Goal: Task Accomplishment & Management: Use online tool/utility

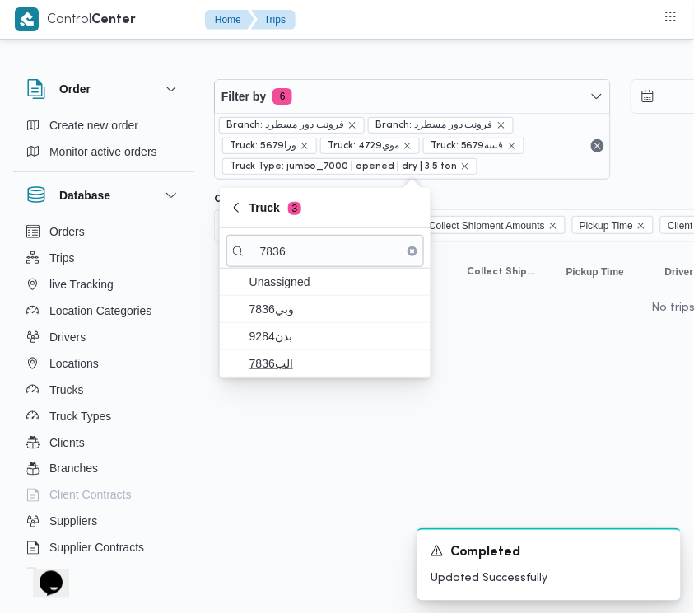
type input "7836"
click at [295, 364] on span "الب7836" at bounding box center [335, 363] width 171 height 20
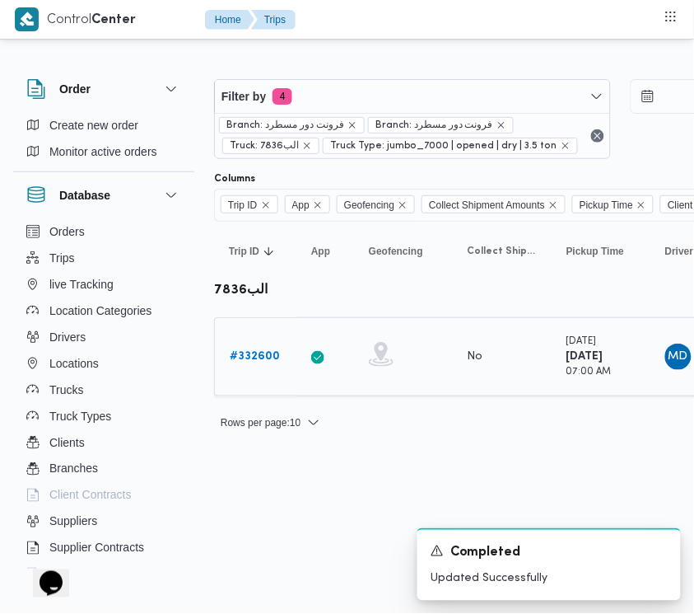
click at [264, 361] on b "# 332600" at bounding box center [255, 356] width 50 height 11
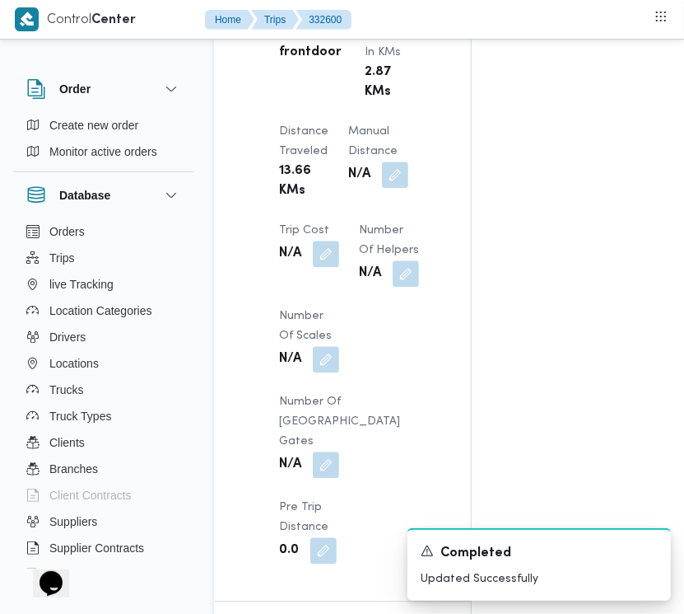
scroll to position [1956, 0]
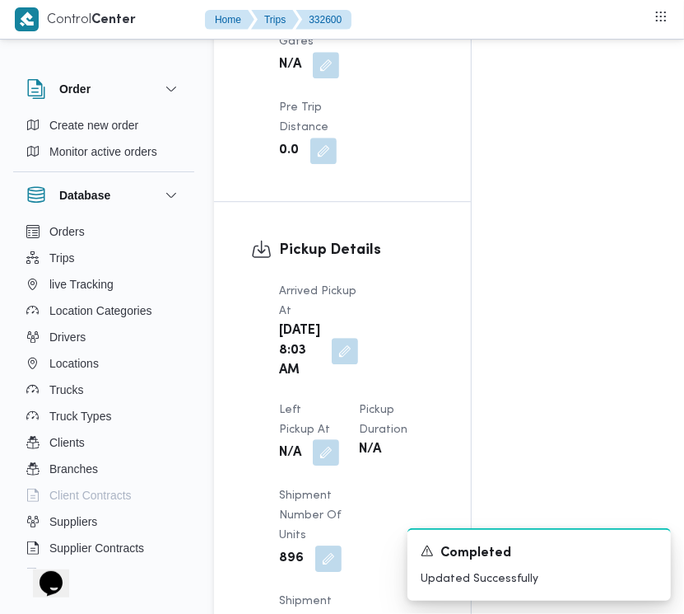
click at [339, 439] on button "button" at bounding box center [326, 452] width 26 height 26
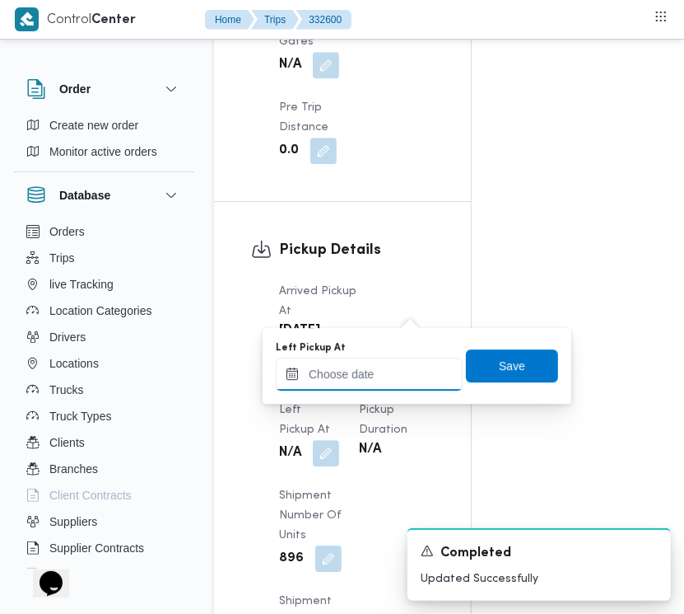
click at [404, 375] on input "Left Pickup At" at bounding box center [369, 373] width 187 height 33
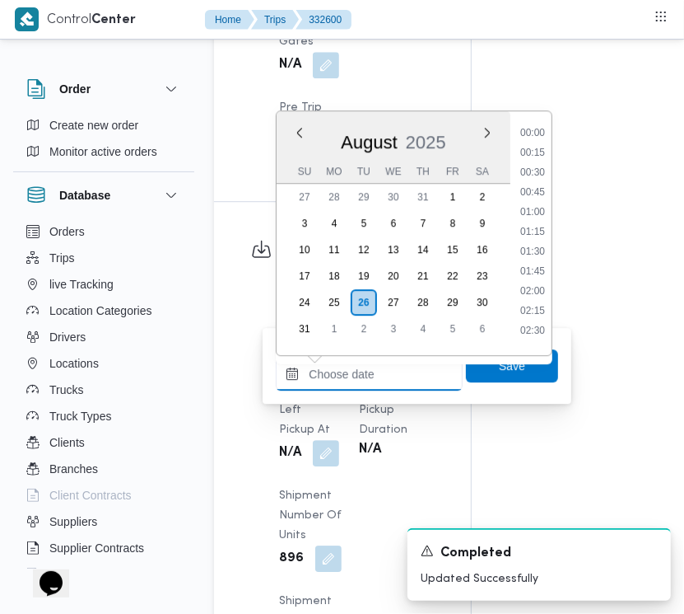
scroll to position [619, 0]
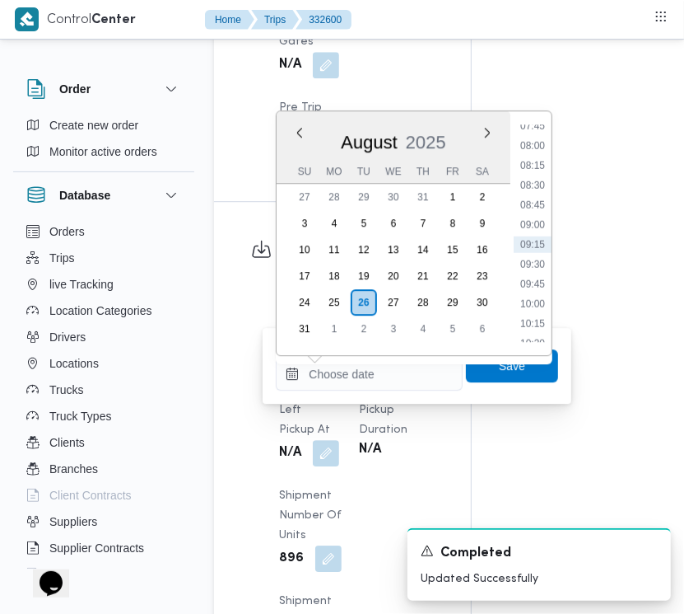
click at [542, 197] on li "08:45" at bounding box center [533, 205] width 38 height 16
type input "26/08/2025 08:45"
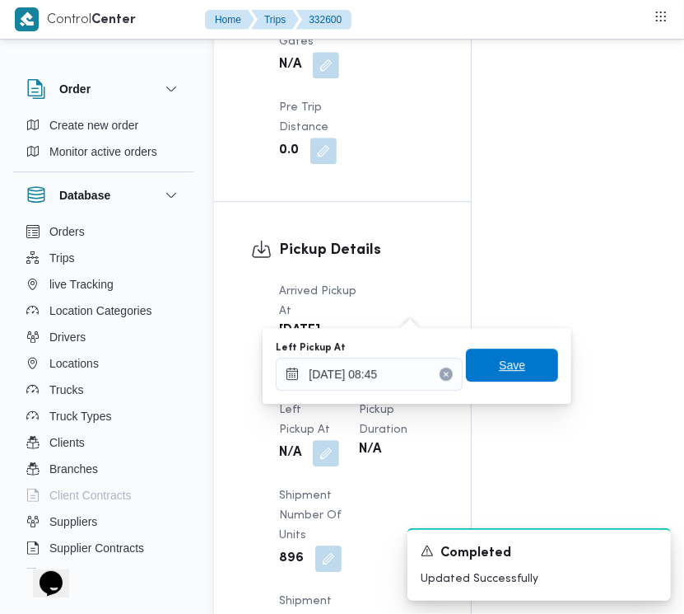
click at [515, 366] on span "Save" at bounding box center [512, 364] width 92 height 33
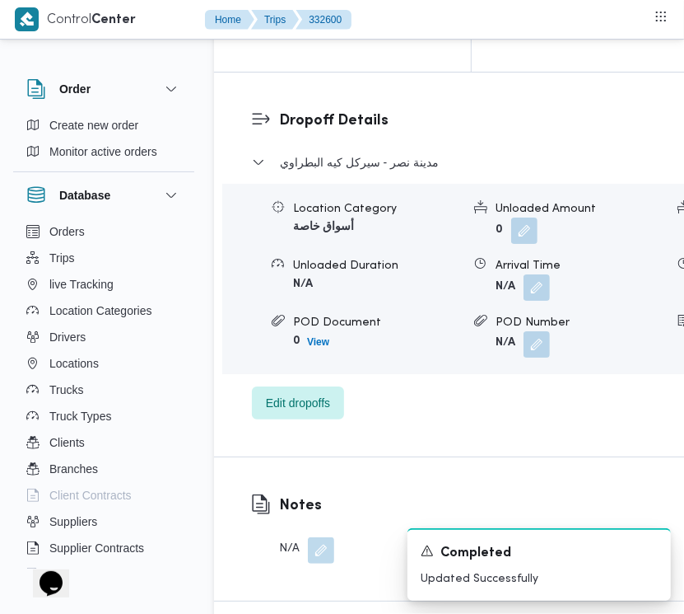
scroll to position [2728, 0]
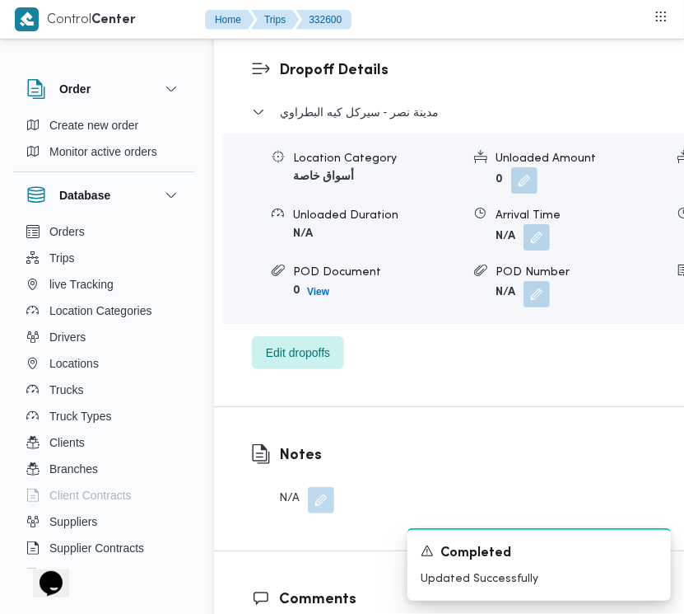
click at [303, 406] on div "Dropoff Details مدينة نصر - سيركل كيه البطراوي Location Category أسواق خاصة Unl…" at bounding box center [545, 214] width 662 height 384
click at [294, 362] on span "Edit dropoffs" at bounding box center [298, 352] width 64 height 20
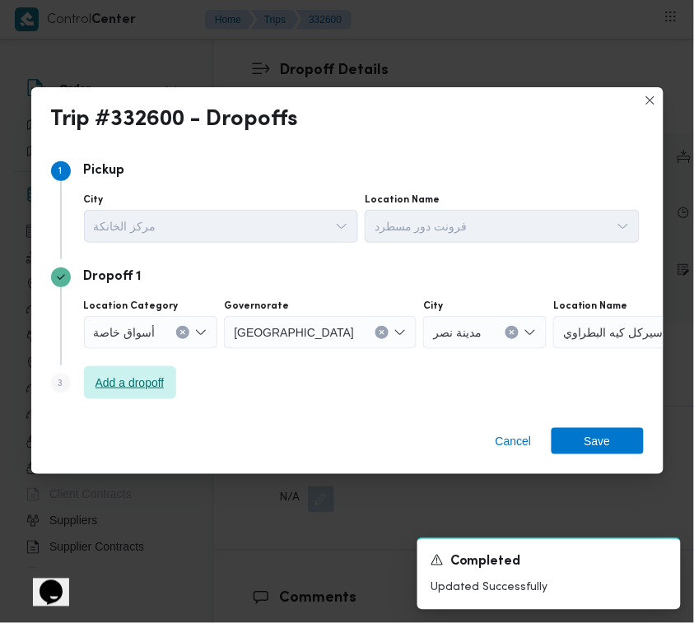
click at [129, 383] on span "Add a dropoff" at bounding box center [130, 383] width 69 height 20
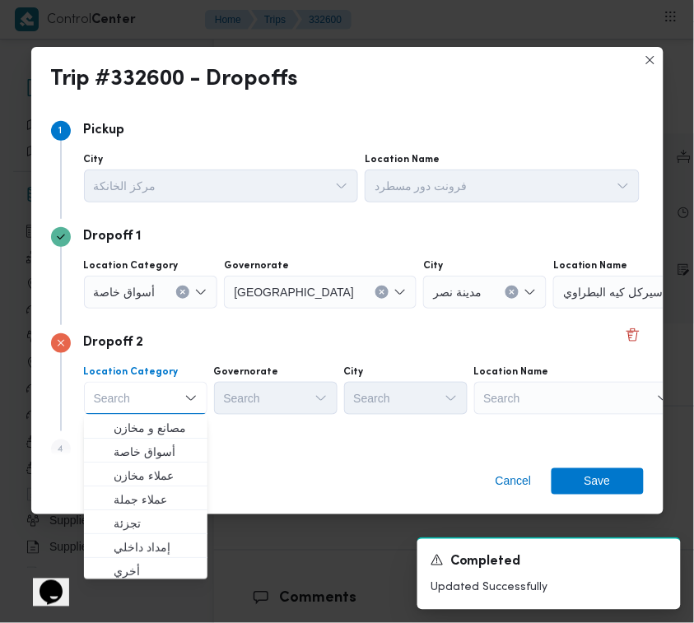
click at [564, 392] on div "Search" at bounding box center [577, 398] width 206 height 33
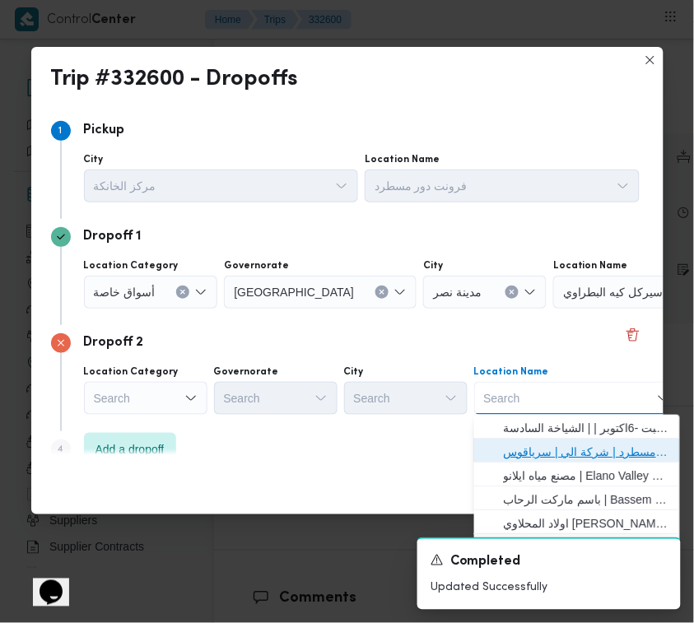
click at [566, 446] on span "فرونت دور مسطرد | شركة الي | سرياقوس" at bounding box center [587, 452] width 166 height 20
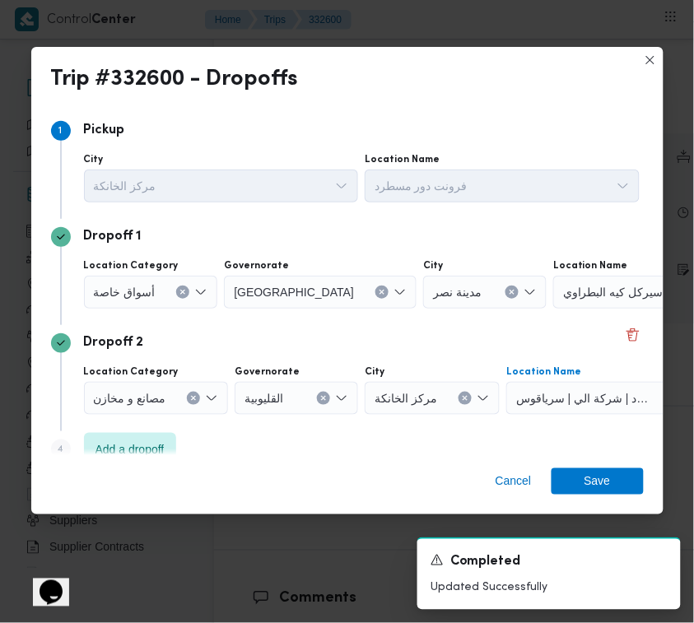
click at [157, 276] on div "أسواق خاصة" at bounding box center [151, 292] width 134 height 33
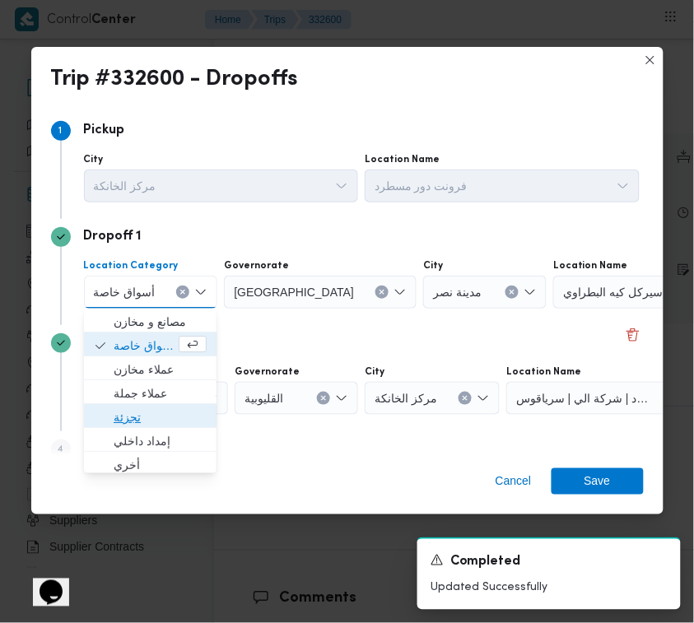
click at [155, 413] on span "تجزئة" at bounding box center [160, 418] width 93 height 20
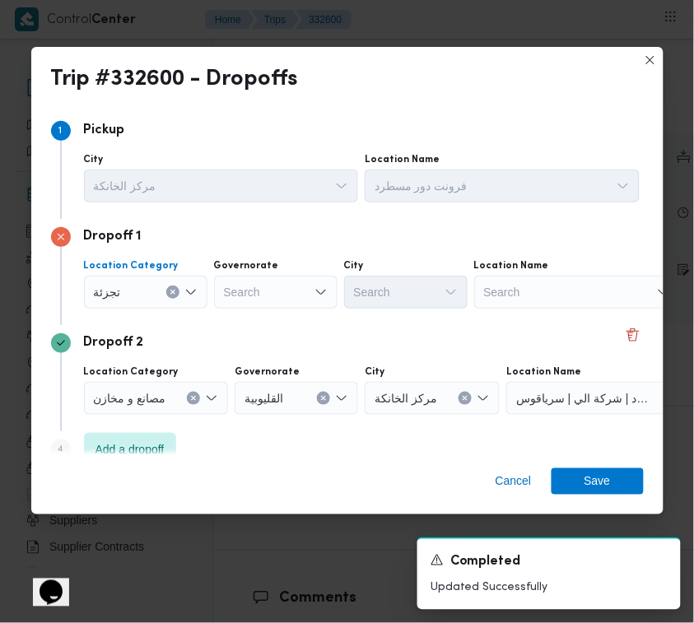
click at [278, 277] on div "Search" at bounding box center [276, 292] width 124 height 33
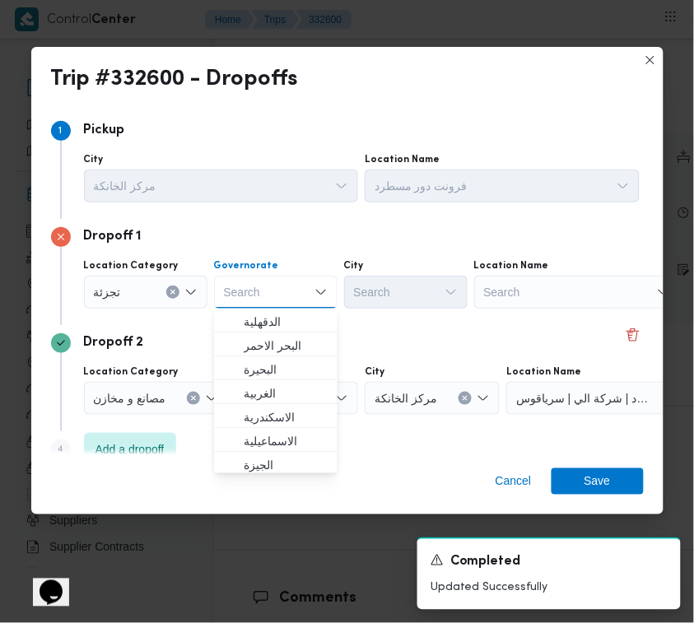
paste input "قاهرة"
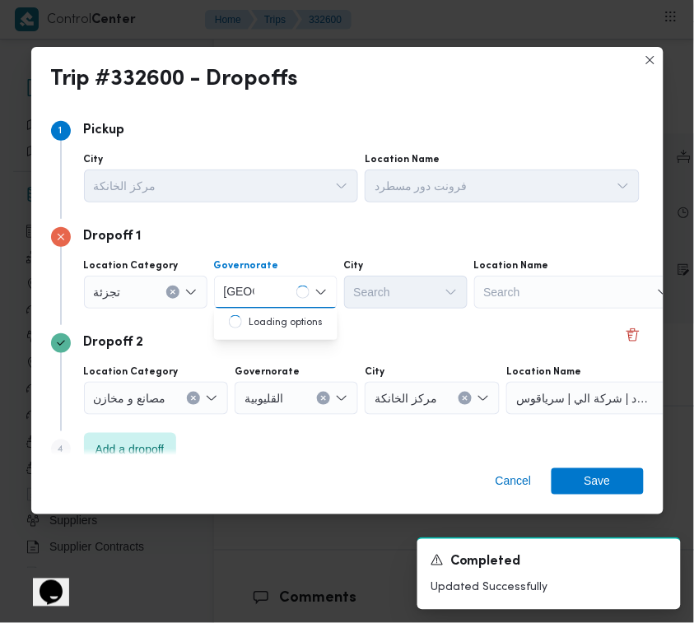
type input "قاهرة"
click at [273, 298] on div "قاهرة قاهرة" at bounding box center [276, 292] width 124 height 33
click at [265, 293] on div "قاهرة قاهرة" at bounding box center [276, 292] width 124 height 33
click at [266, 313] on span "القاهرة" at bounding box center [286, 322] width 84 height 20
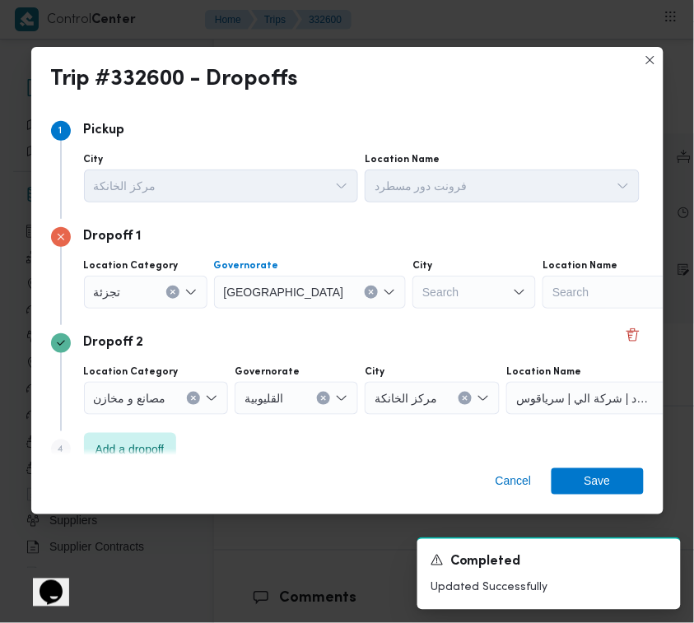
click at [413, 291] on div "Search" at bounding box center [475, 292] width 124 height 33
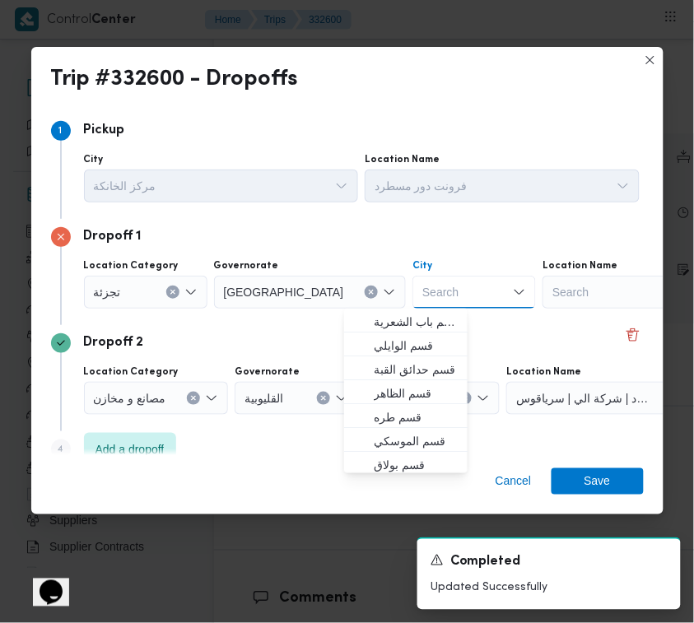
paste input "قاهرة"
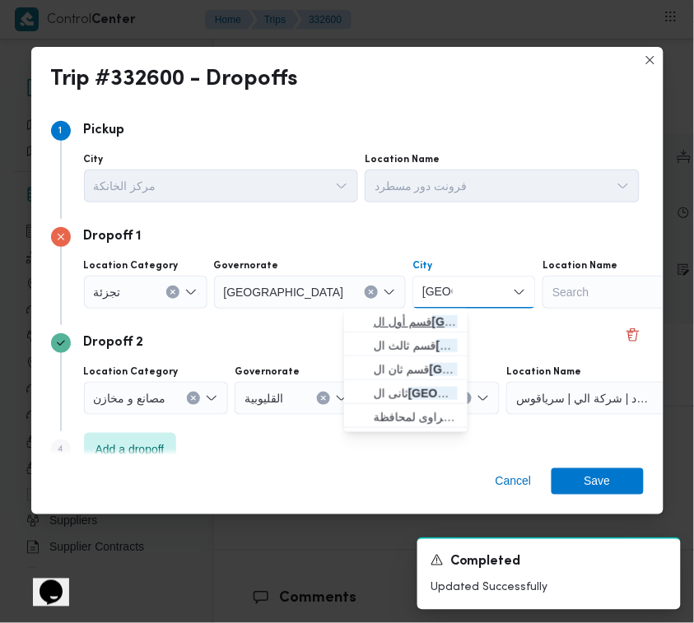
type input "قاهرة"
click at [365, 320] on icon "button" at bounding box center [360, 321] width 13 height 13
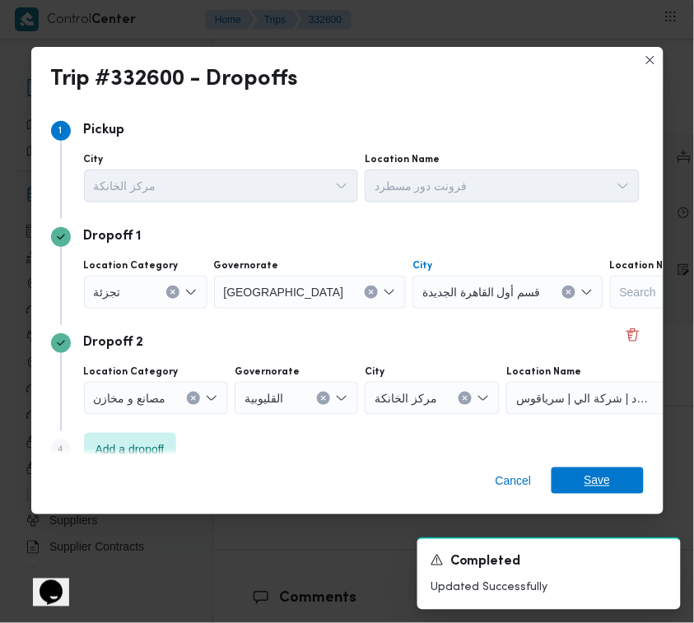
click at [601, 488] on span "Save" at bounding box center [598, 481] width 26 height 26
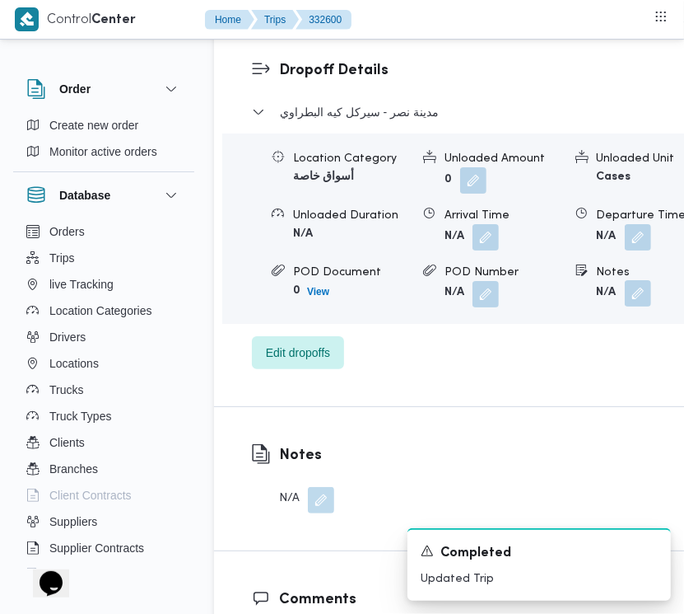
click at [642, 306] on button "button" at bounding box center [638, 293] width 26 height 26
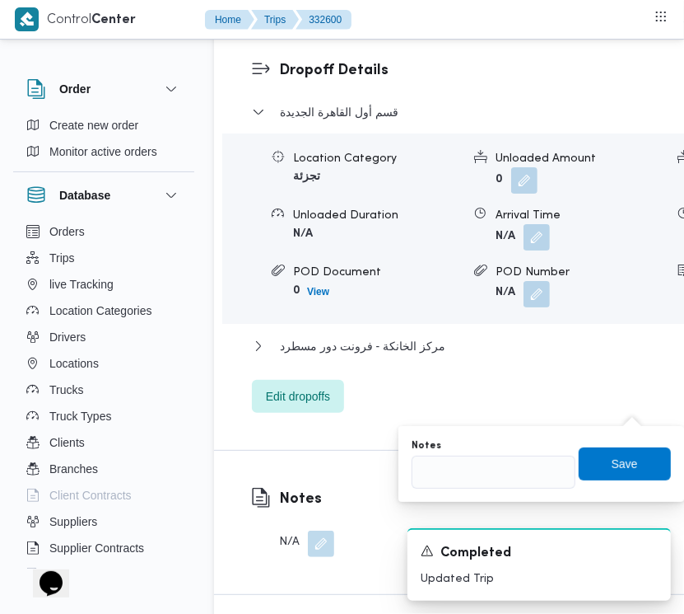
scroll to position [2747, 0]
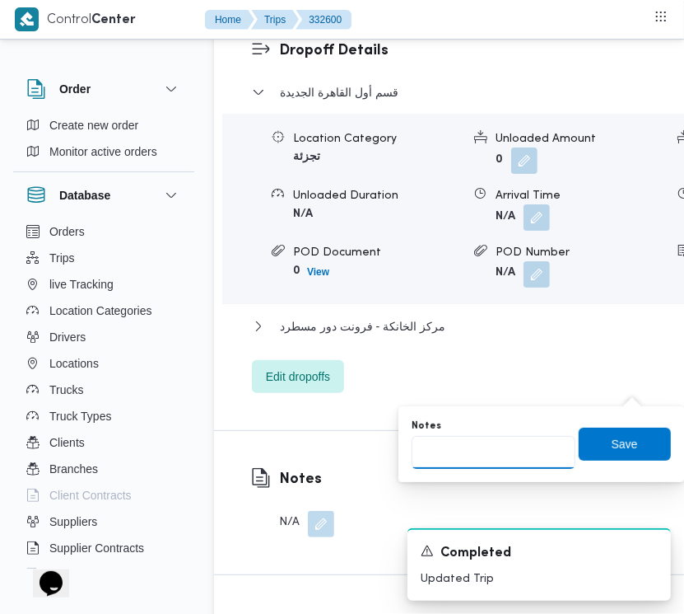
click at [529, 463] on input "Notes" at bounding box center [494, 452] width 164 height 33
paste input "تجمع"
type input "تجمع"
click at [598, 447] on span "Save" at bounding box center [625, 443] width 92 height 33
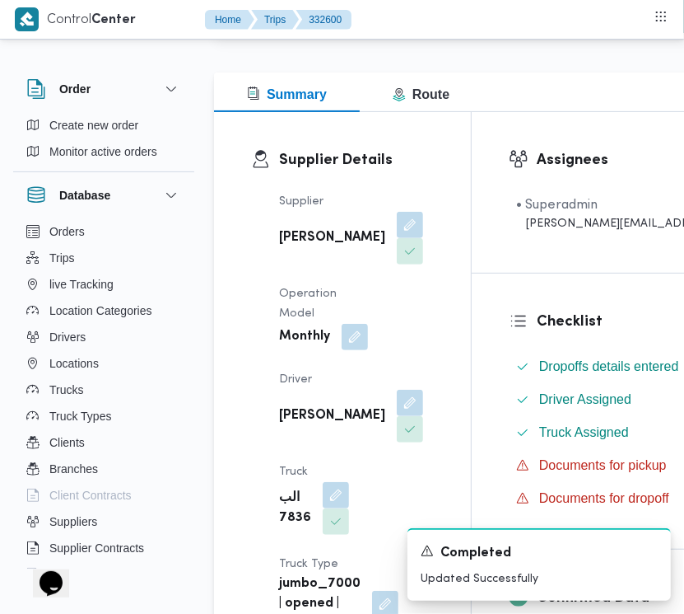
scroll to position [0, 0]
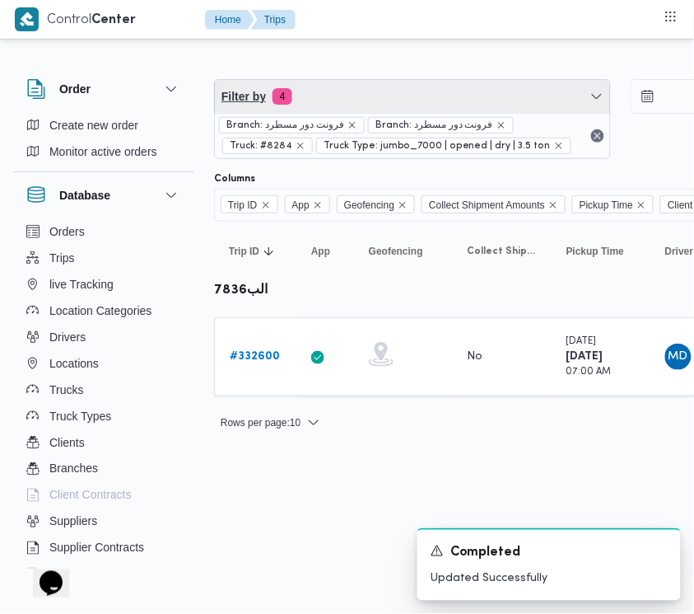
click at [364, 96] on span "Filter by 4" at bounding box center [412, 96] width 395 height 33
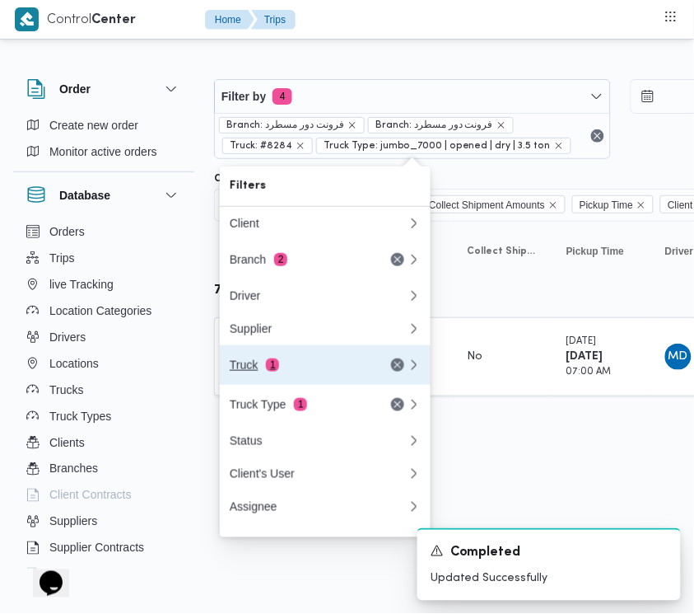
click at [282, 383] on button "Truck 1" at bounding box center [325, 365] width 211 height 40
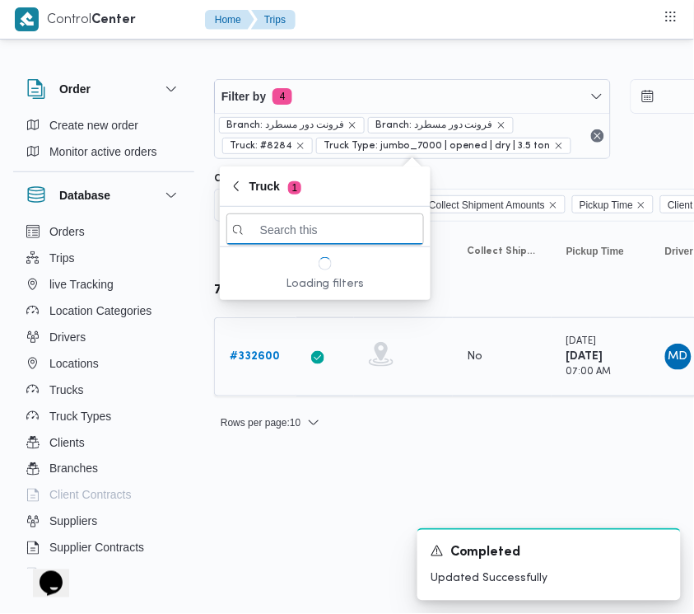
paste input "5386"
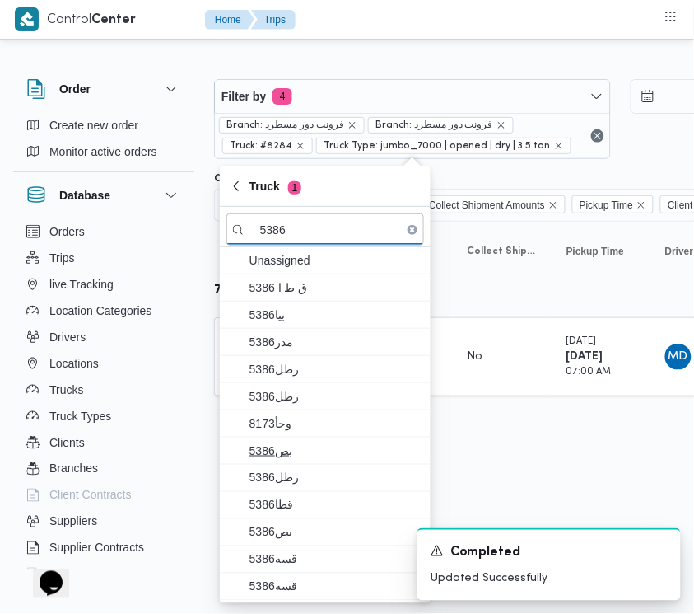
type input "5386"
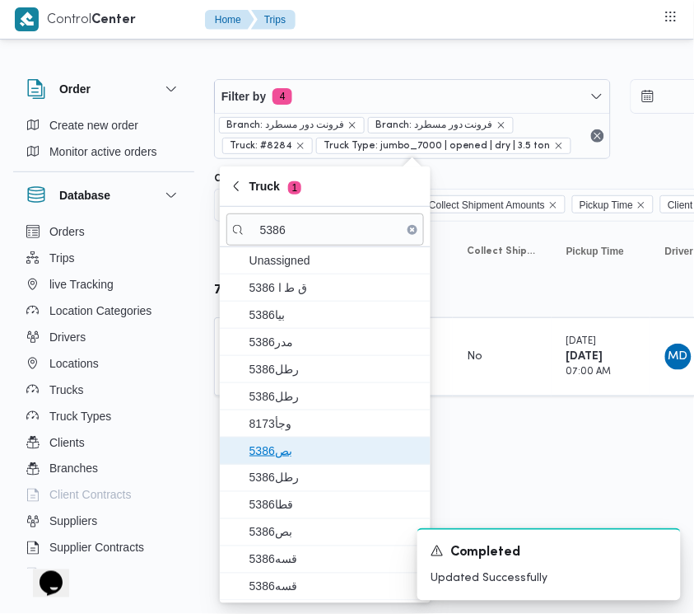
click at [281, 450] on span "بص5386" at bounding box center [335, 451] width 171 height 20
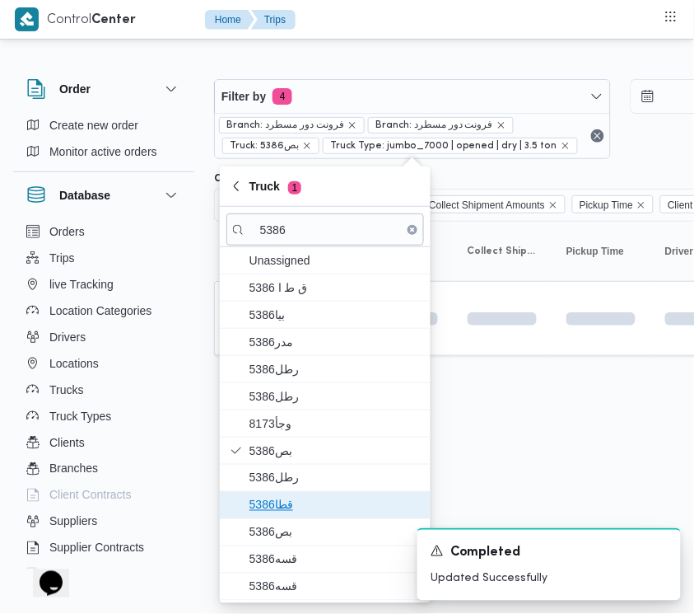
drag, startPoint x: 282, startPoint y: 512, endPoint x: 282, endPoint y: 532, distance: 19.8
click at [282, 515] on span "قطا5386" at bounding box center [335, 505] width 171 height 20
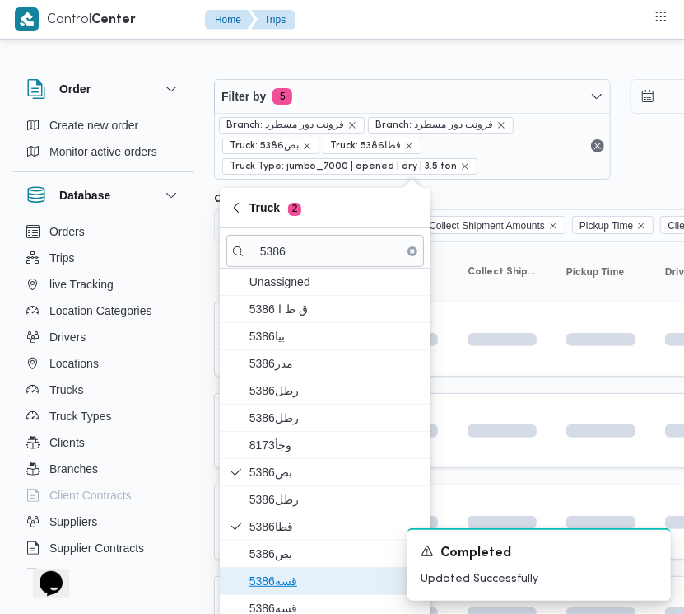
click at [274, 581] on span "قسه5386" at bounding box center [335, 581] width 171 height 20
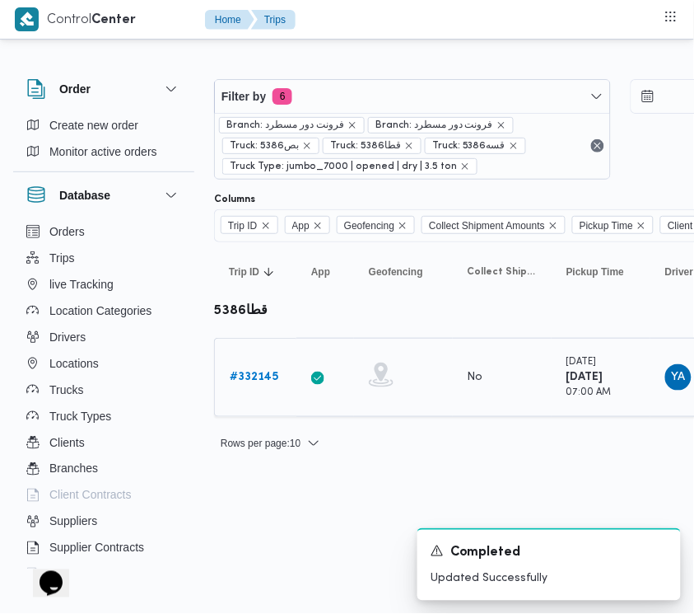
click at [265, 382] on b "# 332145" at bounding box center [254, 376] width 49 height 11
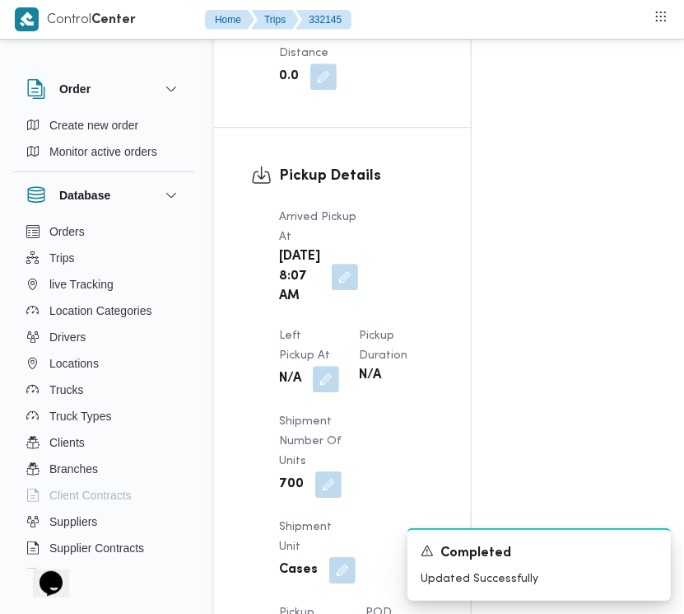
scroll to position [1956, 0]
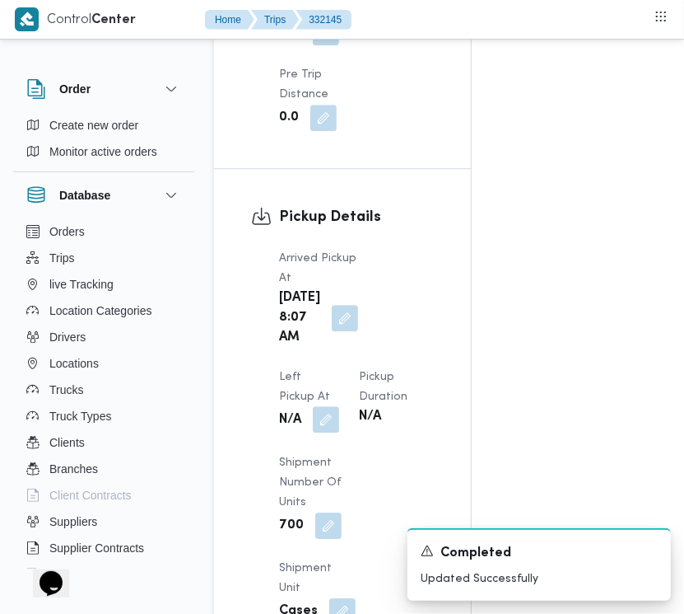
click at [339, 406] on button "button" at bounding box center [326, 419] width 26 height 26
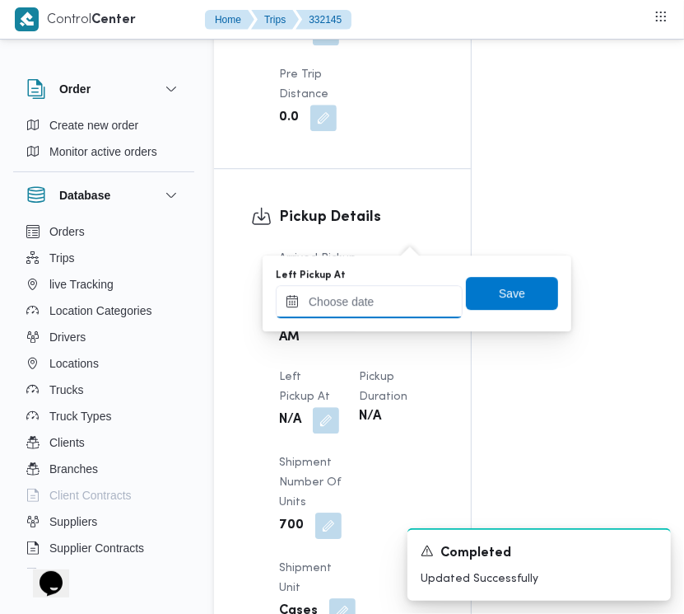
click at [383, 301] on input "Left Pickup At" at bounding box center [369, 301] width 187 height 33
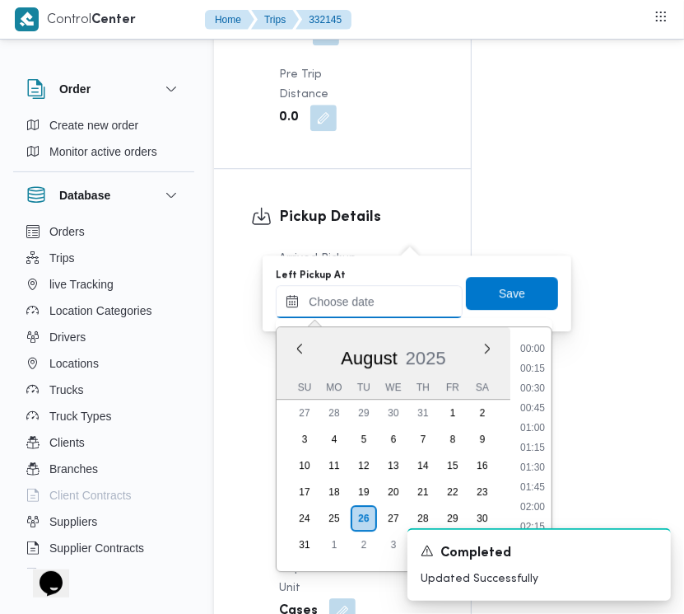
scroll to position [619, 0]
click at [548, 394] on li "08:30" at bounding box center [533, 401] width 38 height 16
type input "26/08/2025 08:30"
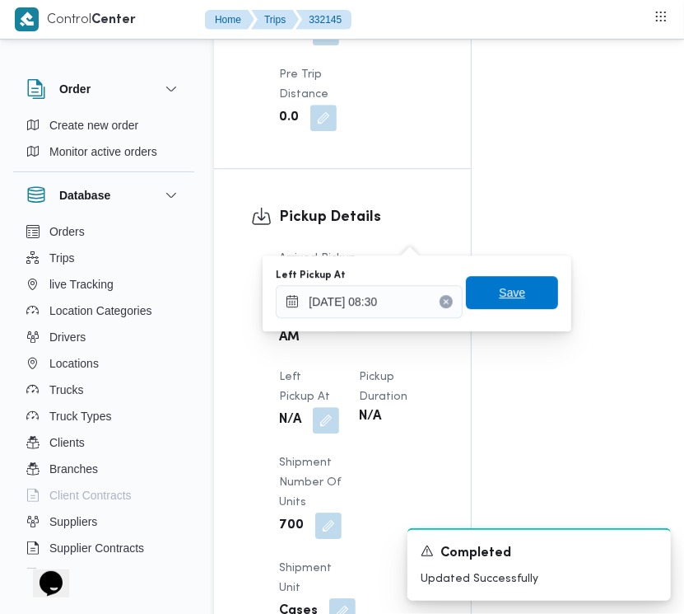
click at [499, 287] on span "Save" at bounding box center [512, 292] width 26 height 20
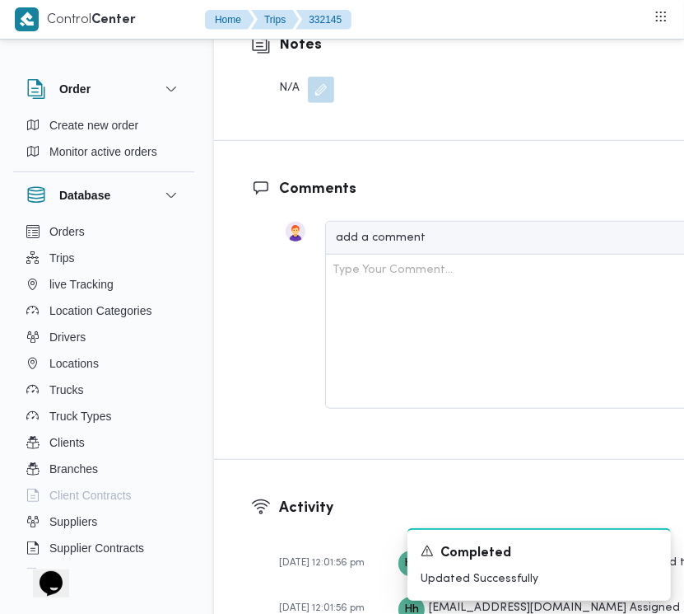
scroll to position [2607, 0]
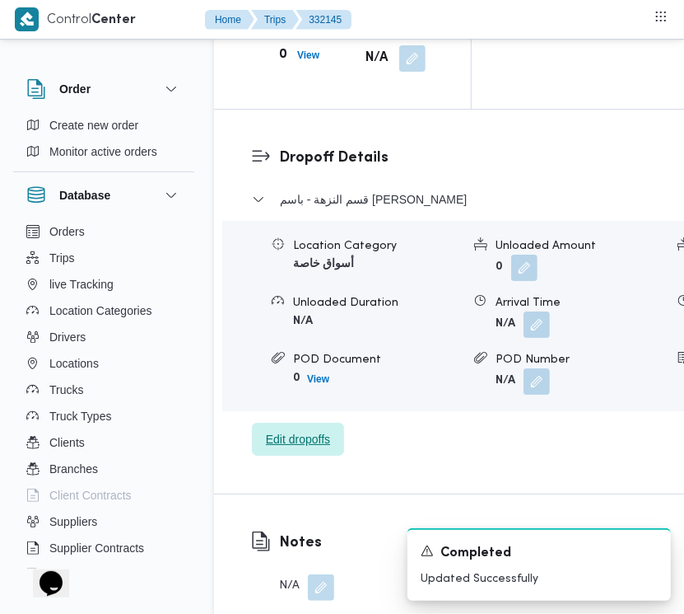
click at [328, 449] on span "Edit dropoffs" at bounding box center [298, 439] width 64 height 20
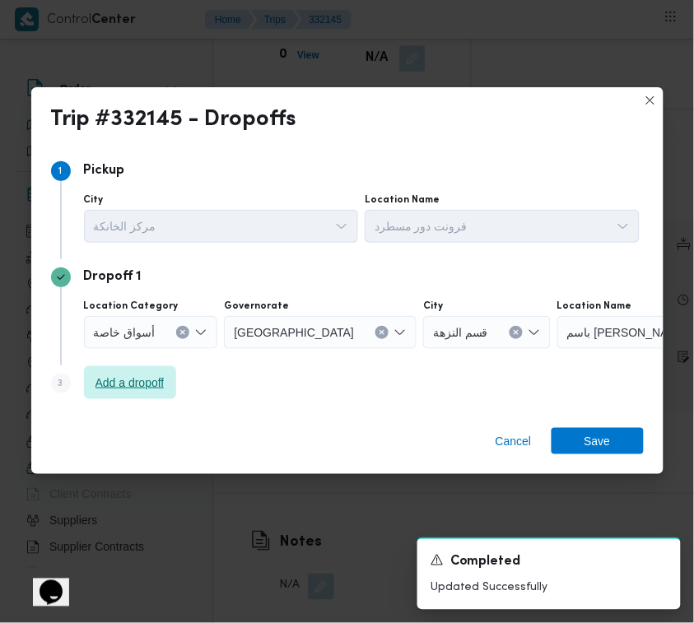
click at [138, 377] on span "Add a dropoff" at bounding box center [130, 383] width 69 height 20
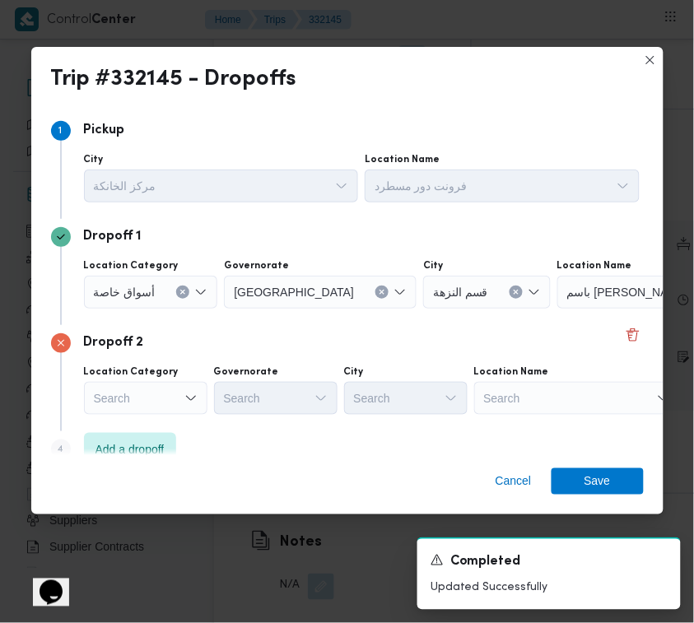
click at [544, 385] on div "Search" at bounding box center [577, 398] width 206 height 33
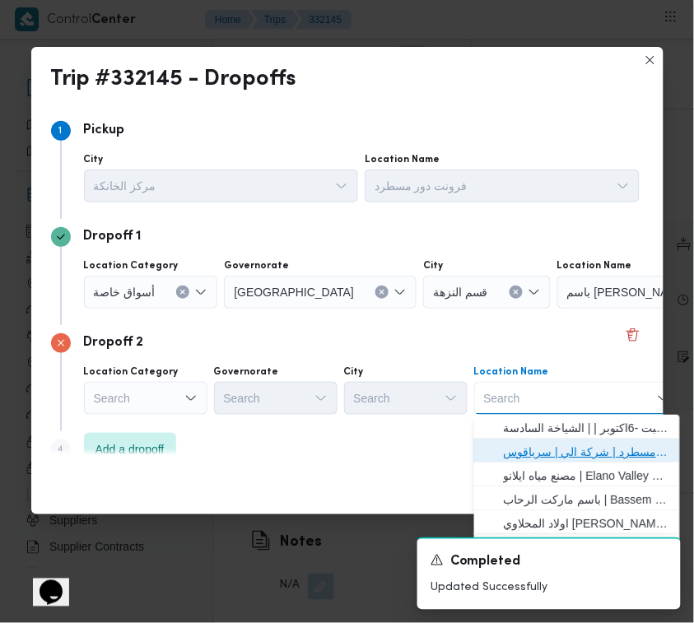
drag, startPoint x: 542, startPoint y: 446, endPoint x: 528, endPoint y: 449, distance: 14.2
click at [544, 447] on span "فرونت دور مسطرد | شركة الي | سرياقوس" at bounding box center [587, 452] width 166 height 20
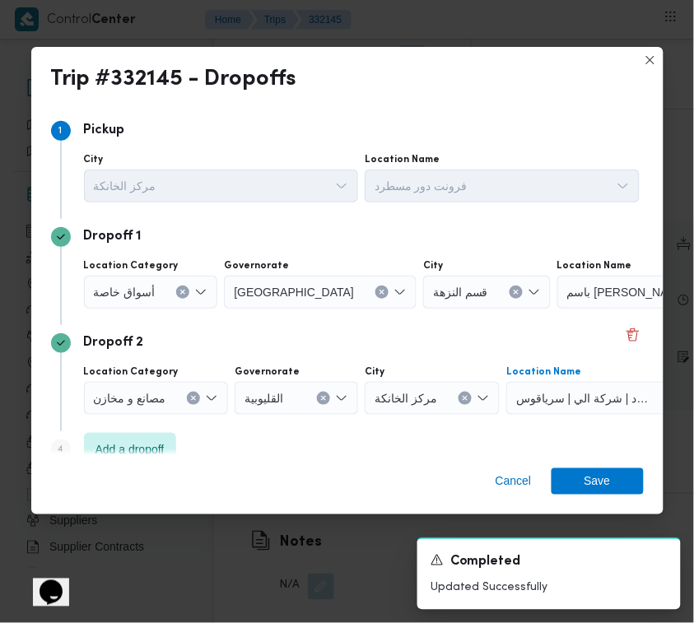
click at [132, 289] on span "أسواق خاصة" at bounding box center [125, 291] width 62 height 18
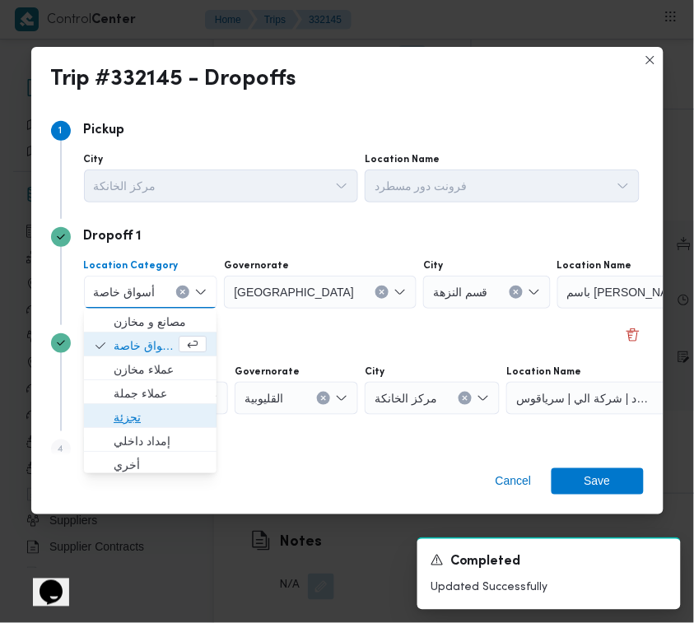
click at [136, 416] on span "تجزئة" at bounding box center [160, 418] width 93 height 20
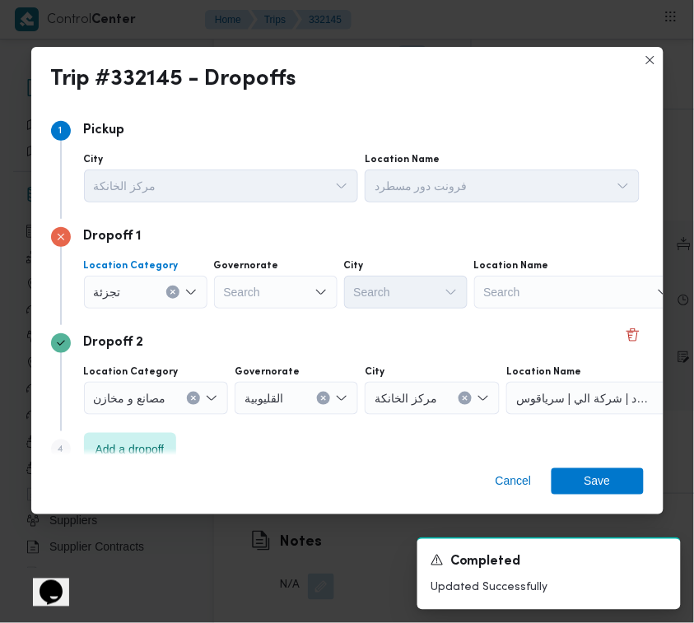
click at [265, 301] on div "Search" at bounding box center [276, 292] width 124 height 33
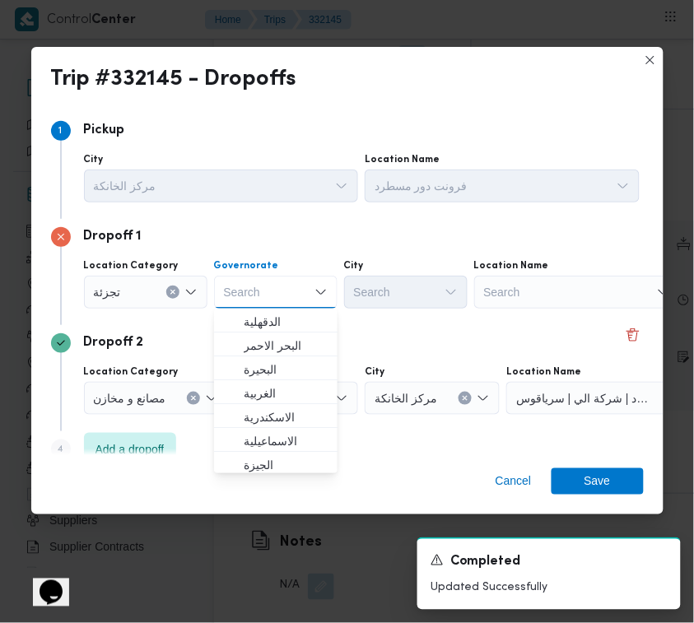
paste input "جيزة"
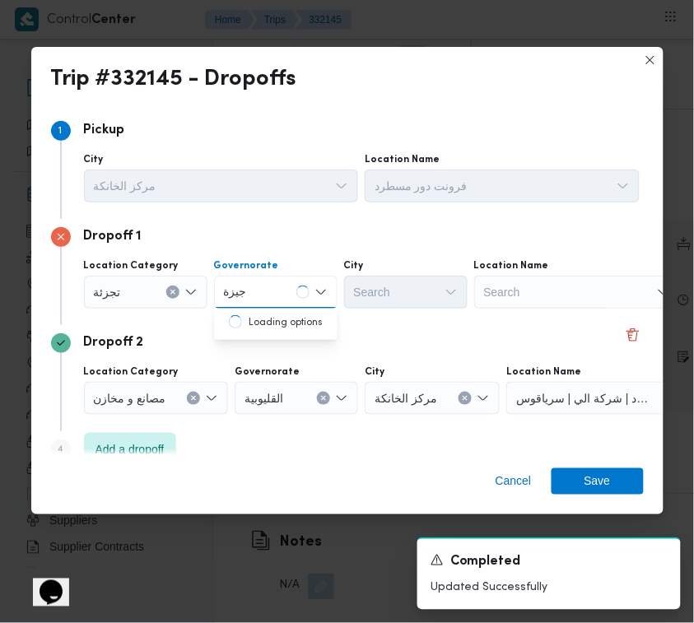
type input "جيزة"
click at [287, 297] on div "جيزة جيزة" at bounding box center [276, 292] width 124 height 33
click at [274, 282] on div "جيزة جيزة" at bounding box center [276, 292] width 124 height 33
click at [273, 319] on span "ال جيزة" at bounding box center [286, 322] width 84 height 20
click at [408, 306] on div "Search" at bounding box center [406, 292] width 124 height 33
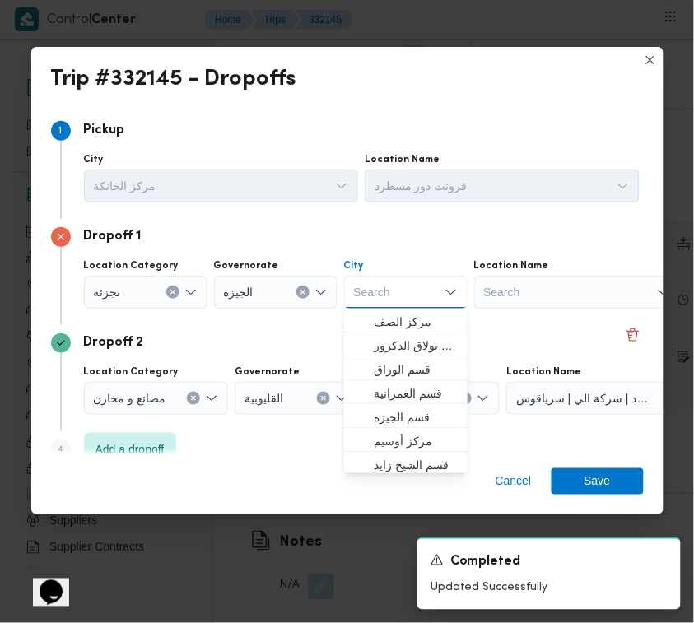
paste input "دقي"
type input "دقي"
click at [409, 305] on div "دقي دقي" at bounding box center [406, 292] width 124 height 33
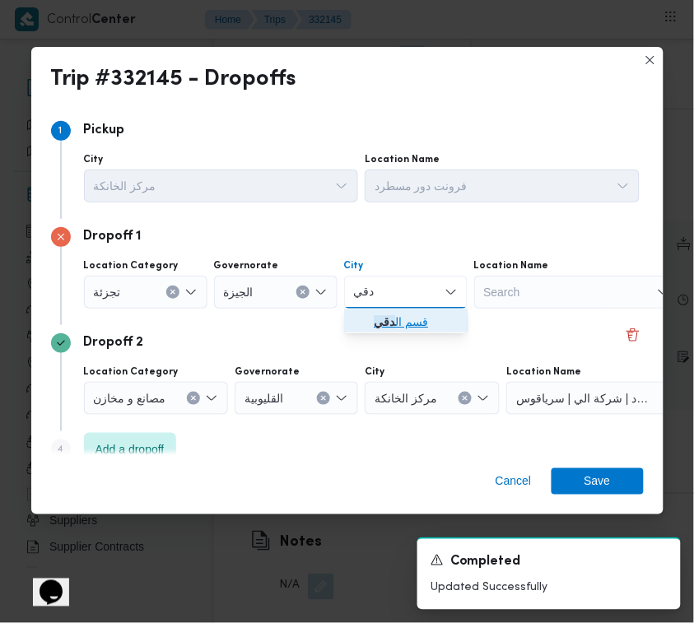
click at [380, 323] on mark "دقي" at bounding box center [384, 321] width 21 height 13
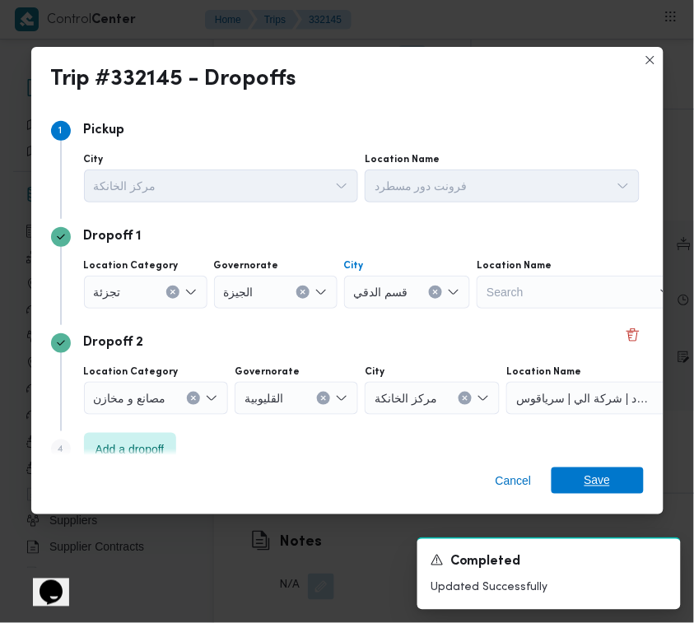
click at [603, 476] on span "Save" at bounding box center [598, 481] width 26 height 26
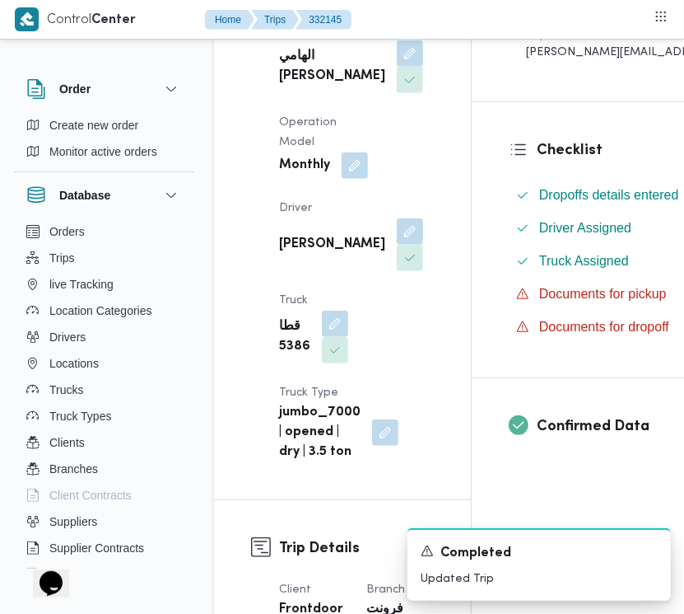
scroll to position [0, 0]
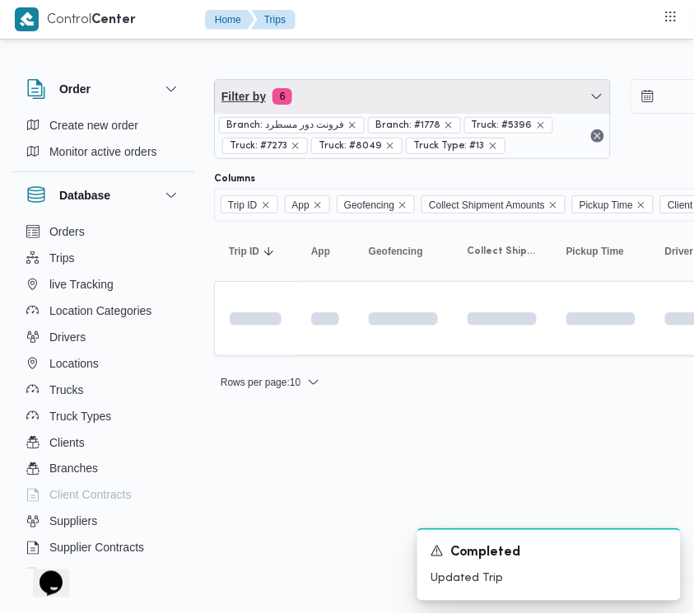
click at [398, 104] on span "Filter by 6" at bounding box center [412, 96] width 395 height 33
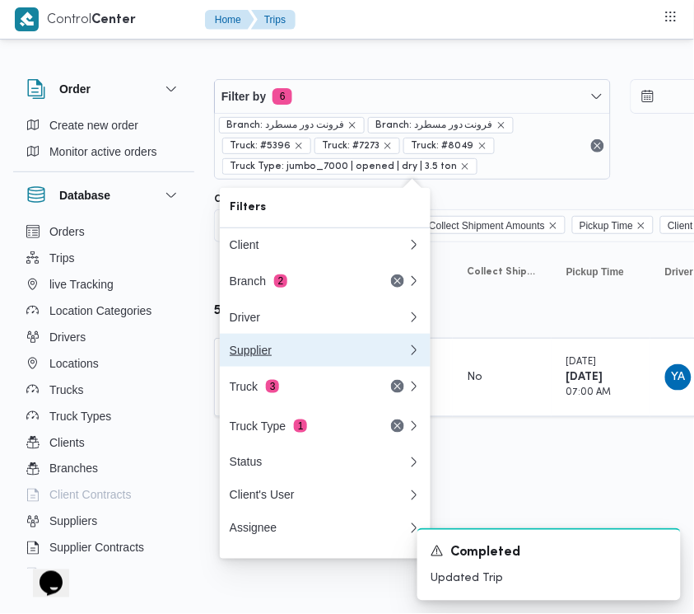
click at [328, 366] on button "Supplier" at bounding box center [325, 350] width 211 height 33
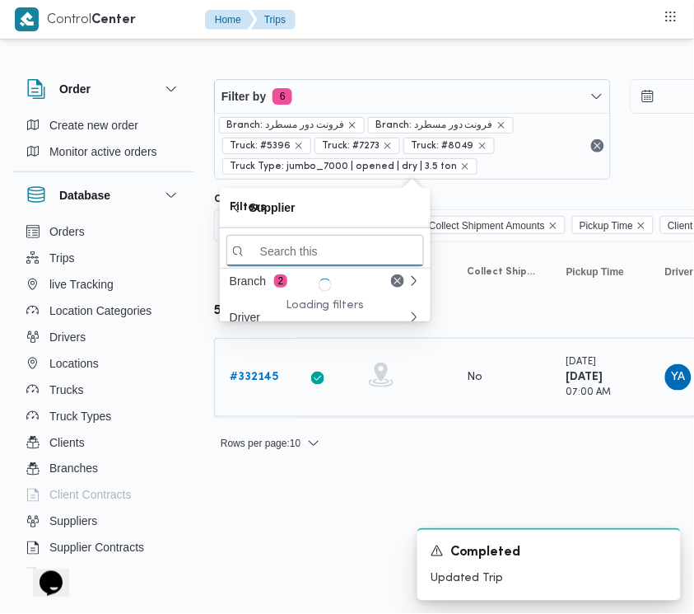
drag, startPoint x: 328, startPoint y: 367, endPoint x: 295, endPoint y: 371, distance: 33.1
click at [299, 371] on body "Control Center Home Trips Order Create new order Monitor active orders Database…" at bounding box center [347, 232] width 694 height 464
click at [306, 114] on div "Branch: فرونت دور مسطرد Branch: فرونت دور مسطرد Truck: #5396 Truck: #7273 Truck…" at bounding box center [412, 146] width 395 height 66
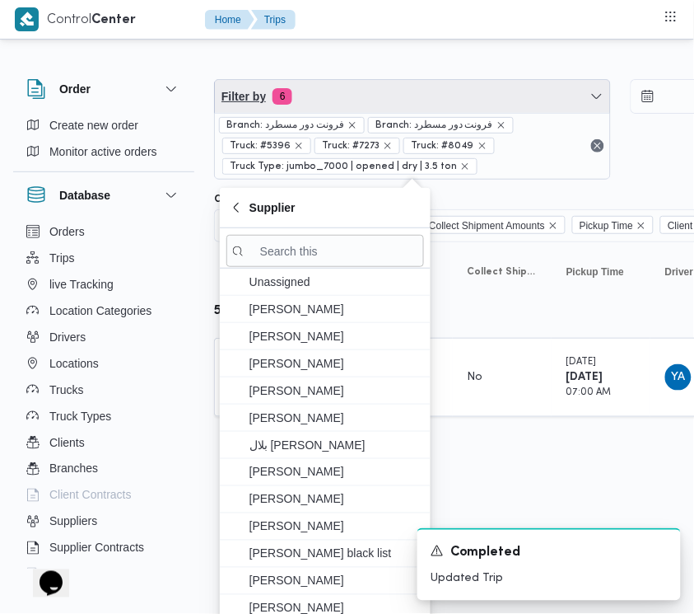
click at [299, 101] on span "Filter by 6" at bounding box center [412, 96] width 395 height 33
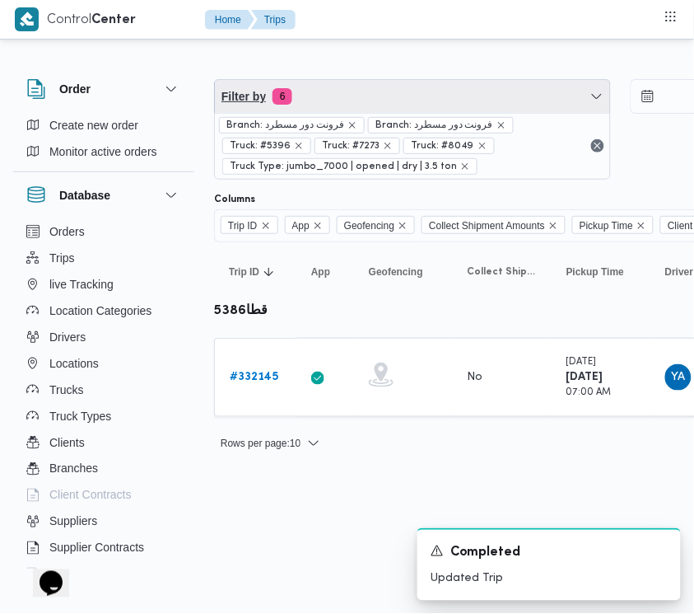
click at [365, 80] on span "Filter by 6" at bounding box center [412, 96] width 395 height 33
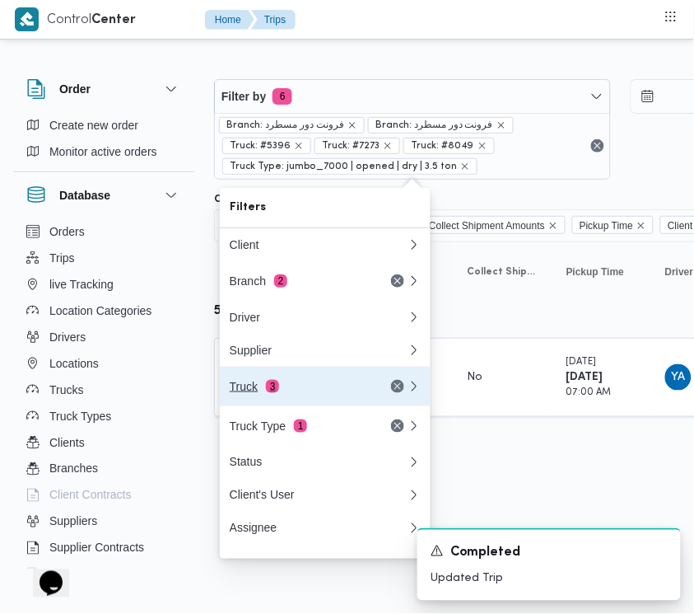
click at [285, 385] on div "Truck 3" at bounding box center [299, 386] width 138 height 13
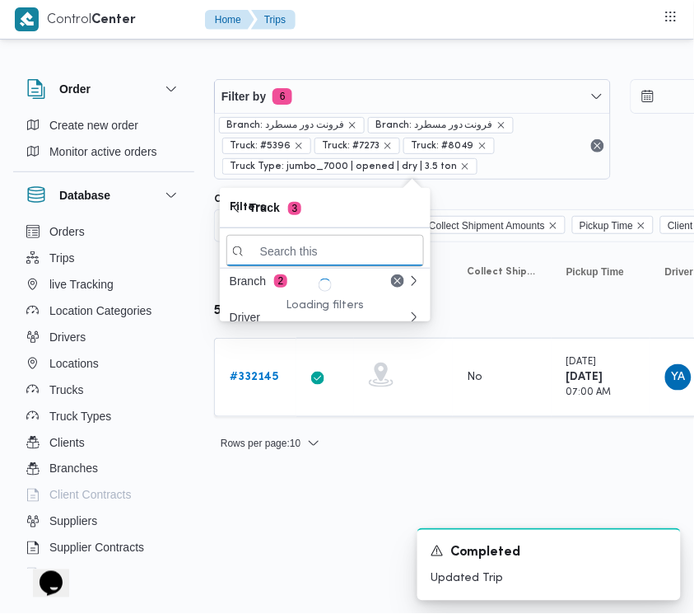
paste input "الص174"
type input "الص174"
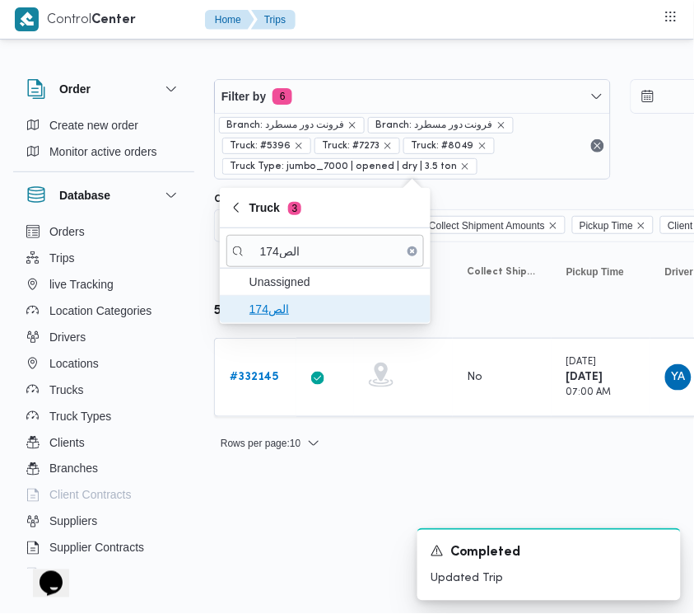
click at [301, 303] on span "الص174" at bounding box center [335, 309] width 171 height 20
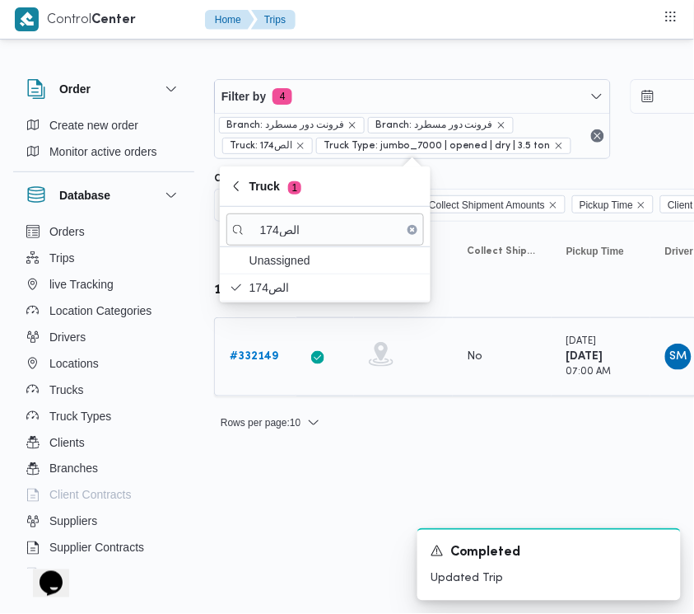
click at [254, 360] on b "# 332149" at bounding box center [254, 356] width 49 height 11
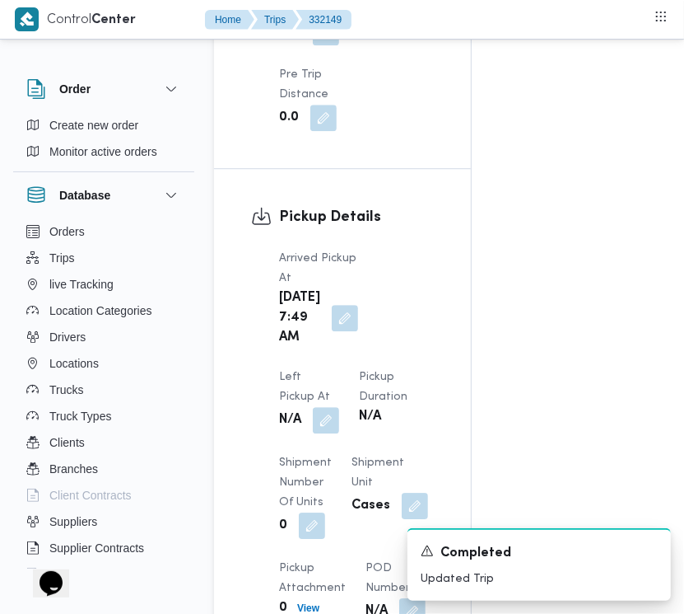
scroll to position [2607, 0]
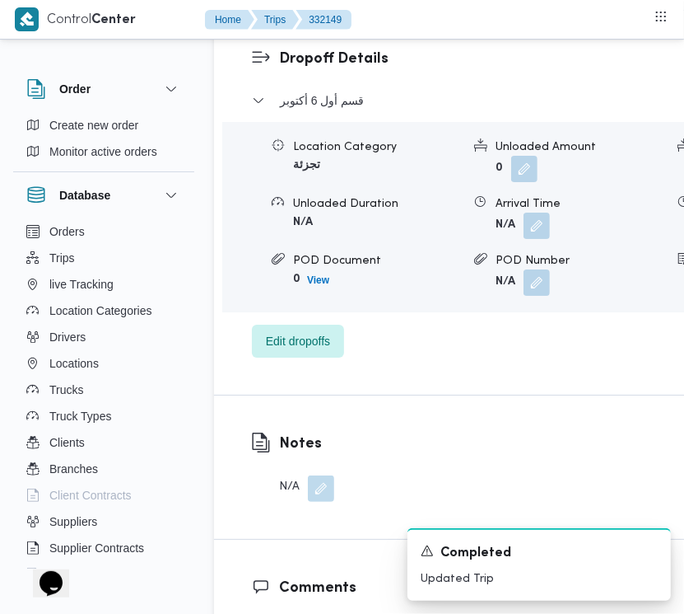
click at [344, 313] on div "قسم أول 6 أكتوبر Location Category تجزئة Unloaded Amount 0 Unloaded Unit Cases …" at bounding box center [545, 224] width 587 height 267
click at [295, 330] on span "Edit dropoffs" at bounding box center [298, 340] width 64 height 20
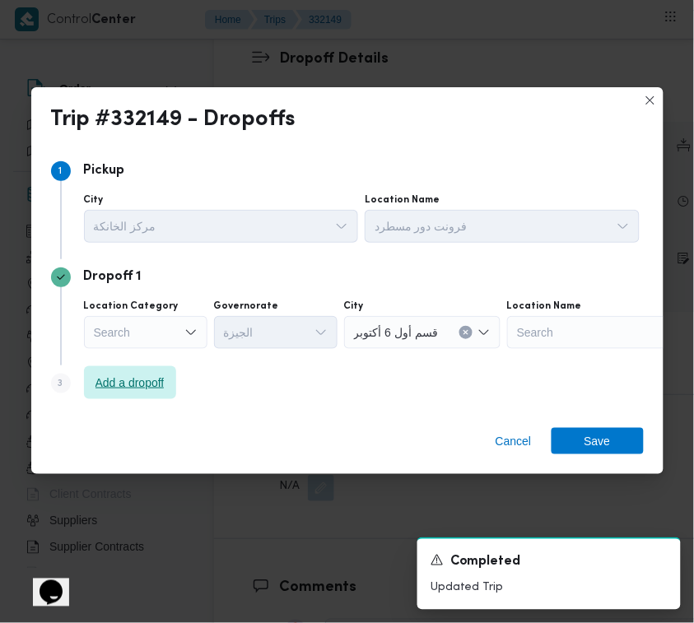
click at [125, 387] on span "Add a dropoff" at bounding box center [130, 383] width 69 height 20
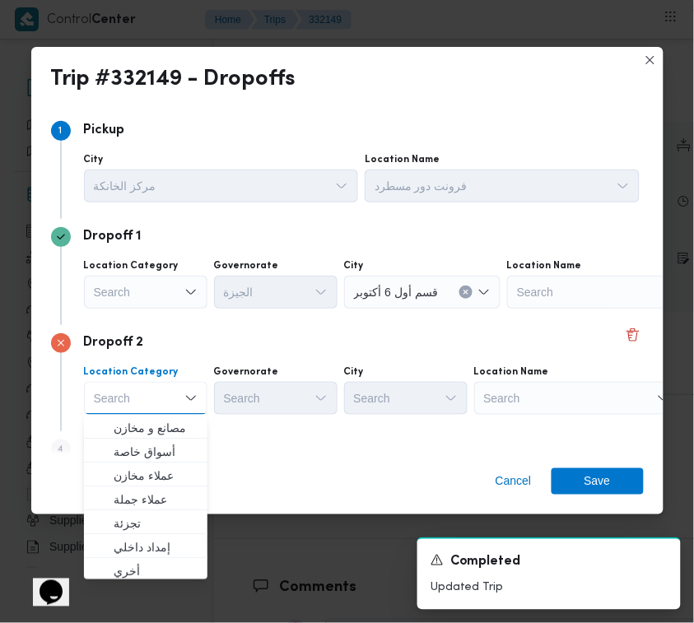
click at [565, 391] on div "Search" at bounding box center [577, 398] width 206 height 33
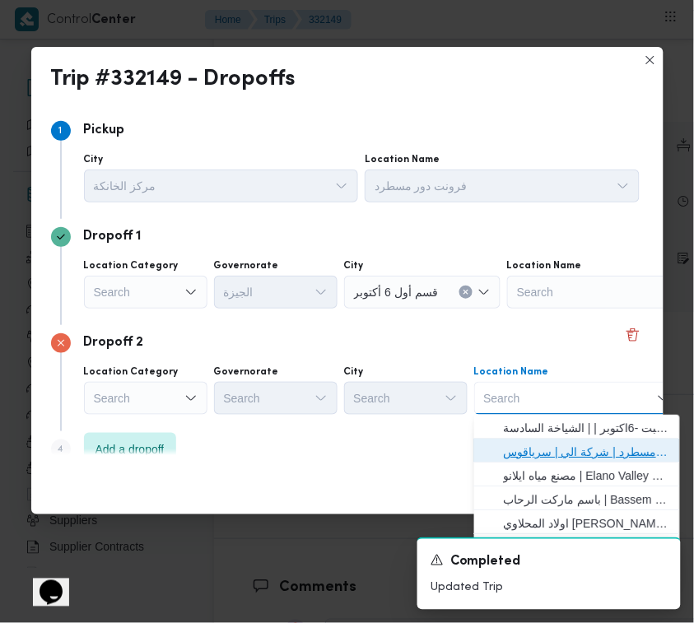
click at [595, 455] on span "فرونت دور مسطرد | شركة الي | سرياقوس" at bounding box center [587, 452] width 166 height 20
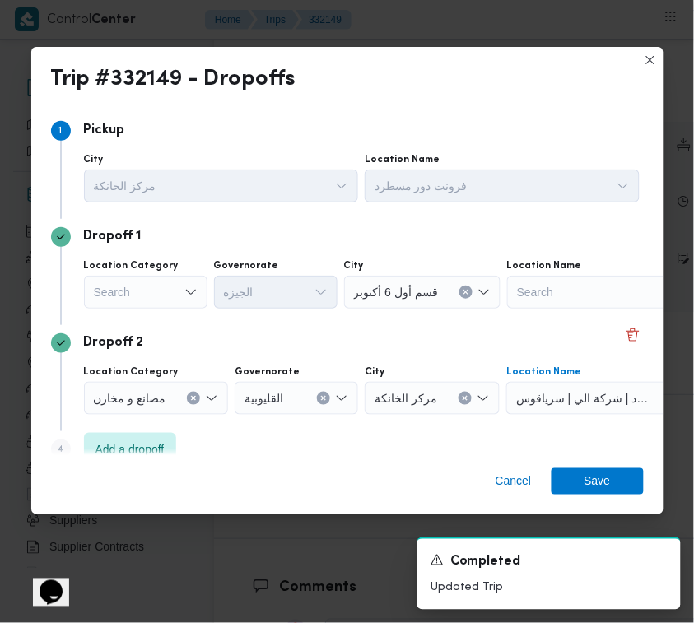
click at [637, 509] on div "Cancel Save" at bounding box center [347, 484] width 632 height 59
click at [608, 487] on span "Save" at bounding box center [598, 481] width 26 height 26
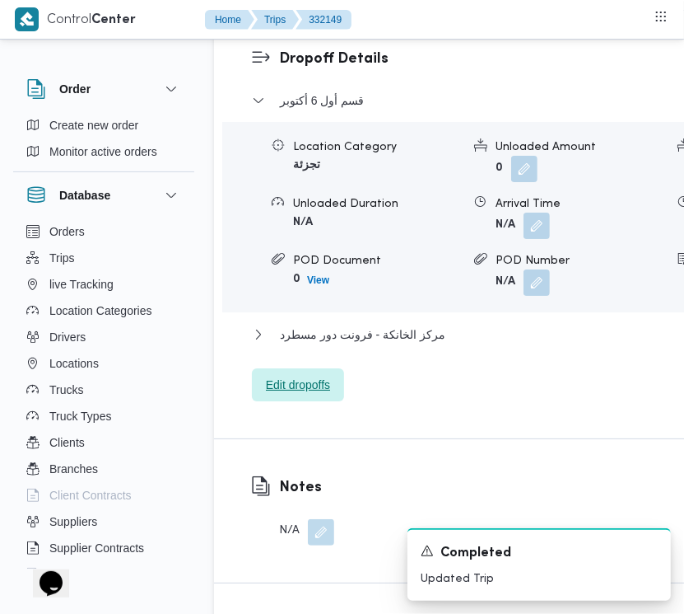
scroll to position [2071, 0]
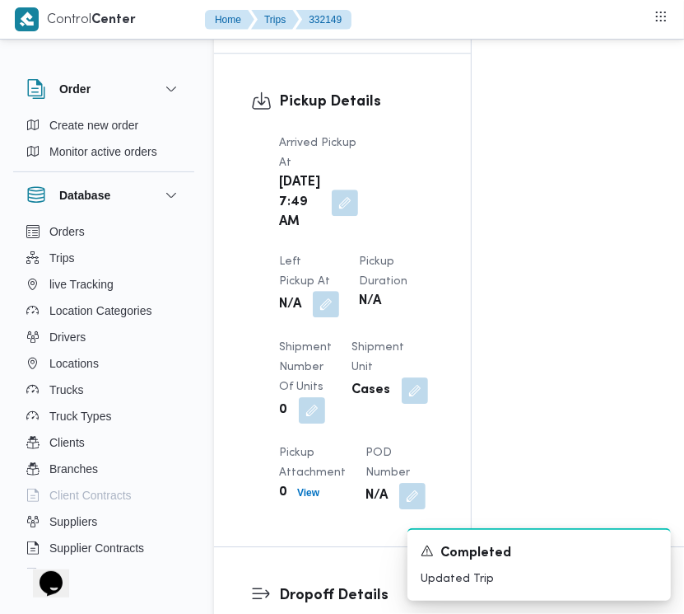
click at [339, 291] on button "button" at bounding box center [326, 304] width 26 height 26
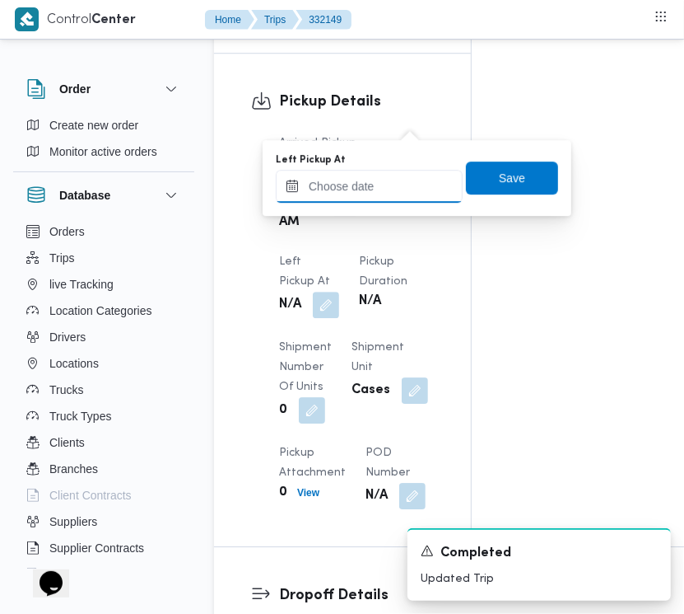
click at [396, 188] on input "Left Pickup At" at bounding box center [369, 186] width 187 height 33
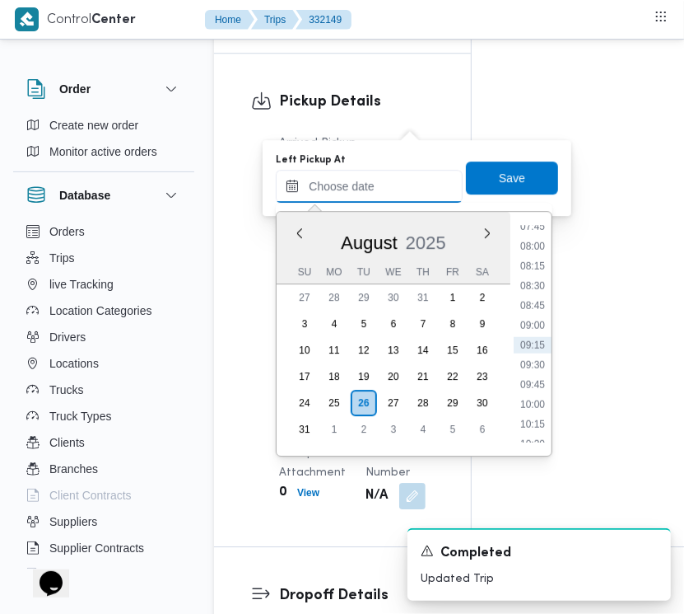
paste input "26/8/2025 7:30:00 AM"
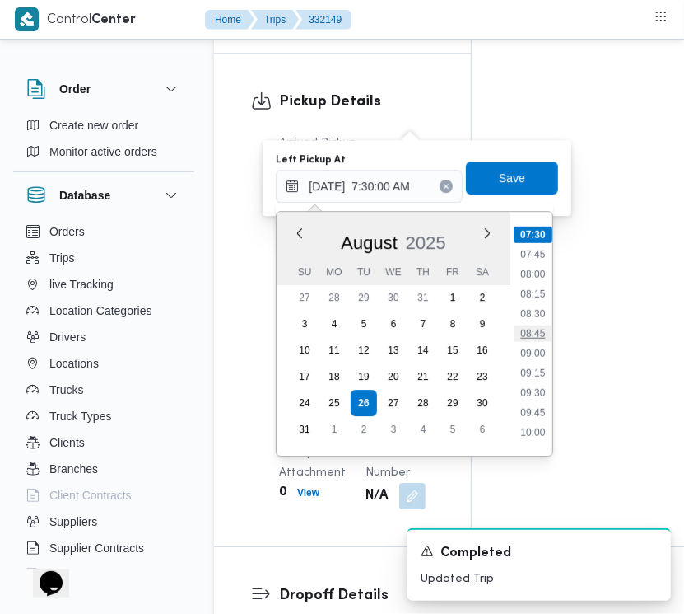
click at [534, 326] on li "08:45" at bounding box center [534, 333] width 38 height 16
type input "26/08/2025 08:45"
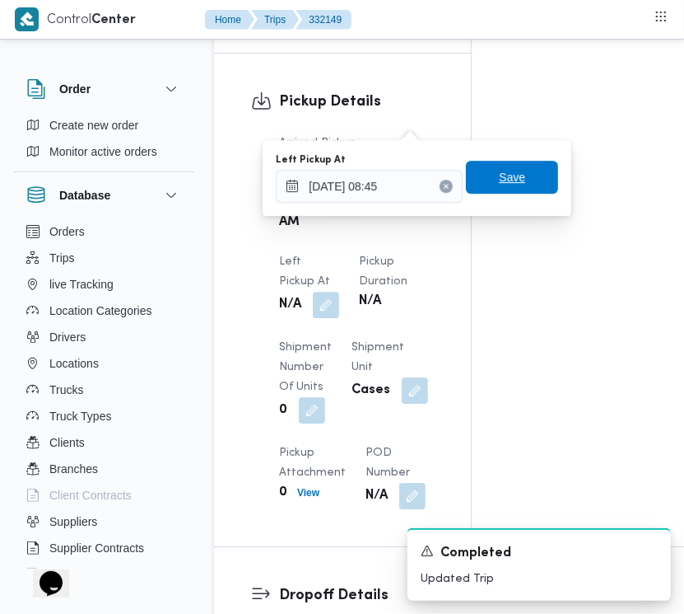
click at [506, 185] on span "Save" at bounding box center [512, 177] width 26 height 20
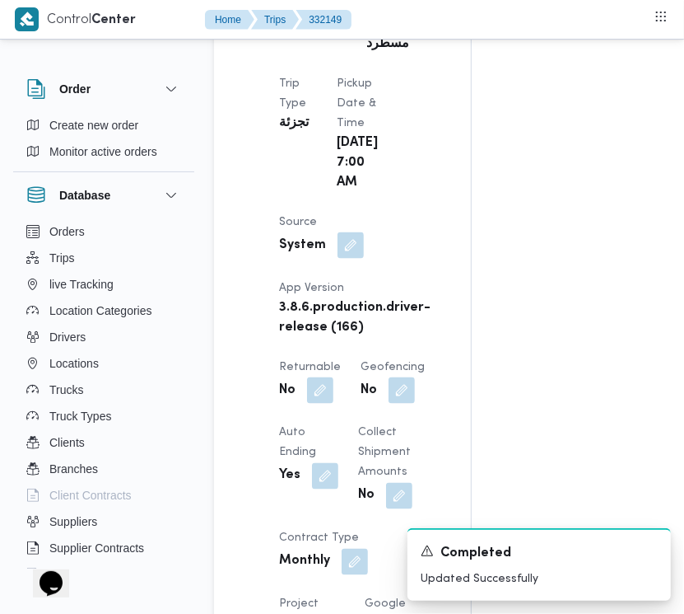
scroll to position [0, 0]
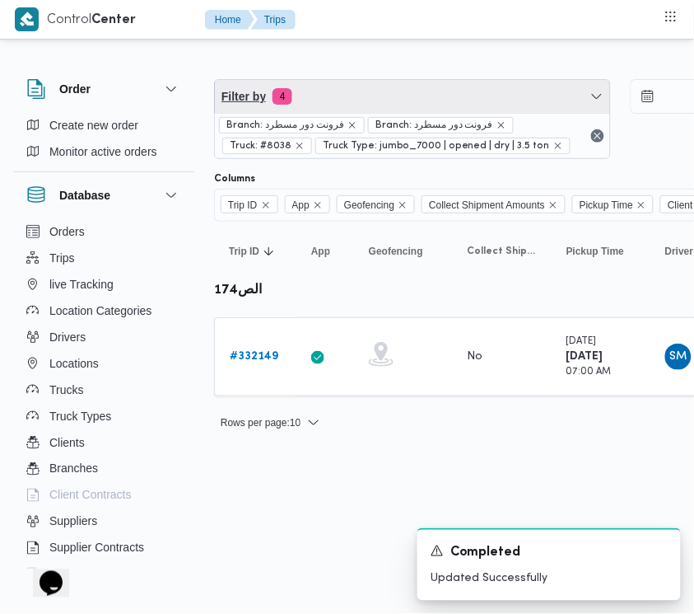
click at [381, 96] on span "Filter by 4" at bounding box center [412, 96] width 395 height 33
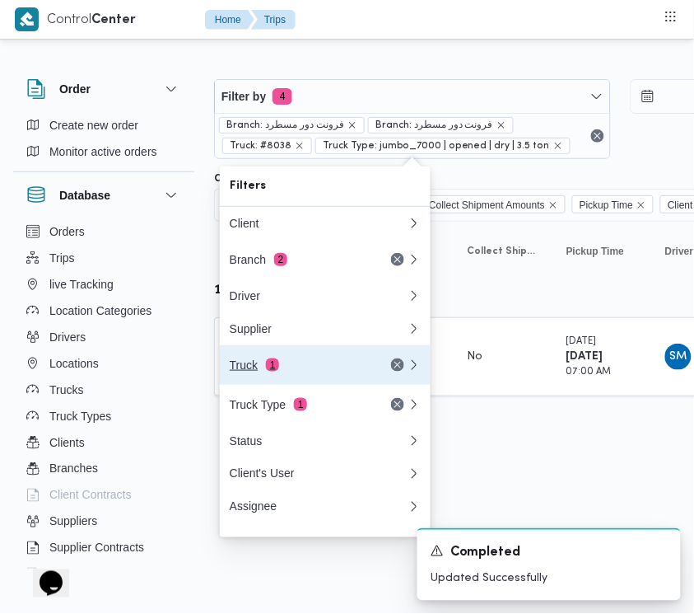
click at [291, 360] on button "Truck 1" at bounding box center [325, 365] width 211 height 40
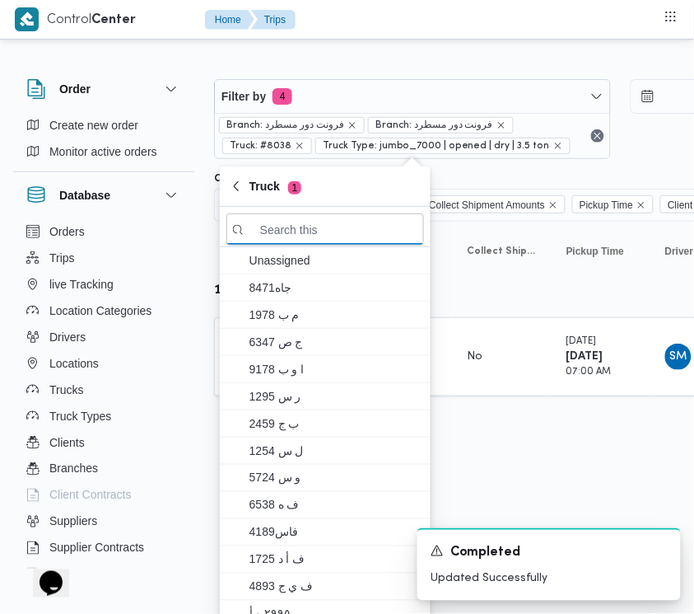
paste input "9743"
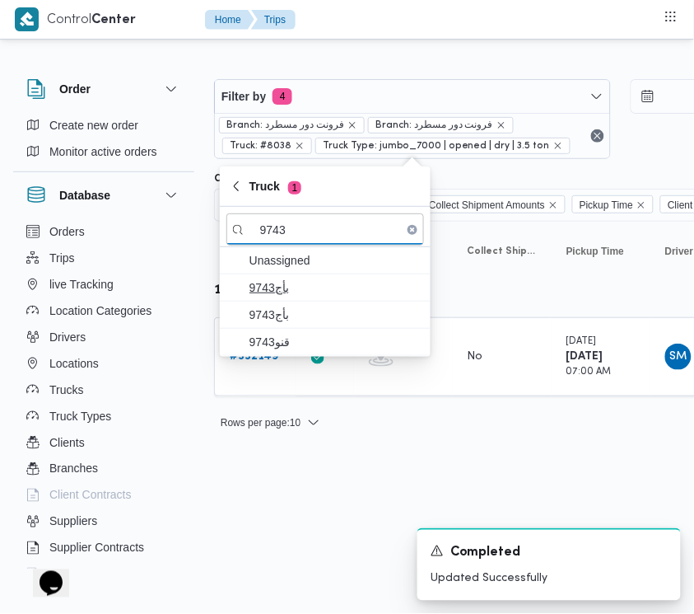
type input "9743"
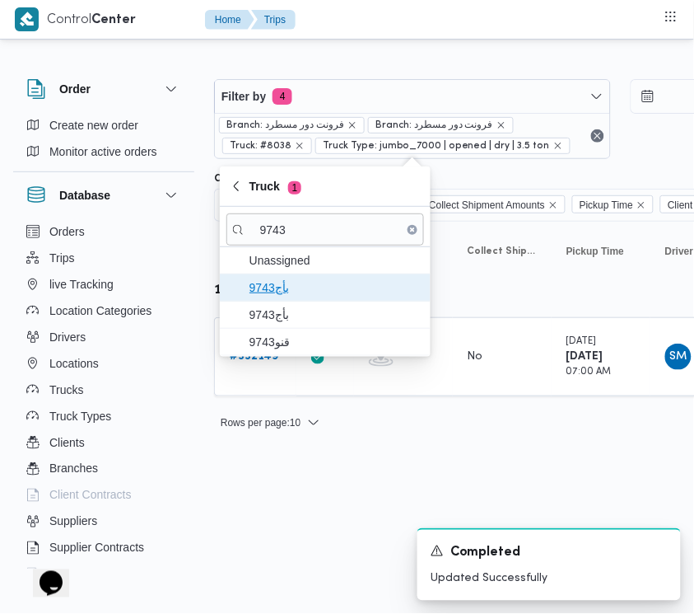
click at [298, 286] on span "9743بأج" at bounding box center [335, 288] width 171 height 20
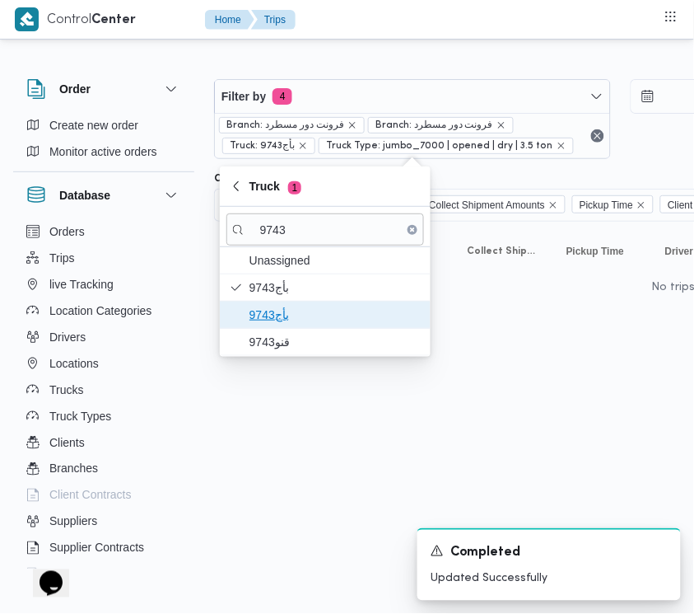
click at [291, 317] on span "9743بأج" at bounding box center [335, 315] width 171 height 20
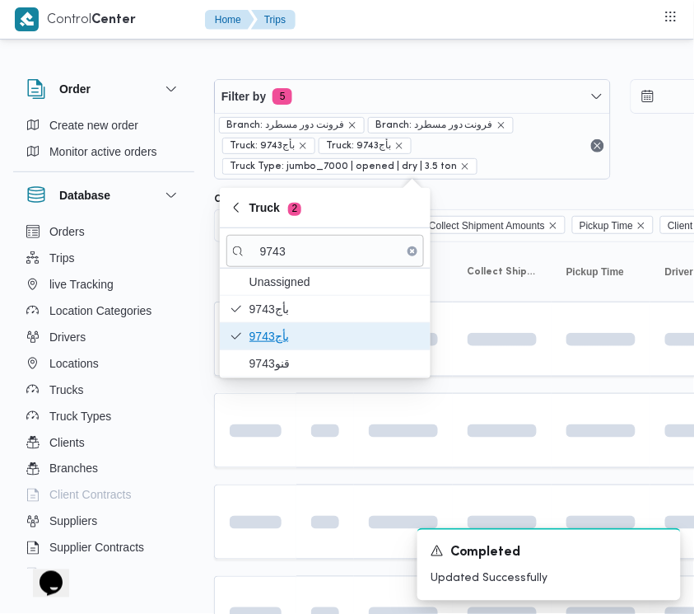
click at [276, 339] on span "9743بأج" at bounding box center [335, 336] width 171 height 20
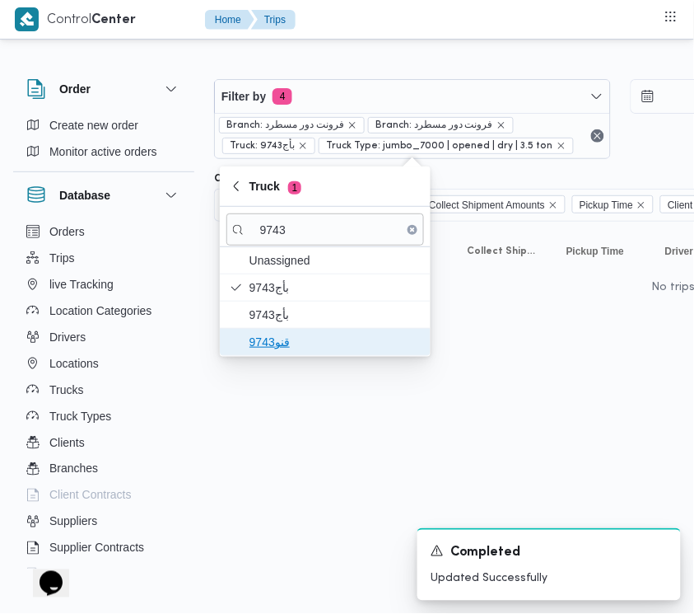
click at [276, 343] on span "قنو9743" at bounding box center [335, 342] width 171 height 20
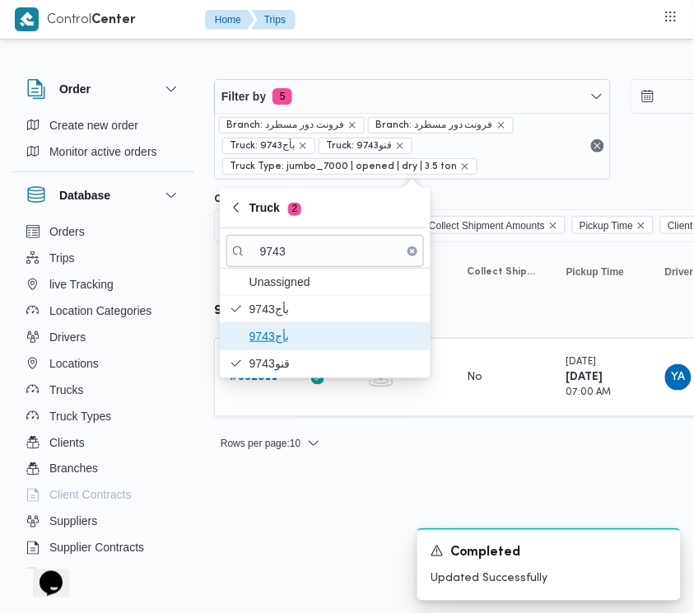
click at [268, 334] on span "9743بأج" at bounding box center [335, 336] width 171 height 20
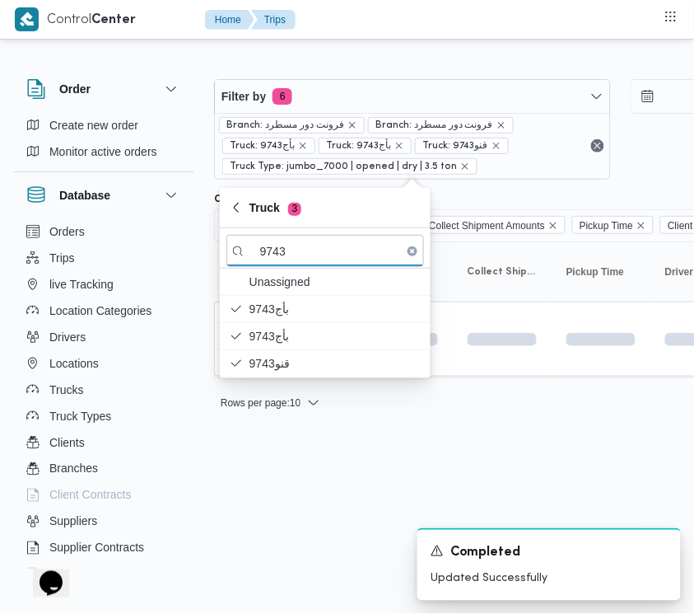
click at [241, 505] on html "Control Center Home Trips Order Create new order Monitor active orders Database…" at bounding box center [347, 307] width 694 height 614
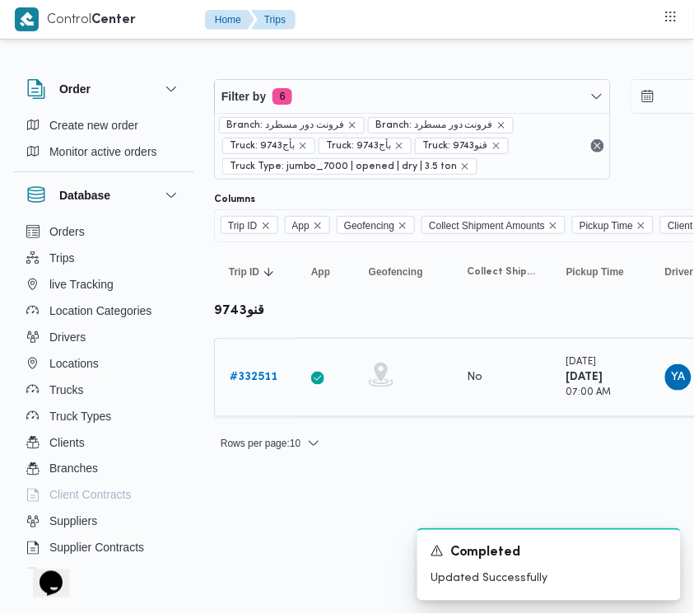
click at [245, 390] on div "# 332511" at bounding box center [255, 377] width 65 height 33
click at [245, 381] on b "# 332511" at bounding box center [254, 376] width 48 height 11
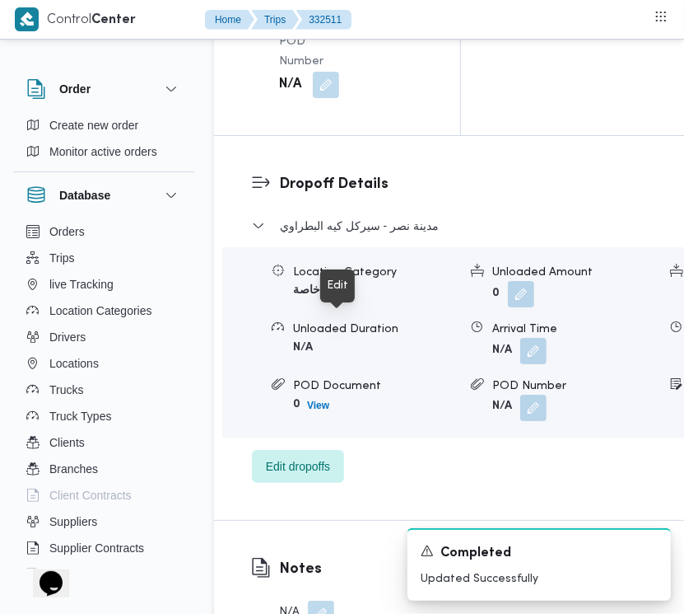
scroll to position [3260, 0]
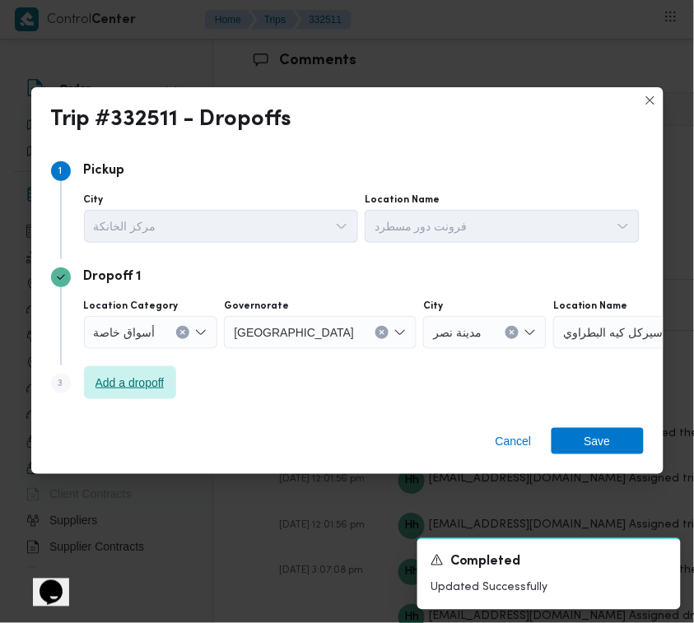
click at [114, 381] on span "Add a dropoff" at bounding box center [130, 383] width 69 height 20
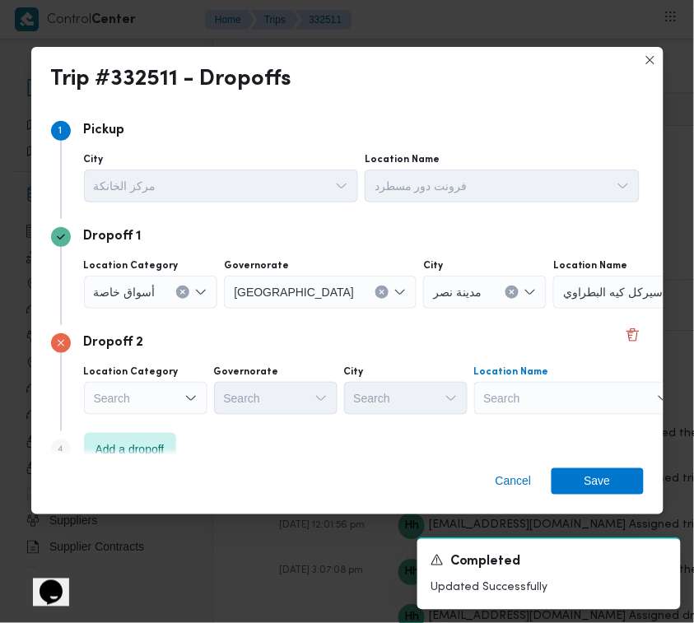
click at [651, 388] on div "Search" at bounding box center [577, 398] width 206 height 33
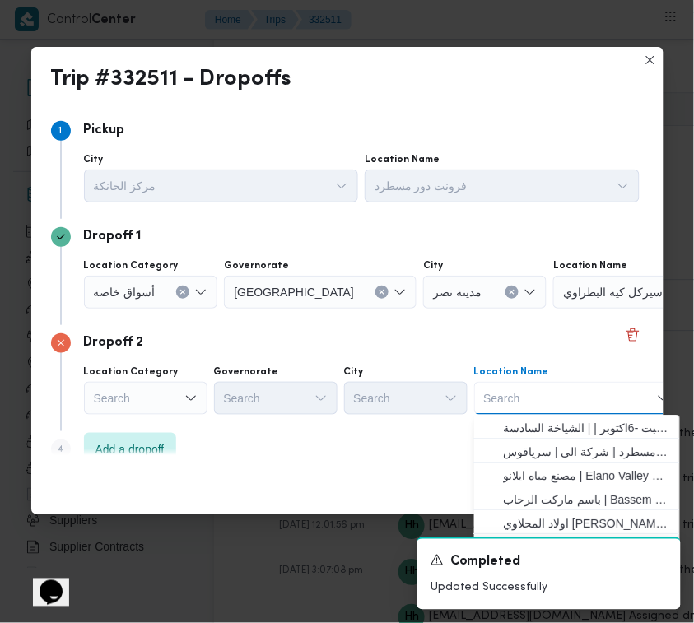
click at [183, 289] on icon "Clear input" at bounding box center [183, 292] width 7 height 7
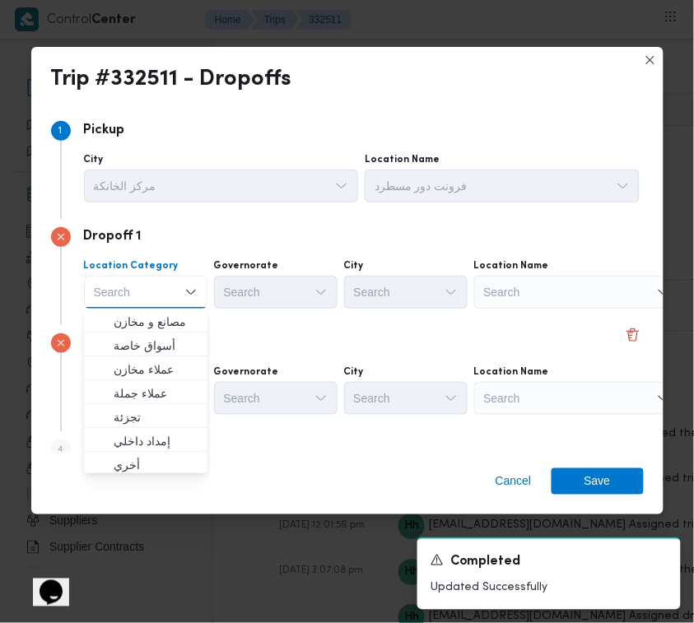
click at [562, 293] on div "Search" at bounding box center [577, 292] width 206 height 33
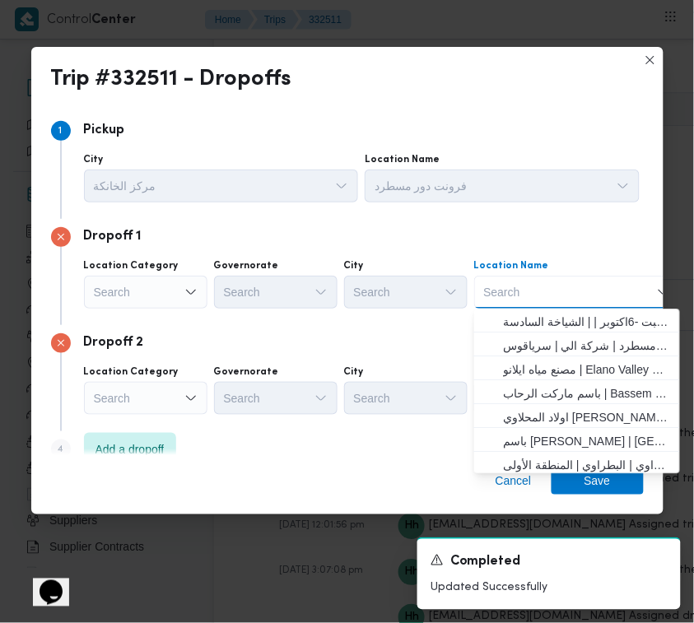
paste input "اوسكار الالف مسكن"
type input "اوسكار الالف مسكن"
click at [323, 366] on div "Governorate" at bounding box center [276, 372] width 124 height 13
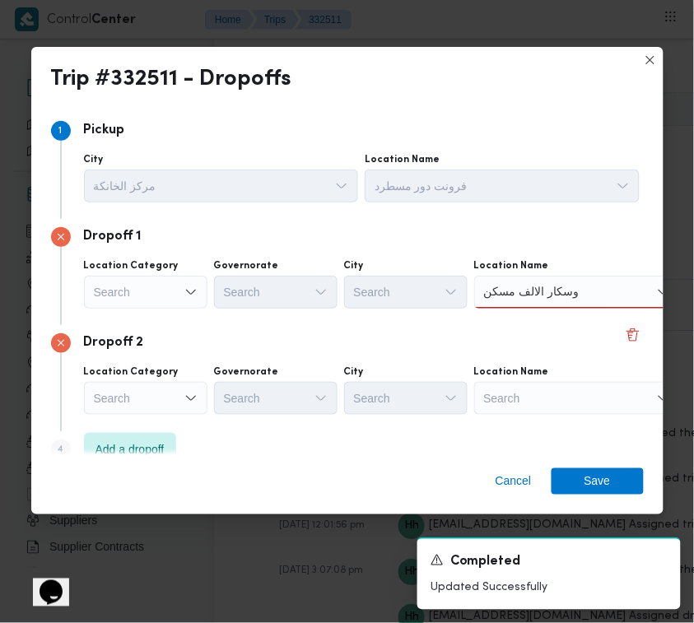
click at [529, 394] on div "Search" at bounding box center [577, 398] width 206 height 33
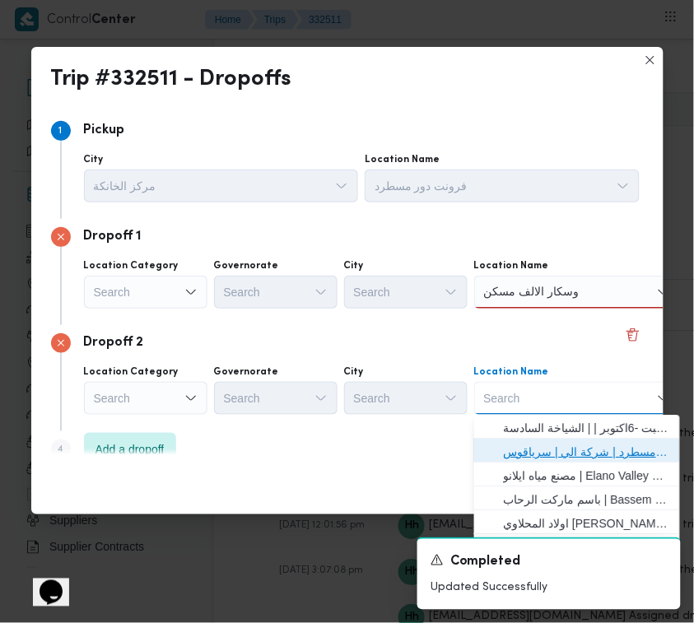
click at [558, 442] on span "فرونت دور مسطرد | شركة الي | سرياقوس" at bounding box center [587, 452] width 166 height 20
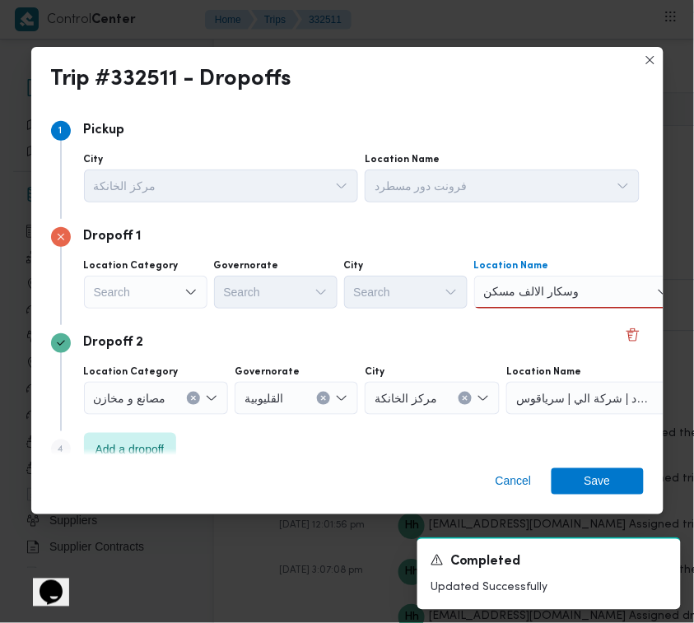
click at [616, 289] on div "اوسكار الالف مسكن اوسكار الالف مسكن" at bounding box center [577, 292] width 206 height 33
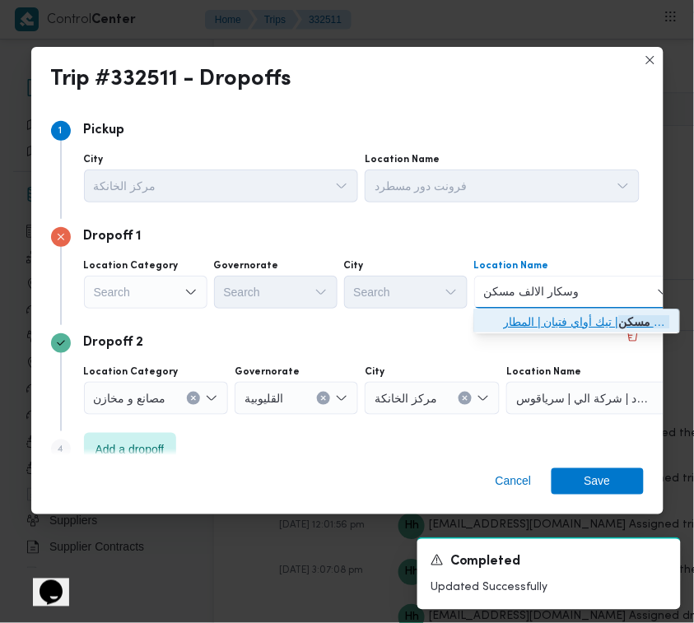
click at [609, 325] on span "اوسكار الالف مسكن | تيك أواي فتيان | المطار" at bounding box center [587, 322] width 166 height 20
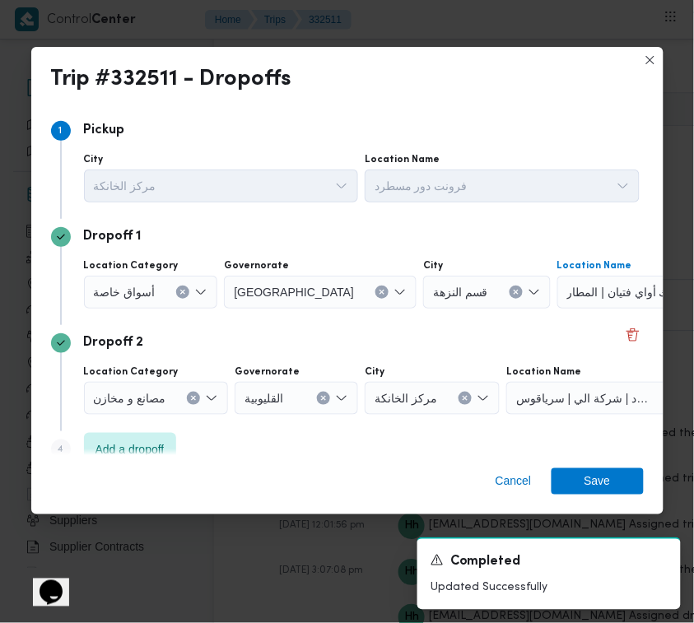
click at [520, 334] on div "Dropoff 2" at bounding box center [347, 344] width 593 height 20
click at [604, 478] on span "Save" at bounding box center [598, 481] width 26 height 26
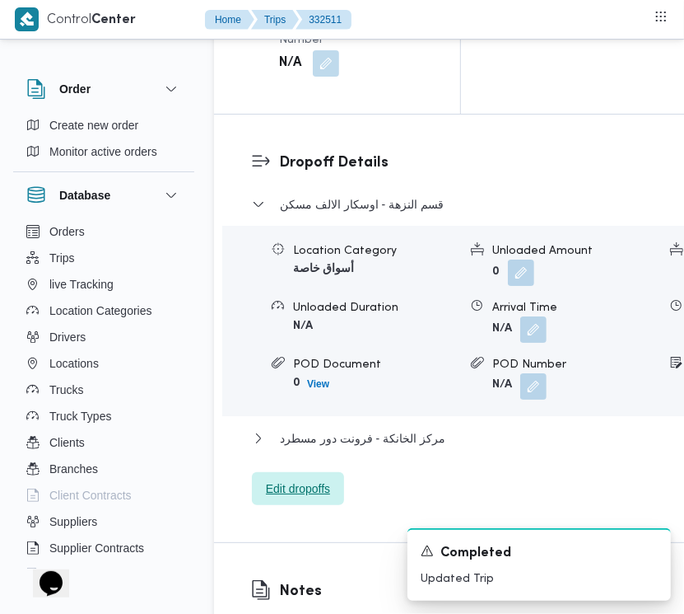
scroll to position [2545, 0]
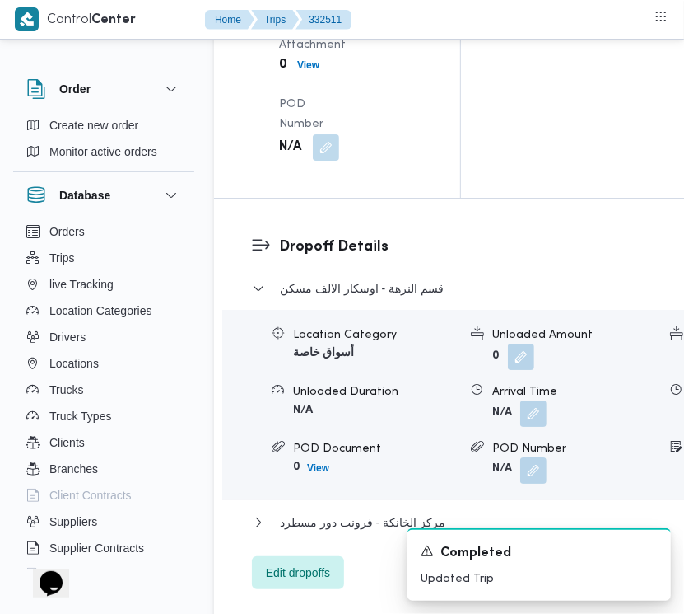
drag, startPoint x: 326, startPoint y: 118, endPoint x: 327, endPoint y: 133, distance: 14.8
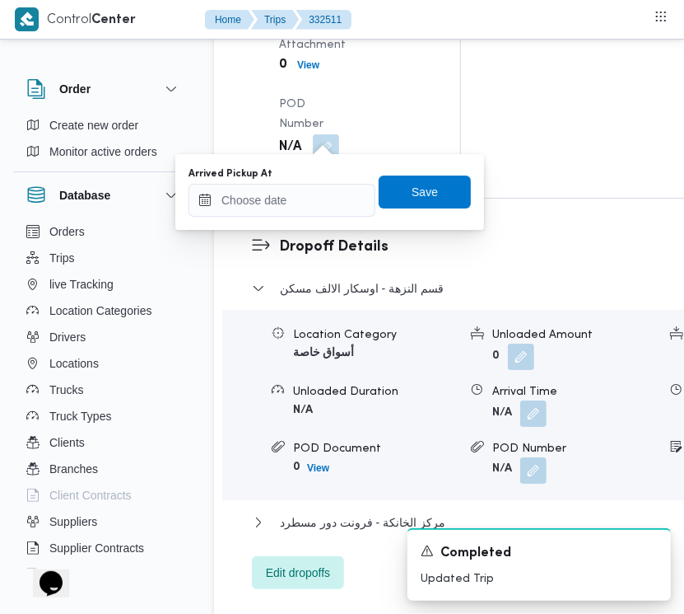
click at [301, 216] on div "Arrived Pickup At Save" at bounding box center [330, 192] width 286 height 53
click at [432, 181] on span "Save" at bounding box center [425, 191] width 92 height 33
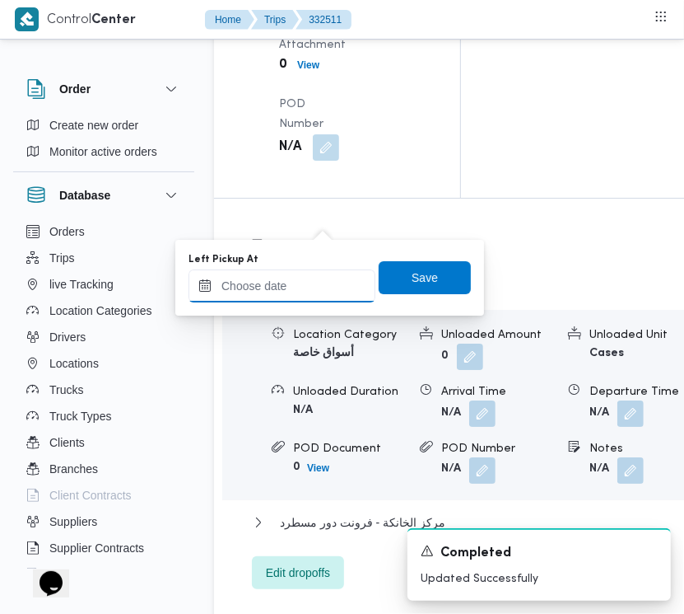
click at [309, 290] on input "Left Pickup At" at bounding box center [282, 285] width 187 height 33
paste input "26/8/2025 7:00:00 AM"
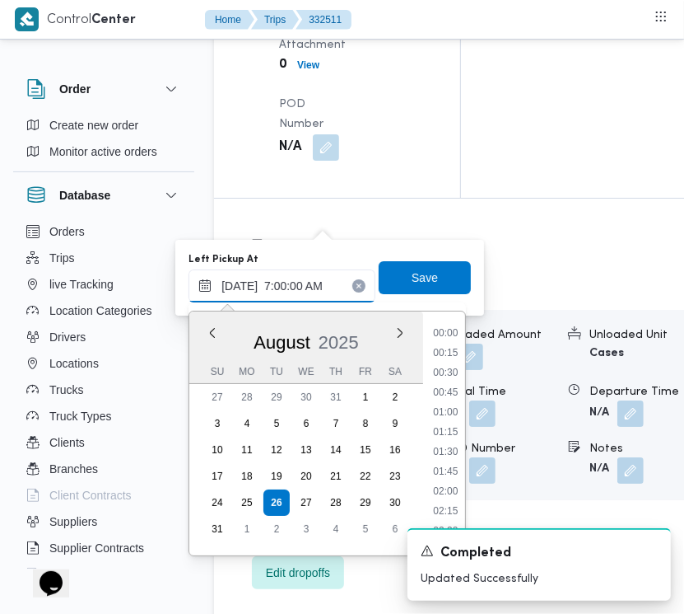
scroll to position [552, 0]
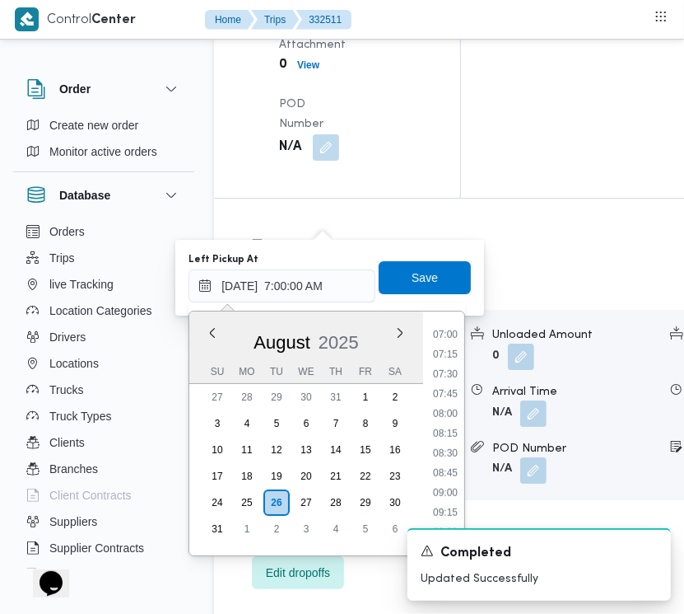
click at [433, 401] on ul "00:00 00:15 00:30 00:45 01:00 01:15 01:30 01:45 02:00 02:15 02:30 02:45 03:00 0…" at bounding box center [446, 432] width 38 height 217
click at [441, 408] on li "08:00" at bounding box center [446, 413] width 38 height 16
type input "26/08/2025 08:00"
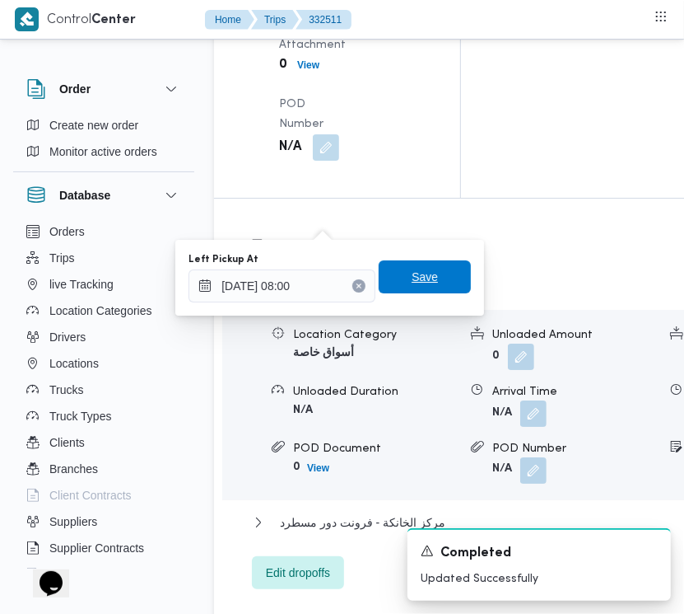
click at [414, 284] on span "Save" at bounding box center [425, 277] width 26 height 20
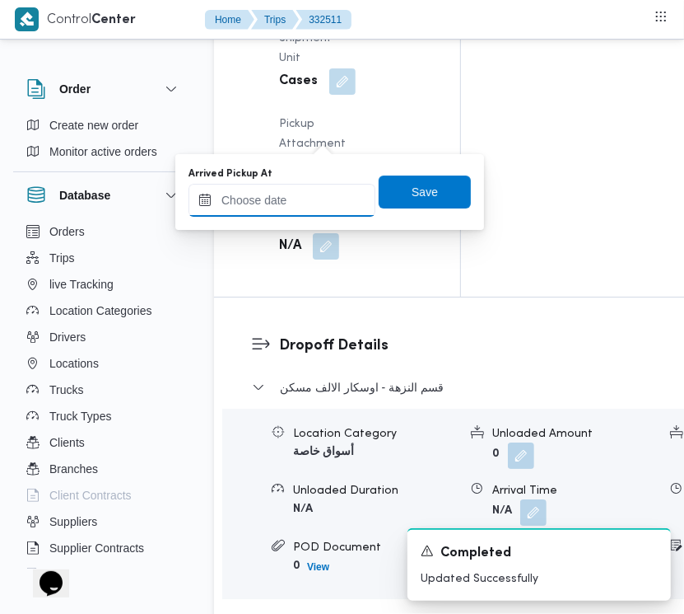
click at [302, 210] on input "Arrived Pickup At" at bounding box center [282, 200] width 187 height 33
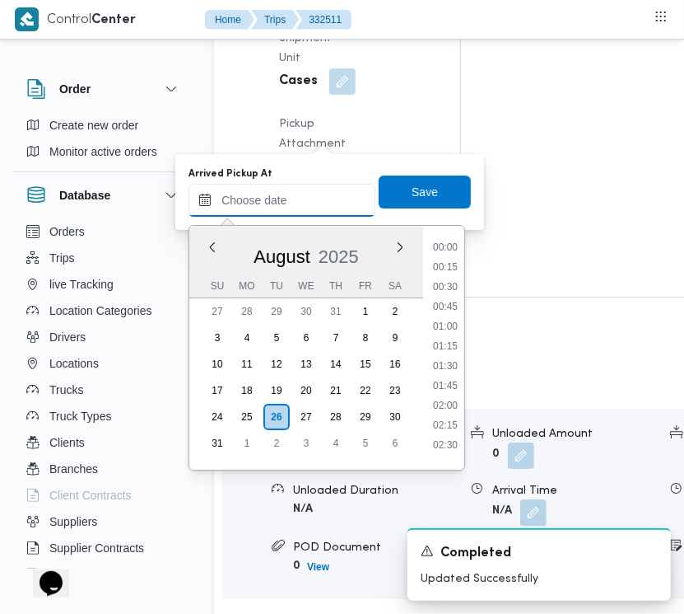
paste input "26/8/2025 7:00:00 AM"
type input "26/8/2025 7:00:00 AM"
click at [439, 192] on span "Save" at bounding box center [425, 191] width 92 height 33
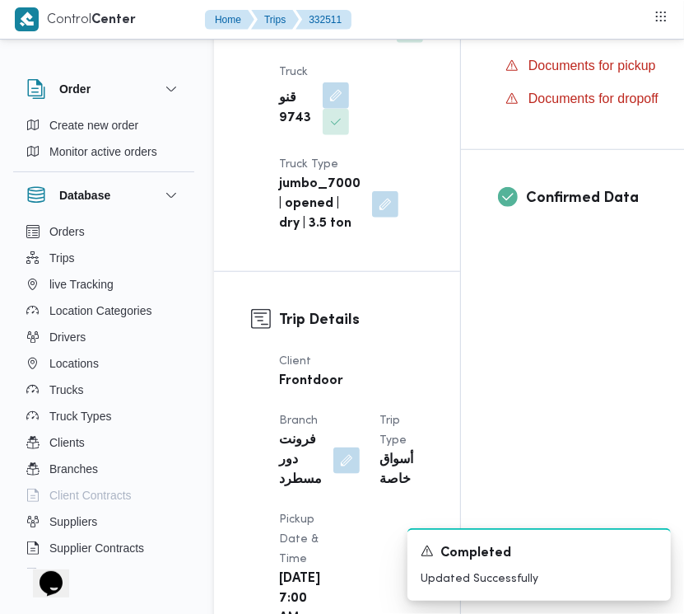
scroll to position [0, 0]
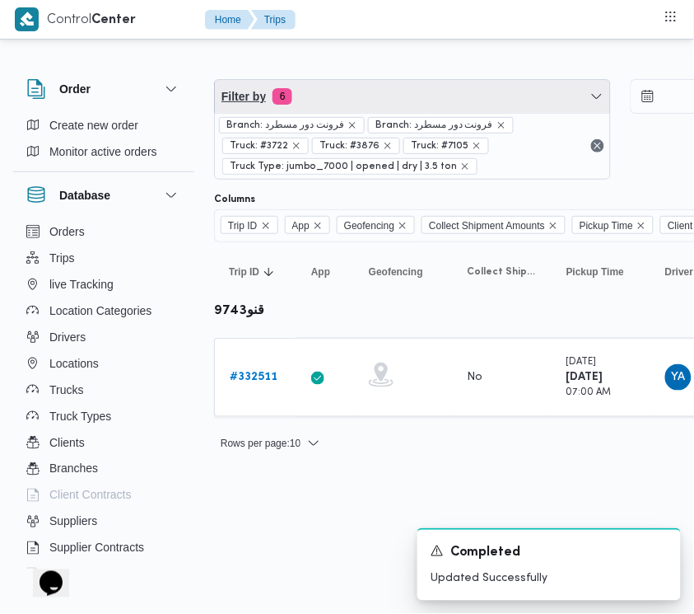
click at [398, 93] on span "Filter by 6" at bounding box center [412, 96] width 395 height 33
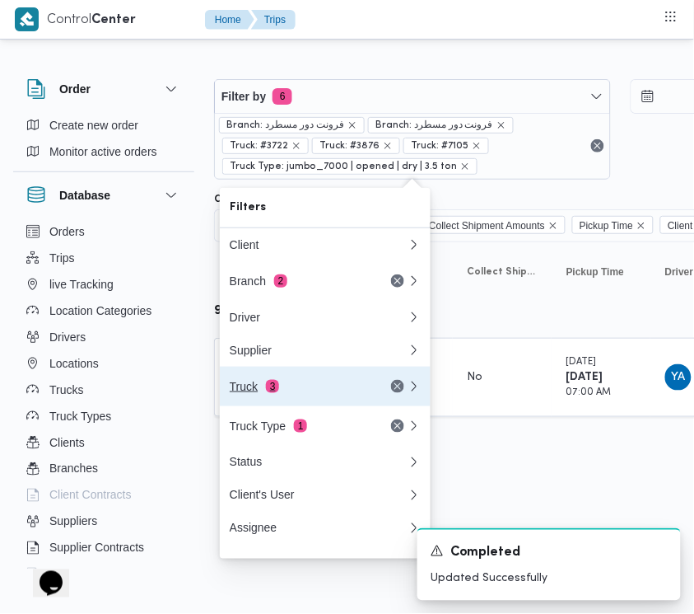
click at [278, 380] on button "Truck 3" at bounding box center [325, 386] width 211 height 40
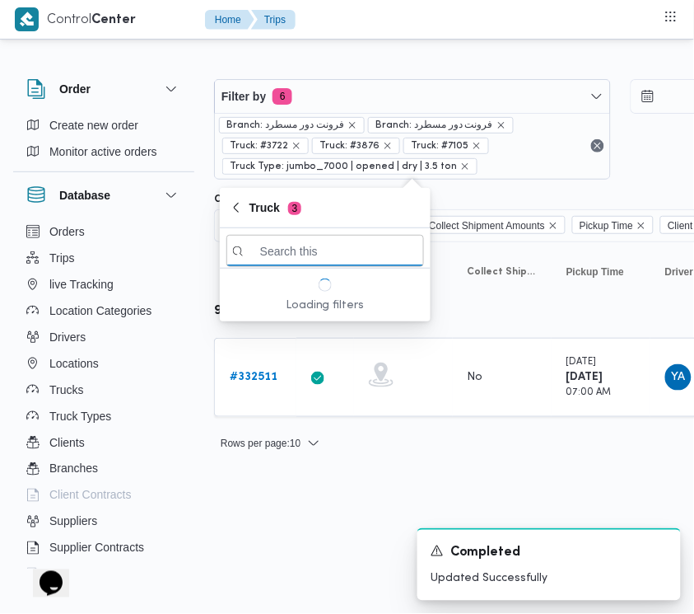
paste input "9583"
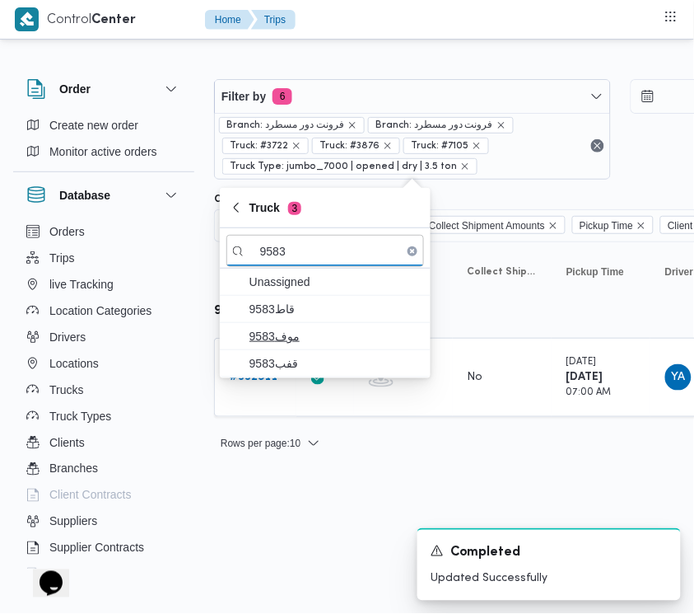
type input "9583"
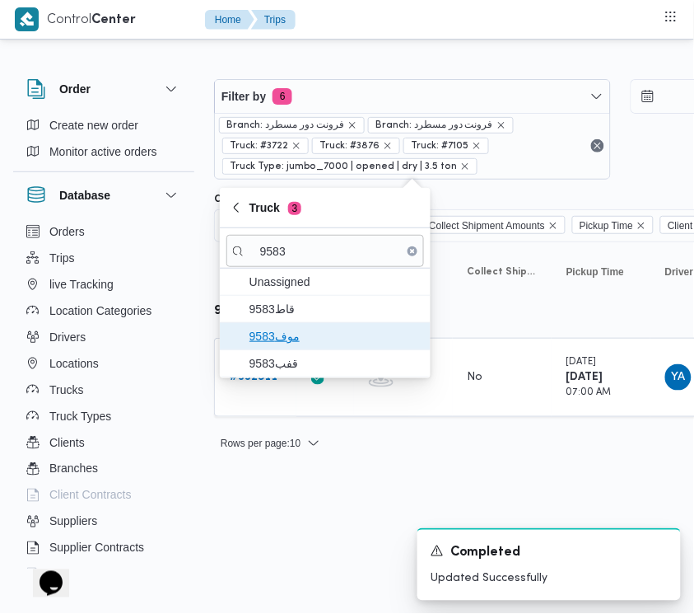
click at [301, 339] on span "موف9583" at bounding box center [335, 336] width 171 height 20
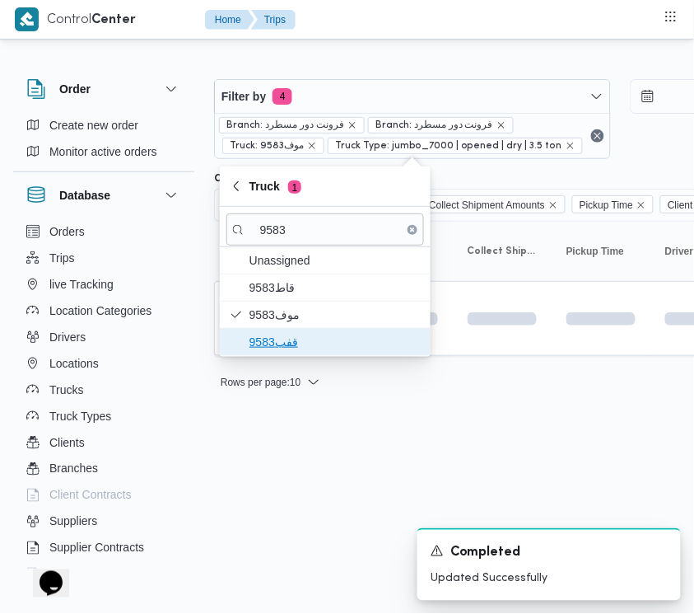
click at [291, 355] on span "قفب9583" at bounding box center [325, 342] width 198 height 26
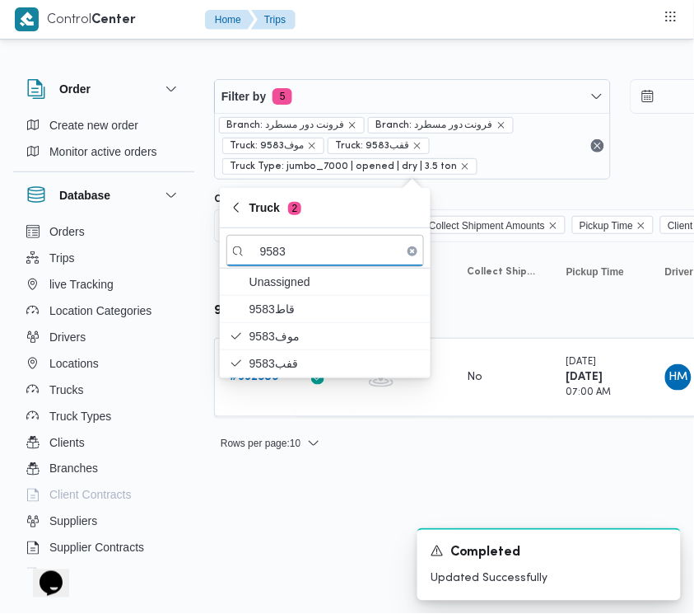
click at [248, 523] on html "Control Center Home Trips Order Create new order Monitor active orders Database…" at bounding box center [347, 307] width 694 height 614
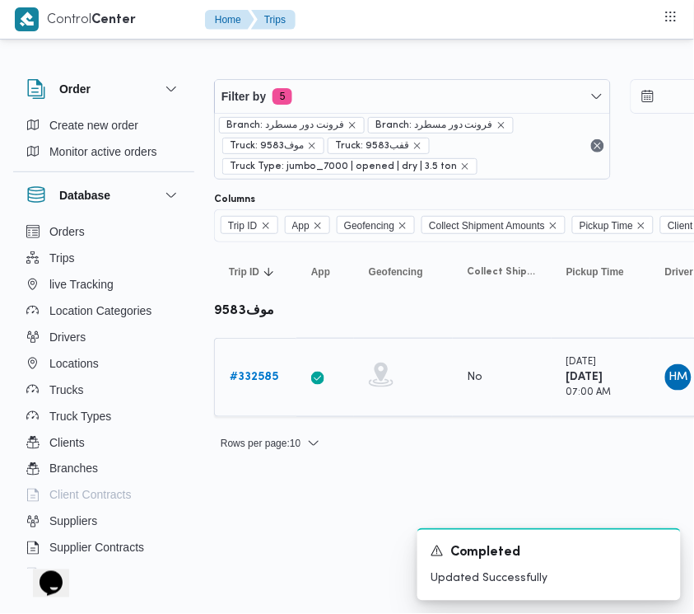
click at [247, 365] on div "# 332585" at bounding box center [255, 377] width 65 height 33
click at [252, 376] on b "# 332585" at bounding box center [254, 376] width 49 height 11
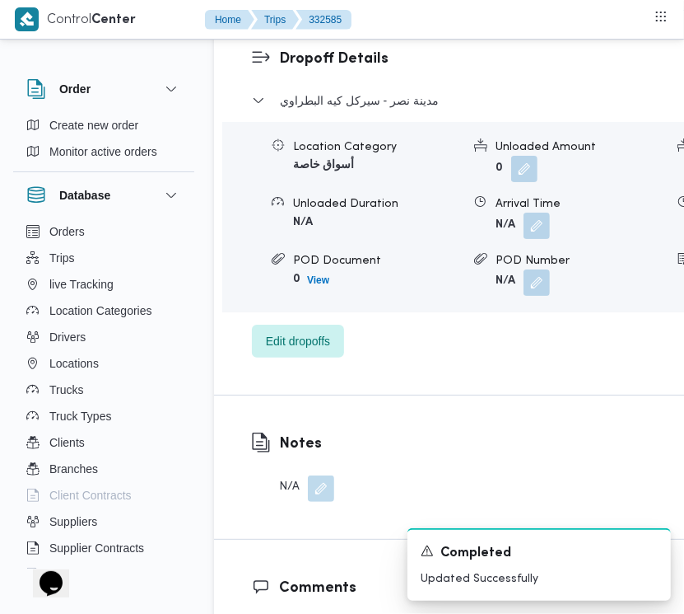
scroll to position [2821, 0]
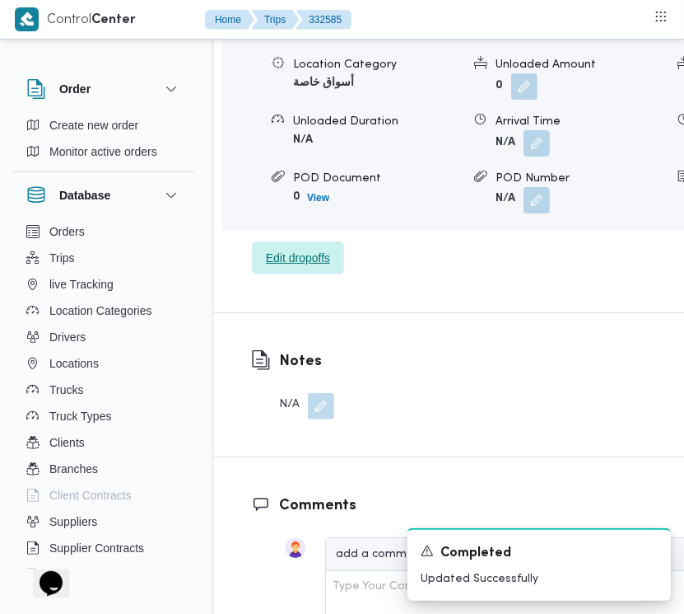
click at [310, 268] on span "Edit dropoffs" at bounding box center [298, 258] width 64 height 20
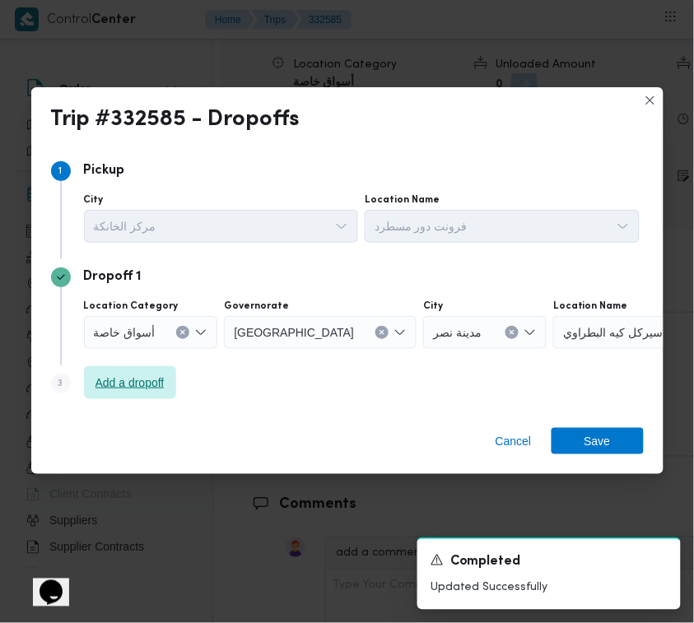
click at [163, 377] on span "Add a dropoff" at bounding box center [130, 383] width 69 height 20
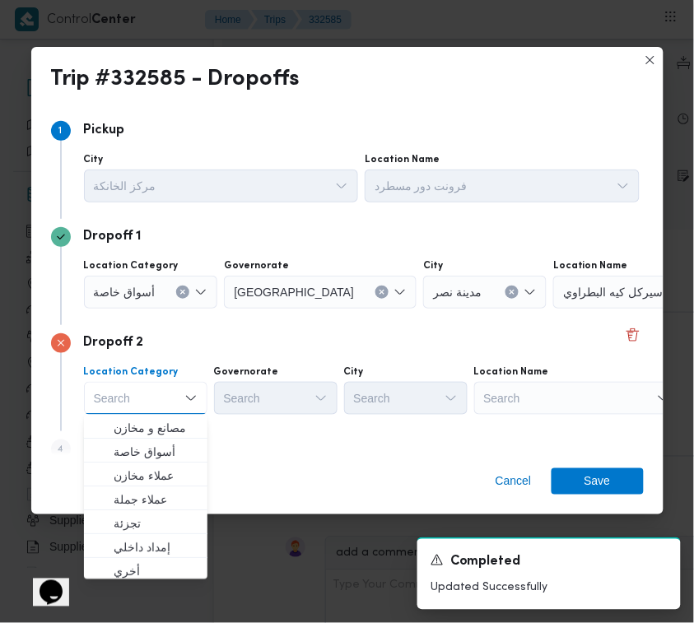
click at [536, 382] on div "Search" at bounding box center [577, 398] width 206 height 33
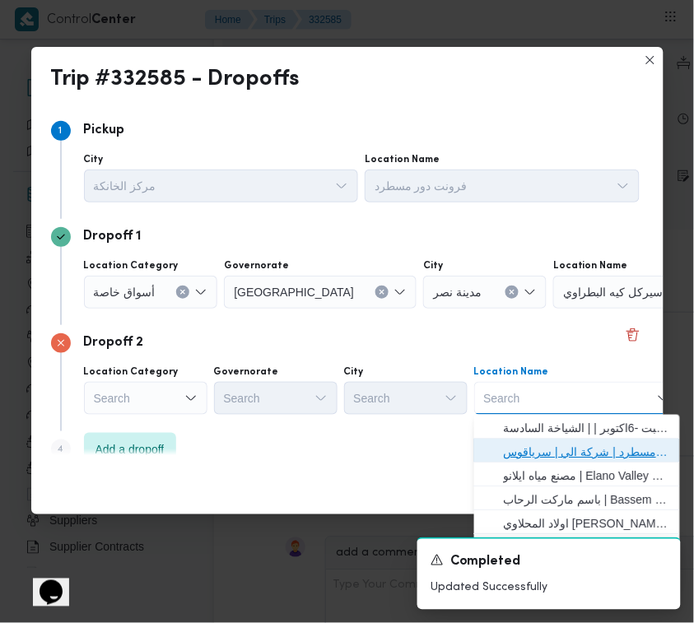
click at [541, 450] on span "فرونت دور مسطرد | شركة الي | سرياقوس" at bounding box center [587, 452] width 166 height 20
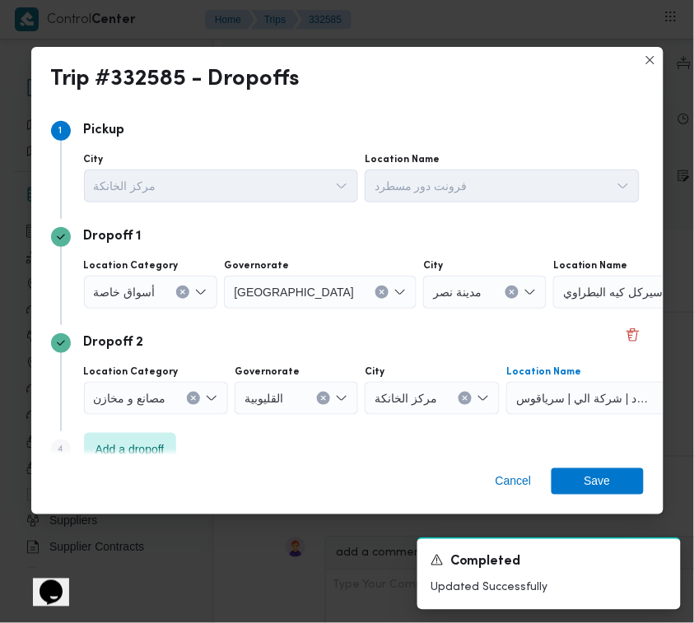
click at [128, 277] on div "أسواق خاصة" at bounding box center [151, 292] width 134 height 33
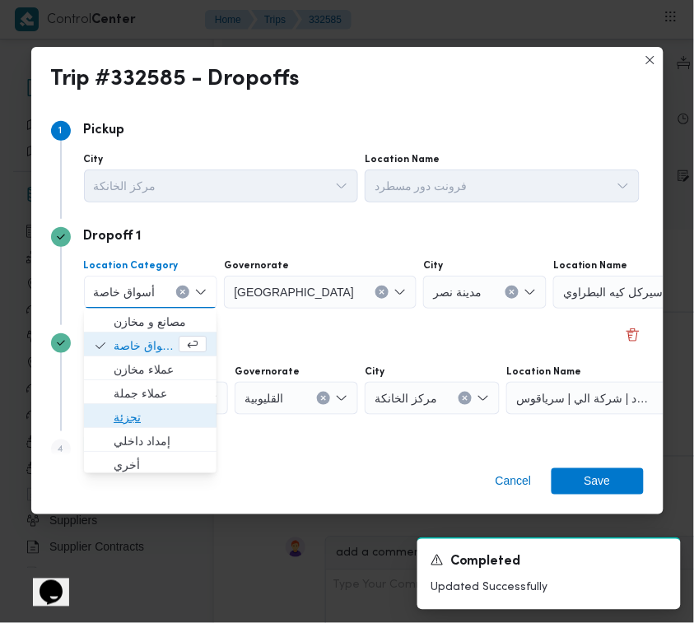
click at [150, 420] on span "تجزئة" at bounding box center [160, 418] width 93 height 20
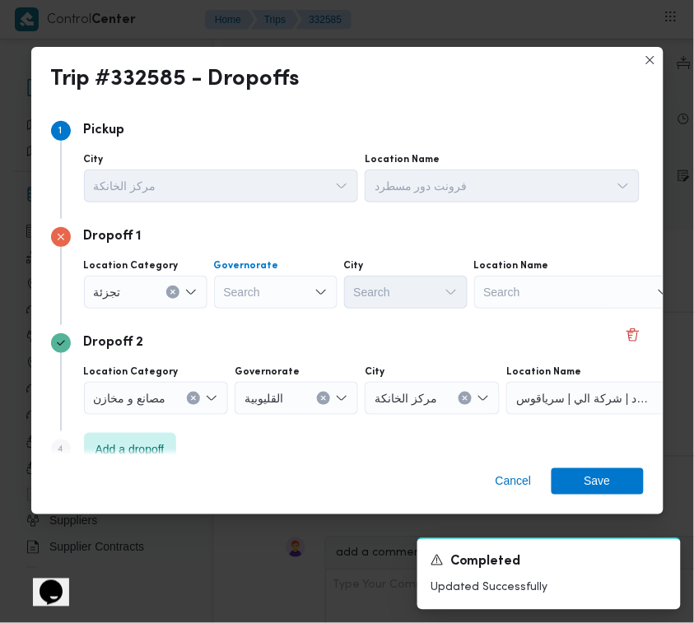
click at [290, 284] on div "Search" at bounding box center [276, 292] width 124 height 33
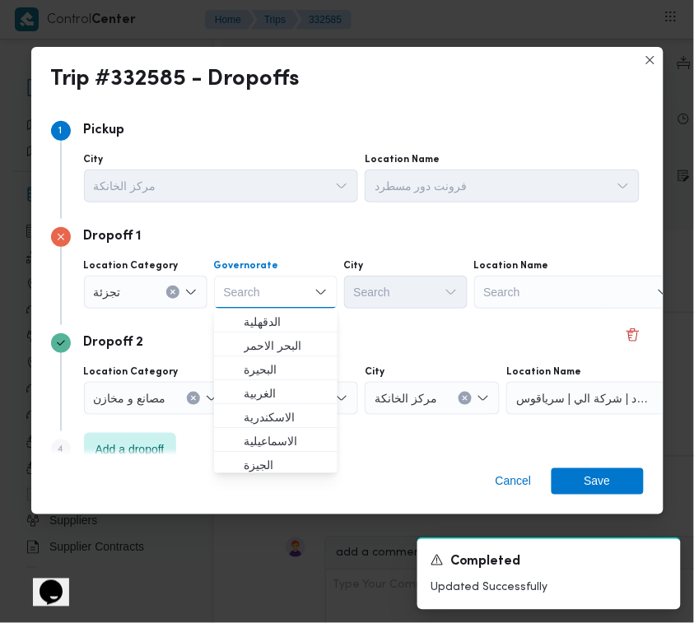
paste input "جيزة"
type input "جيزة"
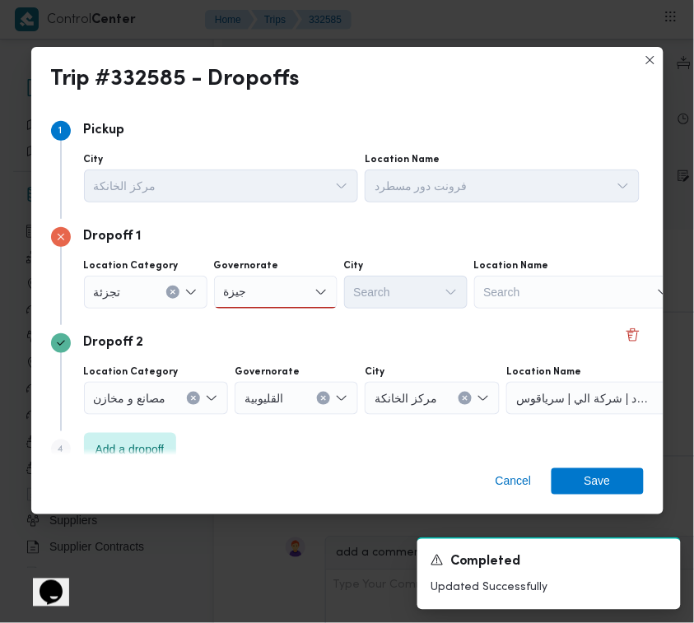
click at [273, 288] on div "جيزة جيزة" at bounding box center [276, 292] width 124 height 33
click at [272, 325] on span "ال جيزة" at bounding box center [286, 322] width 84 height 20
click at [421, 305] on div "Search" at bounding box center [406, 292] width 124 height 33
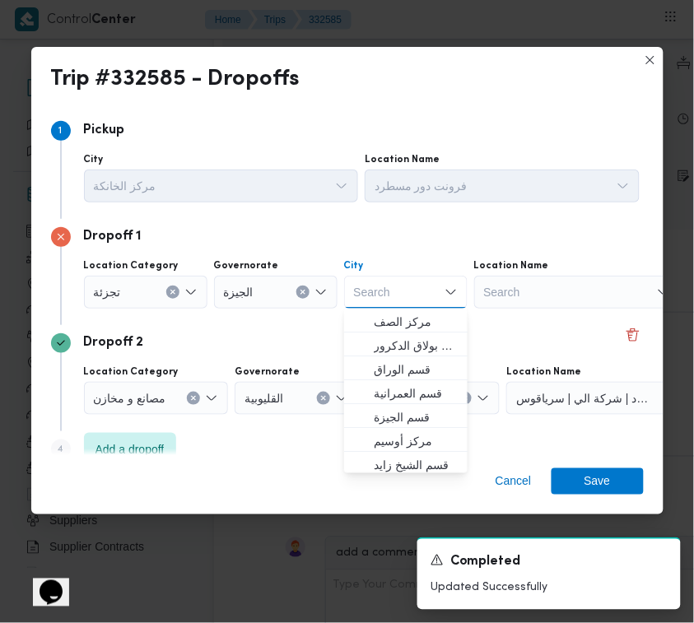
paste input "الهرم"
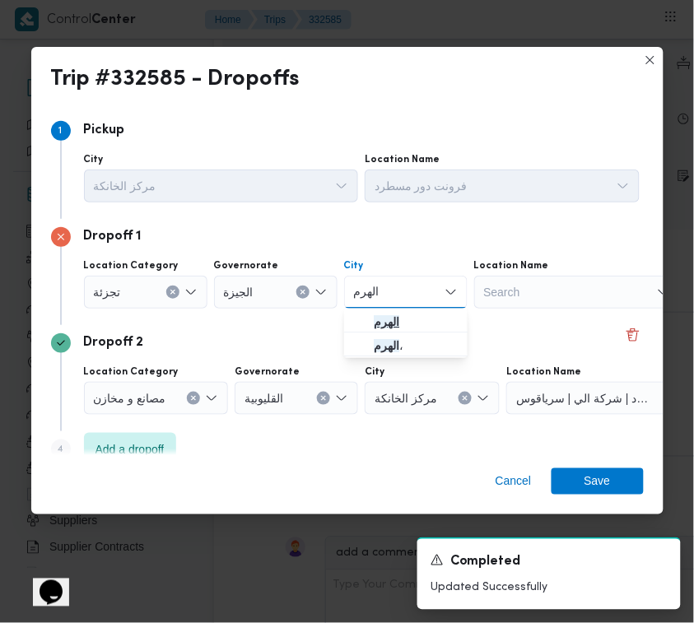
type input "الهرم"
click at [372, 323] on span "الهرم" at bounding box center [406, 322] width 110 height 26
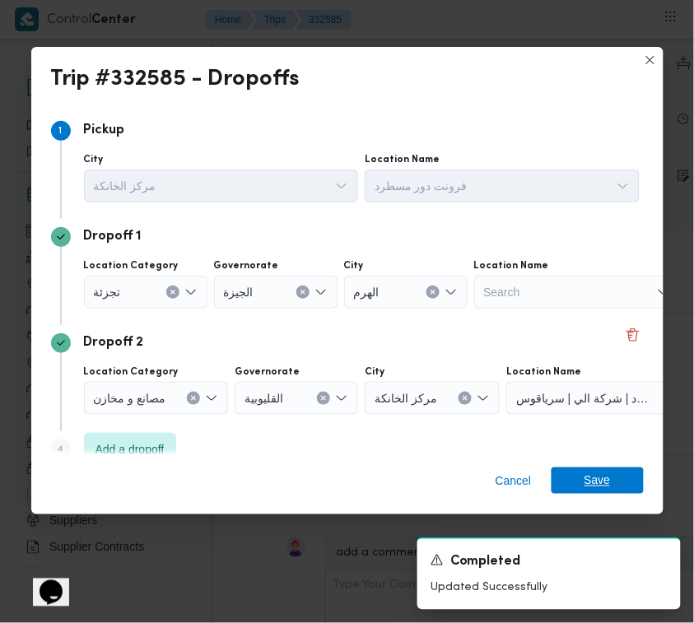
click at [595, 483] on span "Save" at bounding box center [598, 481] width 26 height 26
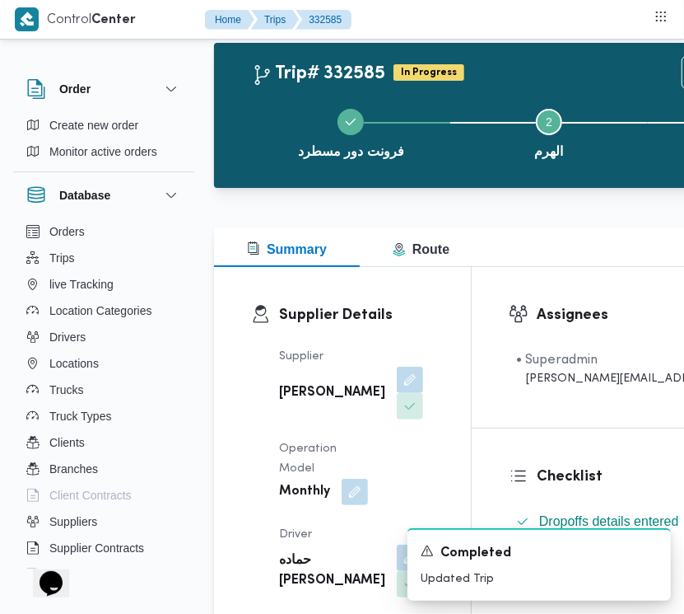
scroll to position [0, 0]
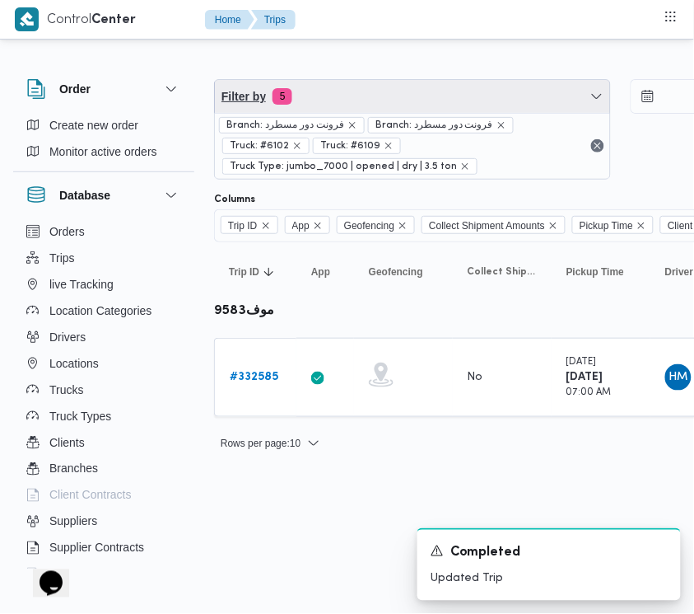
click at [347, 105] on span "Filter by 5" at bounding box center [412, 96] width 395 height 33
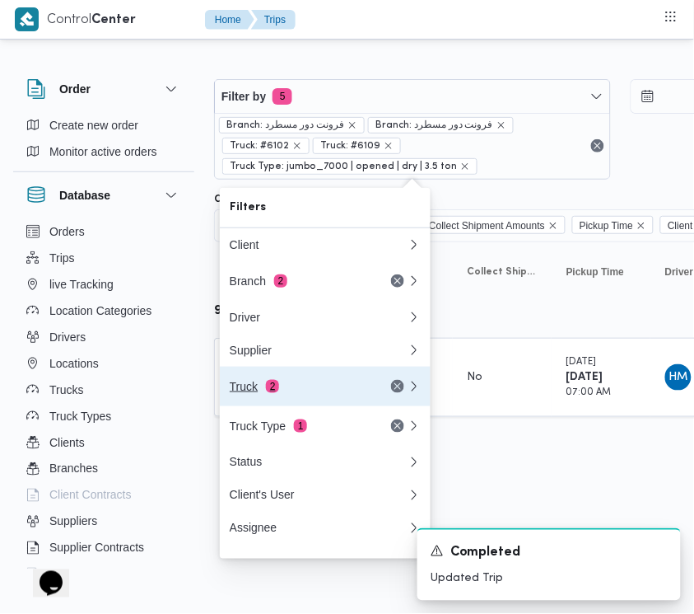
click at [280, 393] on div "Truck 2" at bounding box center [299, 386] width 138 height 13
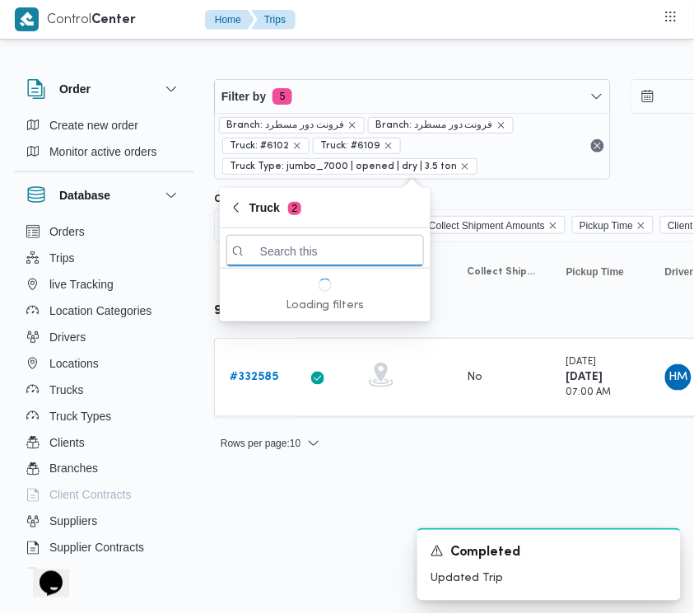
paste input "رنب163"
type input "رنب163"
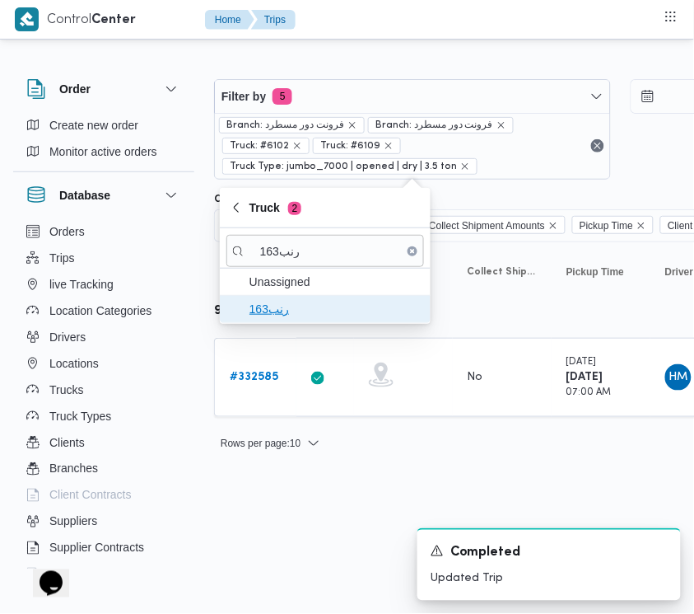
click at [277, 315] on span "رنب163" at bounding box center [335, 309] width 171 height 20
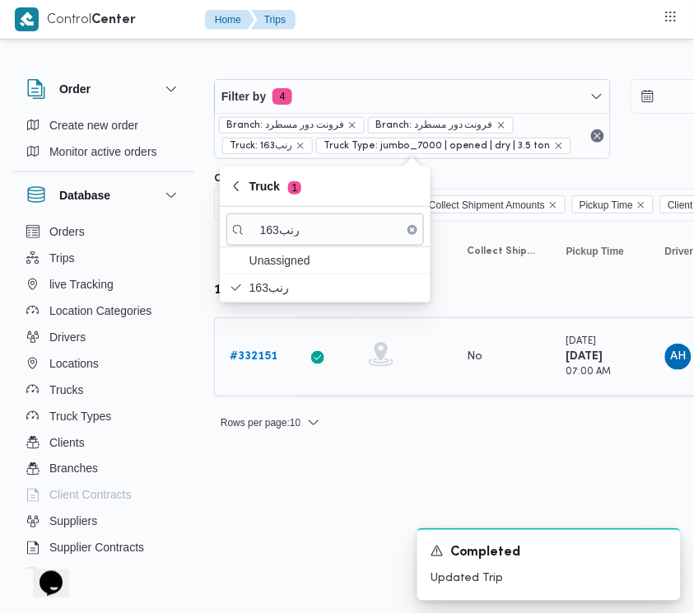
click at [261, 359] on b "# 332151" at bounding box center [254, 356] width 48 height 11
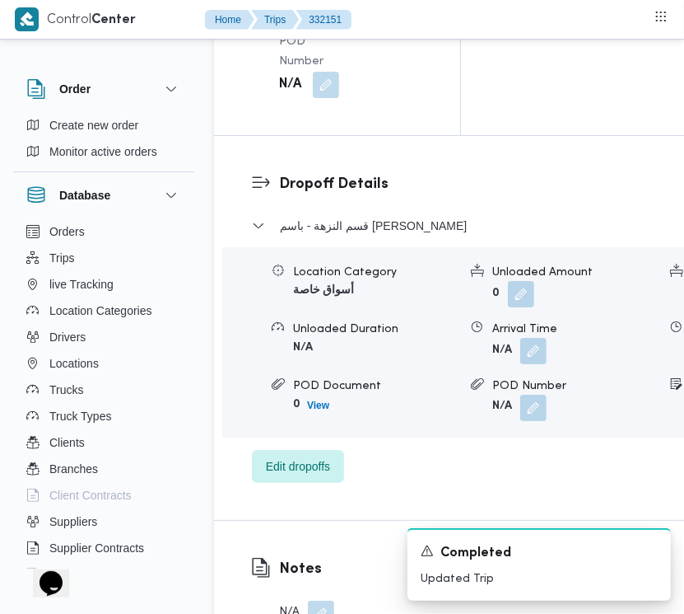
scroll to position [3260, 0]
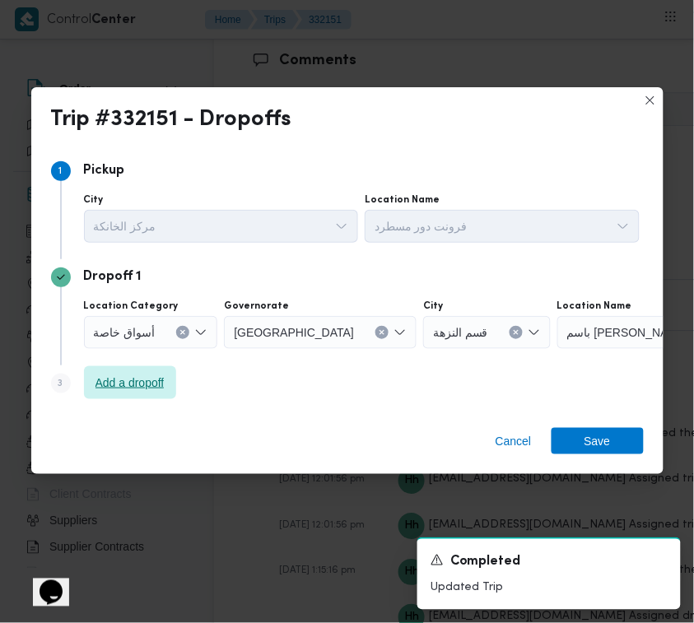
click at [128, 391] on span "Add a dropoff" at bounding box center [130, 383] width 69 height 20
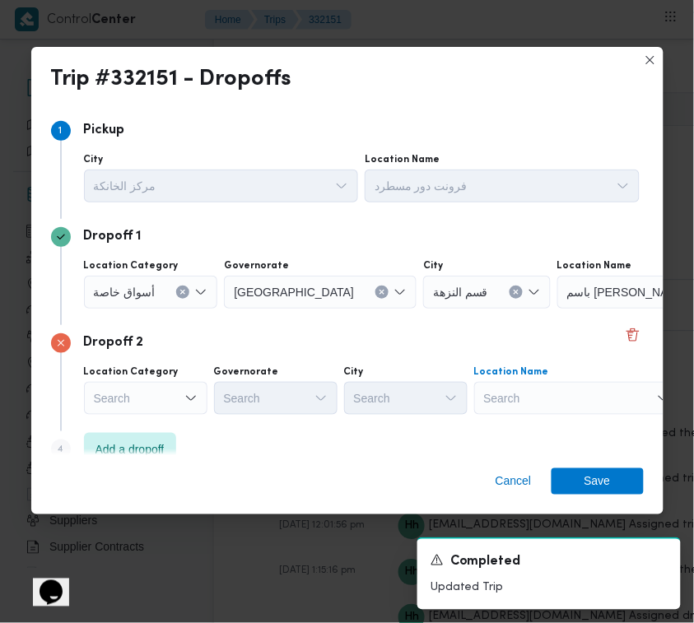
click at [530, 401] on div "Search" at bounding box center [577, 398] width 206 height 33
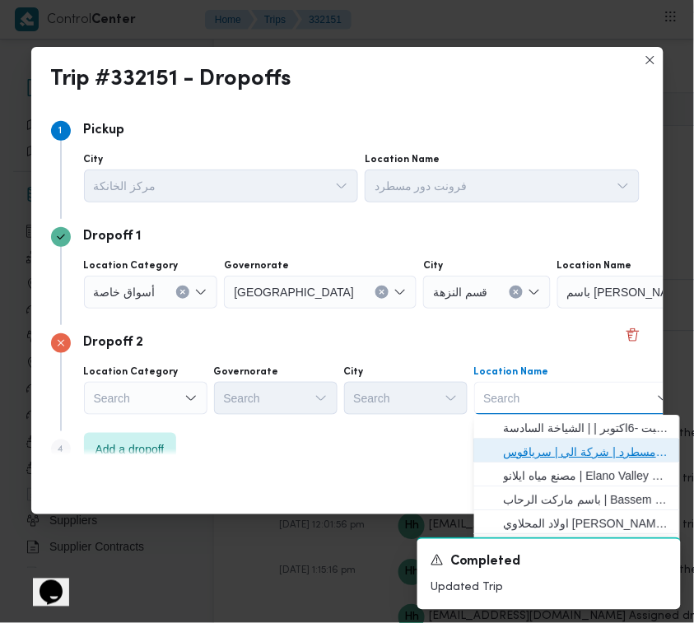
click at [552, 445] on span "فرونت دور مسطرد | شركة الي | سرياقوس" at bounding box center [587, 452] width 166 height 20
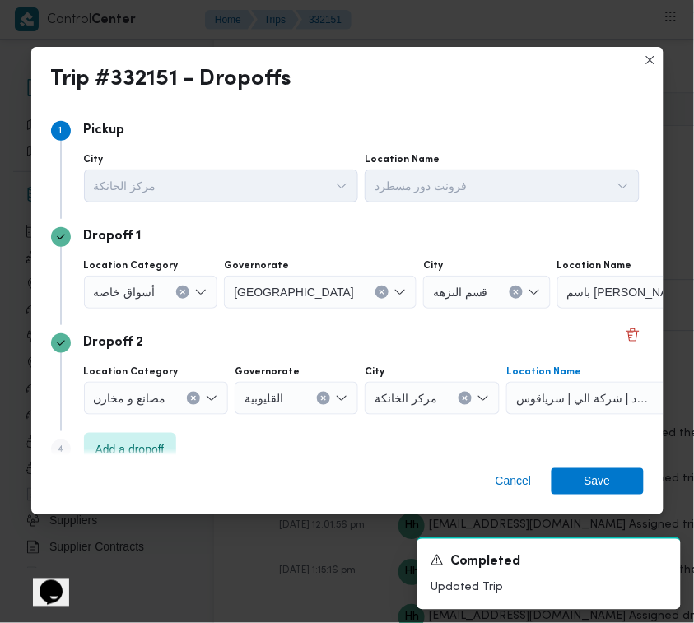
click at [141, 295] on span "أسواق خاصة" at bounding box center [125, 291] width 62 height 18
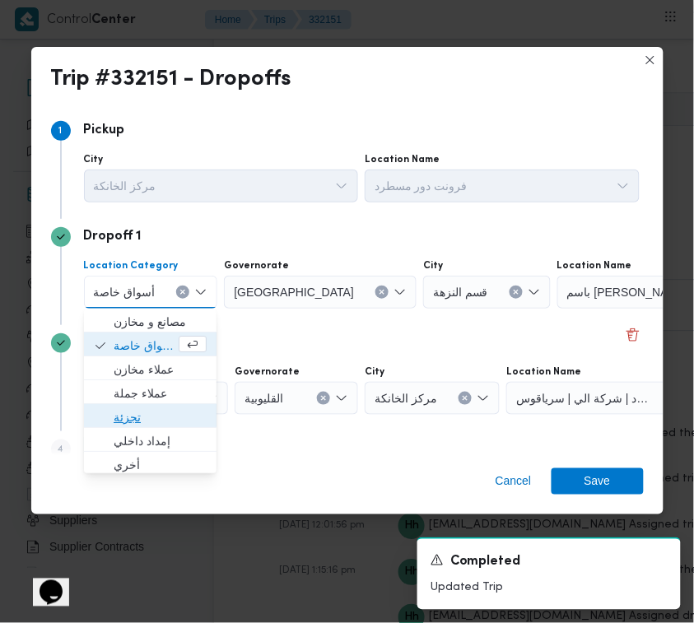
click at [144, 416] on span "تجزئة" at bounding box center [160, 418] width 93 height 20
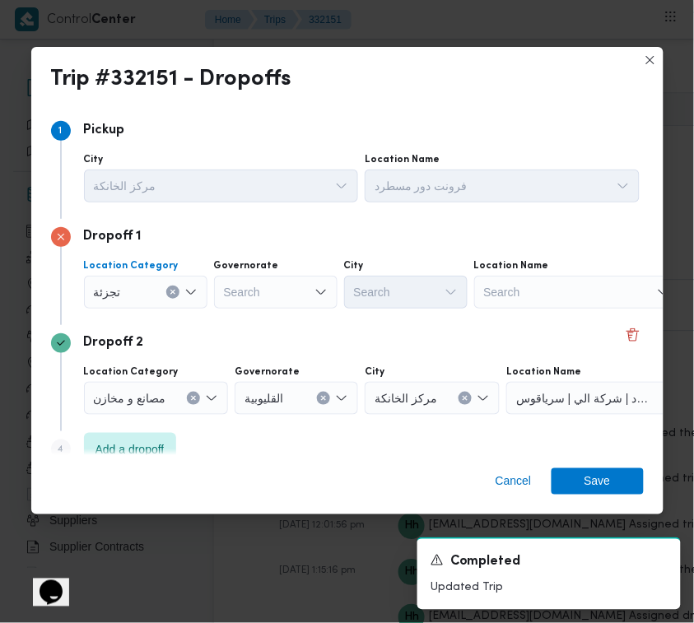
click at [305, 292] on div "Search" at bounding box center [276, 292] width 124 height 33
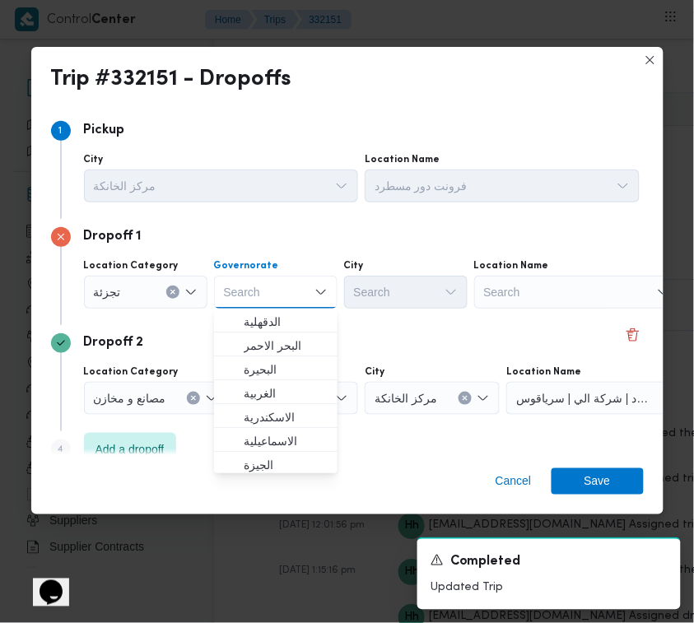
paste input "قاهرة"
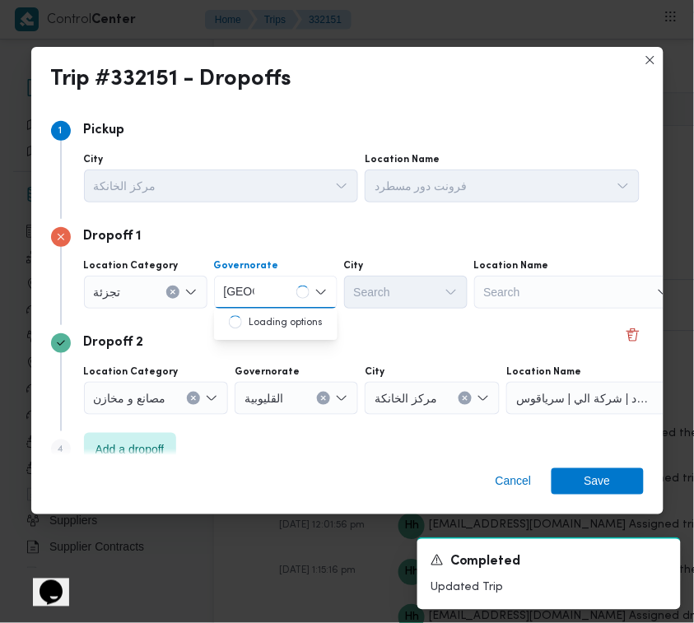
type input "قاهرة"
click at [273, 291] on div "قاهرة قاهرة" at bounding box center [276, 292] width 124 height 33
click at [273, 296] on div "قاهرة قاهرة" at bounding box center [276, 292] width 124 height 33
click at [273, 319] on span "القاهرة" at bounding box center [286, 322] width 84 height 20
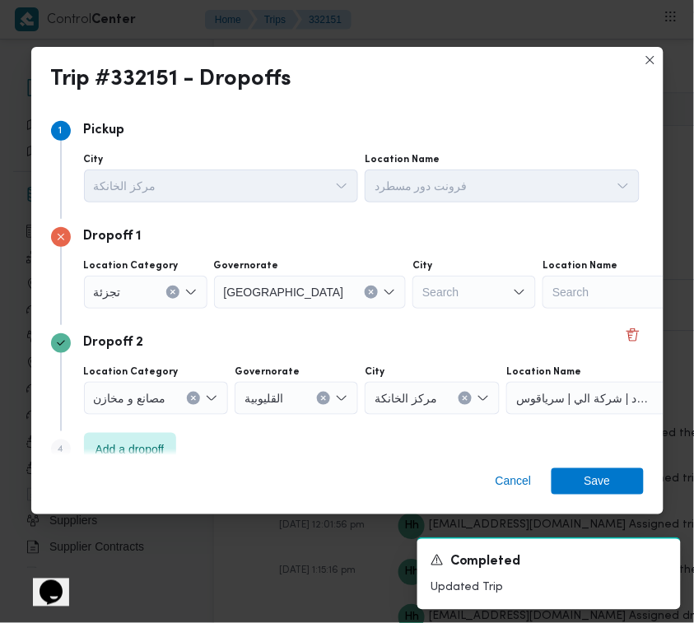
click at [413, 299] on div "Search" at bounding box center [475, 292] width 124 height 33
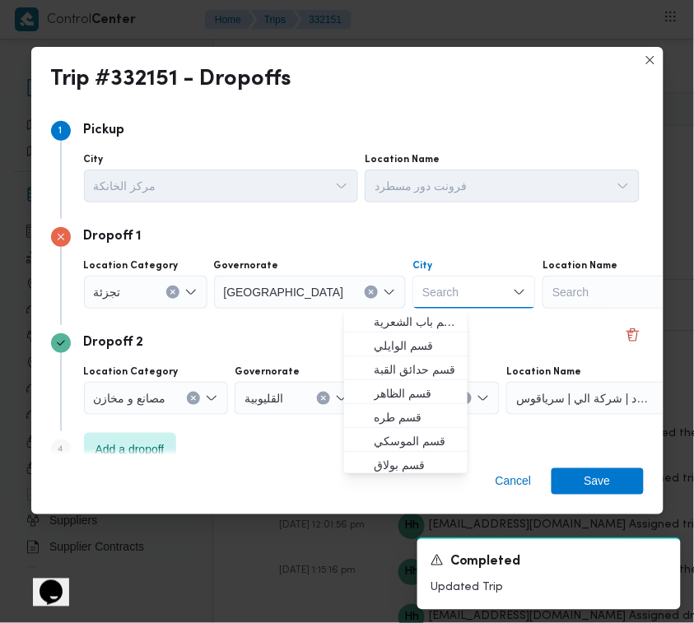
paste input "مقطم"
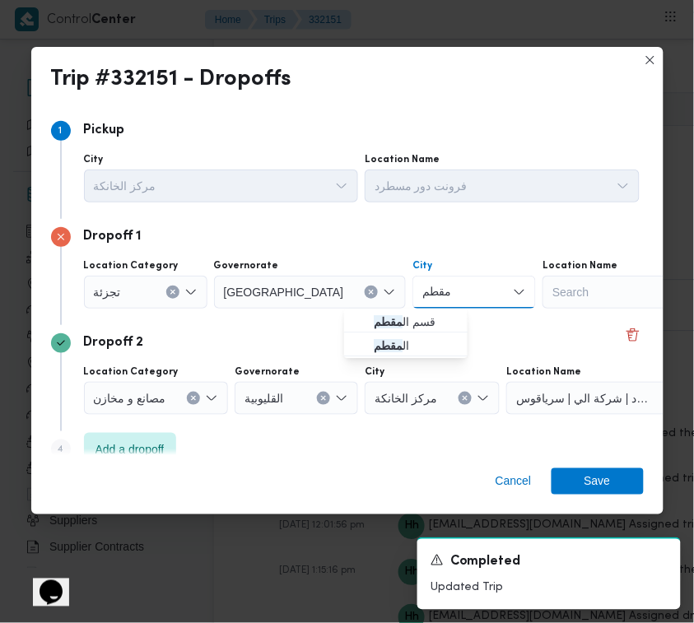
type input "مقطم"
click at [413, 292] on div "مقطم مقطم" at bounding box center [475, 292] width 124 height 33
click at [401, 310] on span "قسم المقطم" at bounding box center [406, 322] width 110 height 26
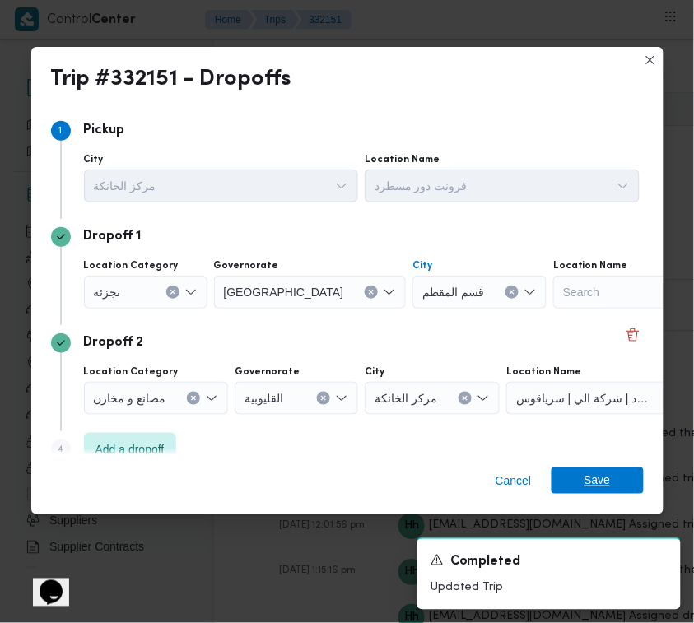
click at [605, 490] on span "Save" at bounding box center [598, 481] width 26 height 26
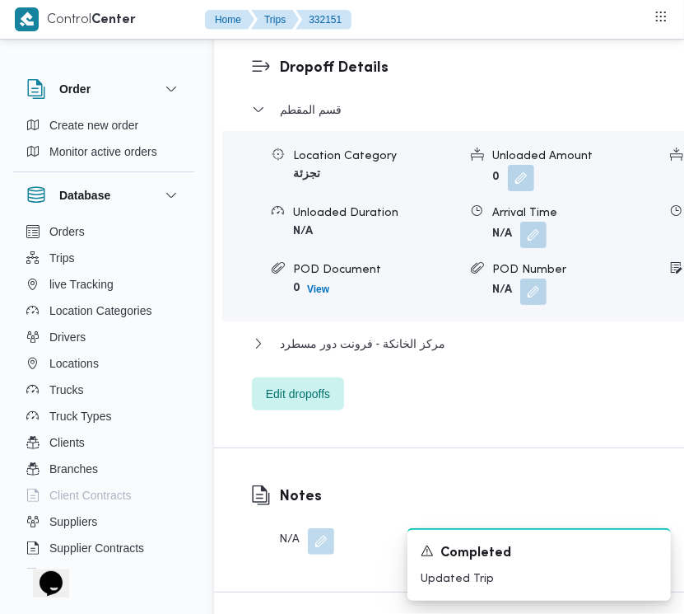
scroll to position [2629, 0]
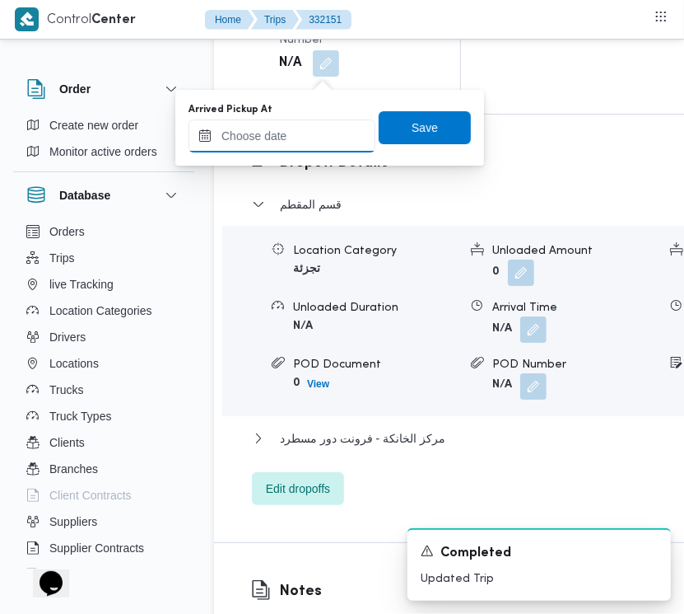
click at [305, 141] on input "Arrived Pickup At" at bounding box center [282, 135] width 187 height 33
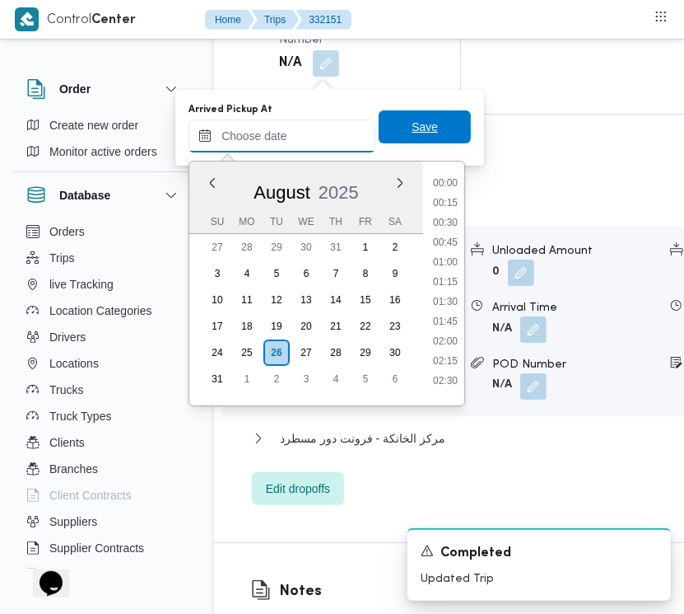
paste input "26/8/2025 7:30:00 AM"
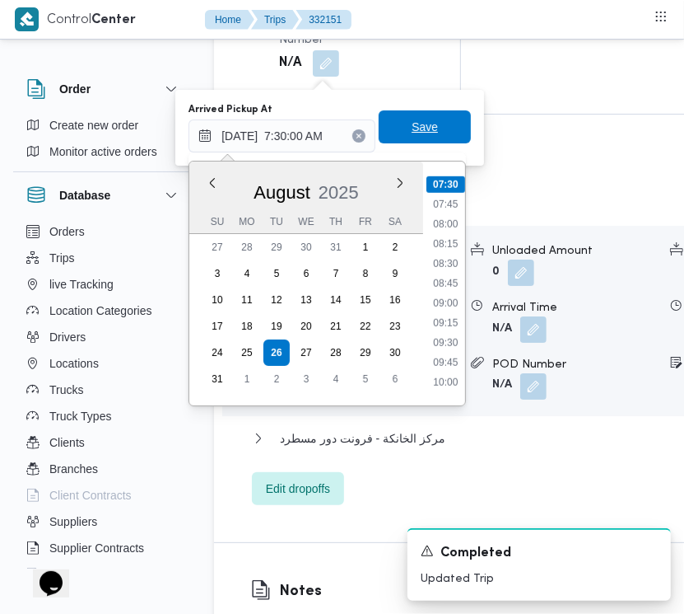
type input "26/08/2025 07:30"
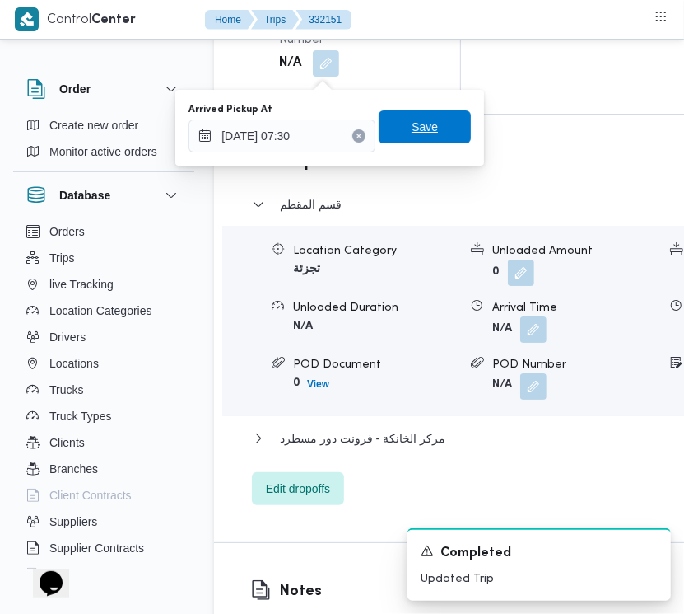
click at [412, 122] on span "Save" at bounding box center [425, 127] width 26 height 20
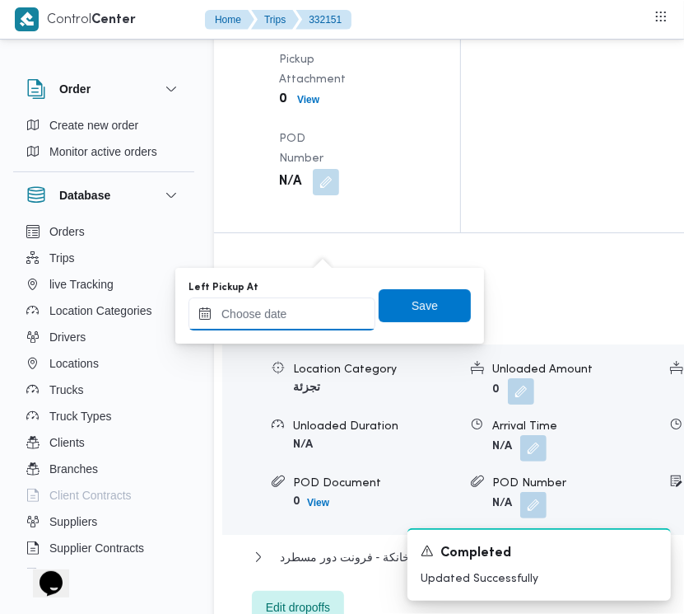
click at [307, 320] on input "Left Pickup At" at bounding box center [282, 313] width 187 height 33
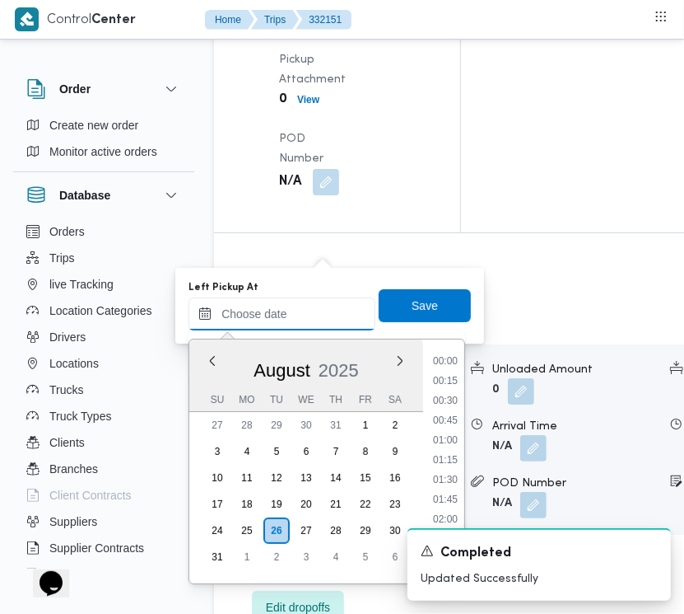
paste input "26/8/2025 7:30:00 AM"
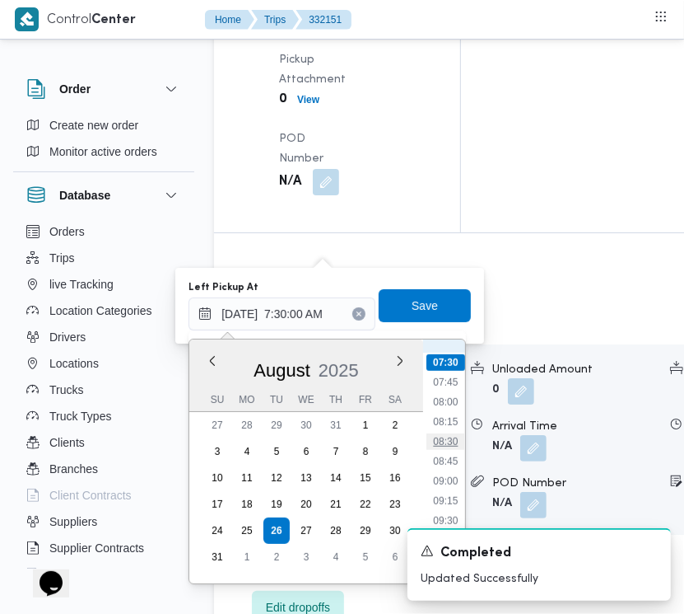
click at [447, 433] on li "08:30" at bounding box center [446, 441] width 38 height 16
type input "26/08/2025 08:30"
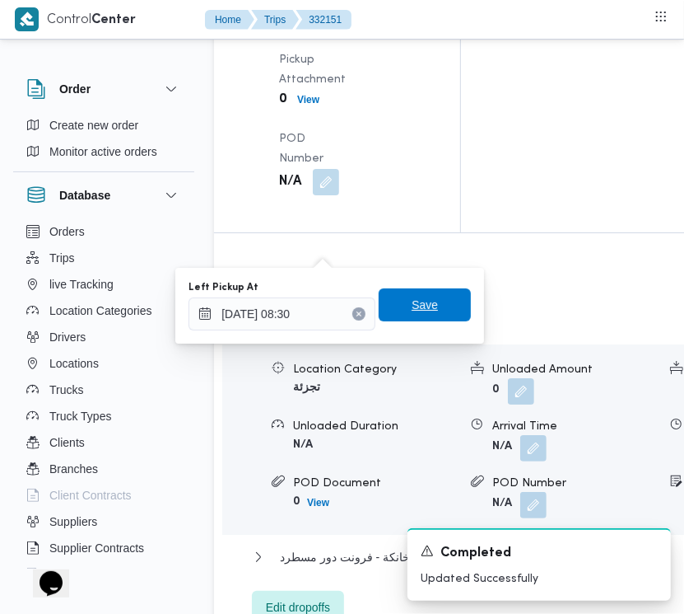
click at [446, 306] on span "Save" at bounding box center [425, 304] width 92 height 33
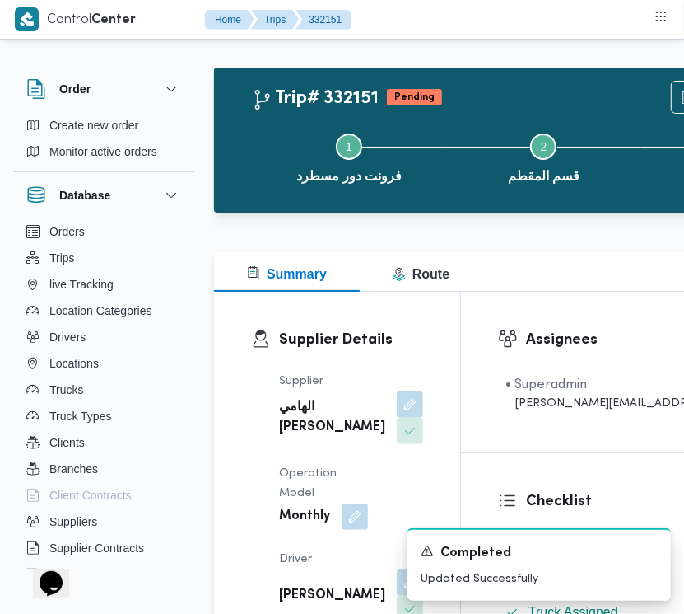
scroll to position [0, 0]
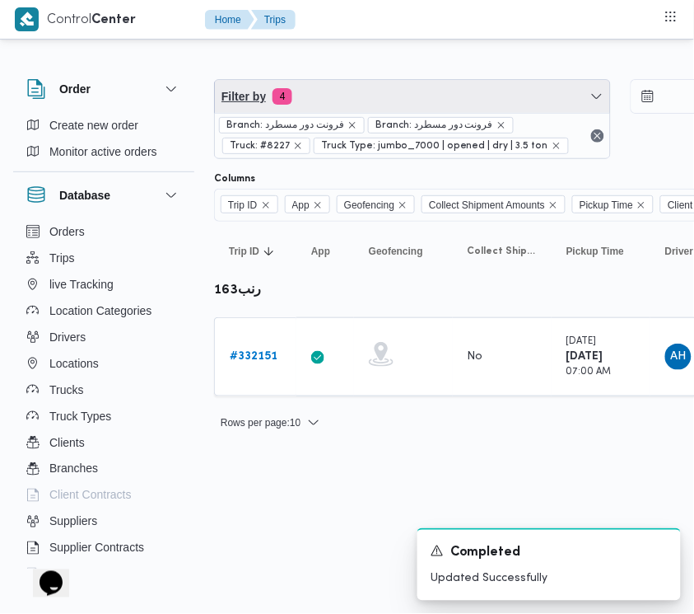
click at [368, 97] on span "Filter by 4" at bounding box center [412, 96] width 395 height 33
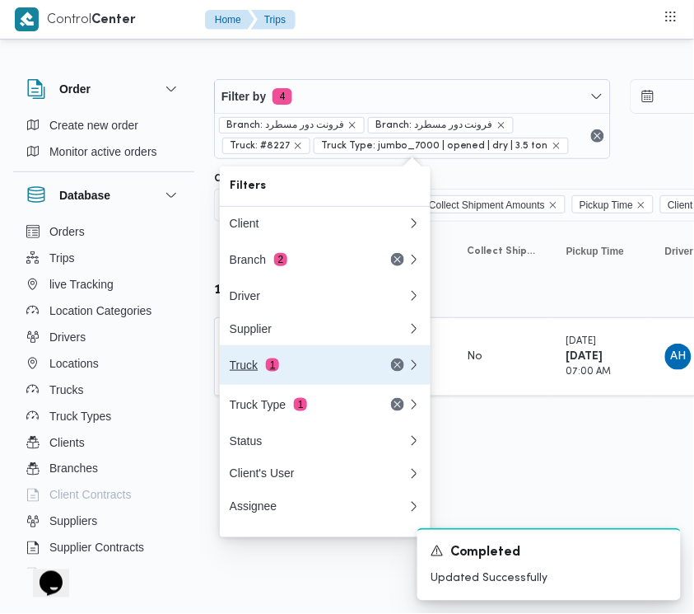
click at [307, 362] on div "Truck 1" at bounding box center [319, 365] width 198 height 40
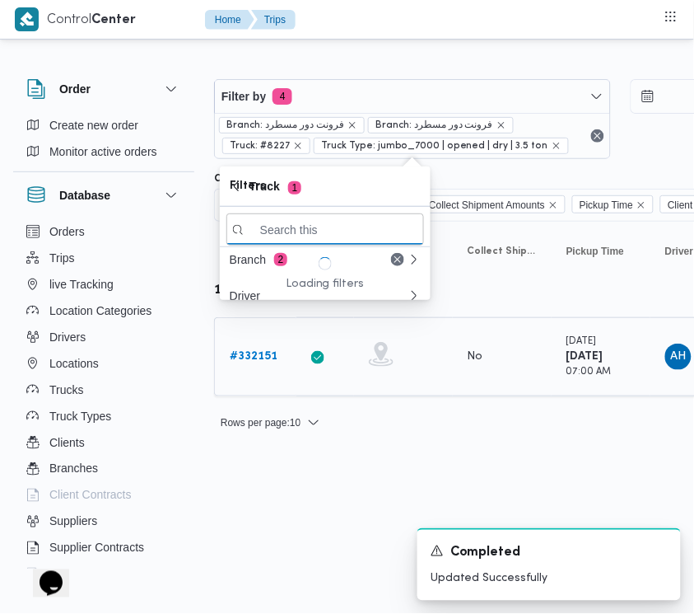
paste input "6435"
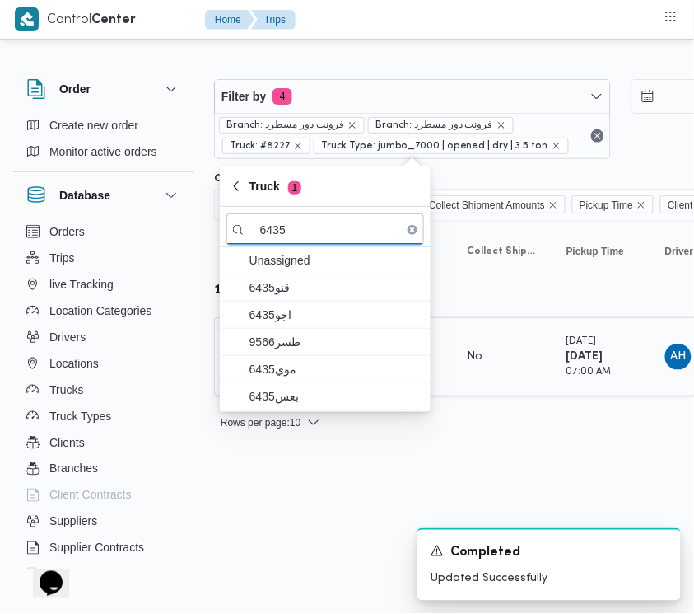
type input "6435"
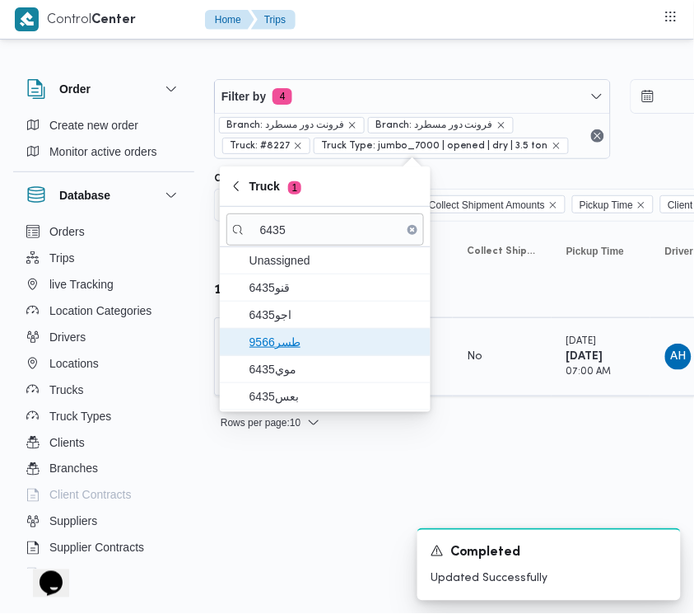
click at [278, 331] on span "طسر9566" at bounding box center [325, 342] width 198 height 26
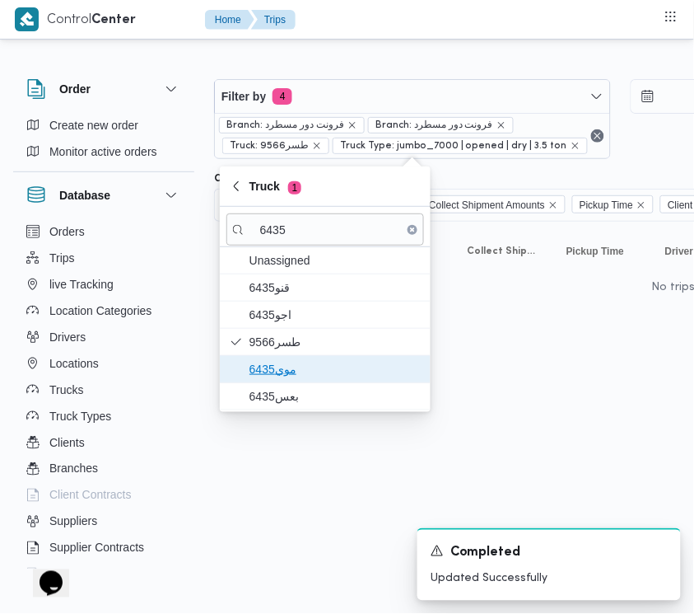
click at [284, 369] on span "موي6435" at bounding box center [335, 369] width 171 height 20
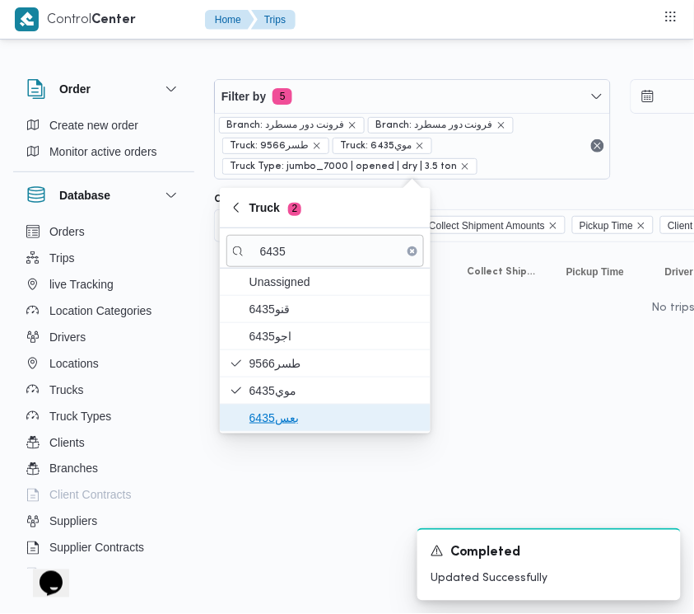
click at [291, 414] on span "بعس6435" at bounding box center [335, 418] width 171 height 20
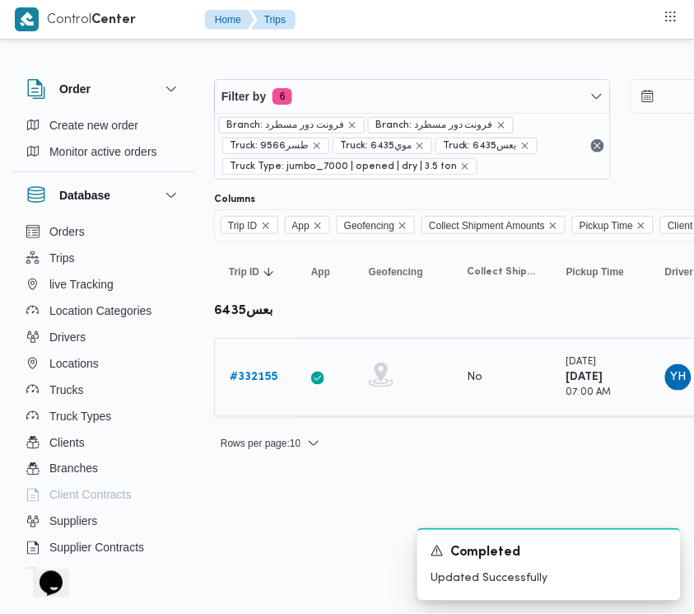
click at [250, 371] on b "# 332155" at bounding box center [254, 376] width 48 height 11
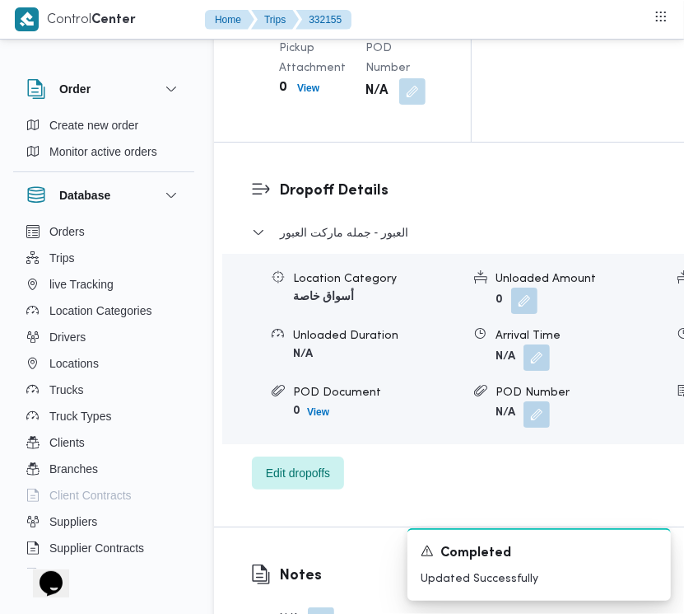
scroll to position [2774, 0]
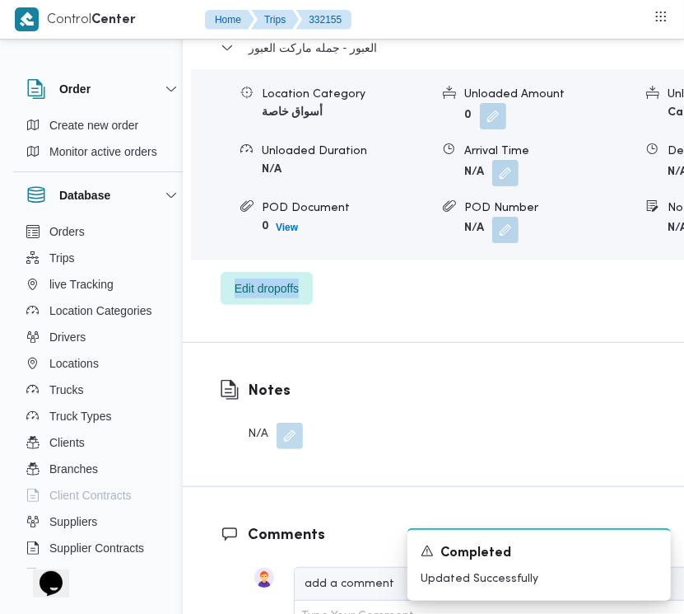
click at [678, 342] on div "Dropoff Details العبور - جمله ماركت العبور Location Category أسواق خاصة Unloade…" at bounding box center [514, 150] width 662 height 384
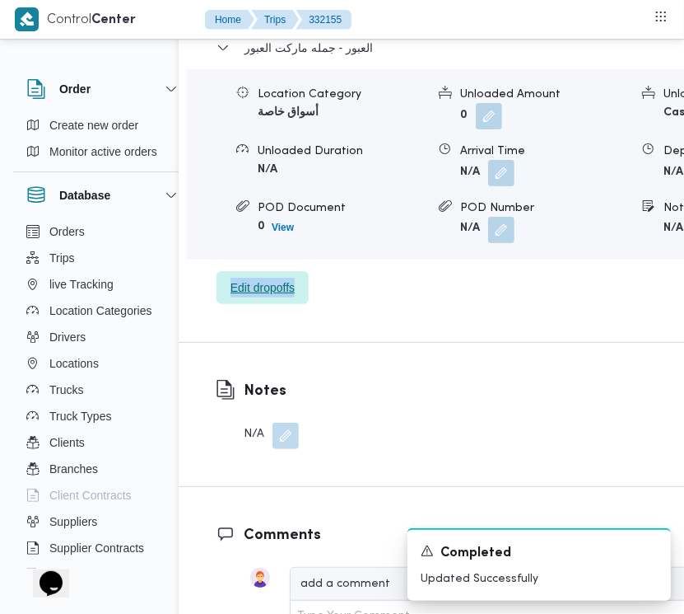
click at [282, 297] on span "Edit dropoffs" at bounding box center [263, 288] width 64 height 20
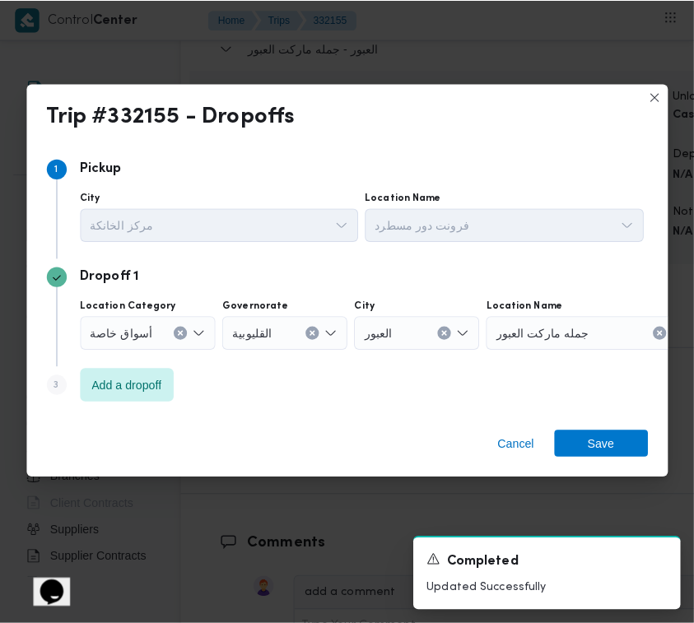
scroll to position [2792, 26]
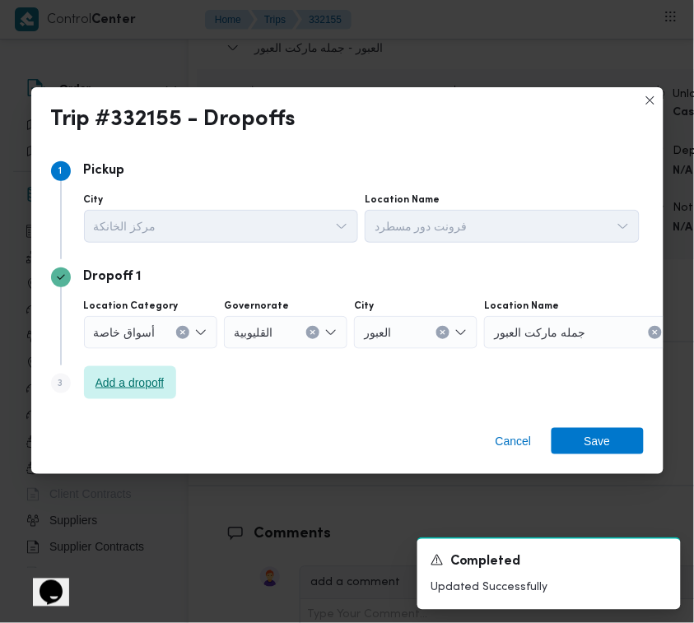
click at [159, 367] on span "Add a dropoff" at bounding box center [130, 382] width 92 height 33
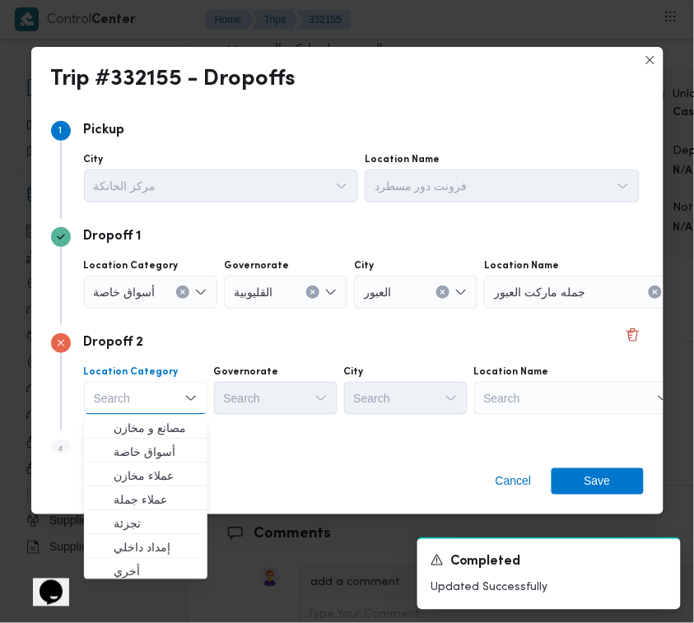
click at [268, 435] on div "Step 4 is disabled 4 Add a dropoff" at bounding box center [347, 453] width 593 height 43
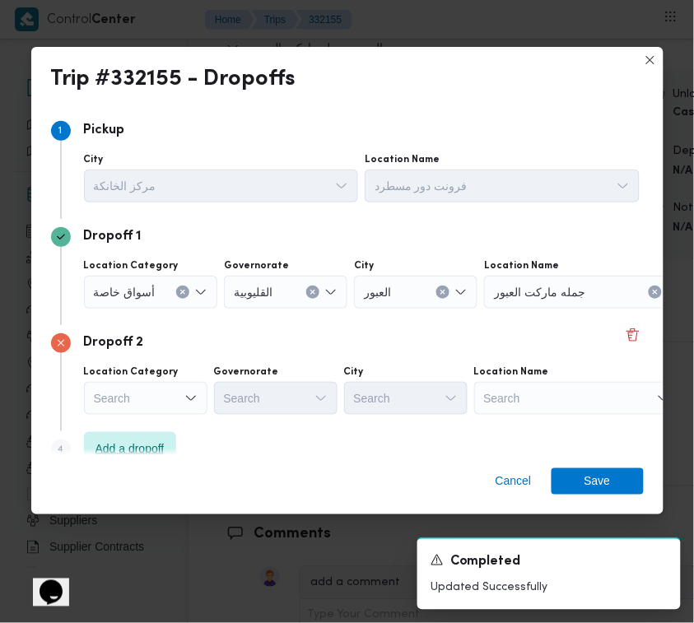
click at [153, 443] on span "Add a dropoff" at bounding box center [130, 449] width 69 height 20
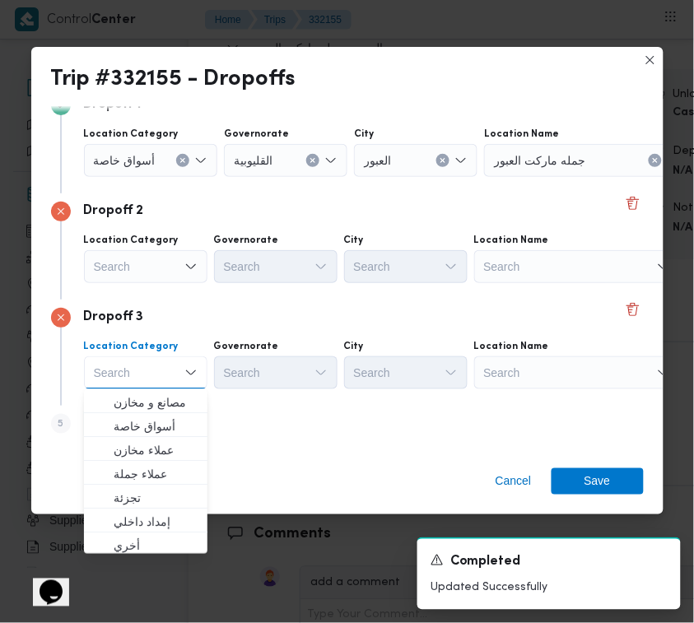
click at [296, 447] on div "Step 5 is disabled 5 Add a dropoff" at bounding box center [347, 427] width 593 height 43
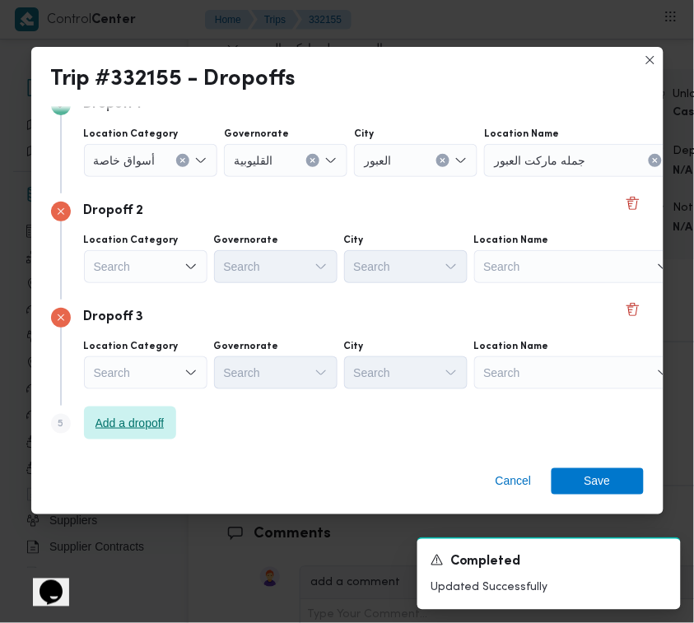
click at [117, 422] on span "Add a dropoff" at bounding box center [130, 423] width 69 height 20
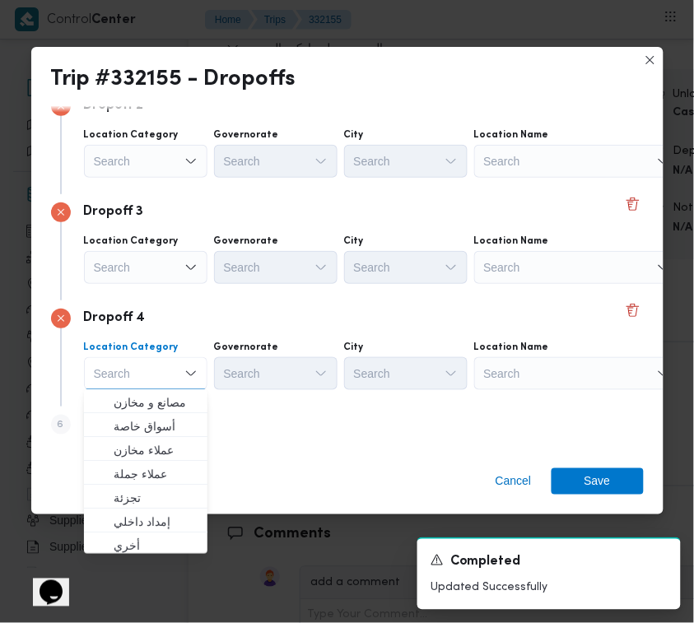
click at [602, 357] on div "Search" at bounding box center [577, 373] width 206 height 33
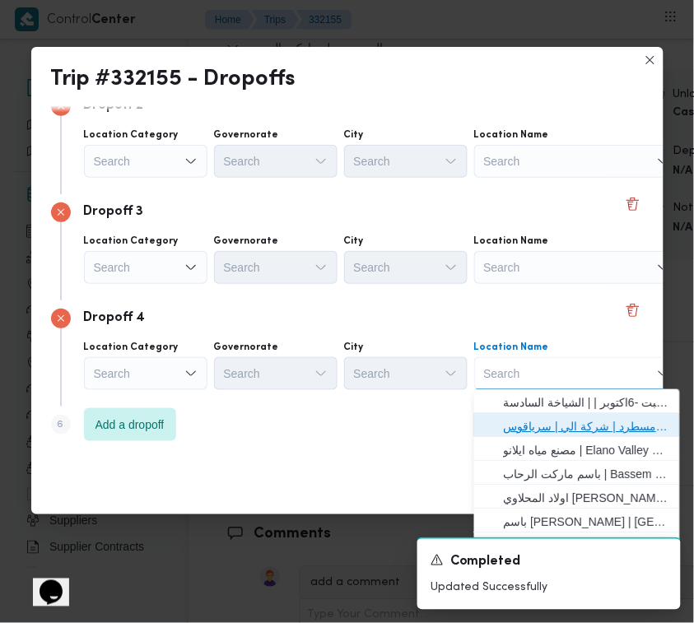
click at [603, 422] on span "فرونت دور مسطرد | شركة الي | سرياقوس" at bounding box center [587, 427] width 166 height 20
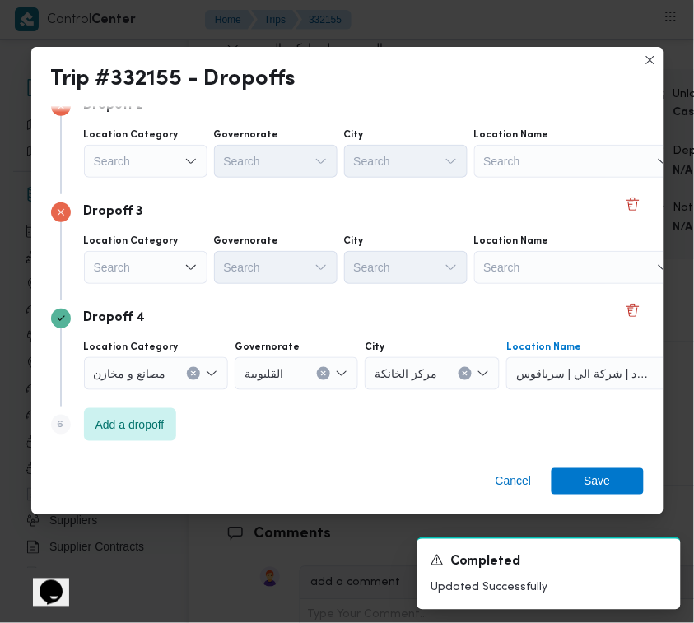
click at [119, 278] on div "Search" at bounding box center [146, 267] width 124 height 33
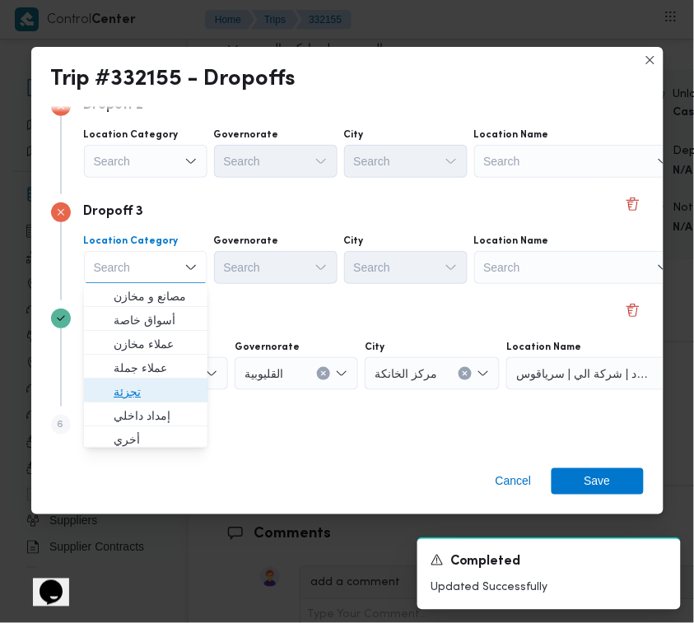
click at [153, 385] on span "تجزئة" at bounding box center [156, 392] width 84 height 20
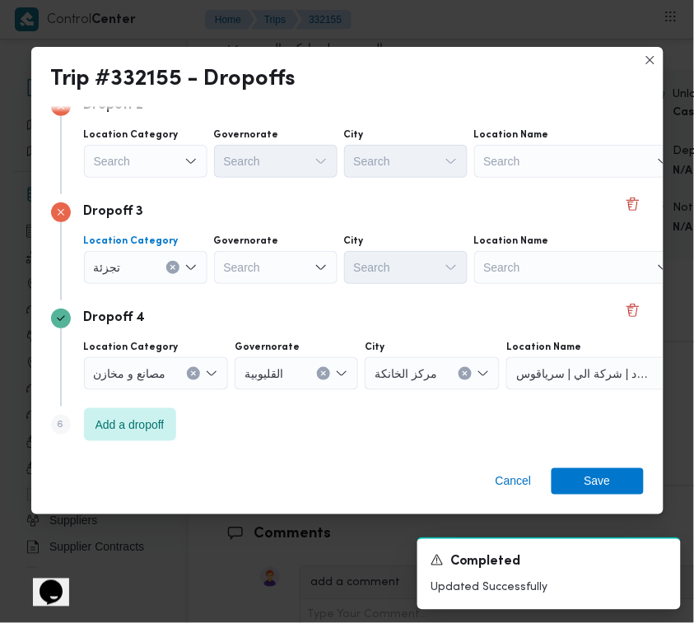
click at [144, 158] on div "Search" at bounding box center [146, 161] width 124 height 33
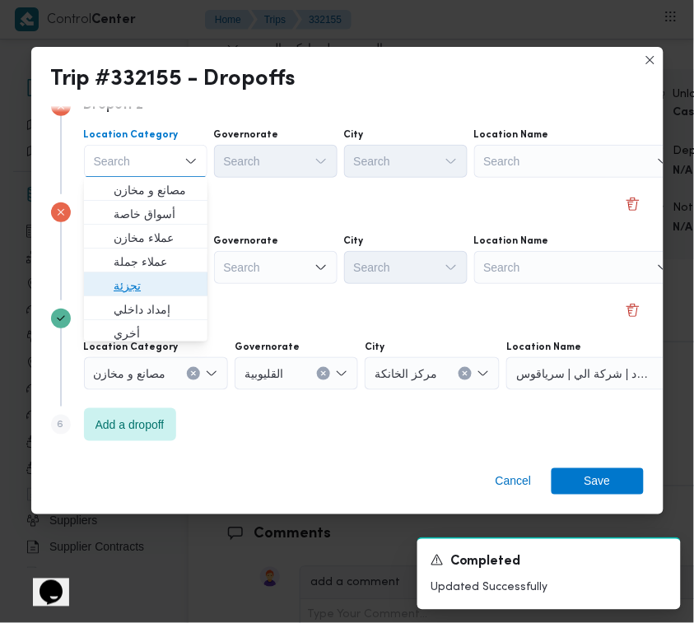
click at [136, 278] on span "تجزئة" at bounding box center [156, 286] width 84 height 20
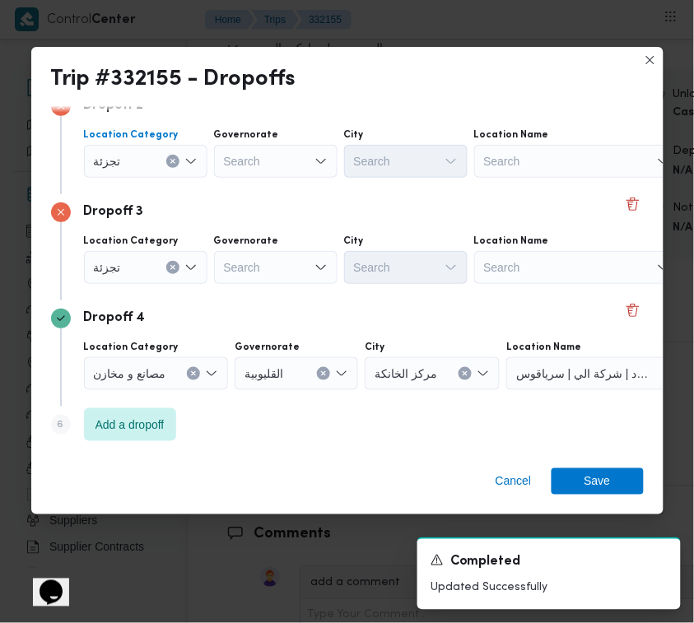
click at [302, 269] on div "Search" at bounding box center [276, 267] width 124 height 33
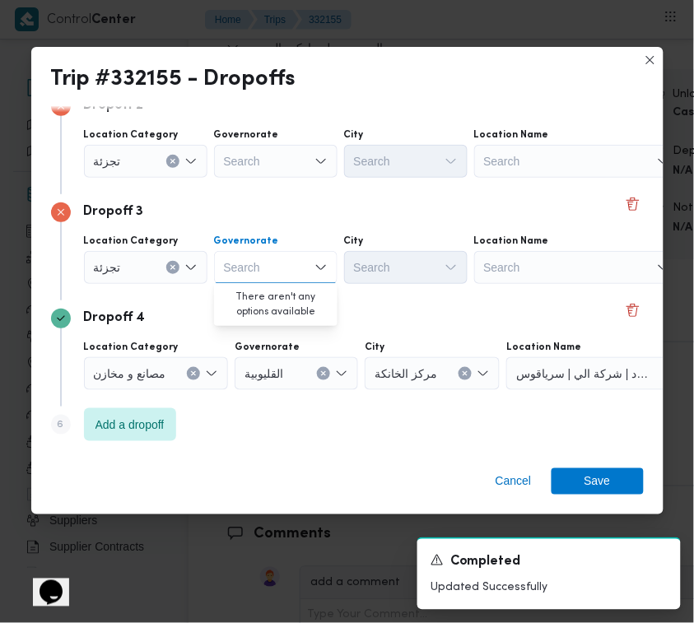
paste input "قاهرة"
type input "قاهرة"
click at [273, 161] on div "Search" at bounding box center [276, 161] width 124 height 33
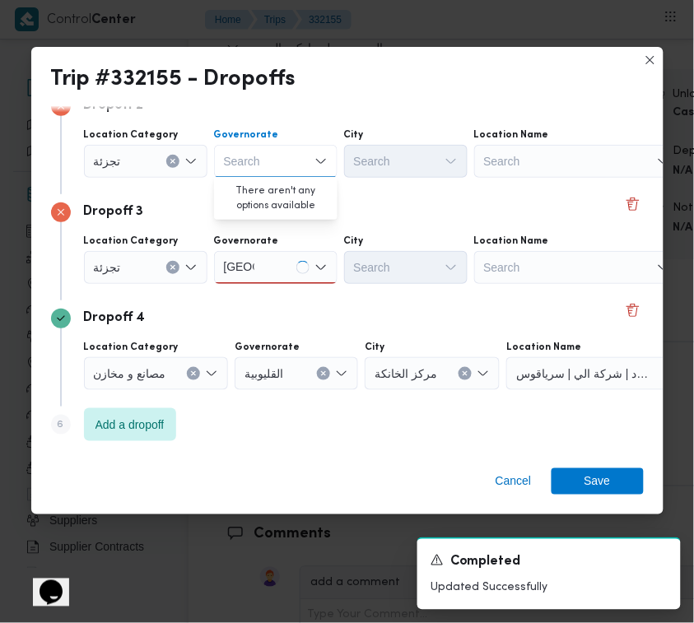
paste input "قاهرة"
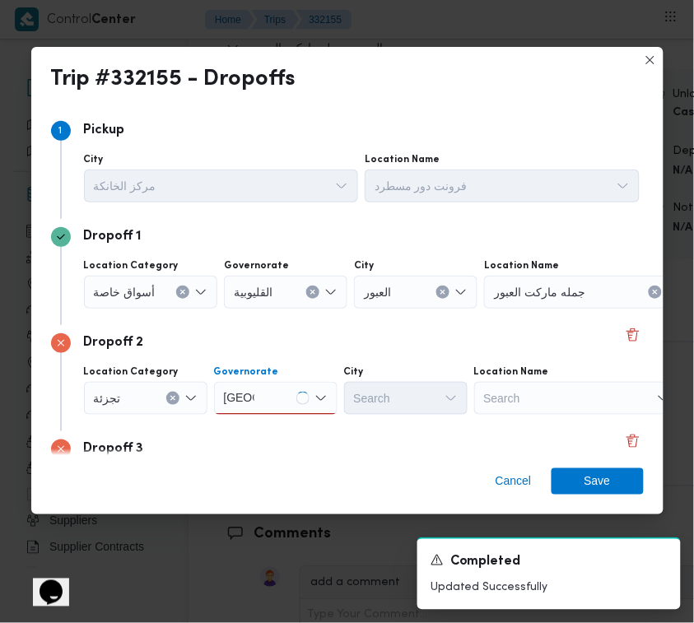
type input "قاهرة"
click at [142, 301] on div "أسواق خاصة" at bounding box center [151, 292] width 134 height 33
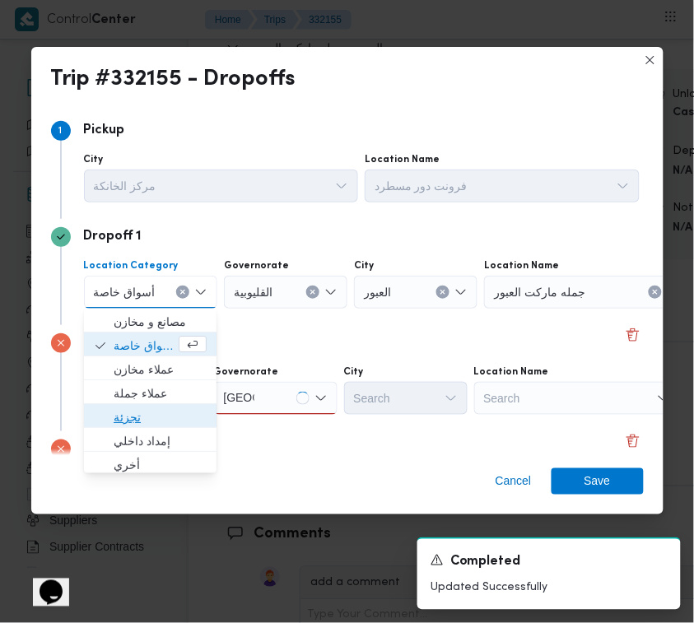
click at [146, 420] on span "تجزئة" at bounding box center [160, 418] width 93 height 20
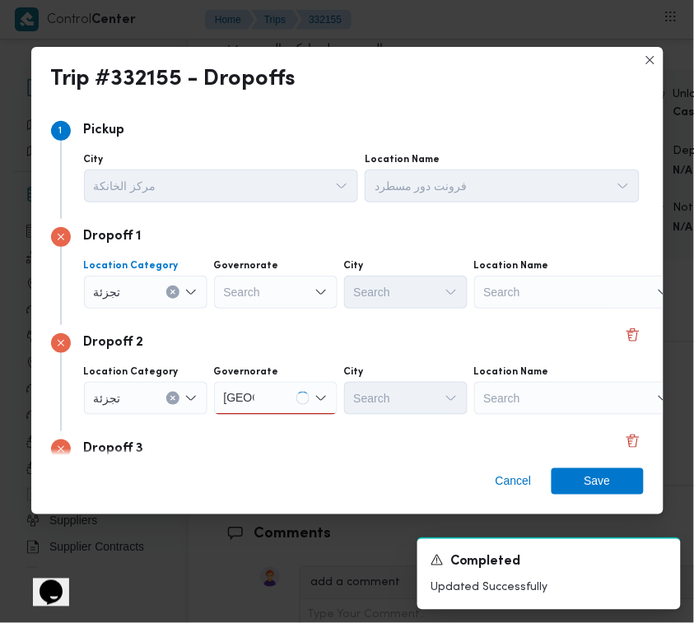
click at [253, 266] on label "Governorate" at bounding box center [246, 265] width 65 height 13
click at [226, 282] on input "Governorate" at bounding box center [225, 292] width 2 height 20
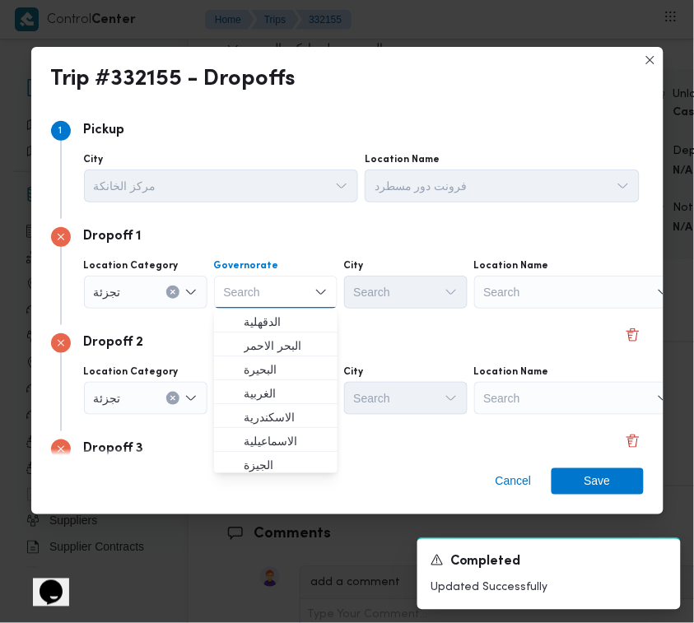
paste input "قاهرة"
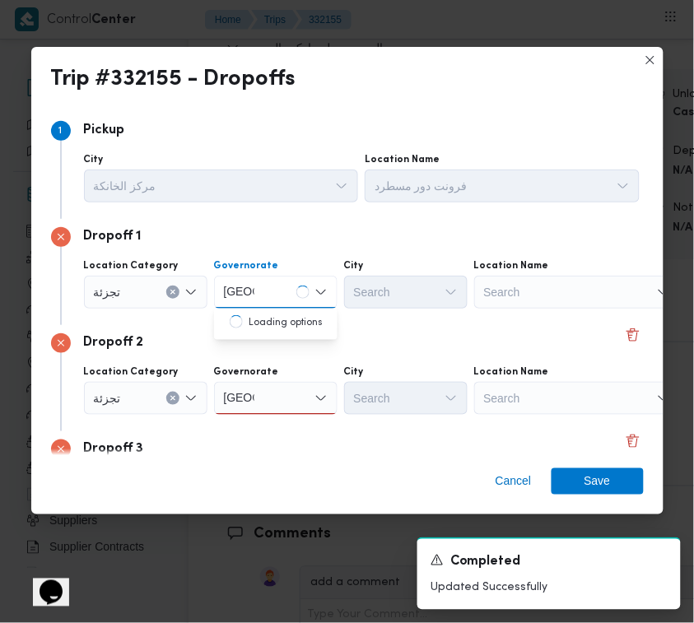
type input "قاهرة"
drag, startPoint x: 276, startPoint y: 393, endPoint x: 278, endPoint y: 401, distance: 8.6
click at [276, 393] on div "قاهرة قاهرة" at bounding box center [276, 398] width 124 height 33
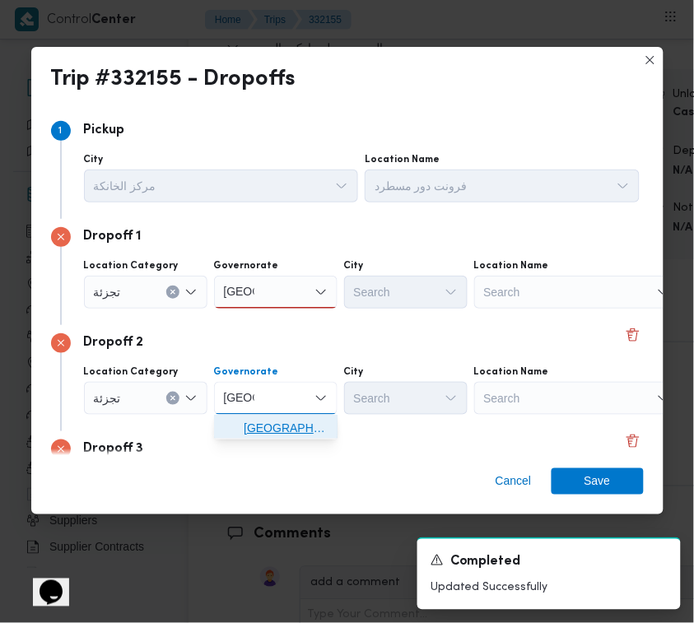
click at [278, 427] on span "القاهرة" at bounding box center [286, 428] width 84 height 20
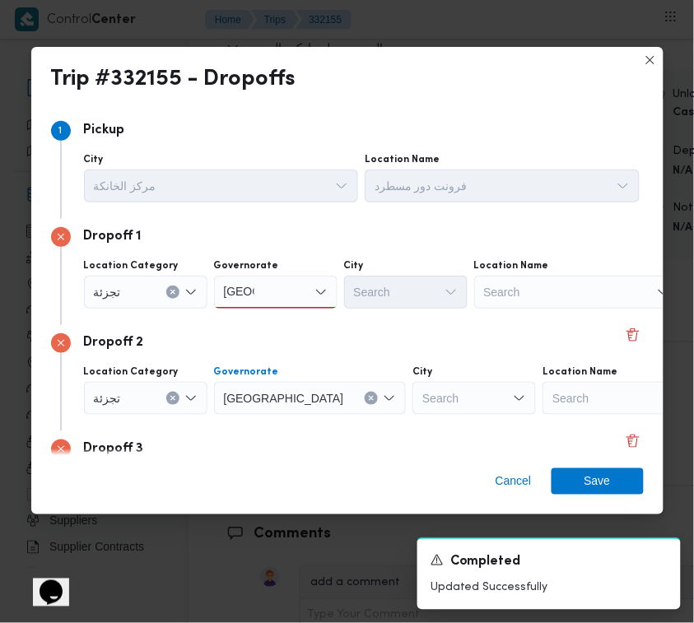
click at [413, 389] on div "Search" at bounding box center [475, 398] width 124 height 33
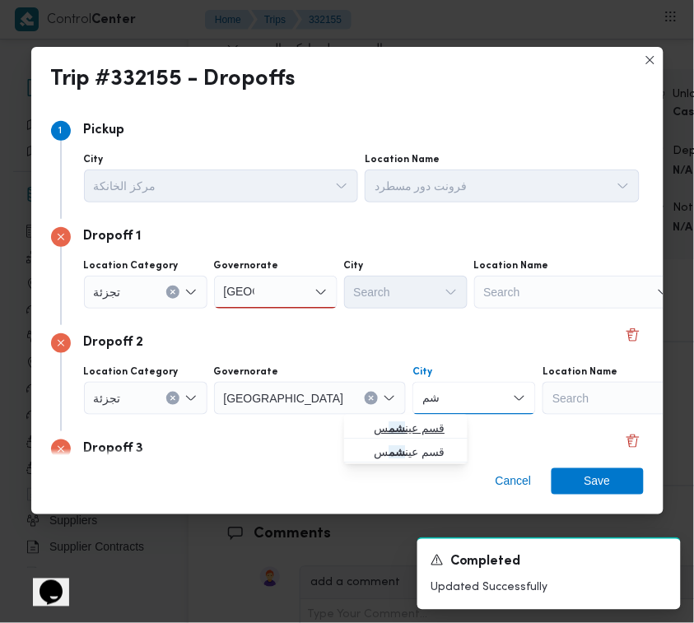
type input "شم"
click at [381, 424] on span "قسم عين شم س" at bounding box center [416, 428] width 84 height 20
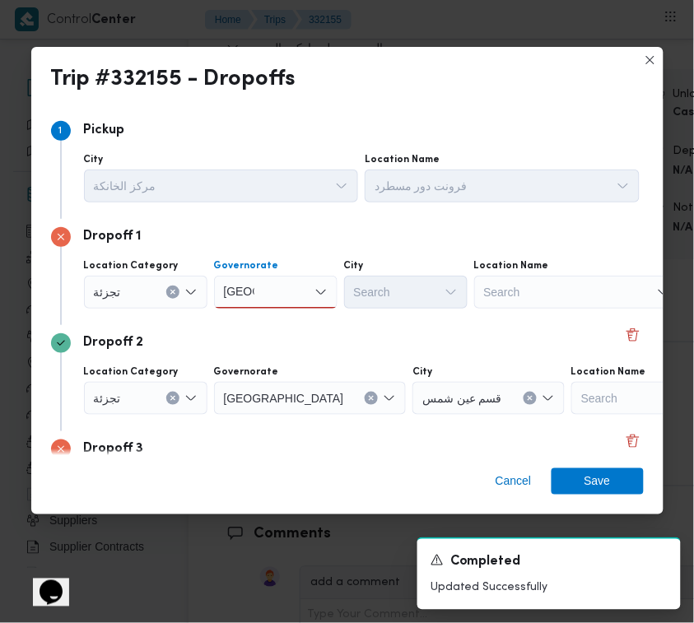
click at [276, 296] on div "قاهرة قاهرة" at bounding box center [276, 292] width 124 height 33
click at [278, 320] on span "القاهرة" at bounding box center [286, 322] width 84 height 20
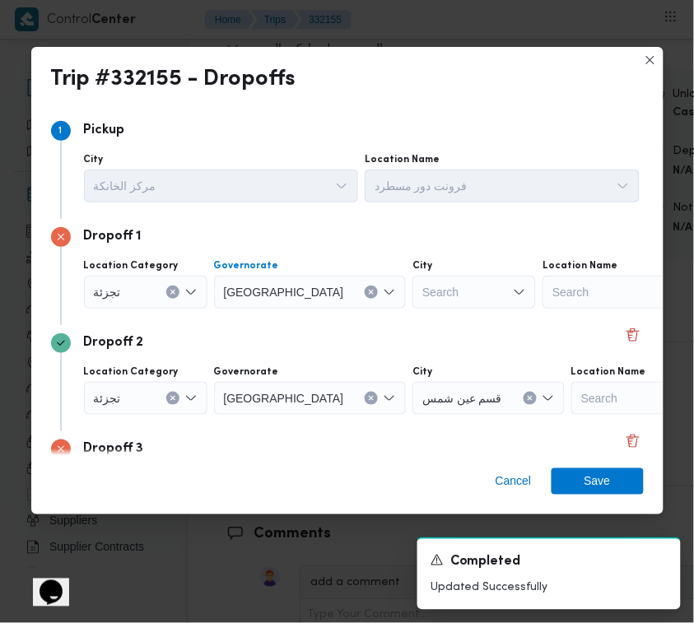
click at [413, 299] on div "Search" at bounding box center [475, 292] width 124 height 33
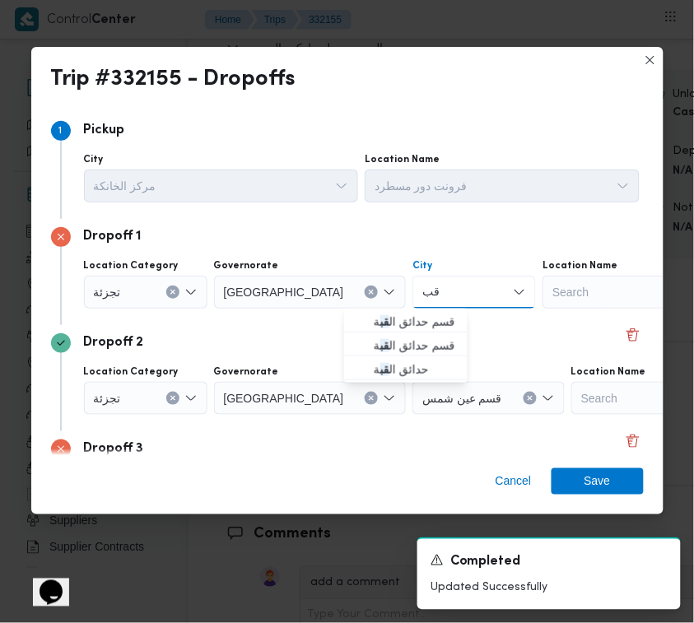
type input "قب"
click at [424, 282] on div "قب قب" at bounding box center [475, 292] width 124 height 33
click at [413, 322] on span "قسم حدائق ال قب ة" at bounding box center [416, 322] width 84 height 20
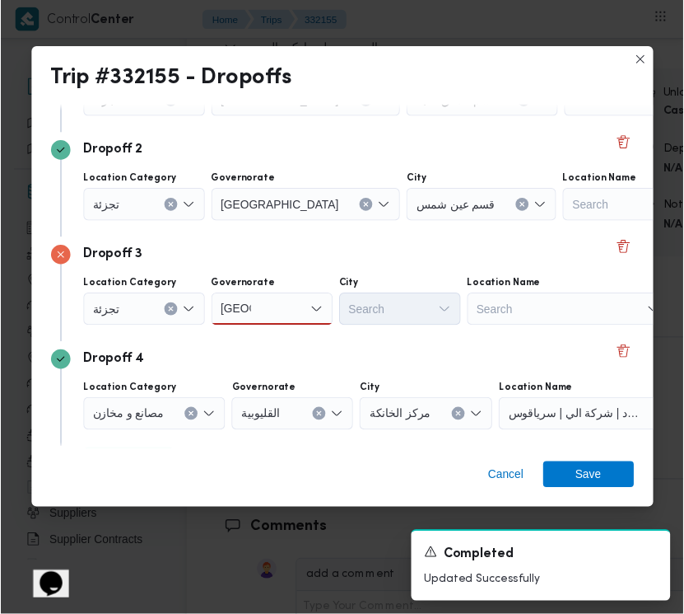
scroll to position [237, 0]
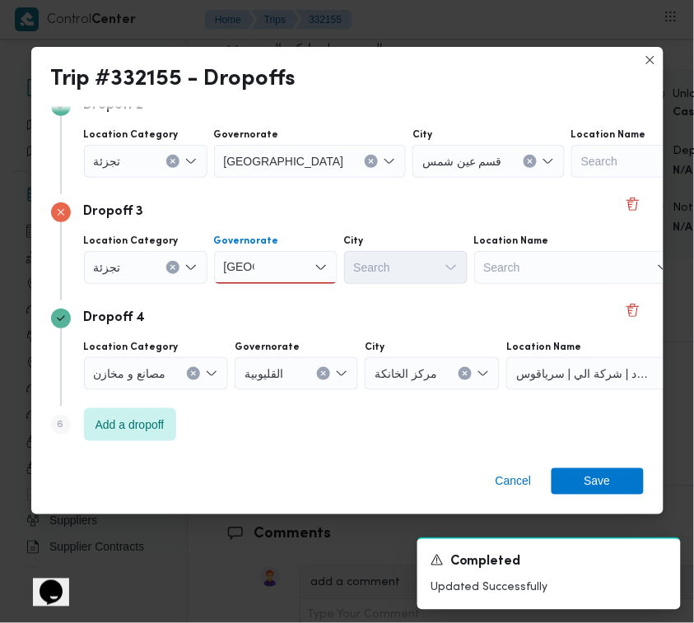
drag, startPoint x: 269, startPoint y: 260, endPoint x: 284, endPoint y: 277, distance: 22.2
click at [269, 261] on div "قاهرة قاهرة" at bounding box center [276, 267] width 124 height 33
drag, startPoint x: 284, startPoint y: 284, endPoint x: 306, endPoint y: 286, distance: 22.3
click at [282, 286] on span "القاهرة" at bounding box center [276, 296] width 110 height 26
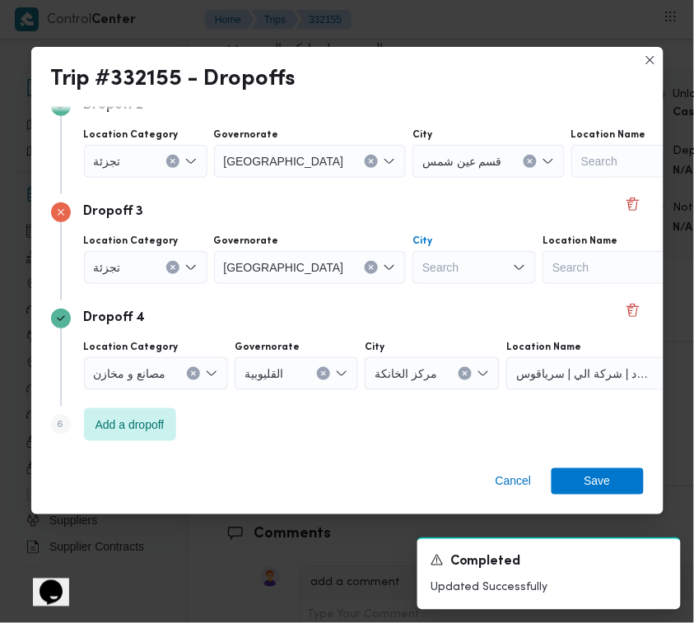
click at [413, 276] on div "Search" at bounding box center [475, 267] width 124 height 33
paste input "النزهة"
type input "النزهة"
click at [376, 293] on span "قسم النزهة" at bounding box center [416, 297] width 84 height 20
drag, startPoint x: 601, startPoint y: 476, endPoint x: 593, endPoint y: 474, distance: 8.6
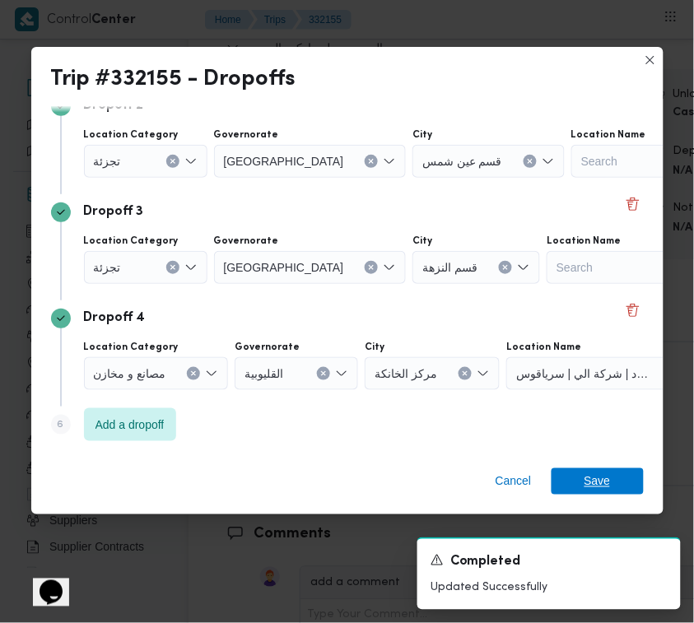
click at [598, 478] on span "Save" at bounding box center [598, 482] width 26 height 26
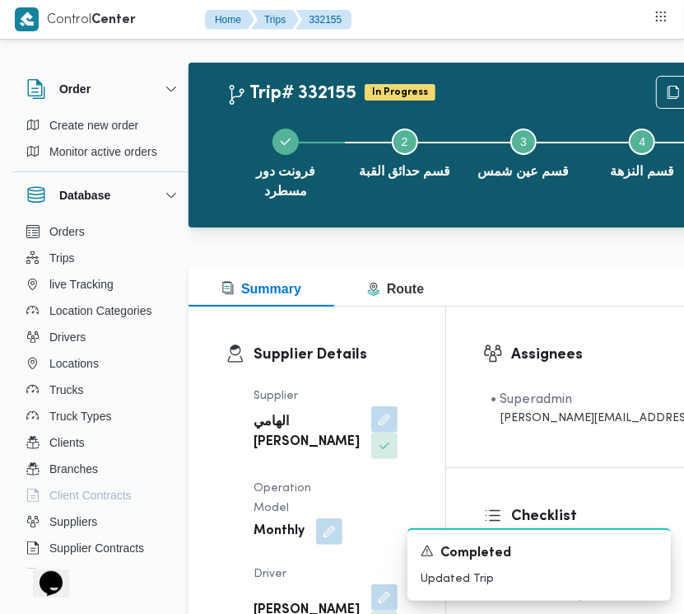
scroll to position [0, 26]
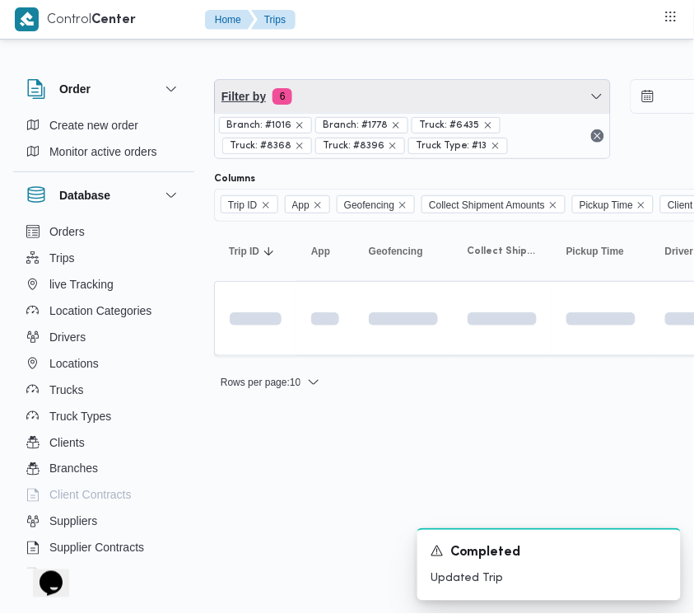
click at [431, 110] on span "Filter by 6" at bounding box center [412, 96] width 395 height 33
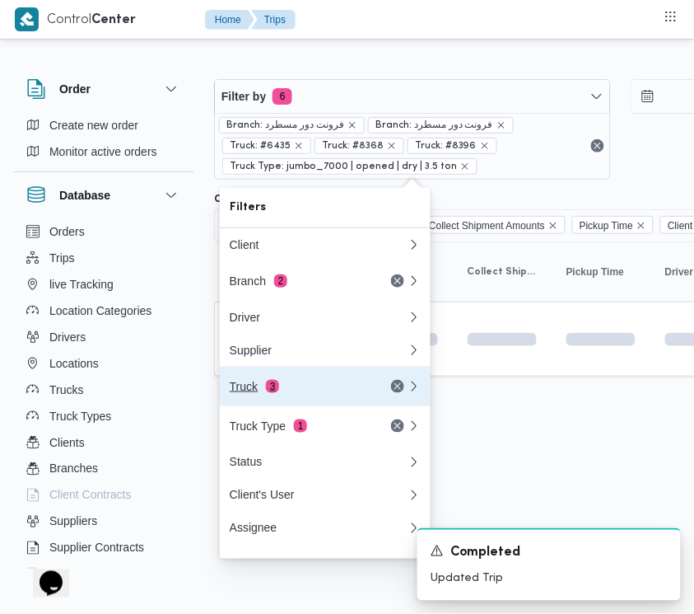
click at [298, 390] on div "Truck 3" at bounding box center [299, 386] width 138 height 13
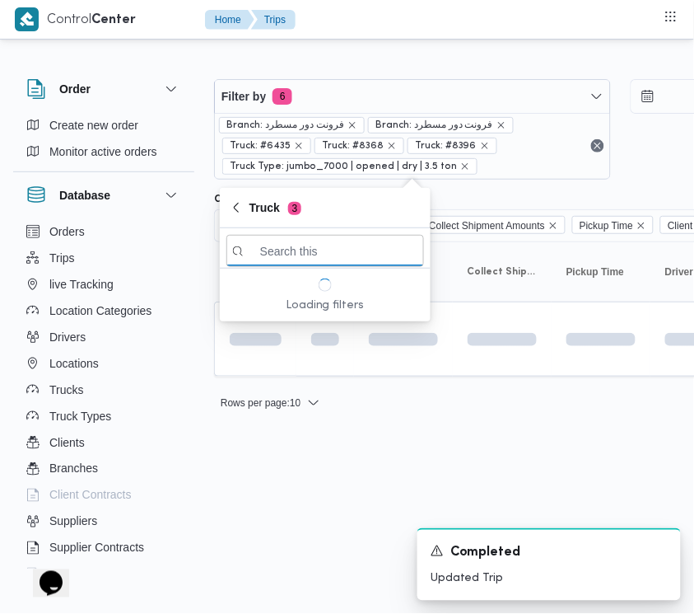
paste input "3184"
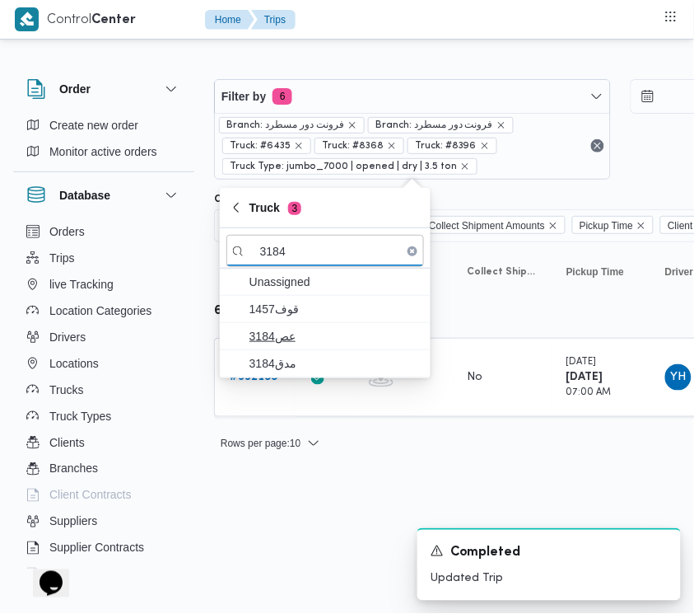
type input "3184"
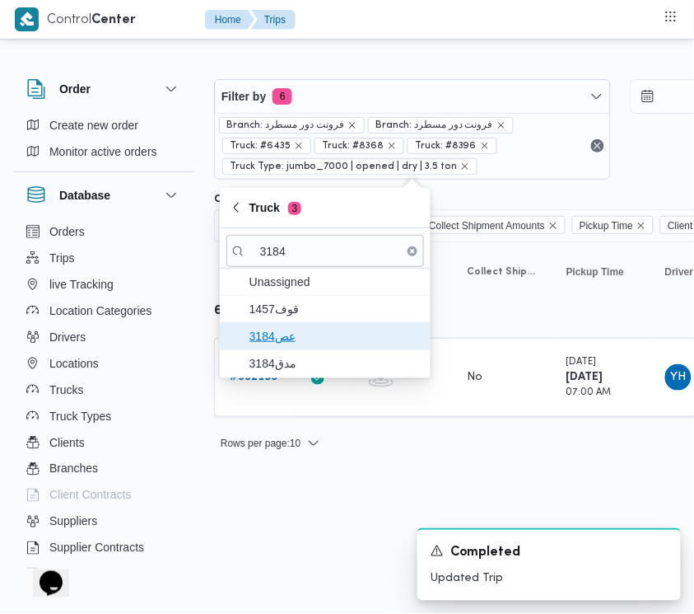
click at [269, 334] on span "عص3184" at bounding box center [335, 336] width 171 height 20
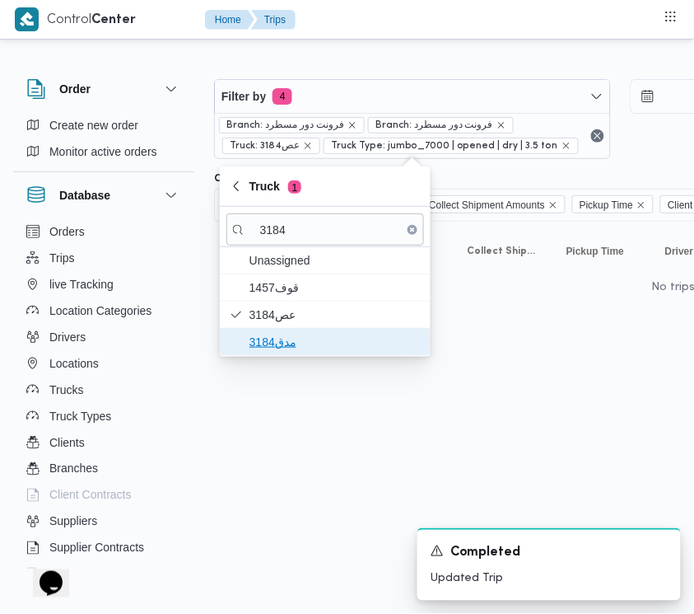
click at [269, 346] on span "مدق3184" at bounding box center [335, 342] width 171 height 20
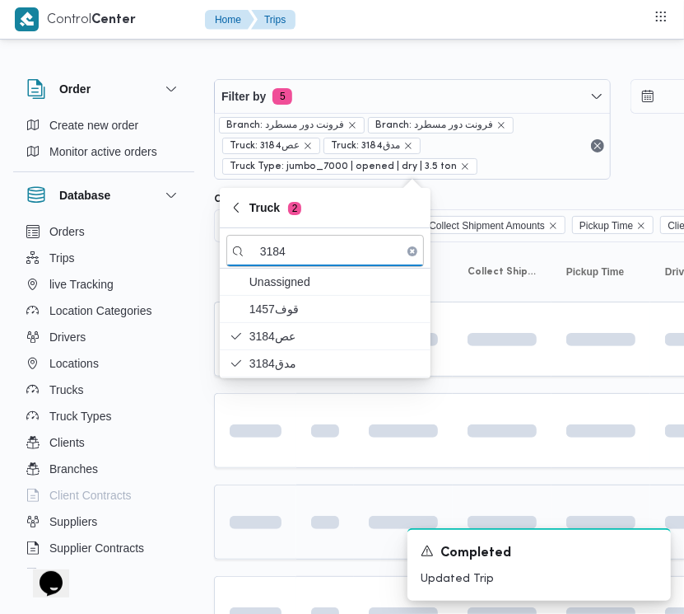
click at [272, 535] on div at bounding box center [255, 522] width 65 height 26
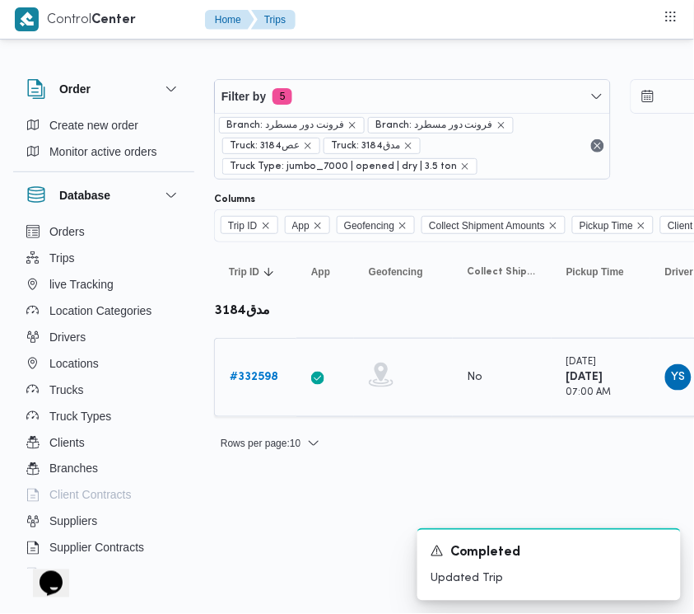
click at [252, 376] on b "# 332598" at bounding box center [254, 376] width 49 height 11
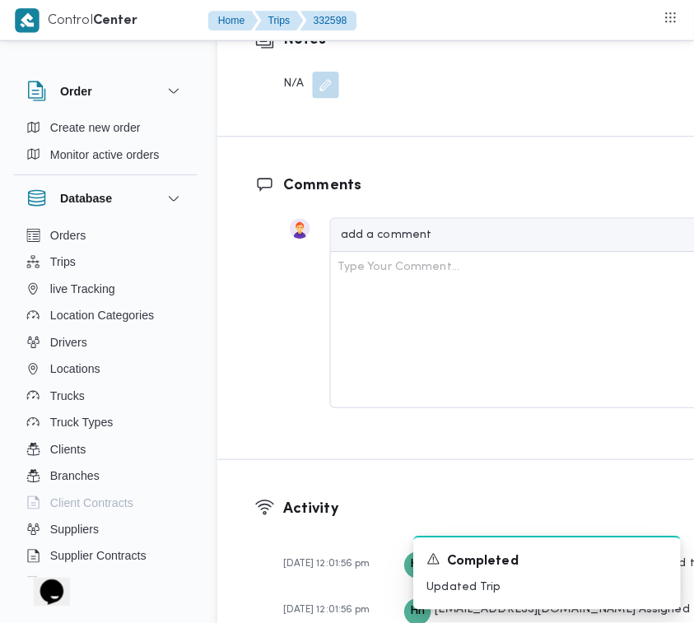
scroll to position [3260, 0]
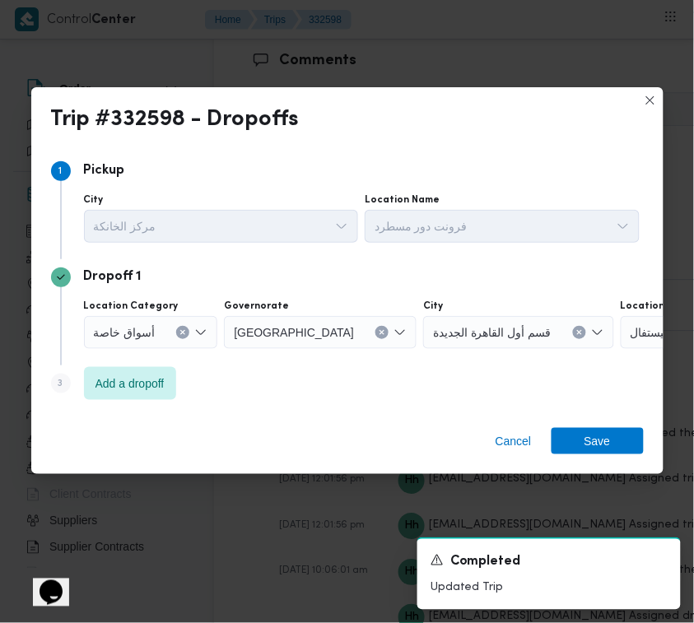
click at [305, 338] on div "القاهرة" at bounding box center [320, 332] width 193 height 33
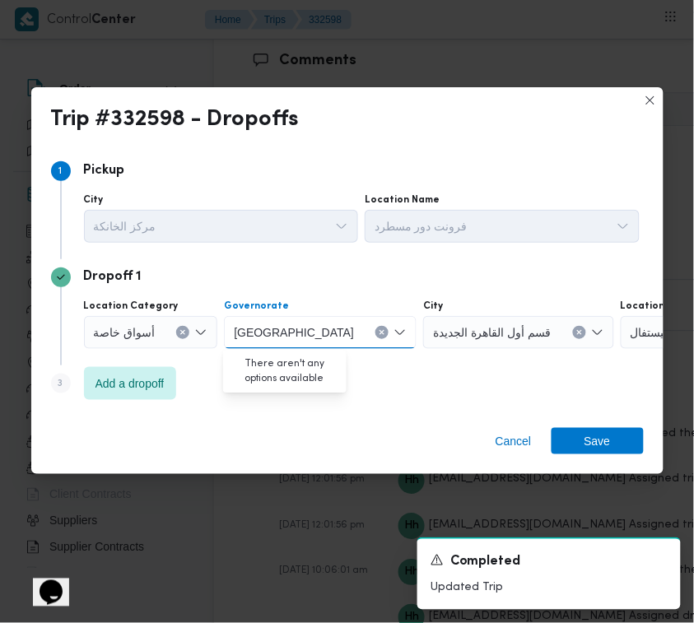
click at [376, 336] on button "Clear input" at bounding box center [382, 332] width 13 height 13
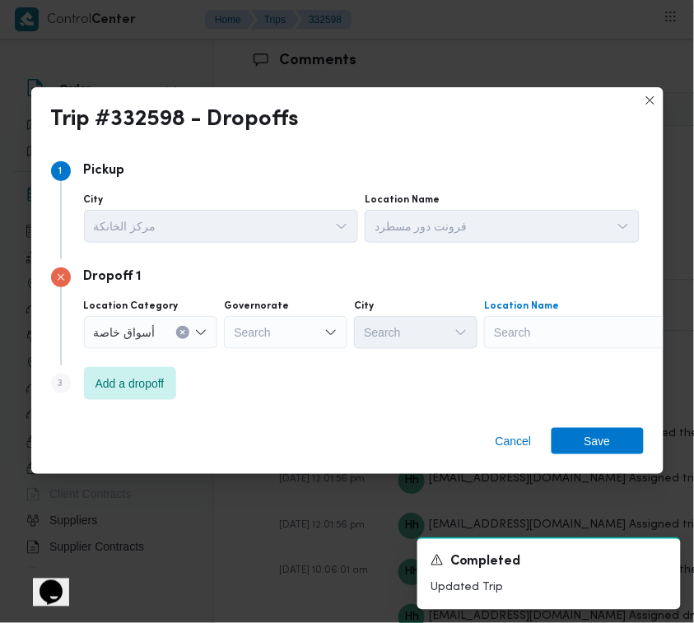
click at [585, 334] on div "Search" at bounding box center [587, 332] width 206 height 33
paste input "هايبر القدس"
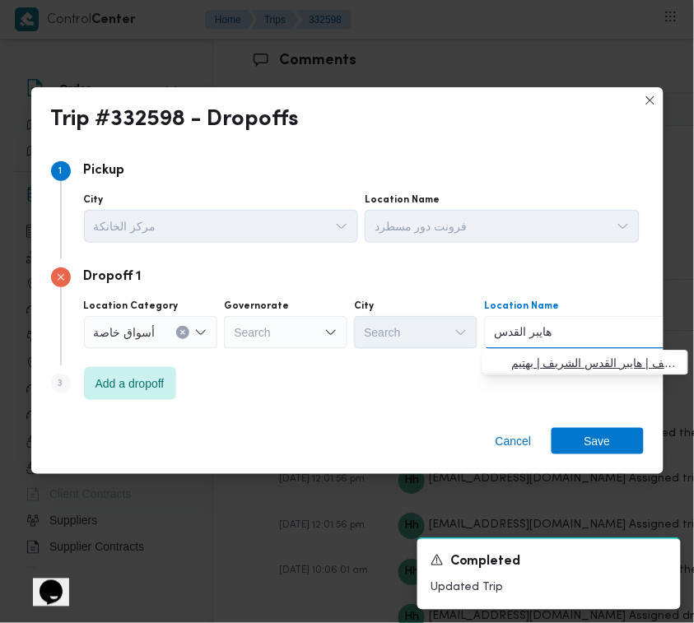
type input "هايبر القدس"
click at [548, 362] on span "هايبر القدس الشريف | هايبر القدس الشريف | بهتيم" at bounding box center [595, 363] width 166 height 20
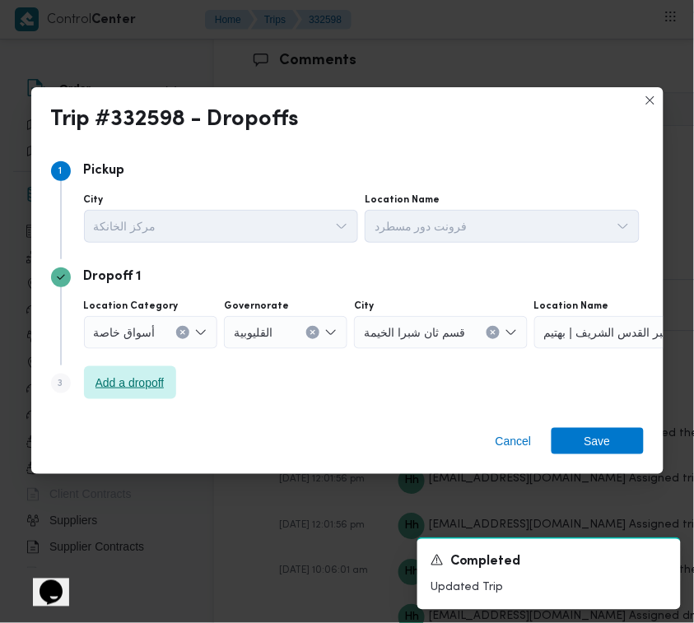
click at [142, 385] on span "Add a dropoff" at bounding box center [130, 383] width 69 height 20
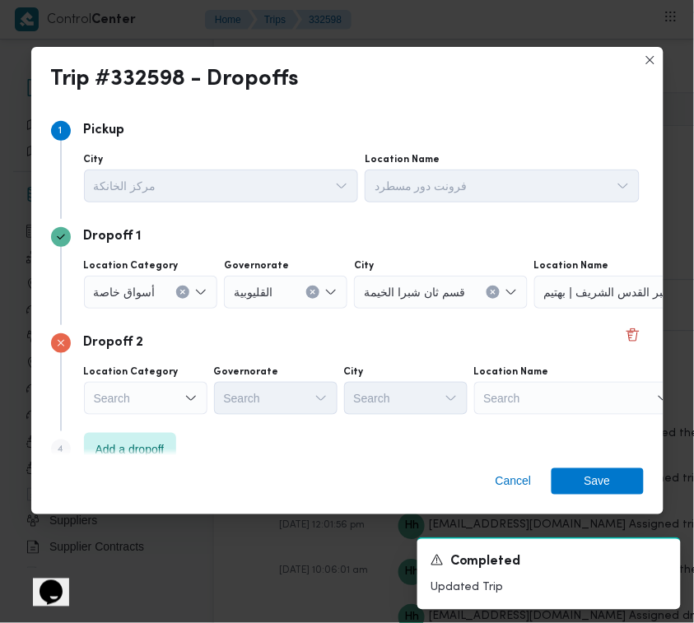
click at [599, 389] on div "Search" at bounding box center [577, 398] width 206 height 33
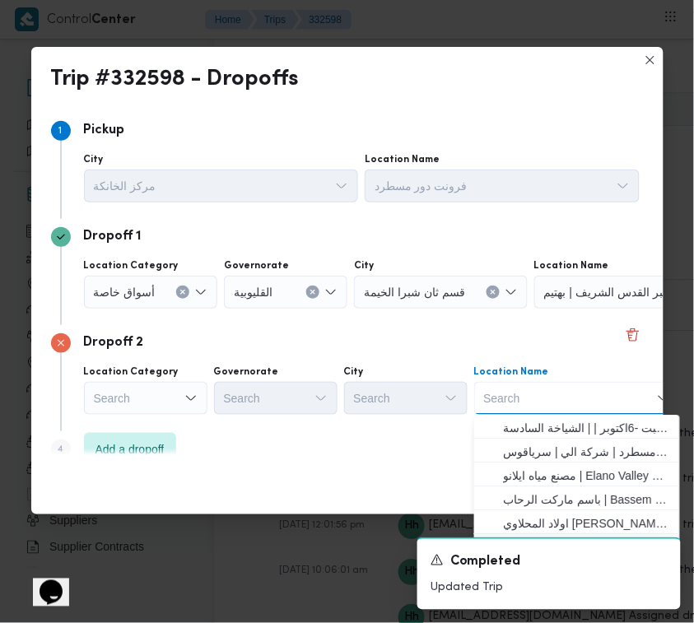
paste input "كارفور السرايا"
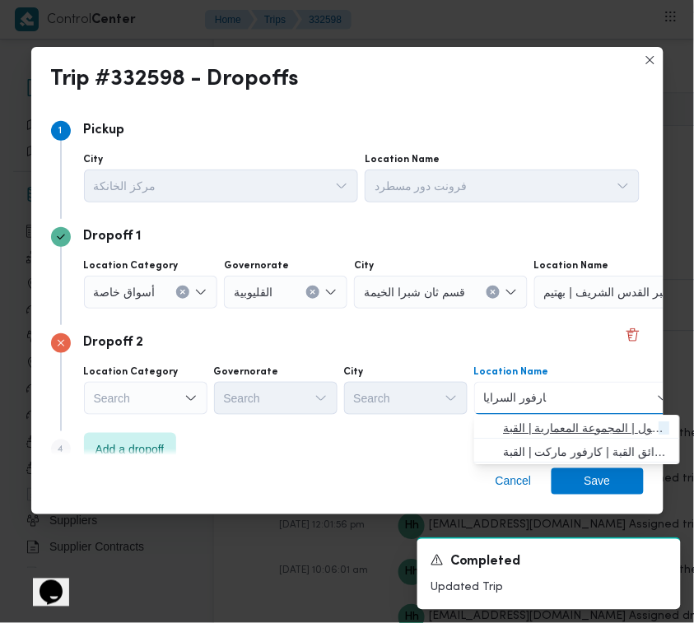
type input "كارفور السرايا"
click at [562, 418] on span "كارفور السرايا مول | المجموعة المعمارية | القبة" at bounding box center [587, 428] width 166 height 20
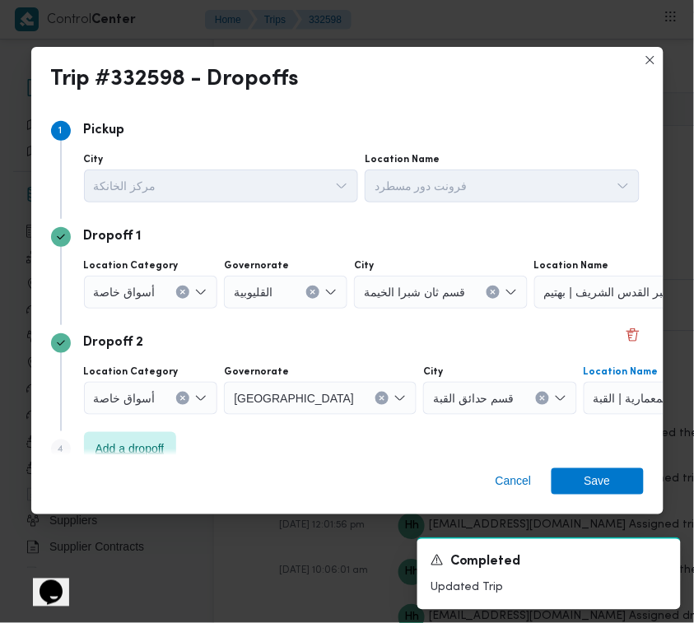
click at [144, 453] on span "Add a dropoff" at bounding box center [130, 449] width 69 height 20
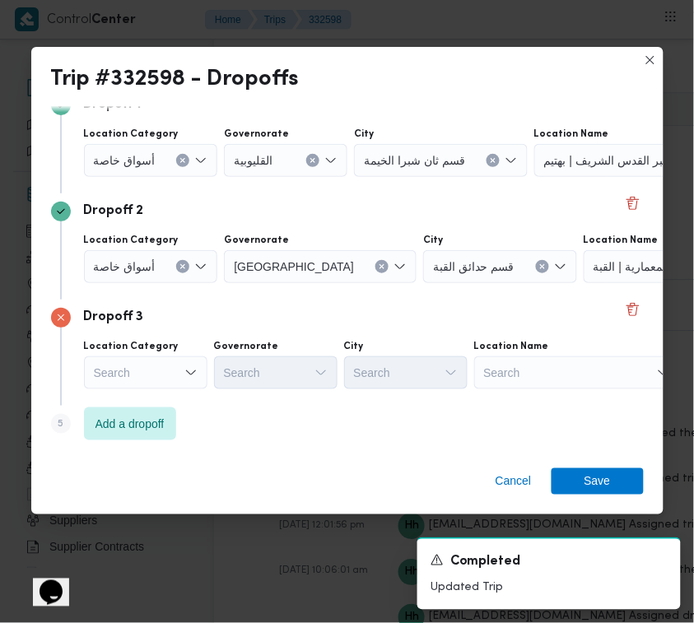
click at [545, 338] on div "Location Category Search Governorate Search City Search Location Name Search" at bounding box center [362, 365] width 562 height 56
click at [565, 371] on div "Search" at bounding box center [577, 373] width 206 height 33
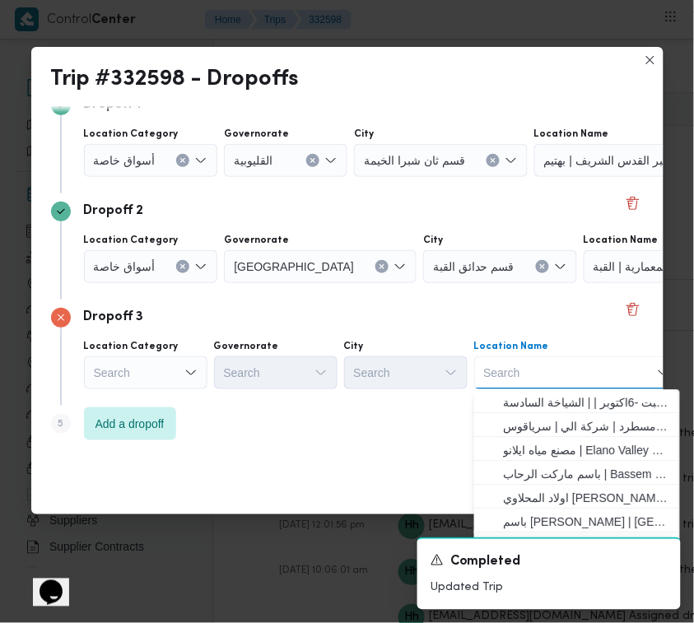
paste input "خير زمان الساحل"
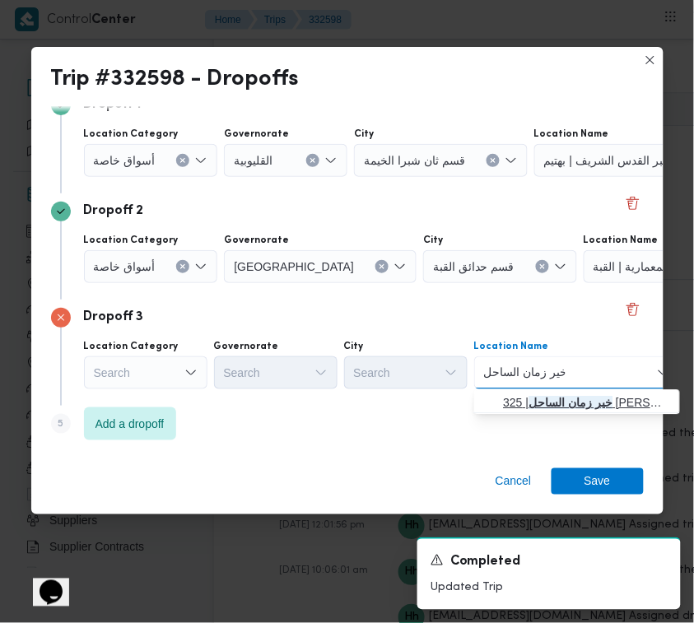
type input "خير زمان الساحل"
click at [525, 405] on span "خير زمان الساحل | 325 سعيد سالم | منية السيرج" at bounding box center [587, 403] width 166 height 20
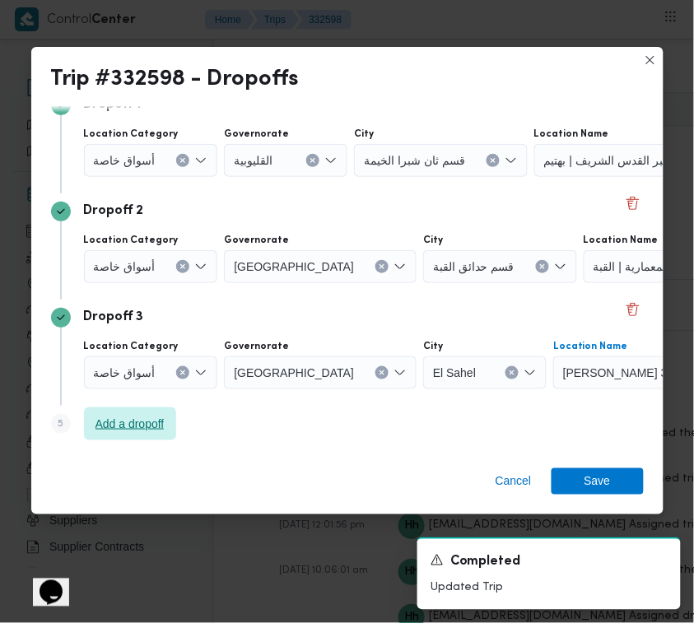
click at [155, 422] on span "Add a dropoff" at bounding box center [130, 424] width 69 height 20
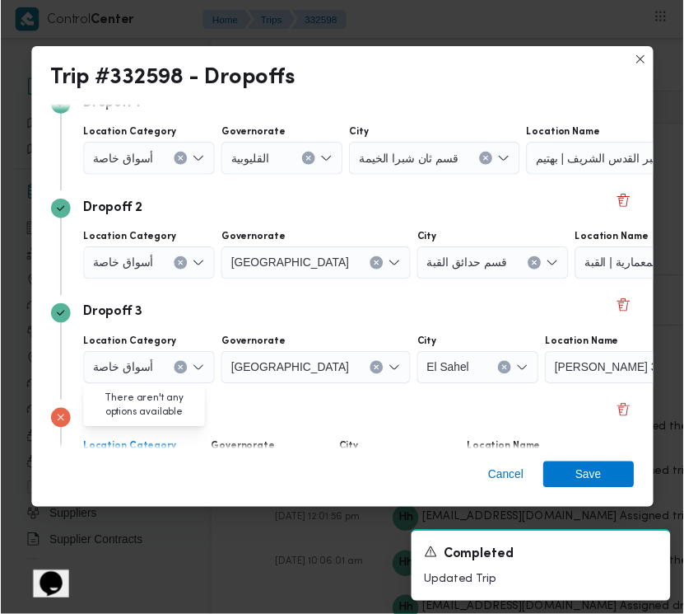
scroll to position [237, 0]
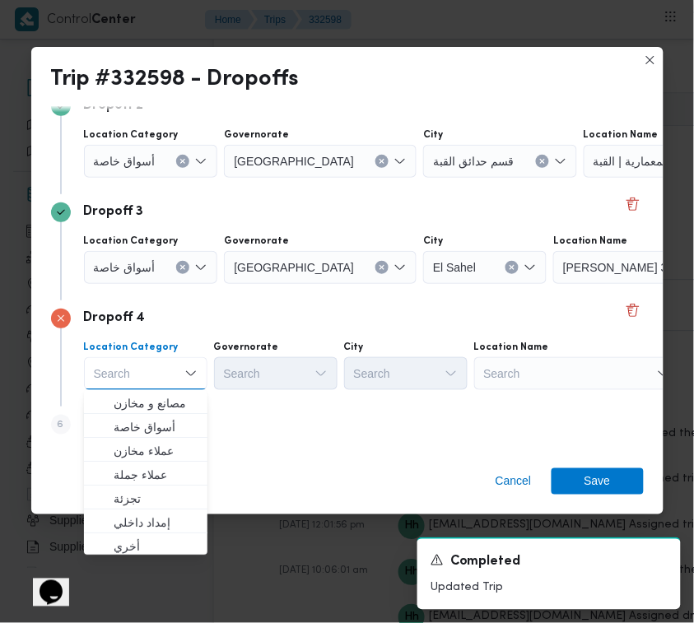
click at [561, 376] on div "Search" at bounding box center [577, 373] width 206 height 33
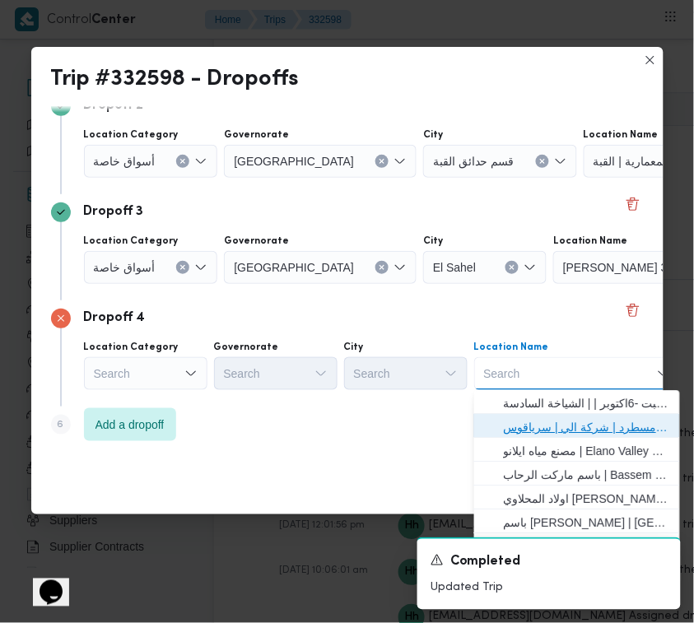
click at [561, 427] on span "فرونت دور مسطرد | شركة الي | سرياقوس" at bounding box center [587, 428] width 166 height 20
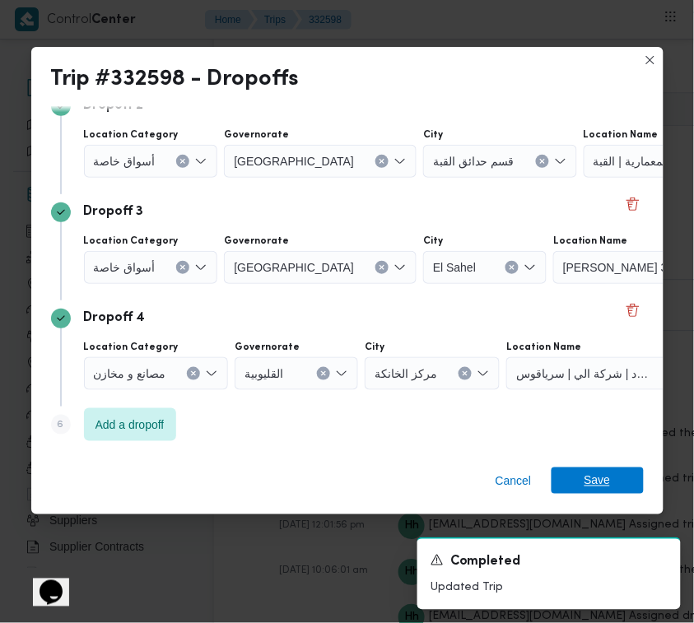
click at [578, 467] on div "Cancel Save" at bounding box center [347, 484] width 632 height 59
click at [583, 478] on span "Save" at bounding box center [598, 481] width 92 height 26
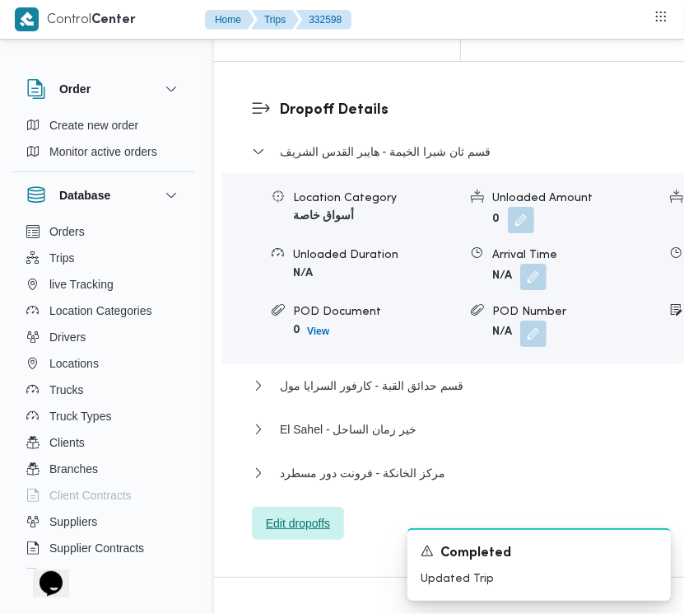
scroll to position [2525, 0]
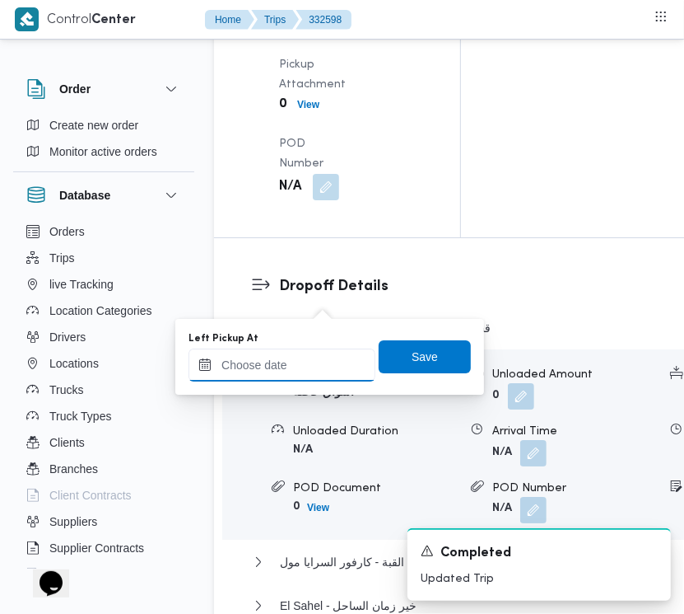
click at [310, 355] on input "Left Pickup At" at bounding box center [282, 364] width 187 height 33
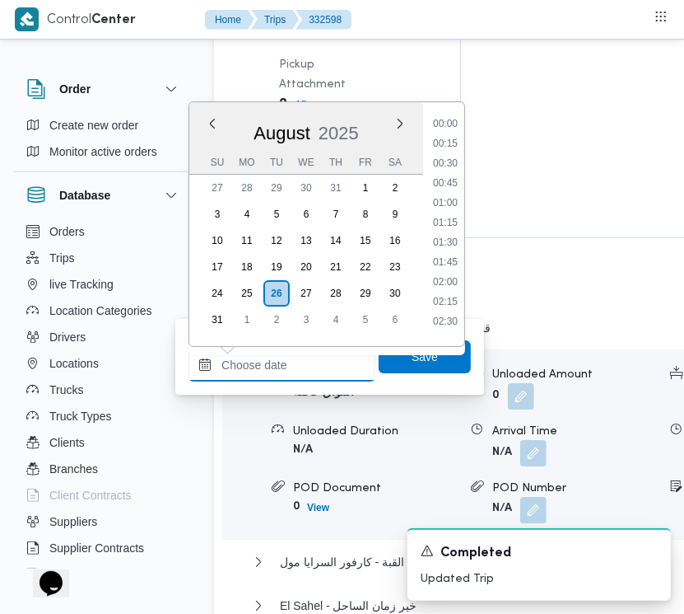
scroll to position [619, 0]
click at [457, 120] on li "07:45" at bounding box center [446, 117] width 38 height 16
type input "26/08/2025 07:45"
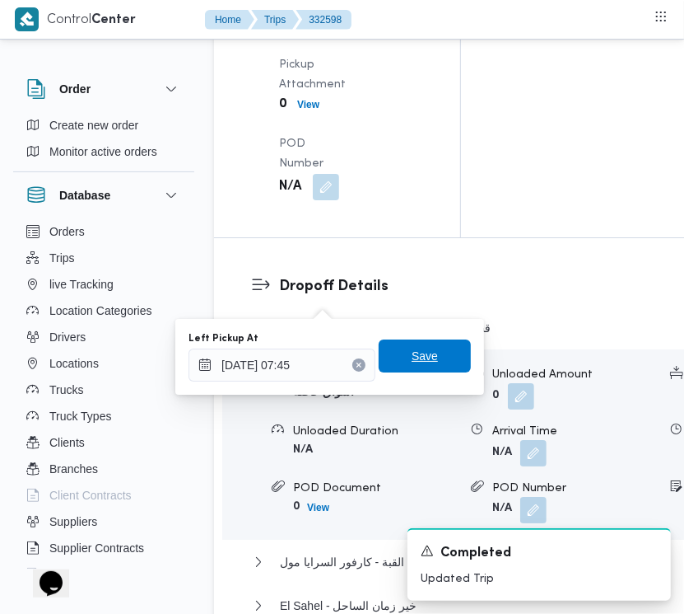
click at [422, 369] on span "Save" at bounding box center [425, 355] width 92 height 33
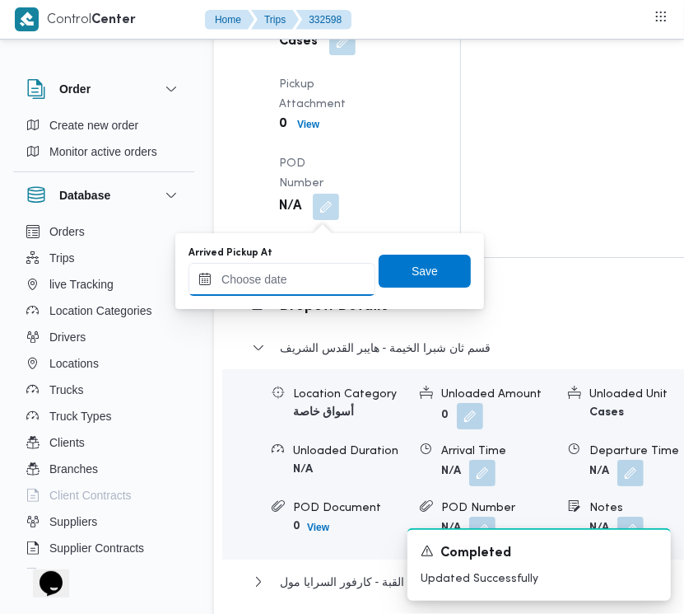
click at [309, 287] on input "Arrived Pickup At" at bounding box center [282, 279] width 187 height 33
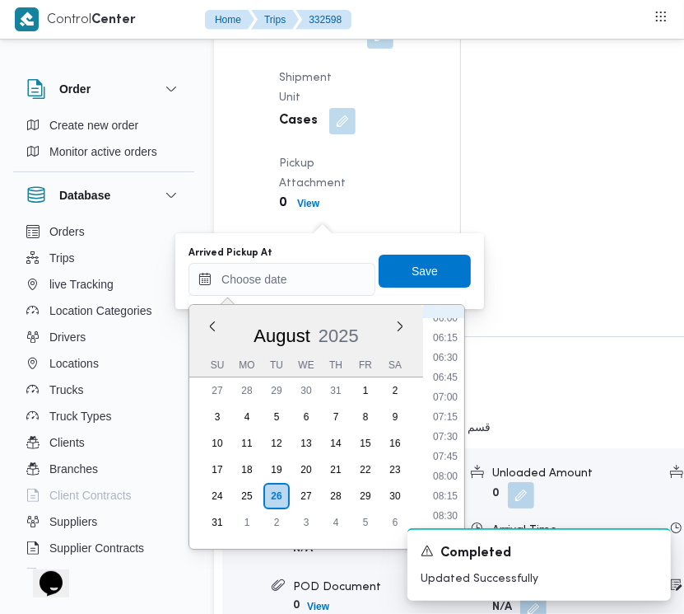
scroll to position [435, 0]
click at [445, 470] on ul "00:00 00:15 00:30 00:45 01:00 01:15 01:30 01:45 02:00 02:15 02:30 02:45 03:00 0…" at bounding box center [446, 426] width 38 height 217
click at [436, 456] on li "07:15" at bounding box center [446, 464] width 38 height 16
type input "26/08/2025 07:15"
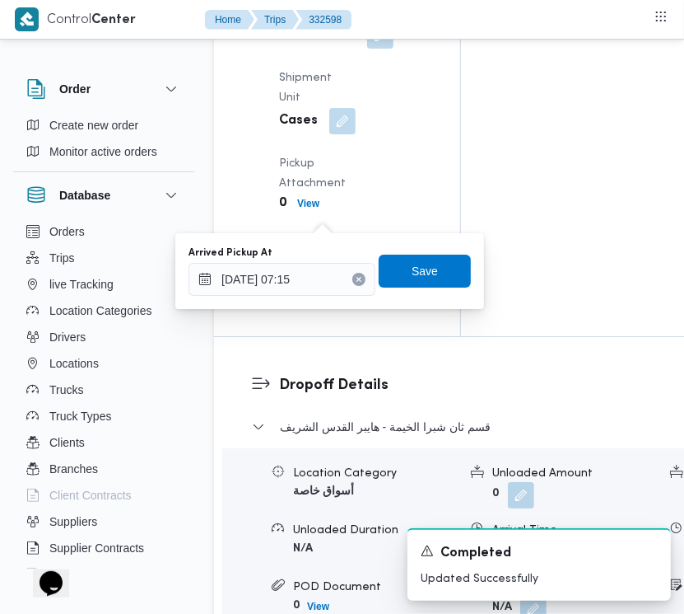
click at [426, 295] on div "Arrived Pickup At 26/08/2025 07:15 Save" at bounding box center [330, 271] width 286 height 53
click at [420, 277] on span "Save" at bounding box center [425, 271] width 26 height 20
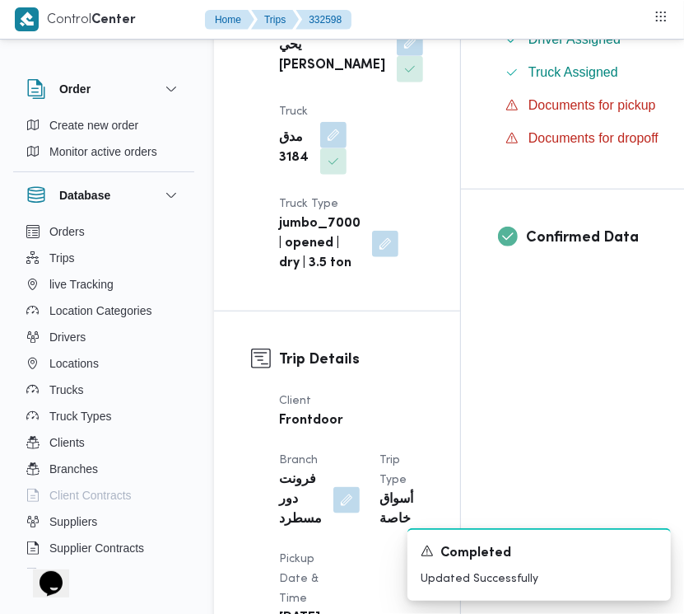
scroll to position [0, 0]
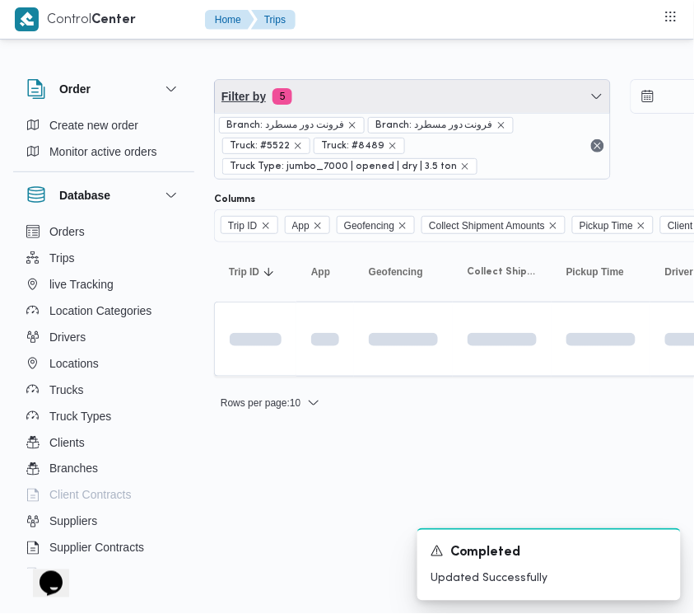
click at [384, 97] on span "Filter by 5" at bounding box center [412, 96] width 395 height 33
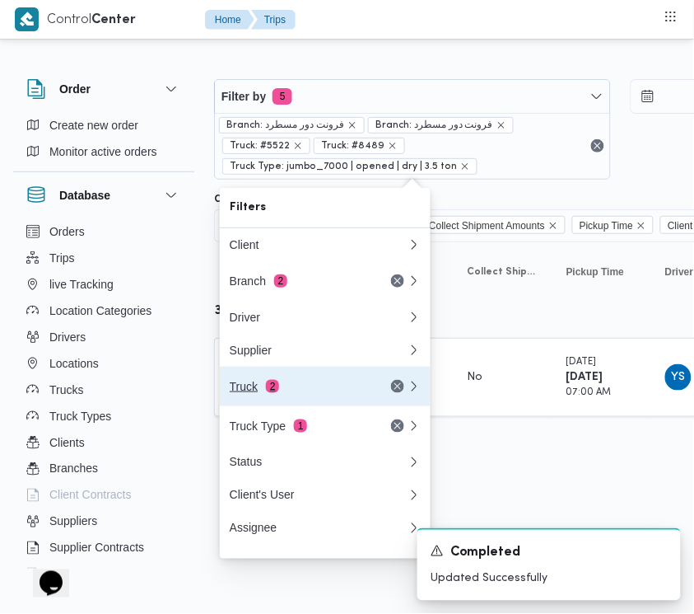
click at [324, 393] on div "Truck 2" at bounding box center [299, 386] width 138 height 13
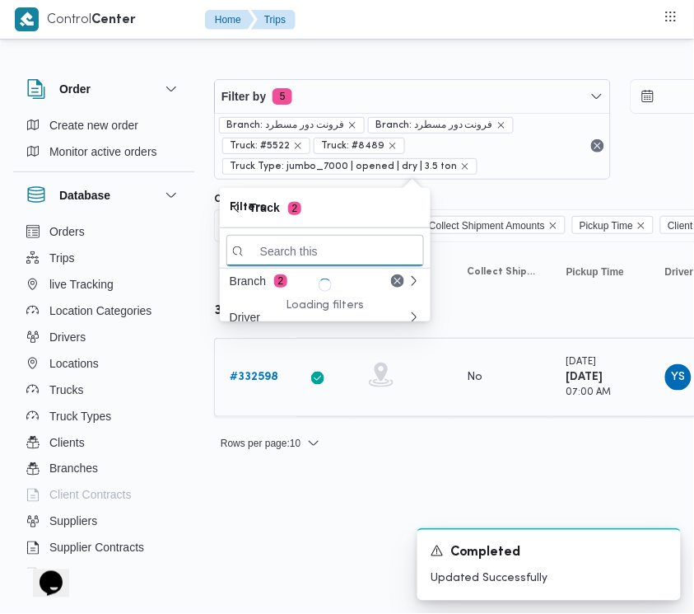
paste input "4961"
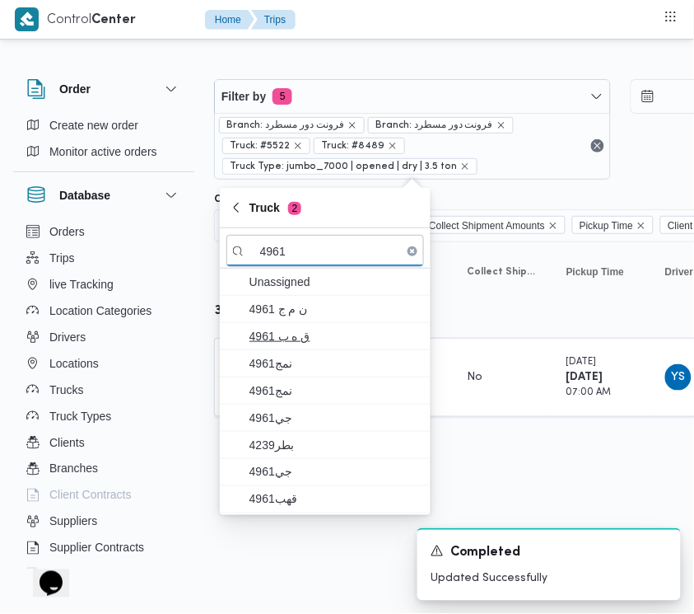
type input "4961"
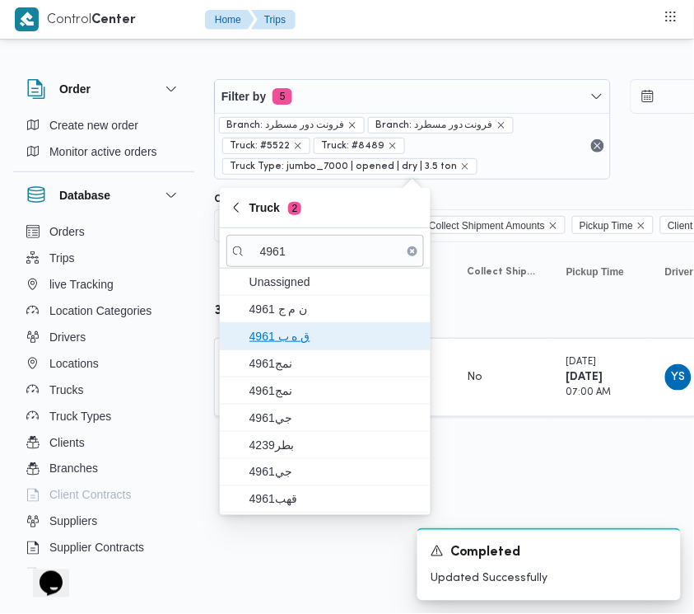
click at [277, 327] on span "ق ه ب 4961" at bounding box center [335, 336] width 171 height 20
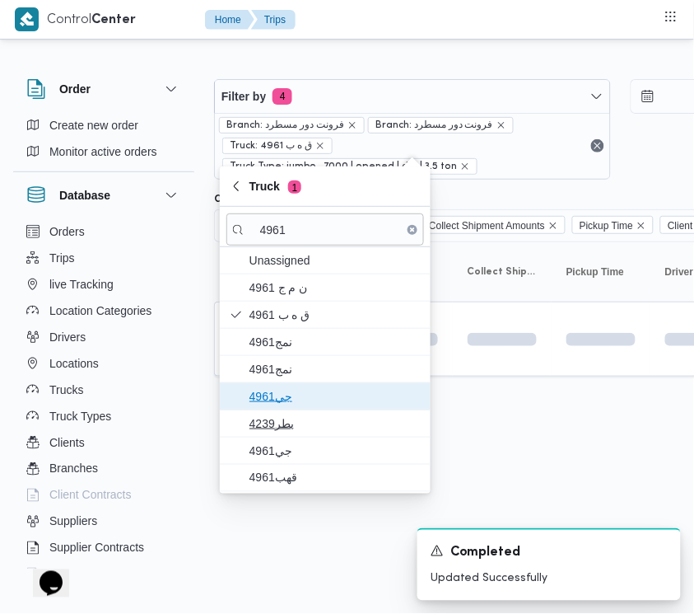
click at [292, 394] on span "4961جي" at bounding box center [335, 396] width 171 height 20
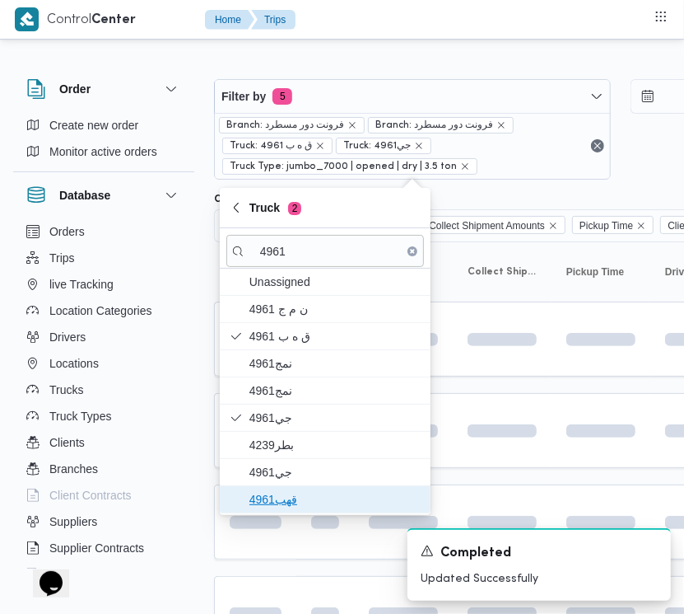
click at [280, 487] on span "قهب4961" at bounding box center [325, 499] width 198 height 26
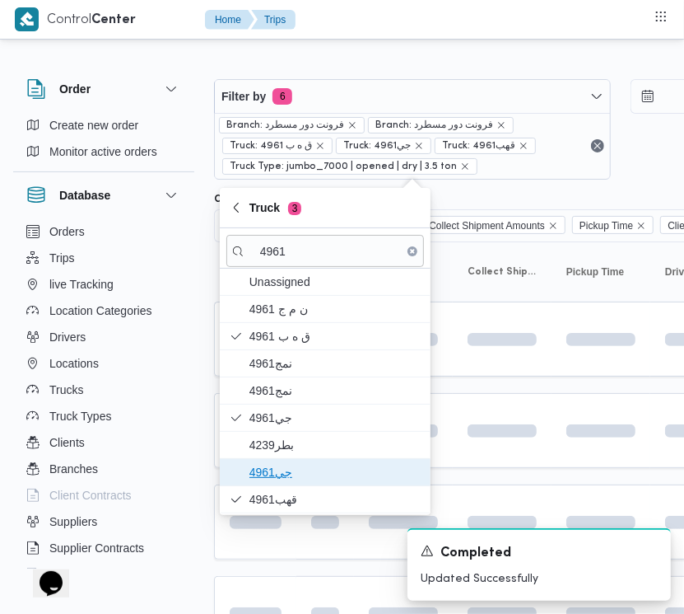
click at [270, 474] on span "جي4961" at bounding box center [335, 472] width 171 height 20
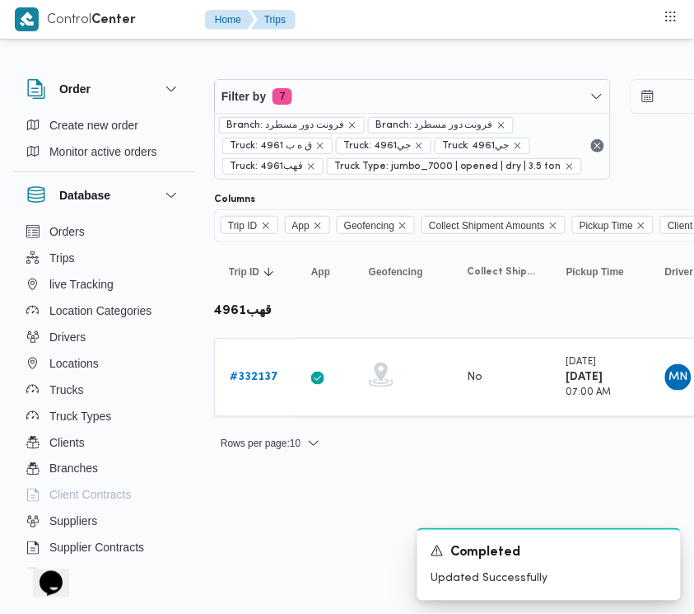
click at [198, 371] on div "Order Create new order Monitor active orders Database Orders Trips live Trackin…" at bounding box center [112, 320] width 198 height 509
click at [253, 375] on b "# 332137" at bounding box center [254, 376] width 49 height 11
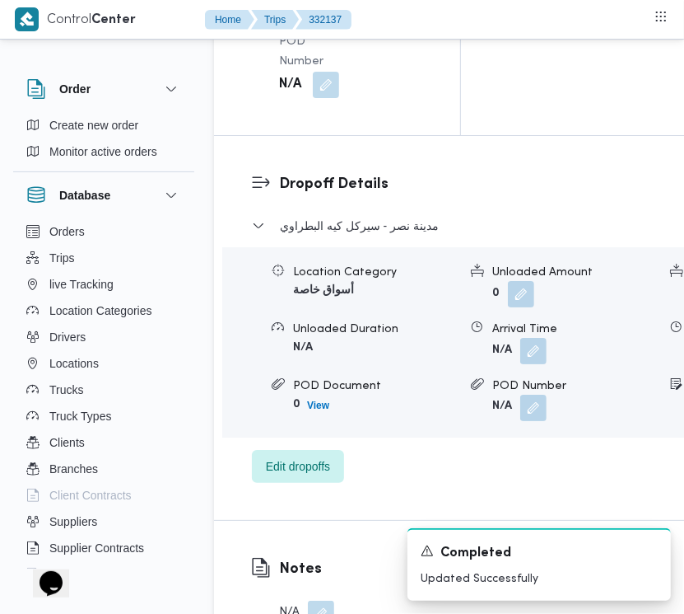
scroll to position [3260, 0]
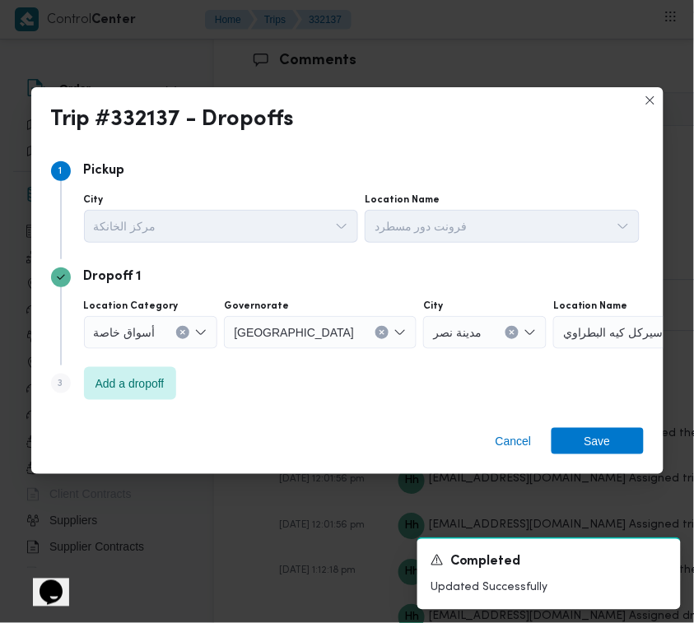
click at [146, 363] on div "Dropoff 1 Location Category أسواق خاصة Governorate القاهرة City مدينة نصر Locat…" at bounding box center [347, 312] width 593 height 106
click at [146, 387] on span "Add a dropoff" at bounding box center [130, 383] width 69 height 20
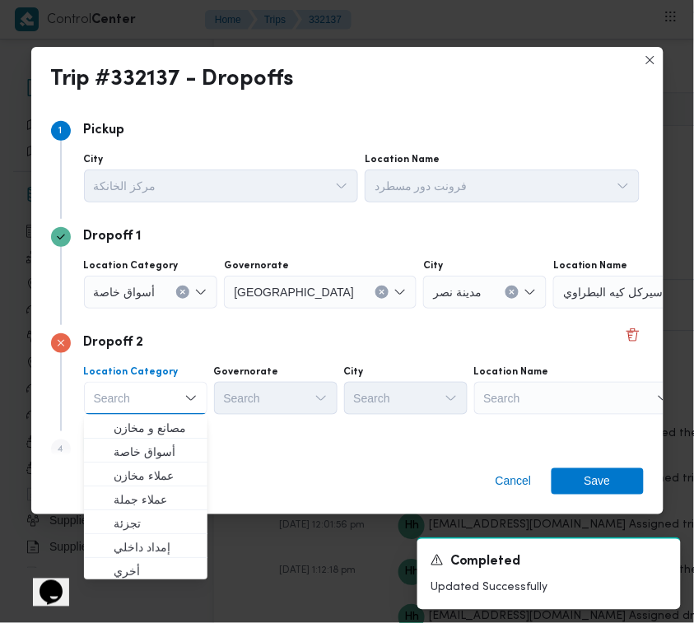
click at [517, 391] on div "Search" at bounding box center [577, 398] width 206 height 33
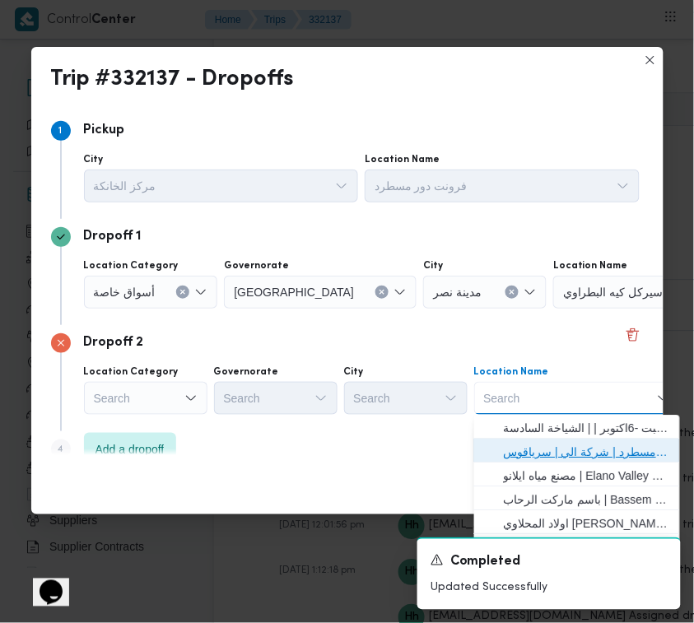
click at [532, 446] on span "فرونت دور مسطرد | شركة الي | سرياقوس" at bounding box center [587, 452] width 166 height 20
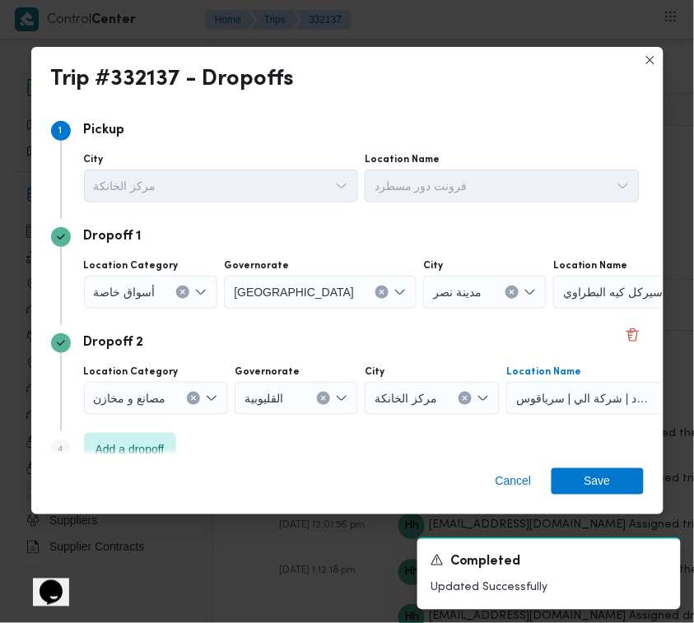
click at [151, 288] on span "أسواق خاصة" at bounding box center [125, 291] width 62 height 18
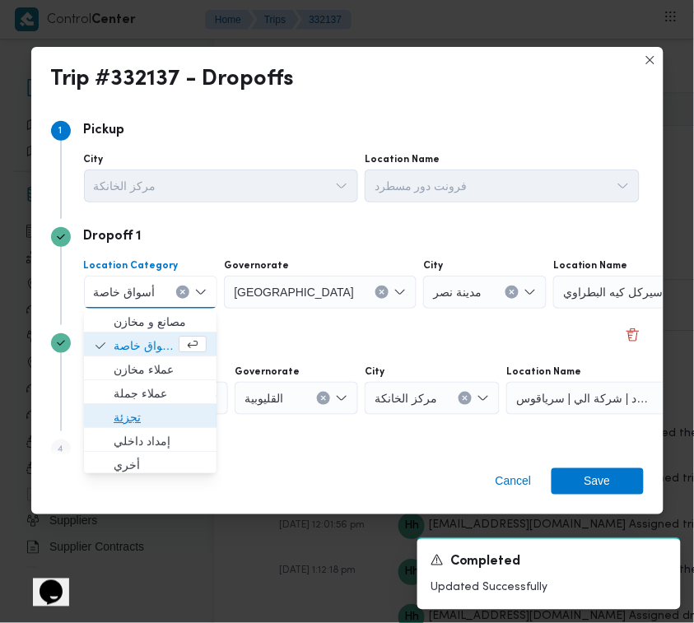
click at [157, 414] on span "تجزئة" at bounding box center [160, 418] width 93 height 20
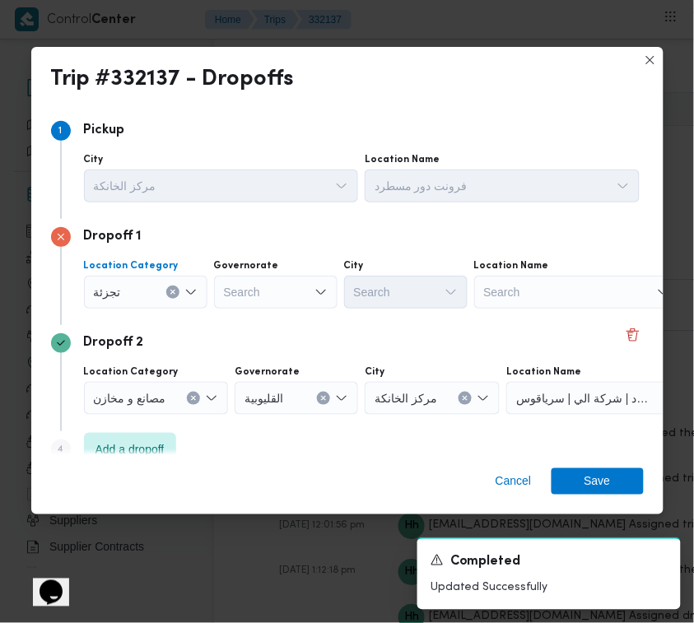
click at [277, 270] on div "Governorate" at bounding box center [276, 265] width 124 height 13
click at [269, 298] on div "Search" at bounding box center [276, 292] width 124 height 33
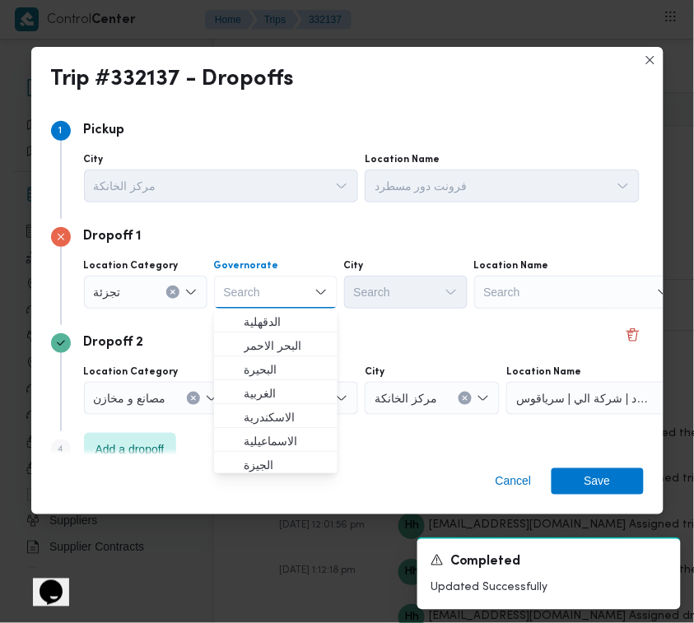
paste input "قاهرة"
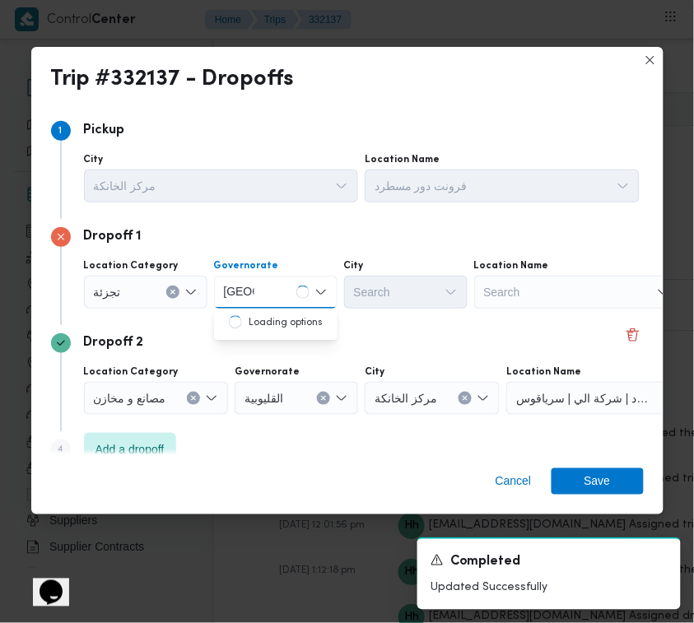
type input "قاهرة"
click at [294, 301] on div "قاهرة قاهرة" at bounding box center [276, 292] width 124 height 33
click at [280, 327] on span "القاهرة" at bounding box center [286, 322] width 84 height 20
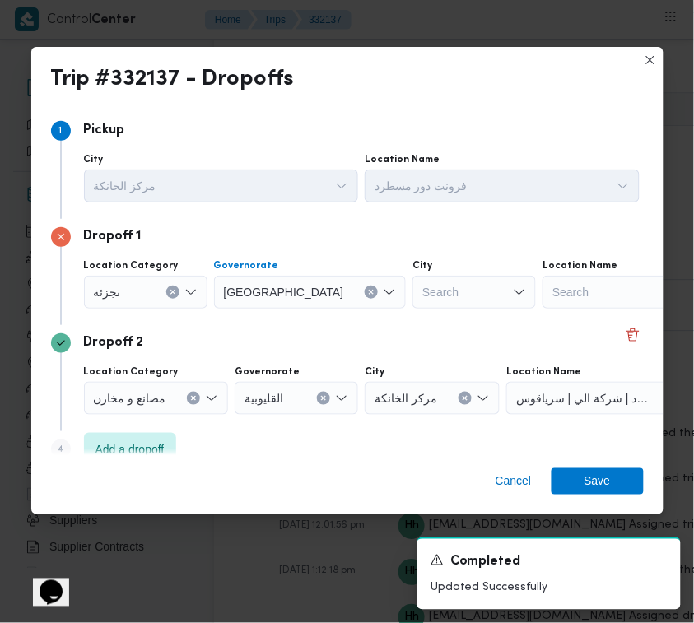
click at [413, 298] on div "Search" at bounding box center [475, 292] width 124 height 33
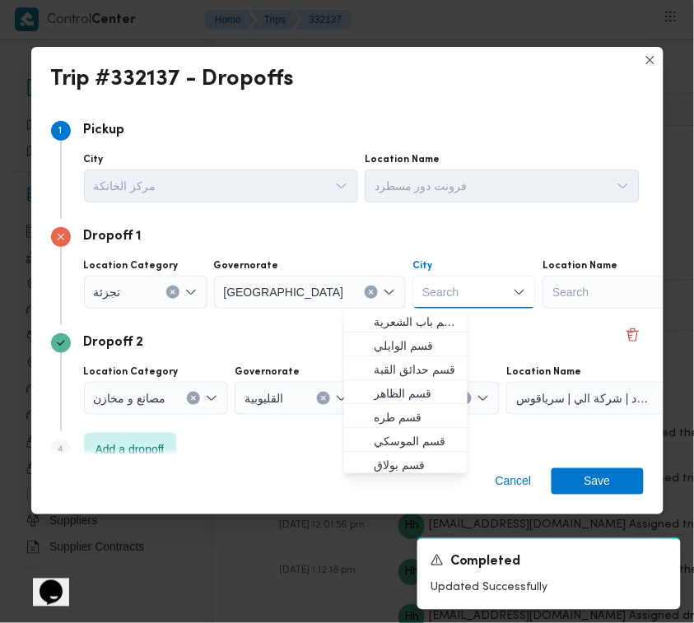
paste input "قاهرة"
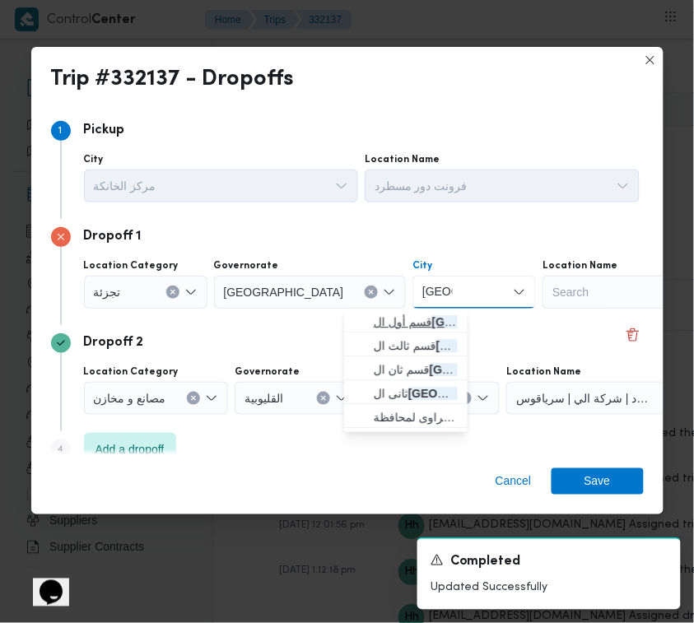
type input "قاهرة"
click at [372, 322] on span "قسم أول ال قاهرة الجديدة" at bounding box center [406, 322] width 110 height 26
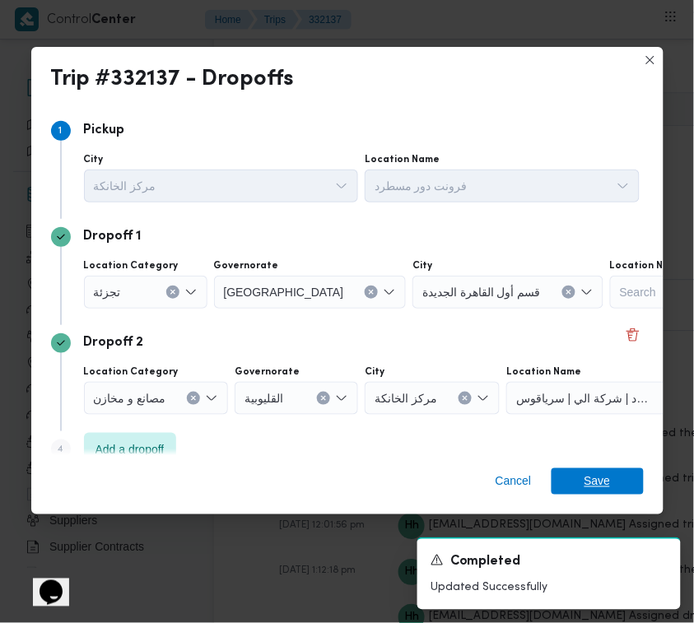
click at [614, 466] on div "Cancel Save" at bounding box center [347, 484] width 632 height 59
click at [582, 488] on span "Save" at bounding box center [598, 481] width 92 height 26
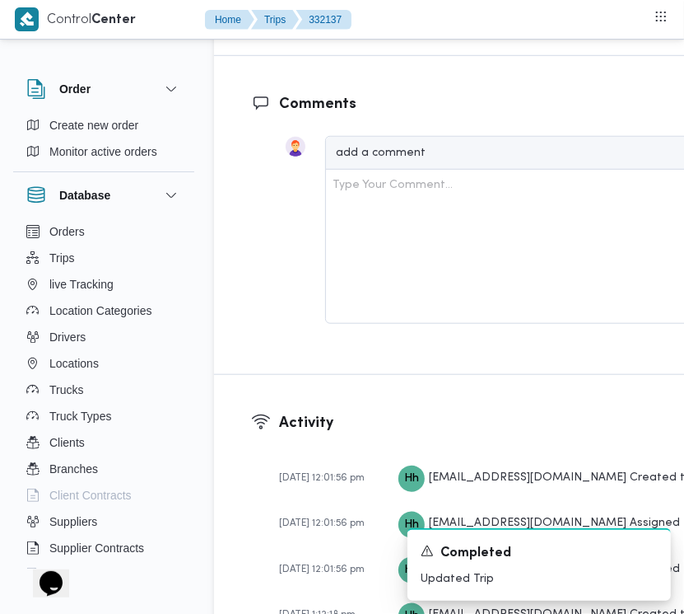
scroll to position [3279, 0]
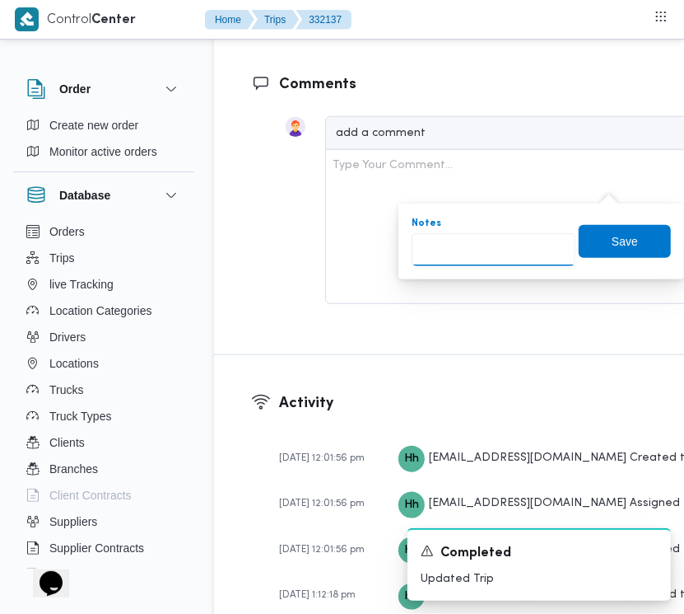
click at [533, 236] on input "Notes" at bounding box center [494, 249] width 164 height 33
paste input "تجمع"
type input "تجمع"
click at [612, 241] on span "Save" at bounding box center [625, 241] width 26 height 20
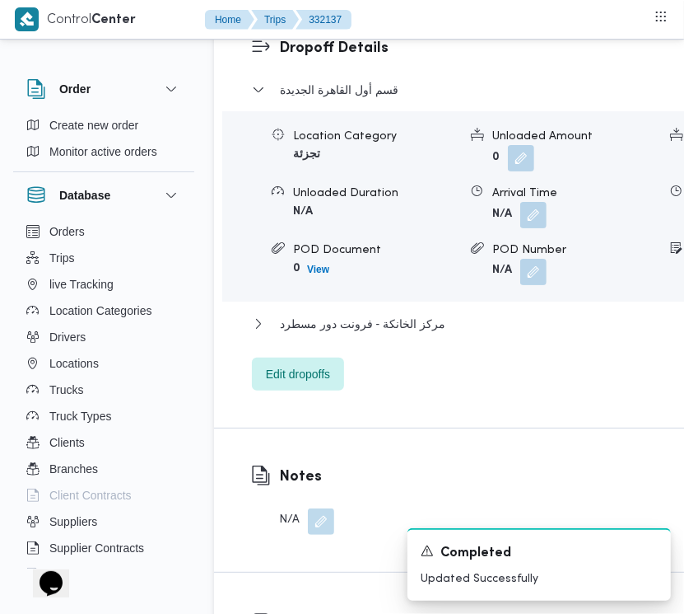
scroll to position [2734, 0]
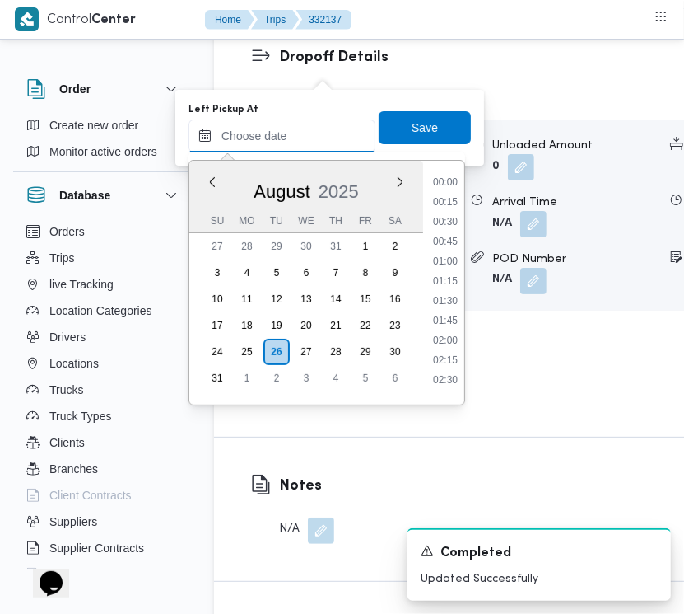
click at [294, 122] on input "Left Pickup At" at bounding box center [282, 135] width 187 height 33
paste input "26/8/2025 7:30:00 AM"
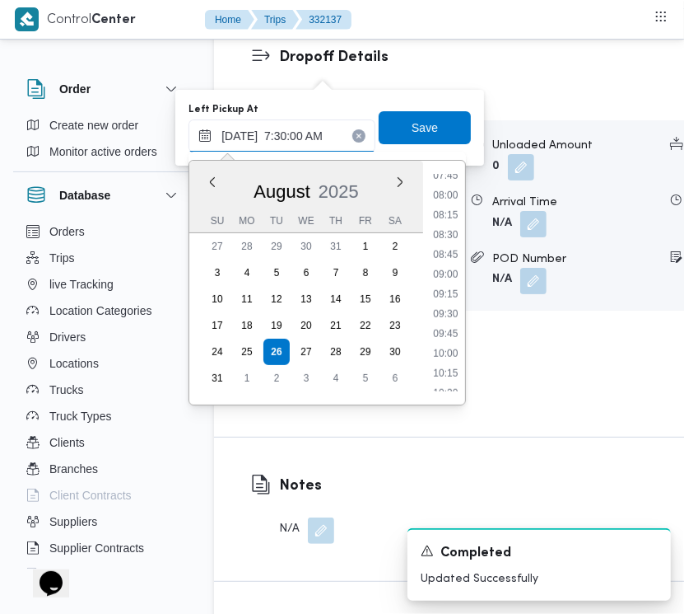
scroll to position [591, 0]
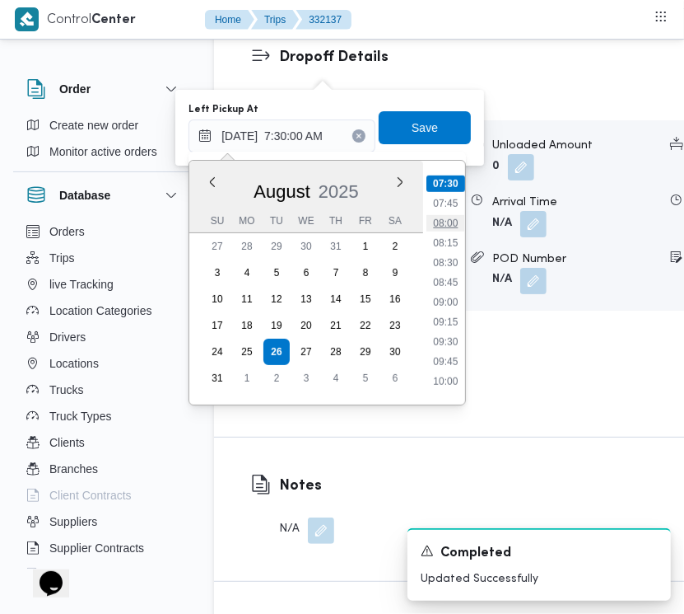
click at [451, 219] on li "08:00" at bounding box center [446, 223] width 38 height 16
type input "26/08/2025 08:00"
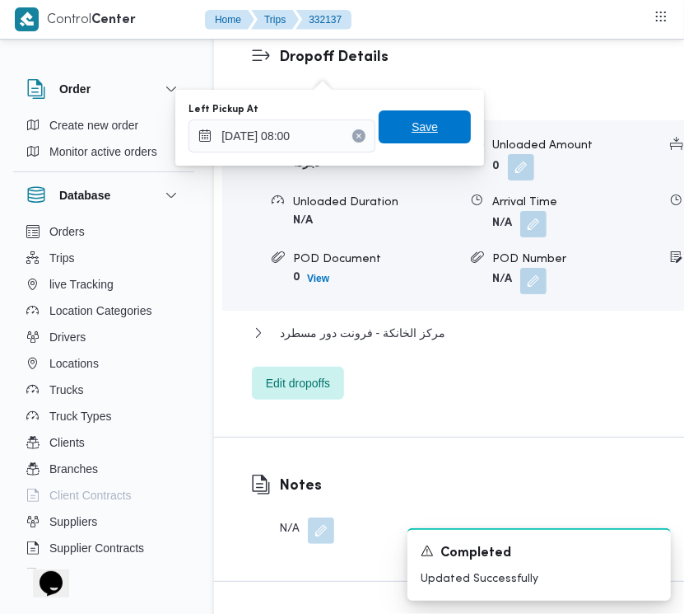
click at [418, 138] on span "Save" at bounding box center [425, 126] width 92 height 33
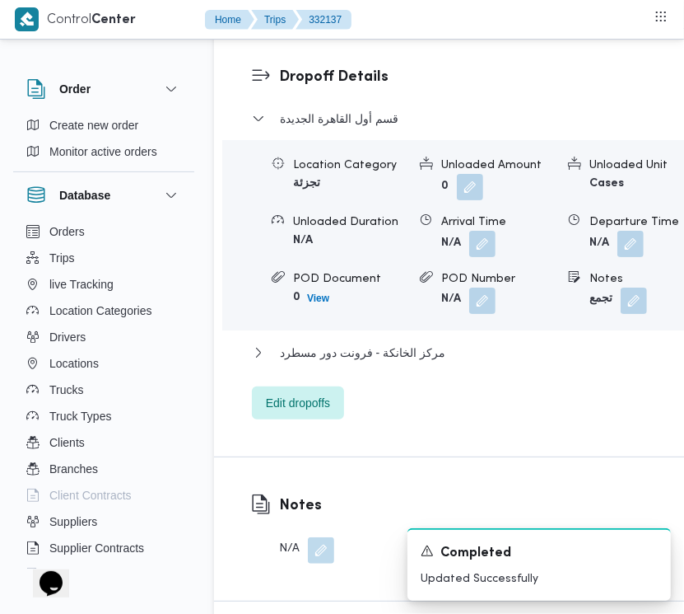
scroll to position [2368, 0]
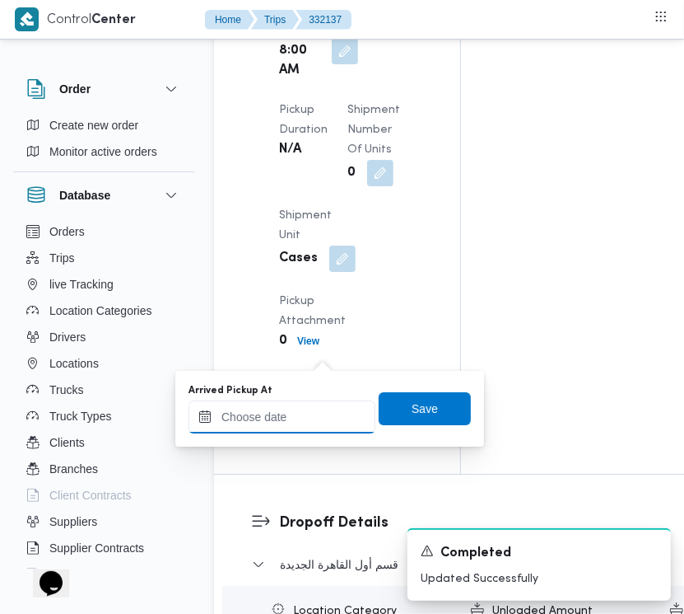
click at [330, 402] on input "Arrived Pickup At" at bounding box center [282, 416] width 187 height 33
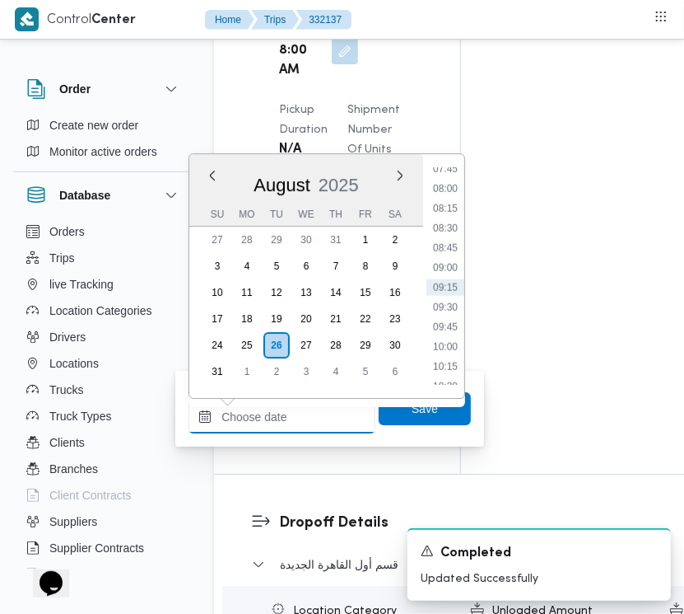
paste input "26/8/2025 7:30:00 AM"
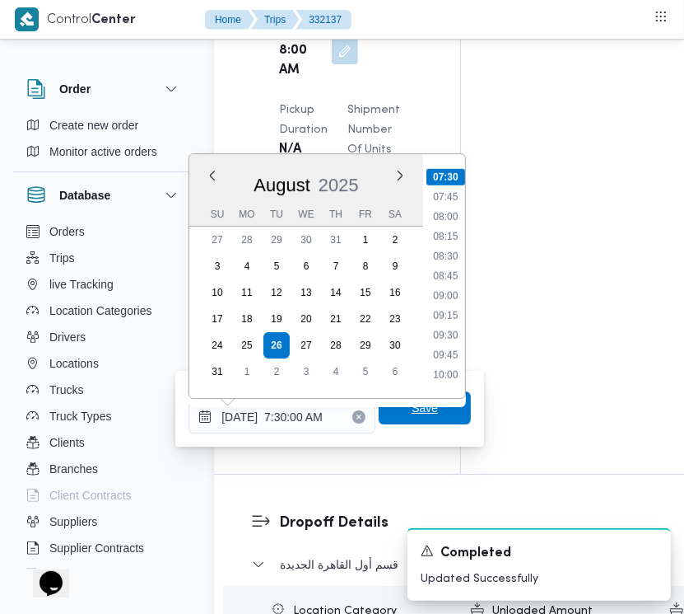
type input "26/08/2025 07:30"
click at [426, 418] on span "Save" at bounding box center [425, 407] width 92 height 33
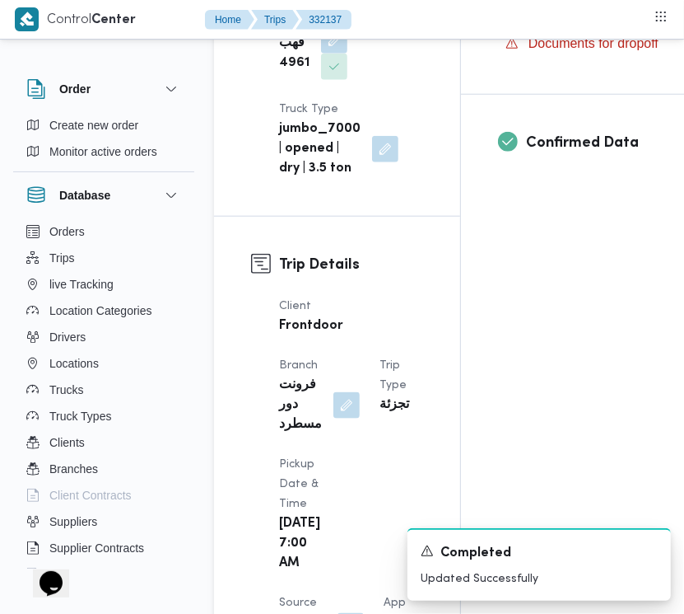
scroll to position [0, 0]
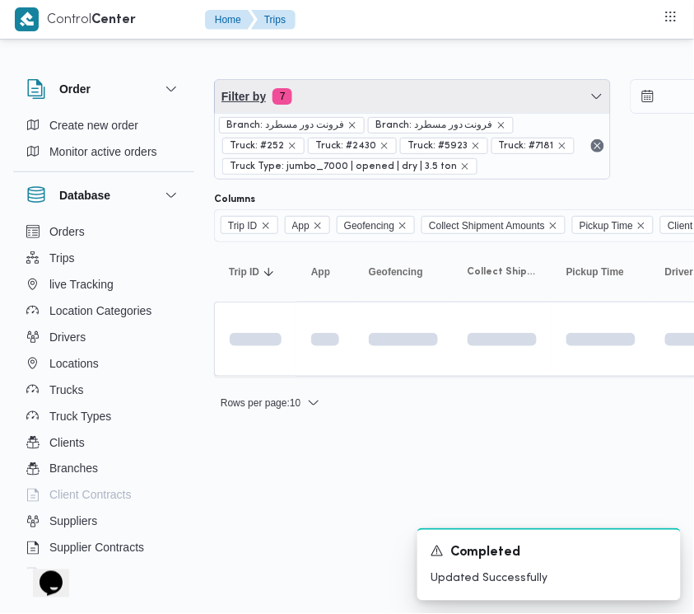
click at [347, 104] on span "Filter by 7" at bounding box center [412, 96] width 395 height 33
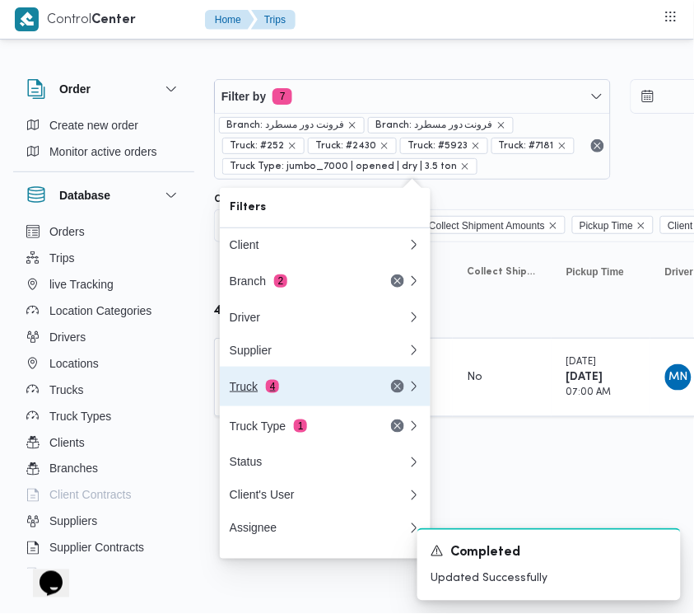
click at [299, 393] on div "Truck 4" at bounding box center [299, 386] width 138 height 13
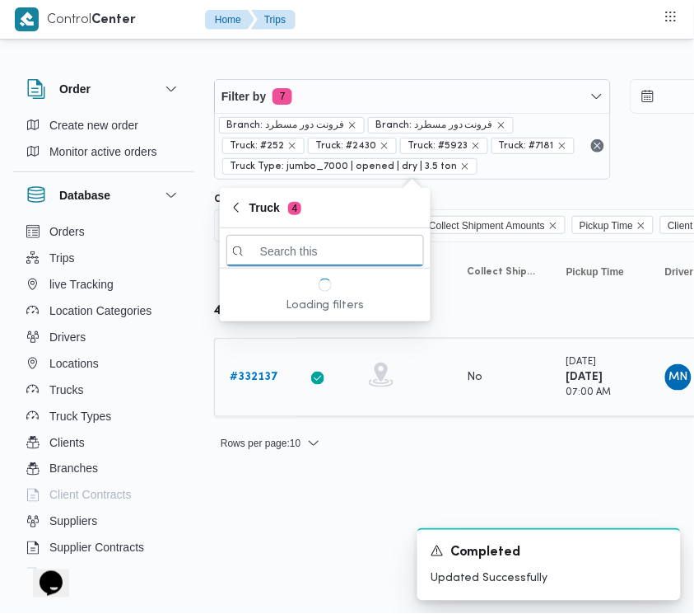
paste input "1492"
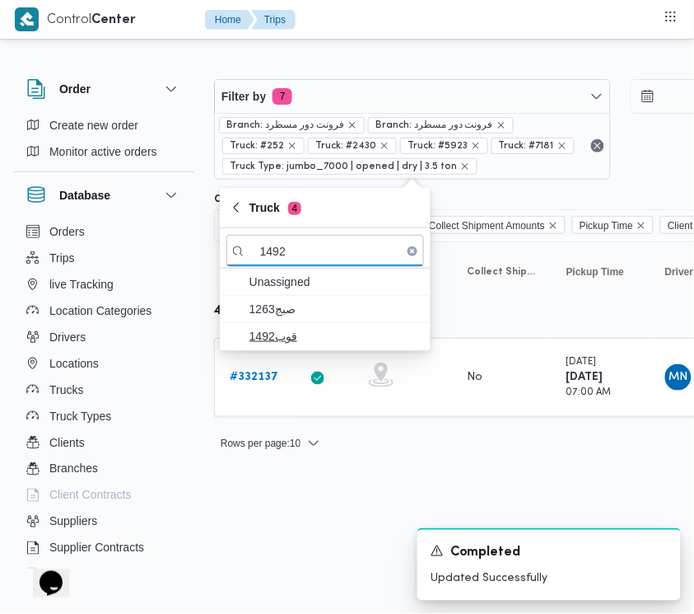
type input "1492"
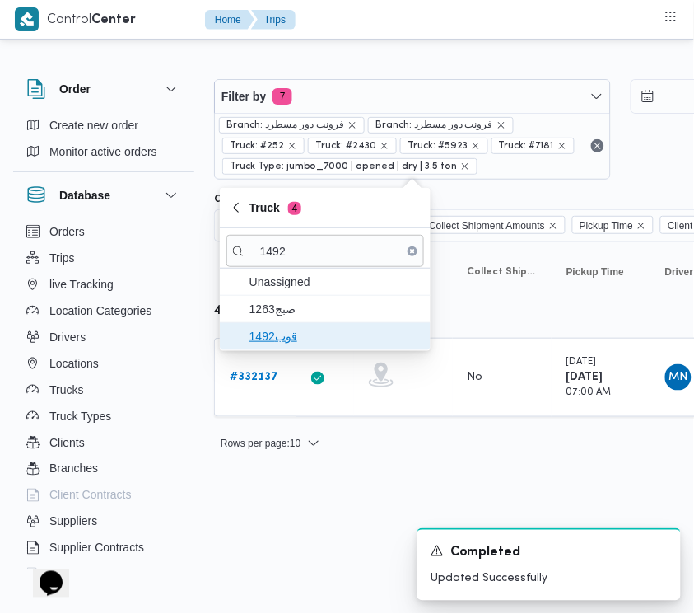
click at [273, 324] on span "قوب1492" at bounding box center [325, 336] width 198 height 26
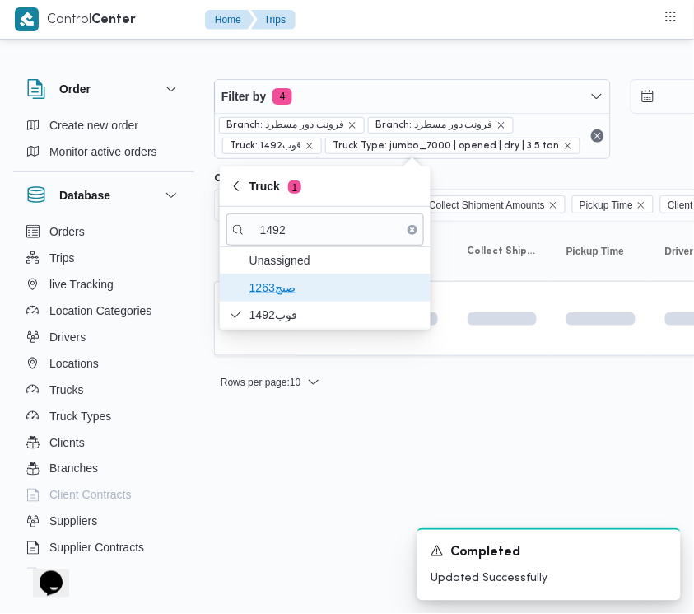
click at [274, 287] on span "صبج1263" at bounding box center [335, 288] width 171 height 20
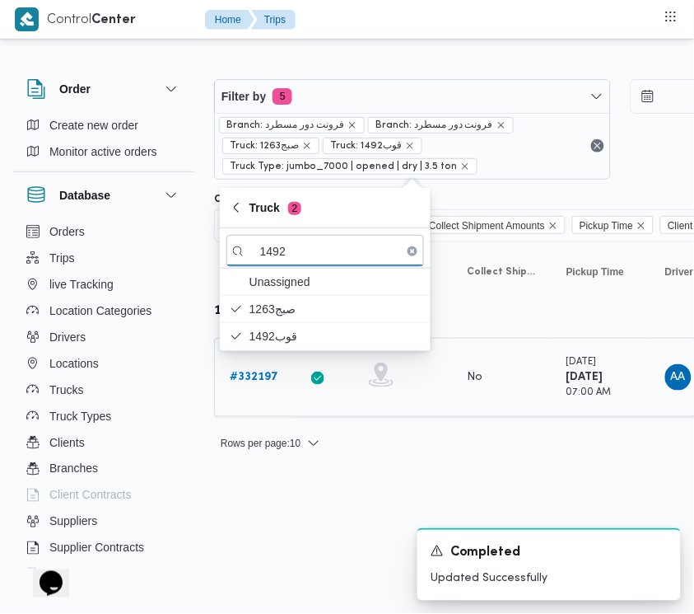
click at [266, 388] on div "# 332197" at bounding box center [255, 377] width 65 height 33
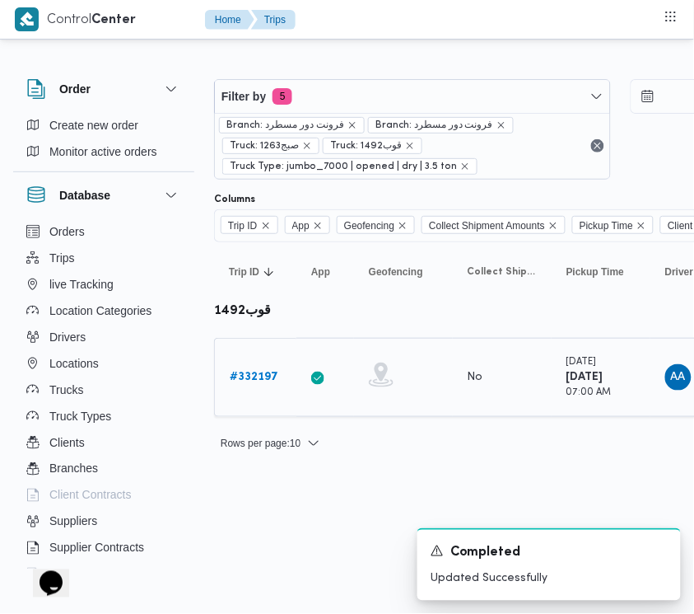
click at [268, 379] on b "# 332197" at bounding box center [254, 376] width 49 height 11
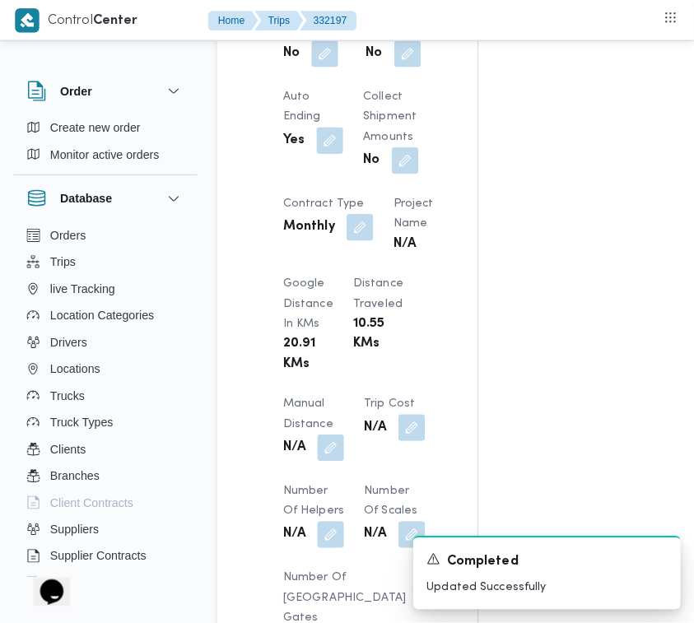
scroll to position [2607, 0]
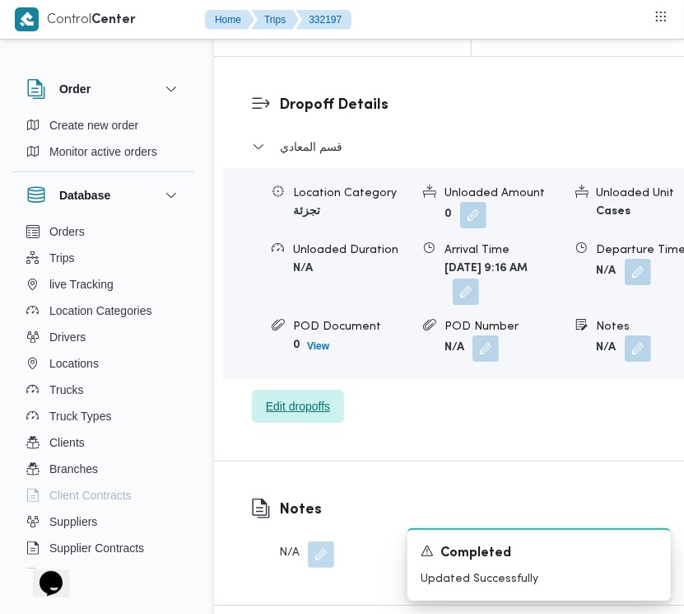
click at [318, 416] on span "Edit dropoffs" at bounding box center [298, 406] width 64 height 20
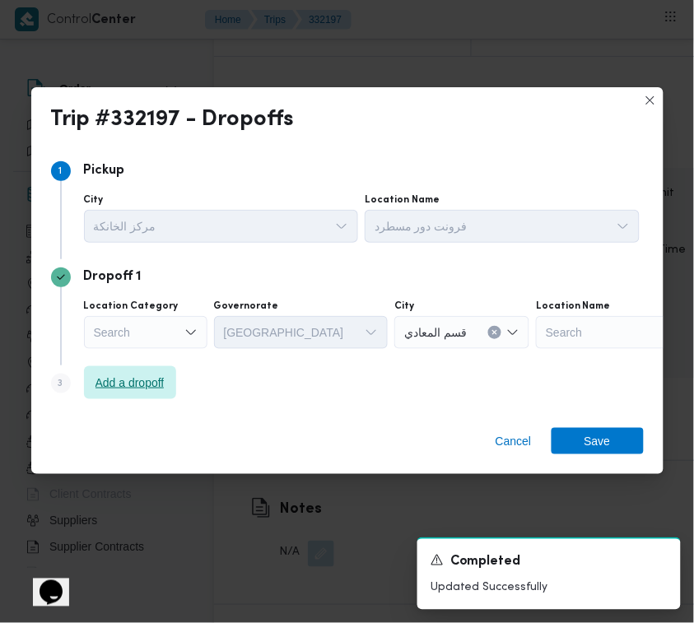
click at [156, 393] on span "Add a dropoff" at bounding box center [130, 382] width 92 height 33
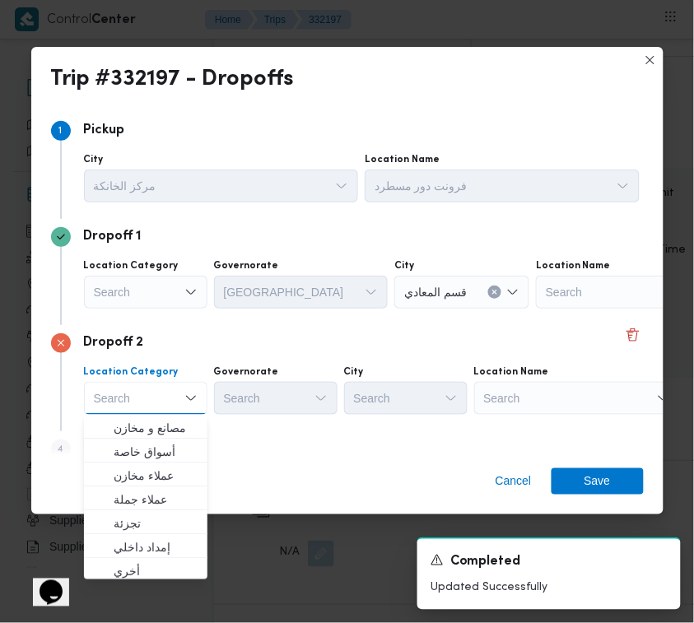
click at [287, 465] on div "Cancel Save" at bounding box center [347, 484] width 632 height 59
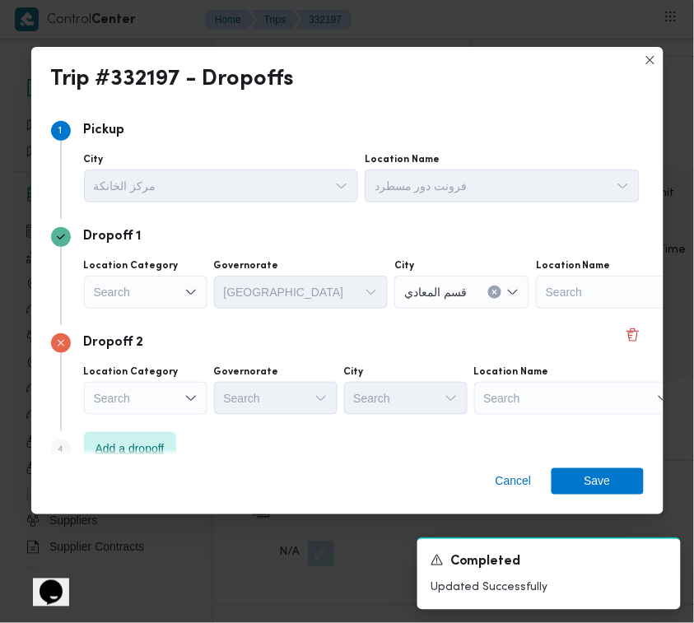
click at [134, 435] on span "Add a dropoff" at bounding box center [130, 448] width 92 height 33
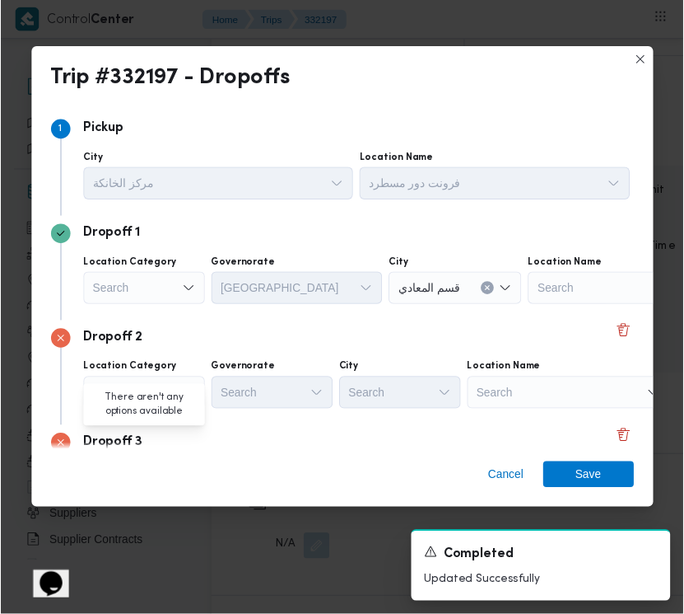
scroll to position [132, 0]
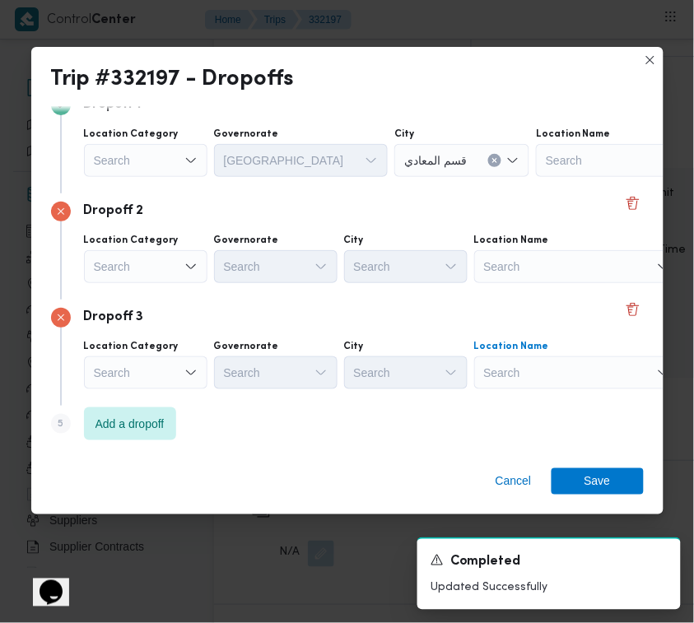
click at [579, 360] on div "Search" at bounding box center [577, 373] width 206 height 33
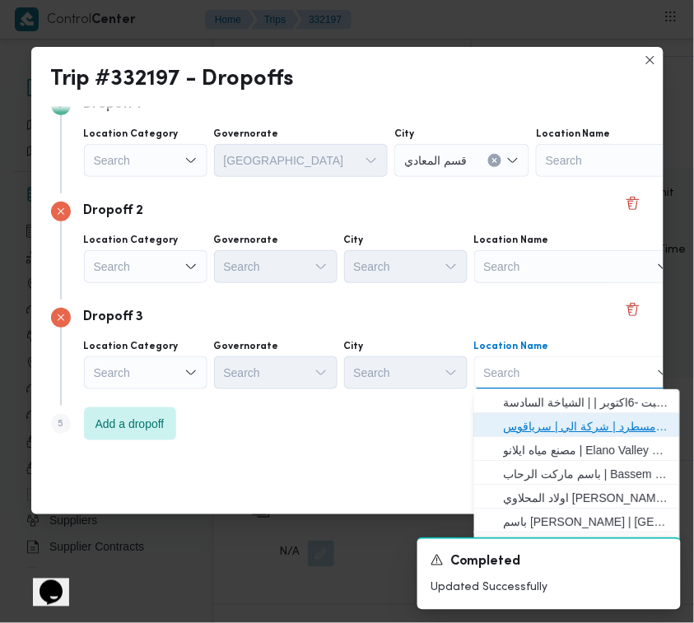
click at [581, 418] on span "فرونت دور مسطرد | شركة الي | سرياقوس" at bounding box center [587, 427] width 166 height 20
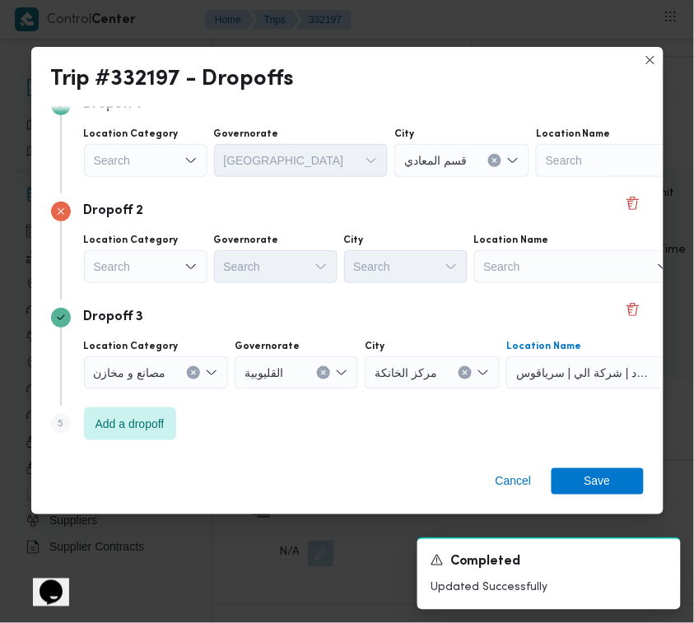
click at [144, 266] on div "Search" at bounding box center [146, 266] width 124 height 33
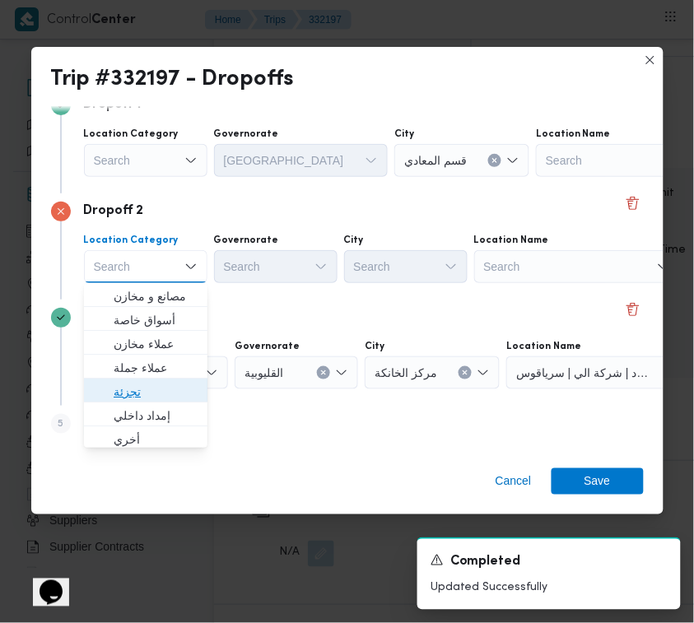
click at [141, 385] on span "تجزئة" at bounding box center [156, 392] width 84 height 20
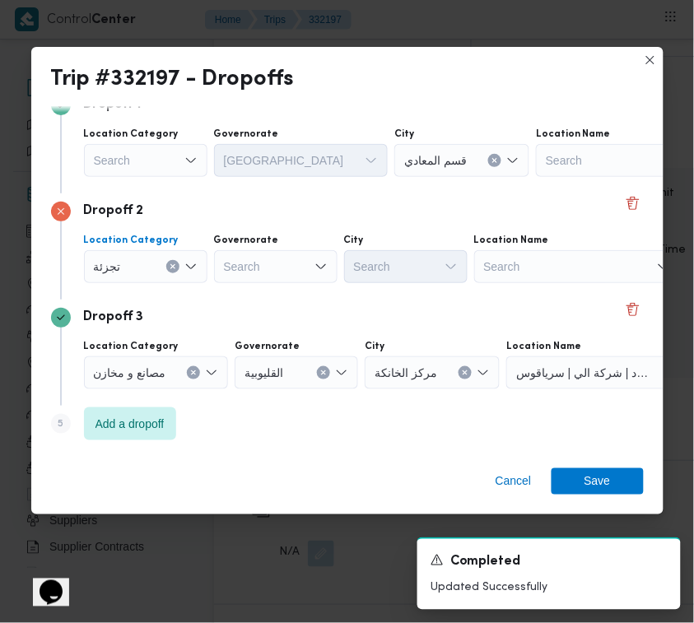
click at [141, 152] on div "Search" at bounding box center [146, 160] width 124 height 33
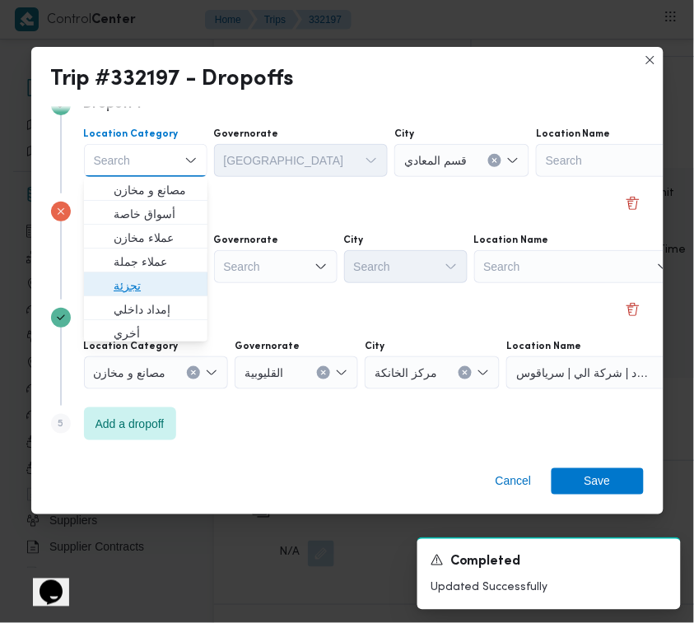
click at [124, 282] on span "تجزئة" at bounding box center [156, 286] width 84 height 20
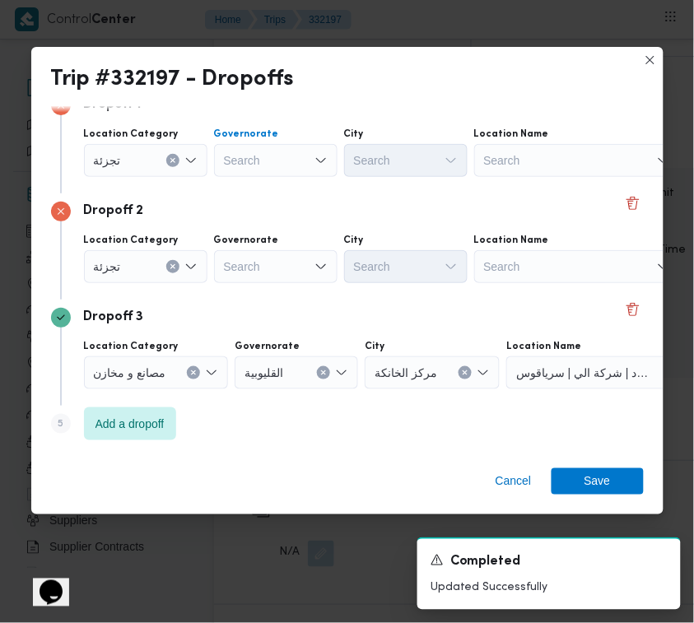
click at [226, 158] on div at bounding box center [225, 160] width 8 height 26
paste input "جيزة"
type input "جيزة"
click at [268, 270] on div "Search" at bounding box center [276, 266] width 124 height 33
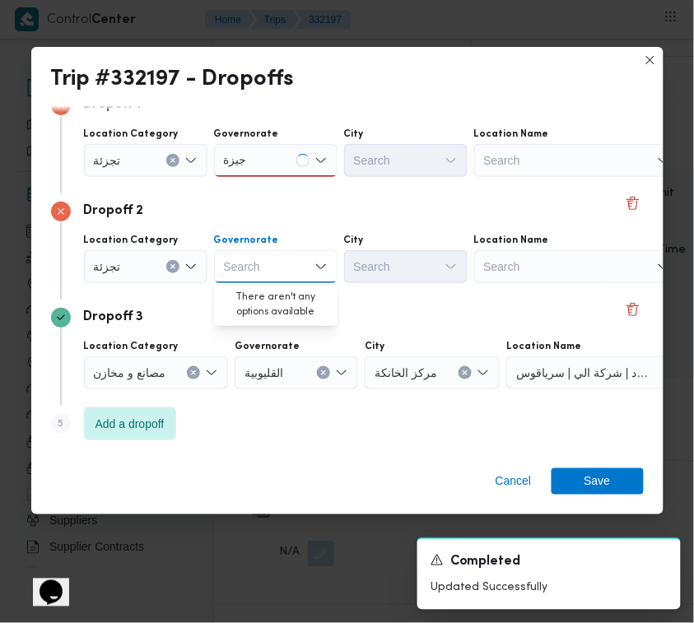
paste input "جيزة"
type input "جيزة"
click at [261, 177] on div "Location Category تجزئة Governorate جيزة جيزة City Search Location Name Search" at bounding box center [362, 152] width 562 height 56
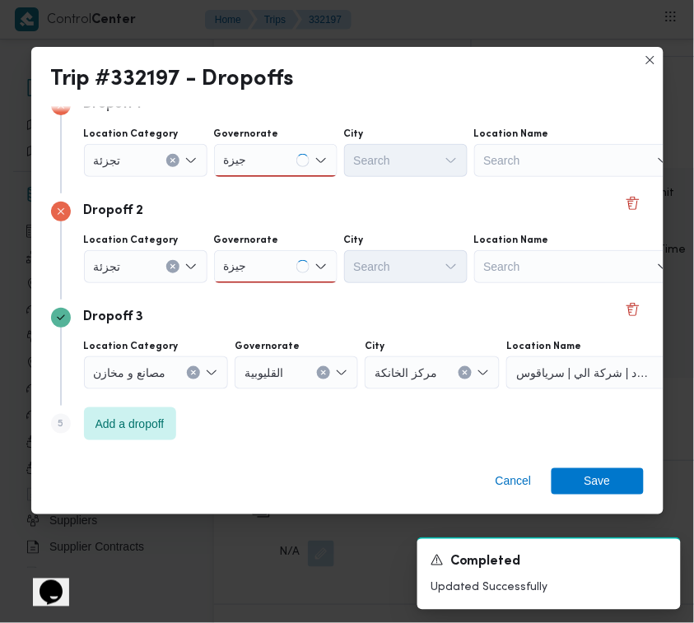
click at [261, 162] on div "جيزة جيزة" at bounding box center [276, 160] width 124 height 33
click at [270, 269] on div "جيزة جيزة" at bounding box center [276, 266] width 124 height 33
click at [252, 155] on div "جيزة جيزة" at bounding box center [276, 160] width 124 height 33
click at [256, 184] on mark "جيزة" at bounding box center [255, 190] width 23 height 13
click at [270, 268] on div "جيزة جيزة" at bounding box center [276, 266] width 124 height 33
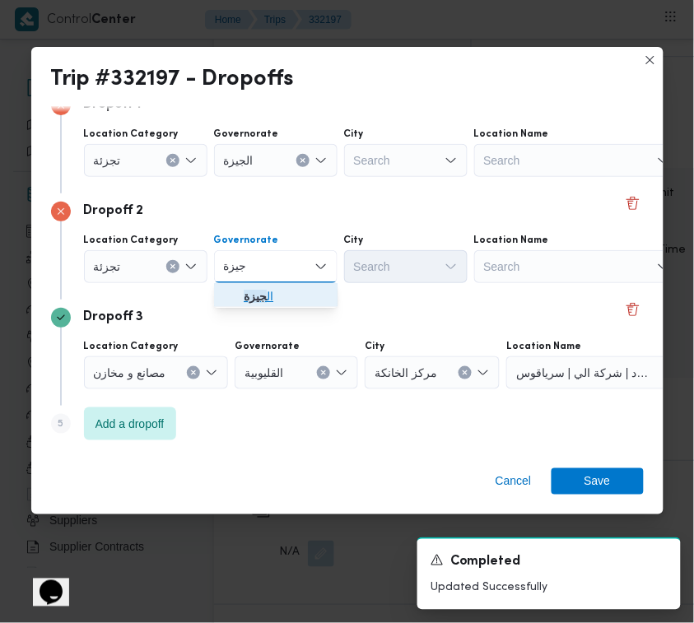
click at [272, 301] on span "ال جيزة" at bounding box center [286, 297] width 84 height 20
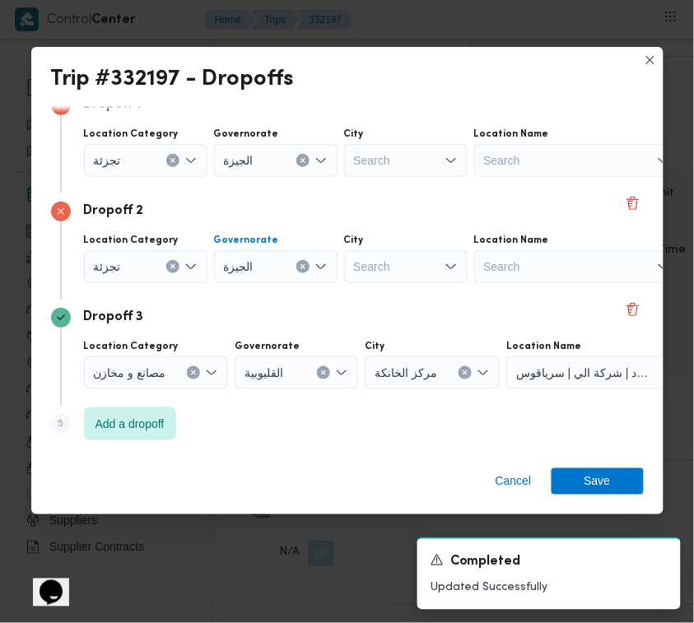
click at [367, 170] on div "Search" at bounding box center [406, 160] width 124 height 33
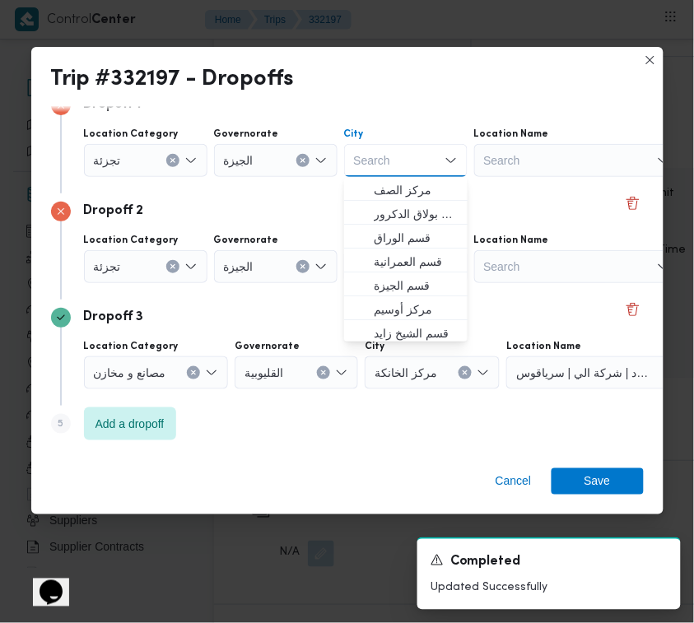
paste input "جيزة"
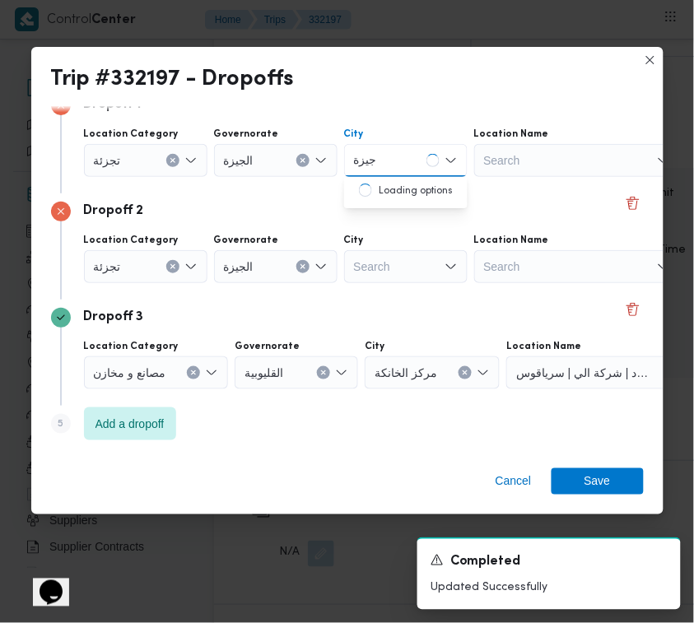
type input "جيزة"
drag, startPoint x: 425, startPoint y: 272, endPoint x: 422, endPoint y: 212, distance: 59.3
click at [424, 273] on div "Search" at bounding box center [406, 266] width 124 height 33
paste input "عجوز"
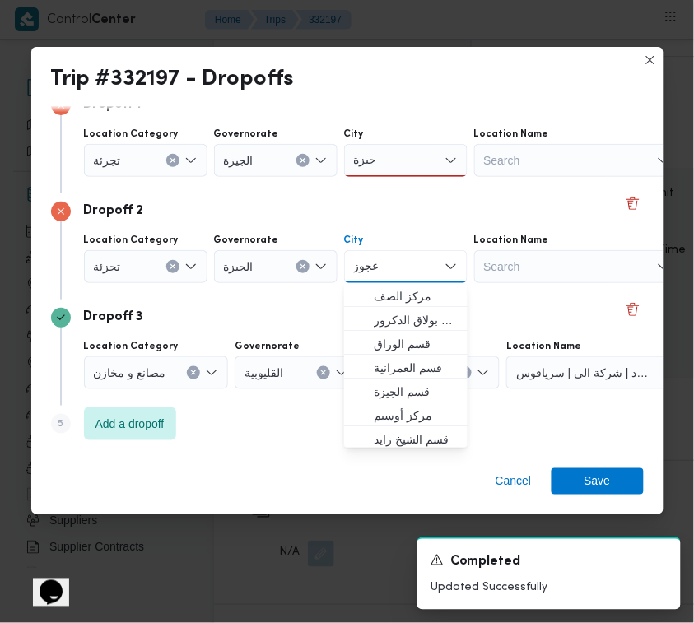
type input "عجوز"
click at [412, 177] on div "Location Category تجزئة Governorate الجيزة City جيزة جيزة Location Name Search" at bounding box center [362, 152] width 562 height 56
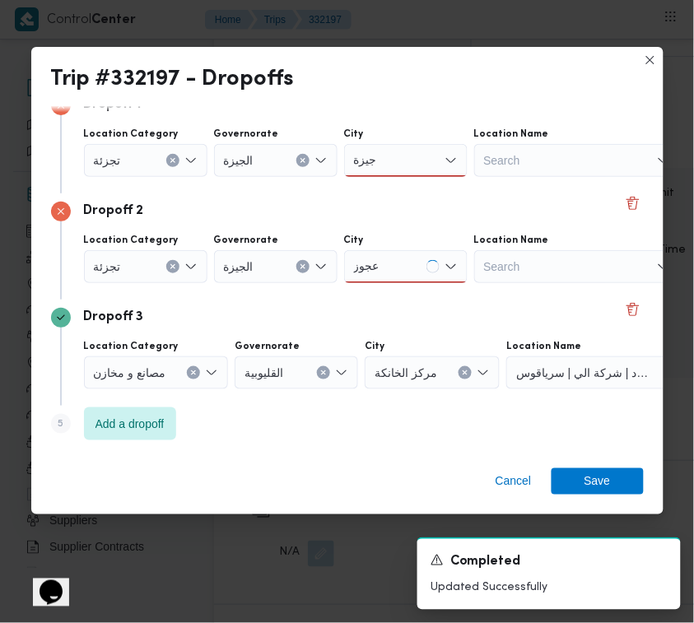
click at [400, 161] on div "جيزة جيزة" at bounding box center [406, 160] width 124 height 33
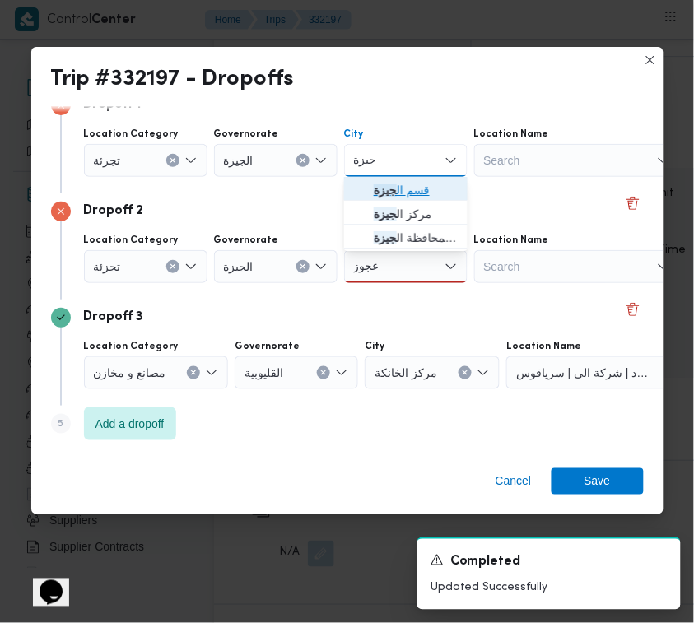
click at [393, 180] on span "قسم ال جيزة" at bounding box center [416, 190] width 84 height 20
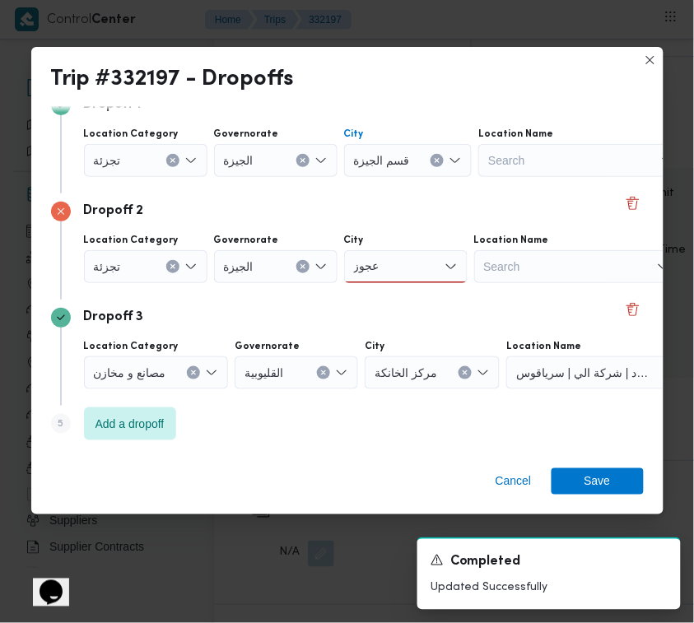
click at [422, 268] on div "عجوز عجوز" at bounding box center [406, 266] width 124 height 33
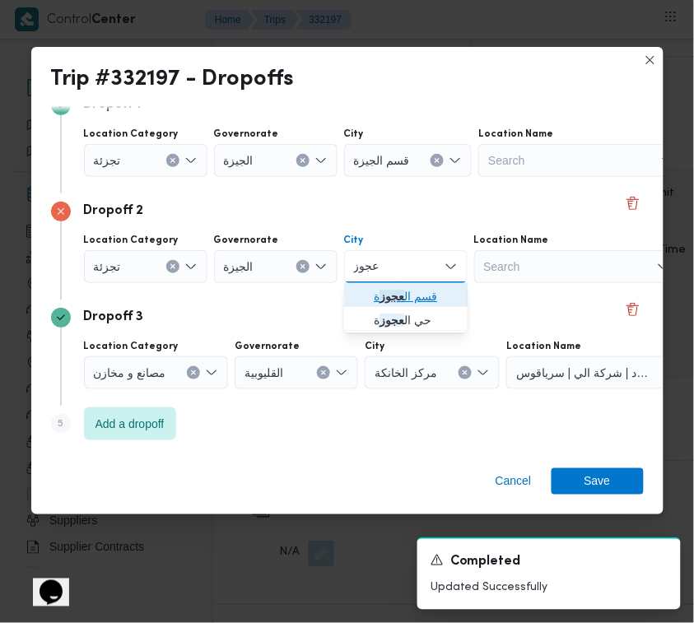
click at [417, 293] on span "قسم ال عجوز ة" at bounding box center [416, 297] width 84 height 20
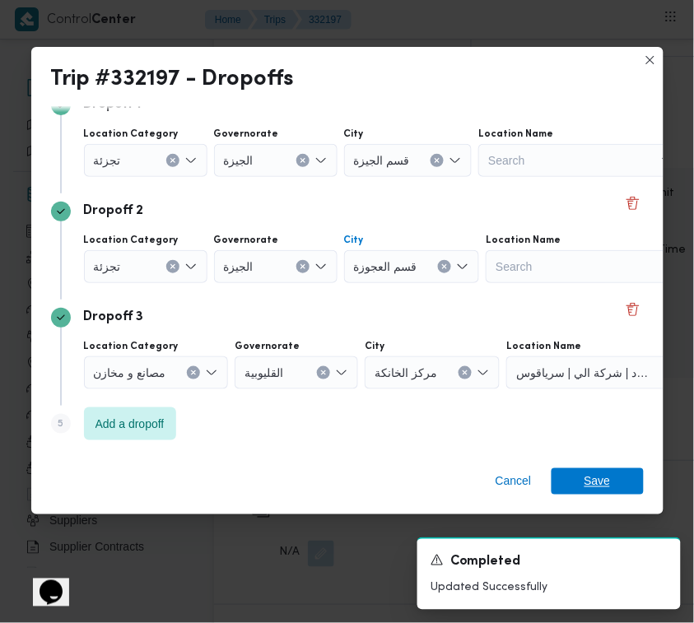
click at [598, 476] on span "Save" at bounding box center [598, 482] width 26 height 26
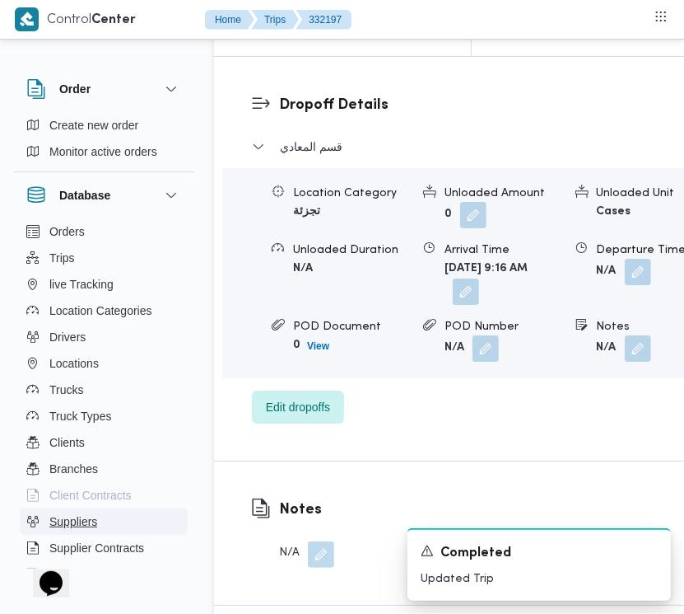
scroll to position [2627, 0]
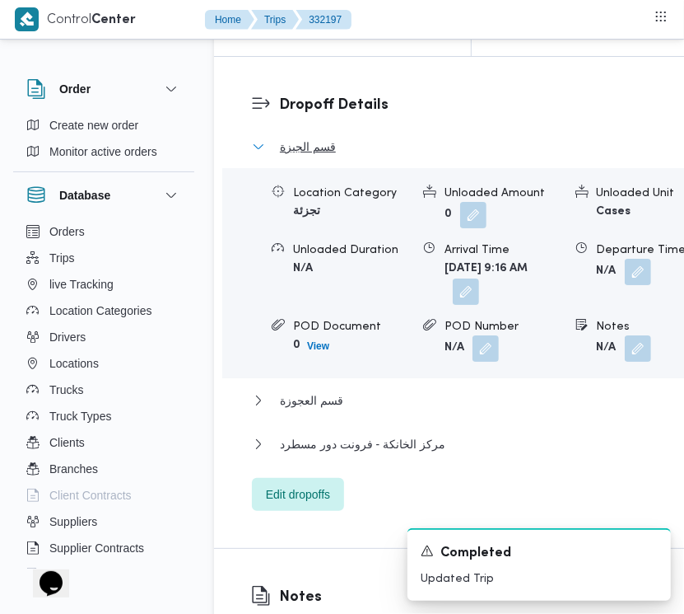
click at [299, 156] on span "قسم الجيزة" at bounding box center [308, 147] width 56 height 20
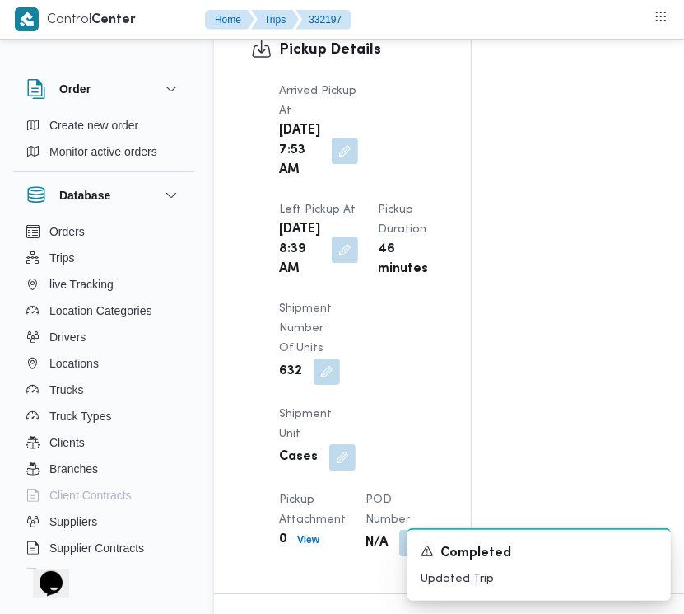
scroll to position [0, 0]
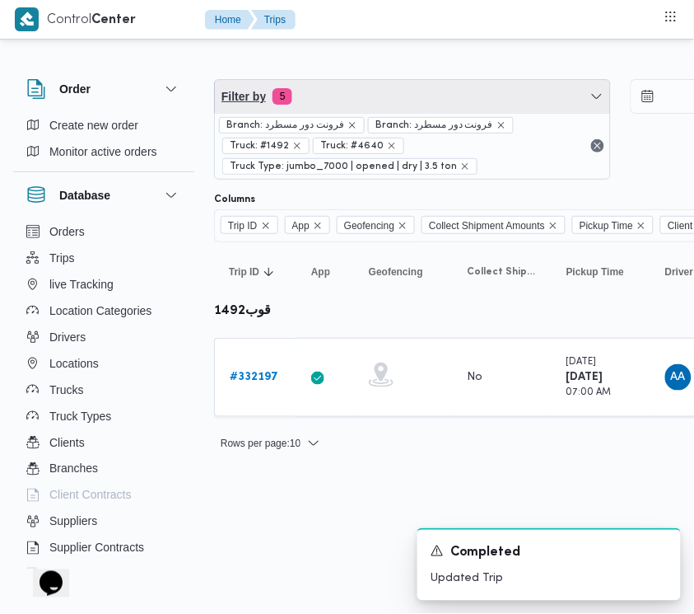
click at [429, 91] on span "Filter by 5" at bounding box center [412, 96] width 395 height 33
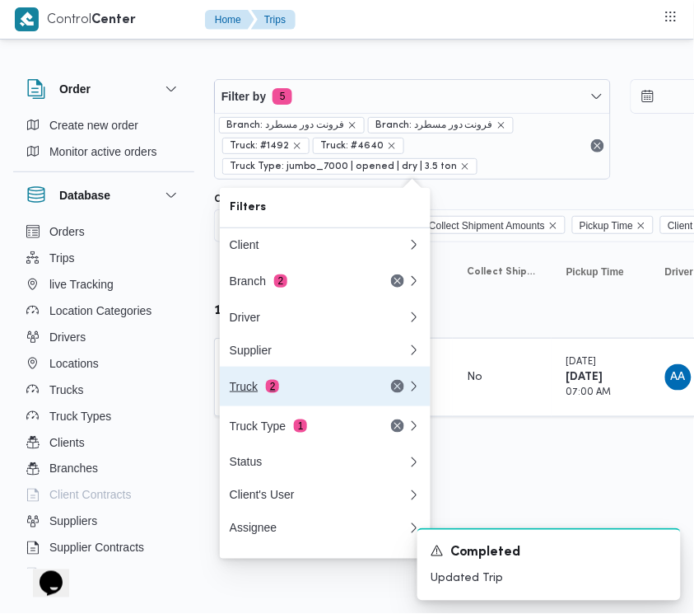
click at [299, 390] on div "Truck 2" at bounding box center [299, 386] width 138 height 13
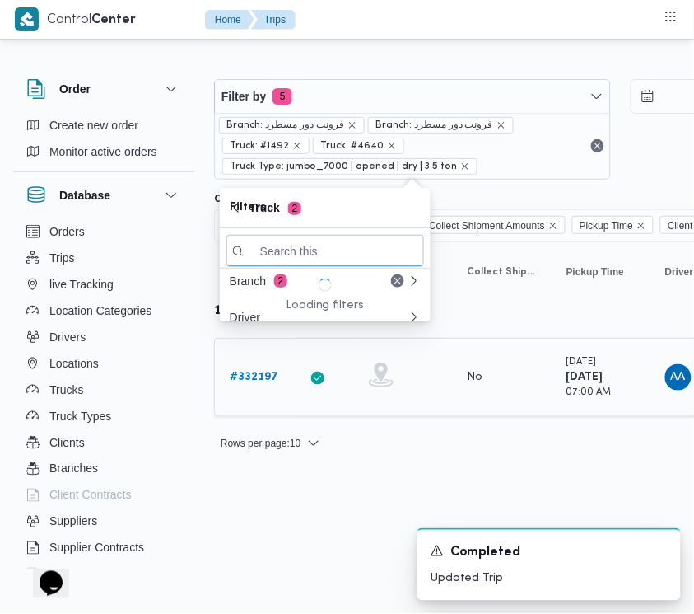
paste input "3853"
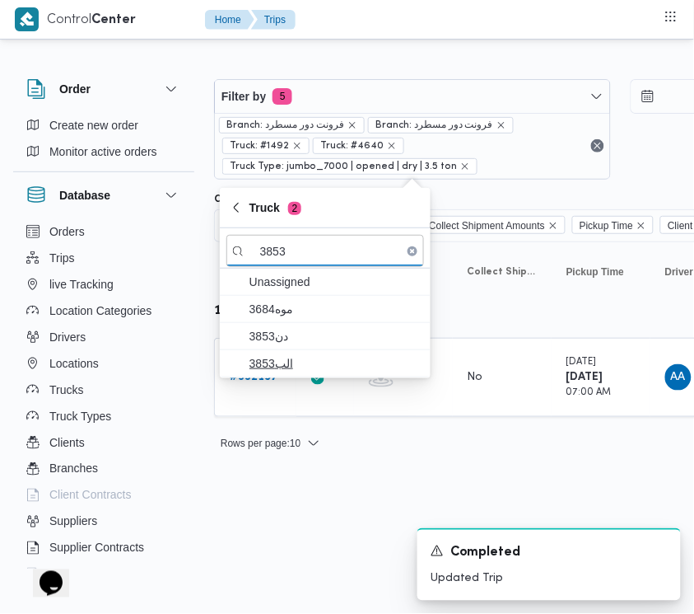
type input "3853"
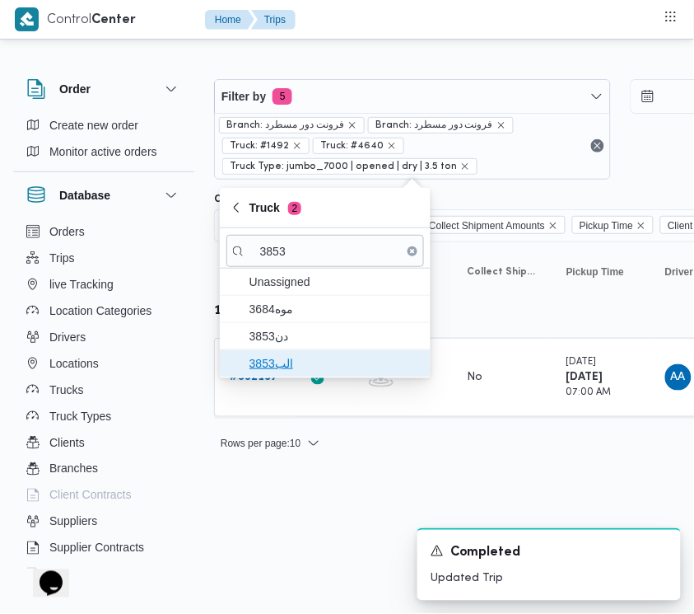
click at [278, 358] on span "الب3853" at bounding box center [335, 363] width 171 height 20
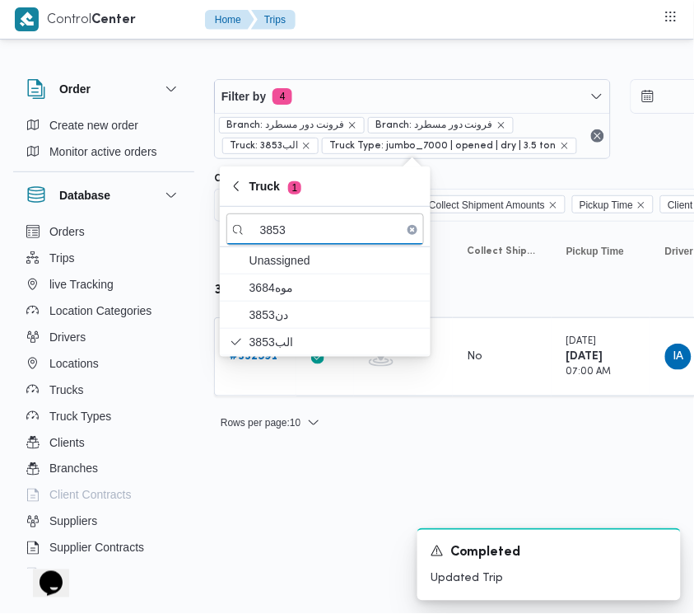
click at [445, 454] on html "Control Center Home Trips Order Create new order Monitor active orders Database…" at bounding box center [347, 307] width 694 height 614
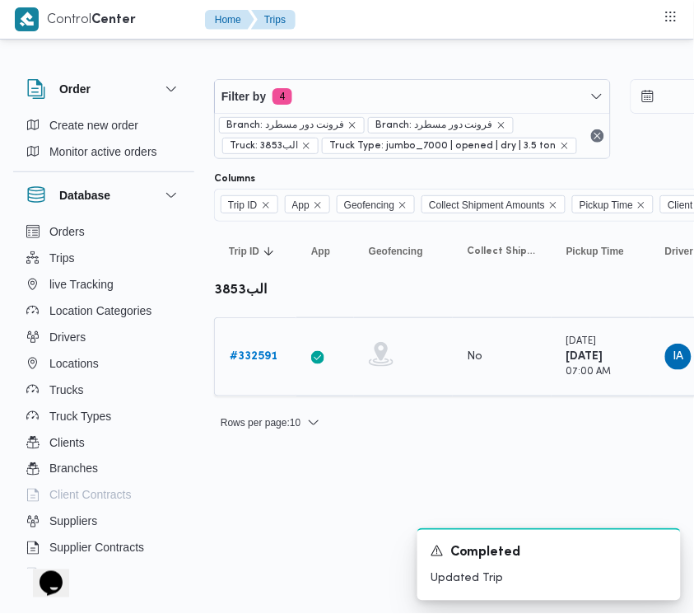
click at [264, 351] on b "# 332591" at bounding box center [254, 356] width 48 height 11
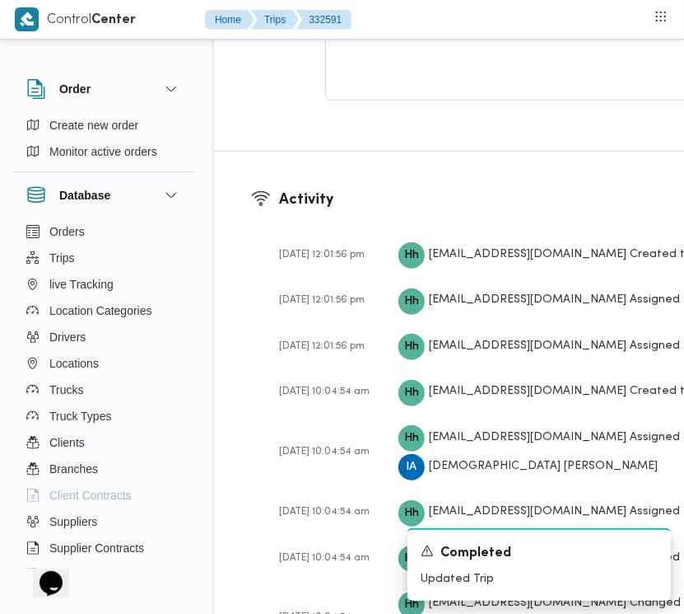
scroll to position [3260, 0]
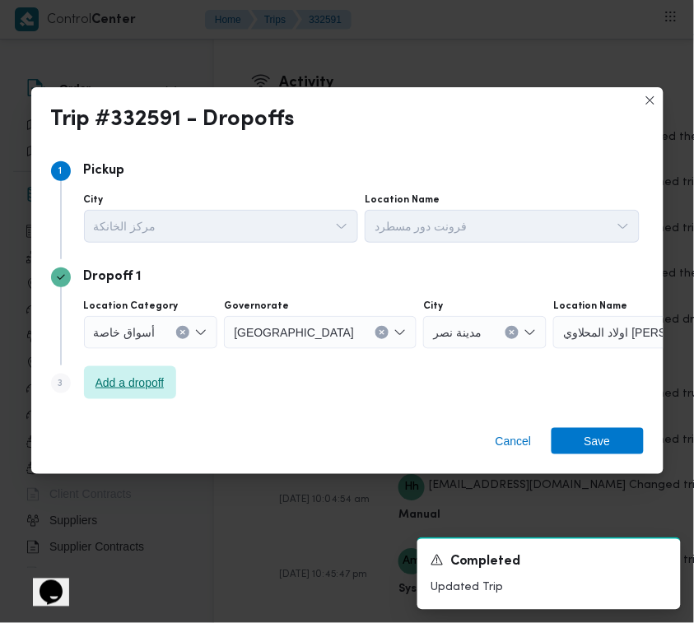
click at [141, 380] on span "Add a dropoff" at bounding box center [130, 383] width 69 height 20
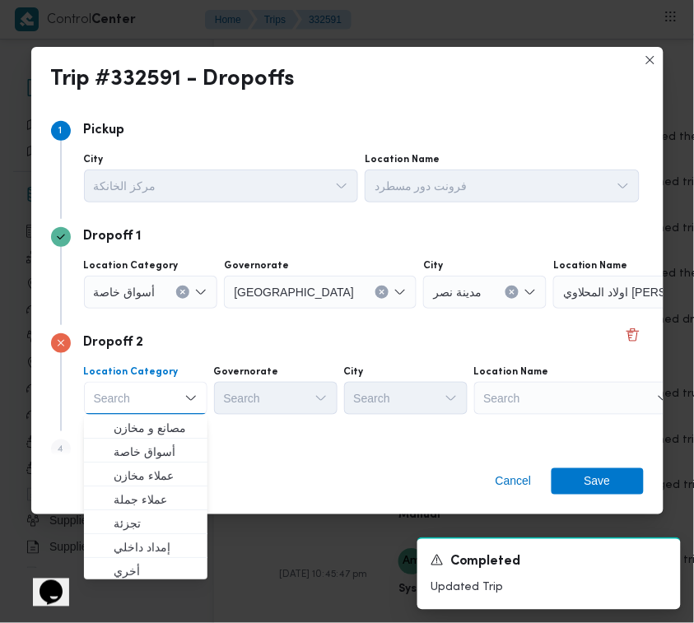
click at [567, 397] on div "Search" at bounding box center [577, 398] width 206 height 33
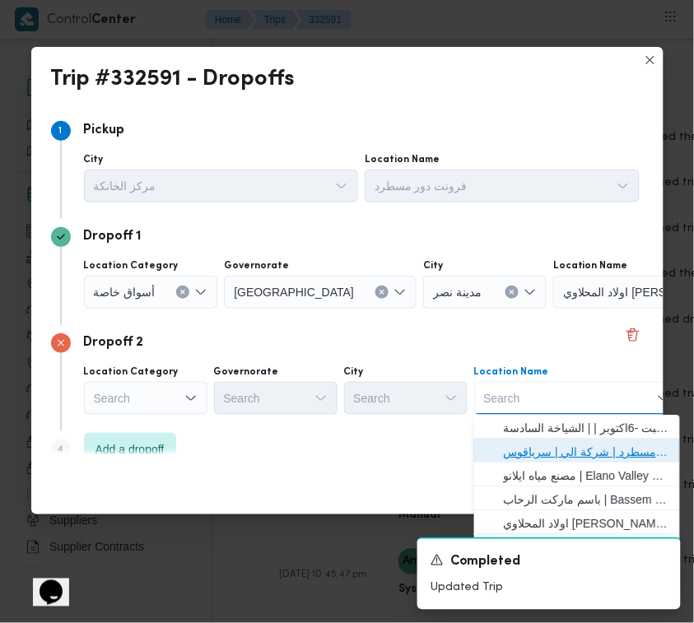
click at [577, 450] on span "فرونت دور مسطرد | شركة الي | سرياقوس" at bounding box center [587, 452] width 166 height 20
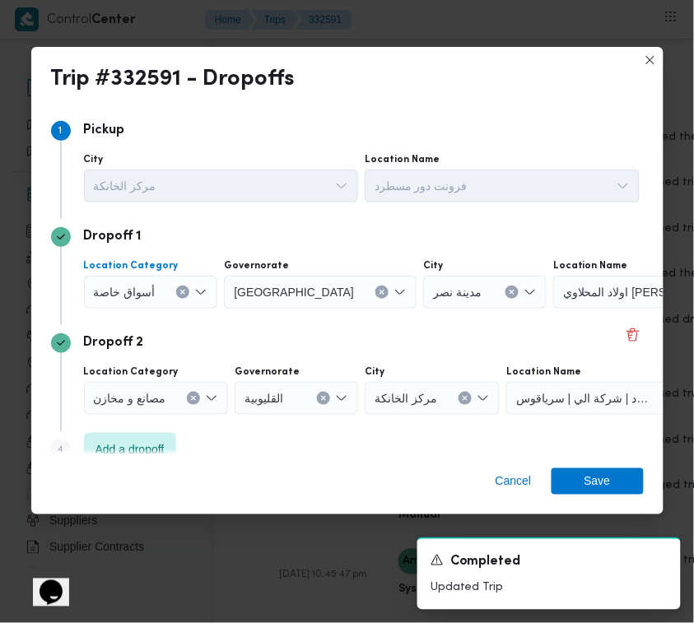
click at [142, 277] on div "أسواق خاصة" at bounding box center [151, 292] width 134 height 33
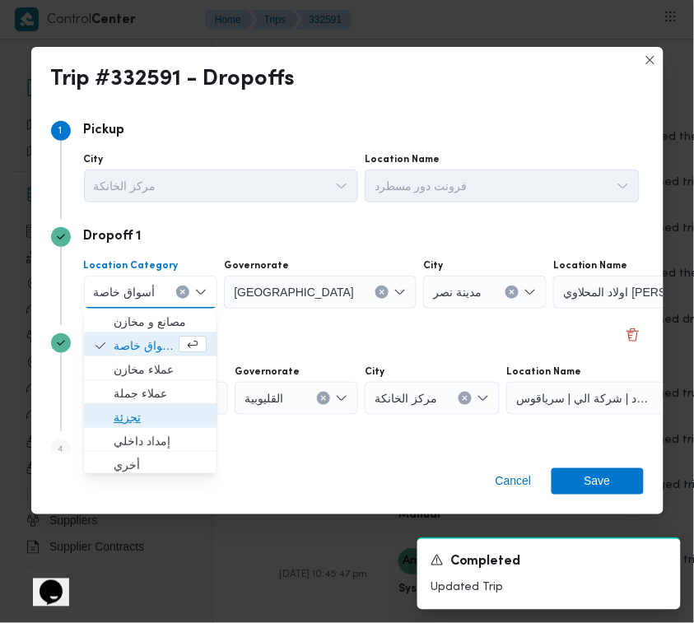
click at [142, 420] on span "تجزئة" at bounding box center [160, 418] width 93 height 20
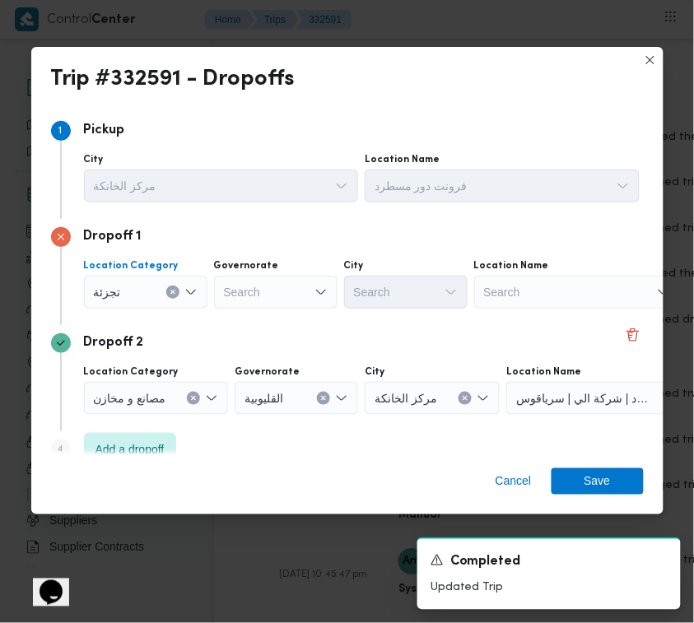
click at [268, 268] on label "Governorate" at bounding box center [246, 265] width 65 height 13
click at [226, 282] on input "Governorate" at bounding box center [225, 292] width 2 height 20
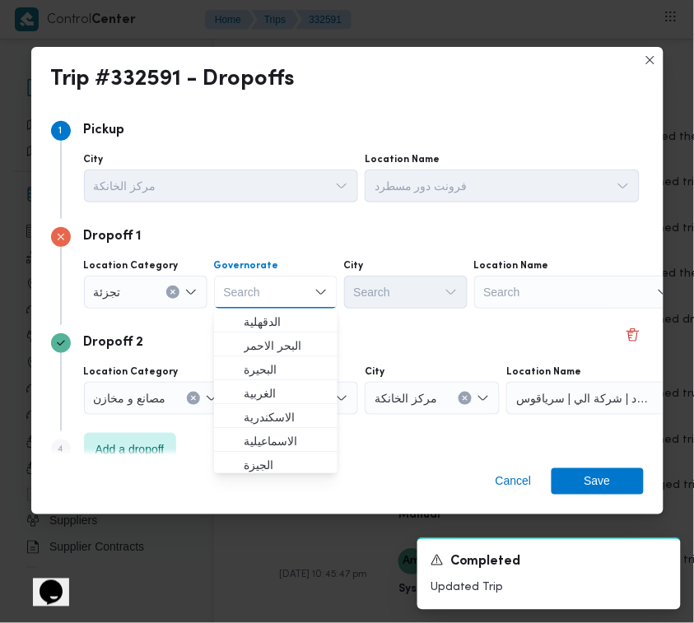
click at [269, 298] on div "Search Combo box. Selected. Combo box input. Search. Type some text or, to disp…" at bounding box center [276, 292] width 124 height 33
paste input "قاهرة"
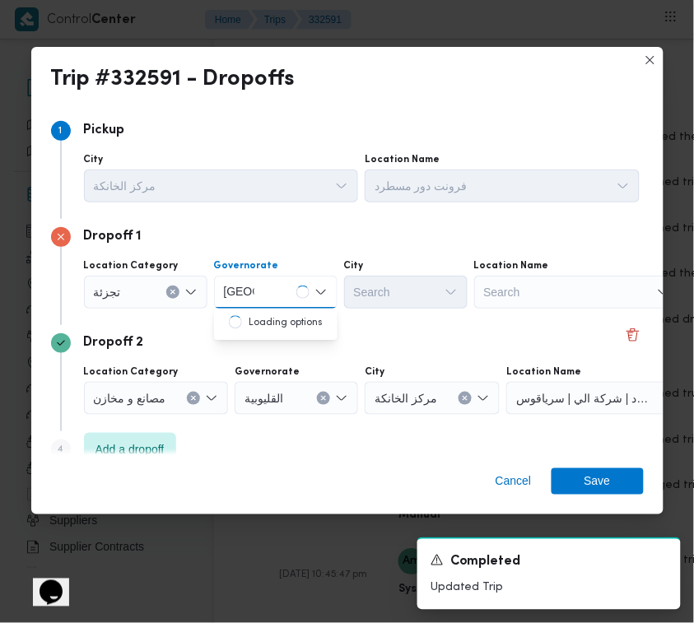
type input "قاهرة"
click at [278, 305] on div "قاهرة قاهرة" at bounding box center [276, 292] width 124 height 33
click at [266, 309] on div "Location Category تجزئة Governorate قاهرة قاهرة City Search Location Name Search" at bounding box center [362, 284] width 562 height 56
click at [265, 284] on div "قاهرة قاهرة" at bounding box center [276, 292] width 124 height 33
click at [278, 323] on span "القاهرة" at bounding box center [286, 322] width 84 height 20
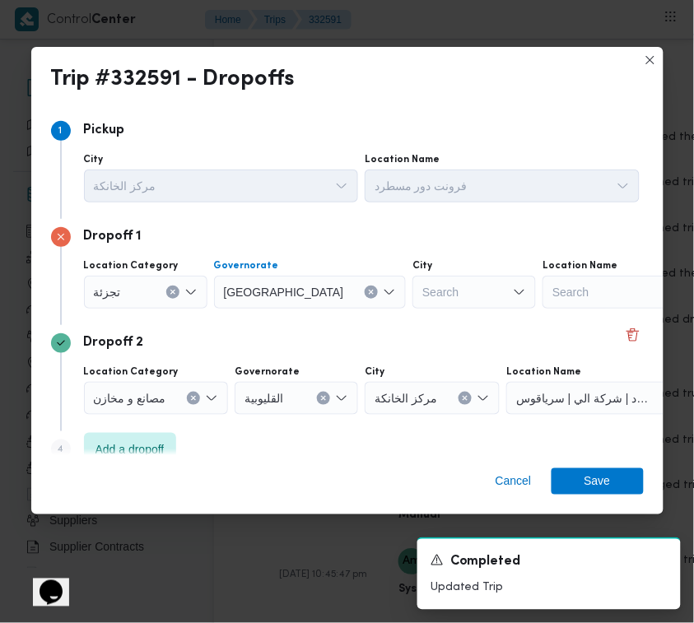
click at [413, 306] on div "Search" at bounding box center [475, 292] width 124 height 33
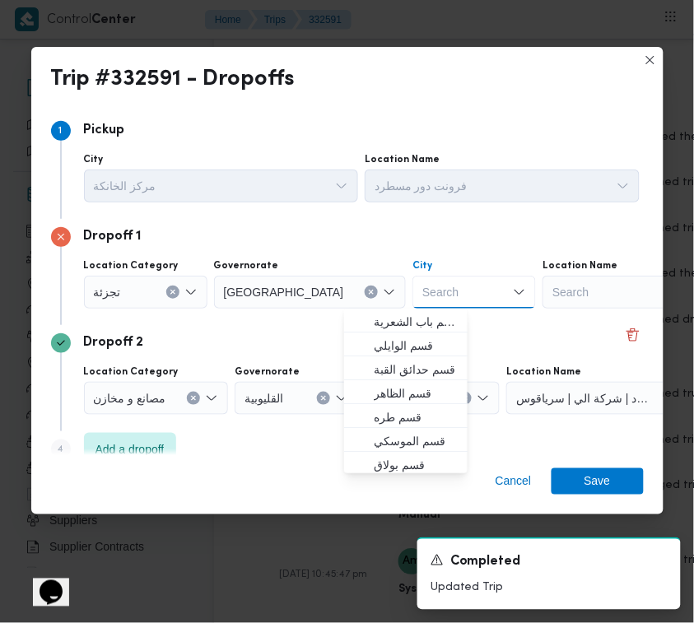
paste input "قاهرة"
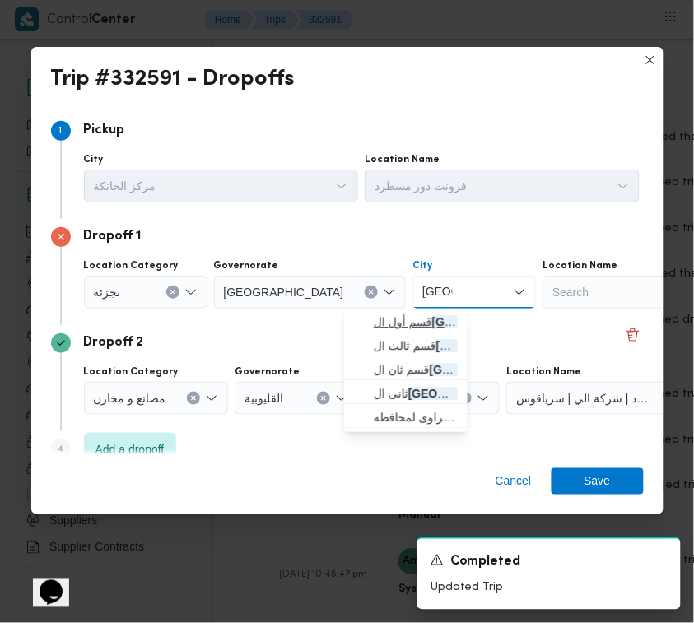
type input "قاهرة"
click at [374, 322] on span "قسم أول ال قاهرة الجديدة" at bounding box center [416, 322] width 84 height 20
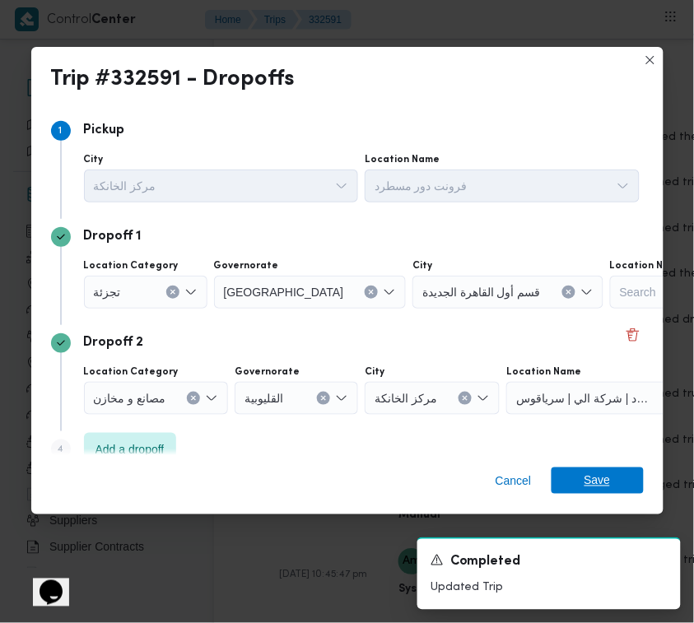
click at [582, 484] on span "Save" at bounding box center [598, 481] width 92 height 26
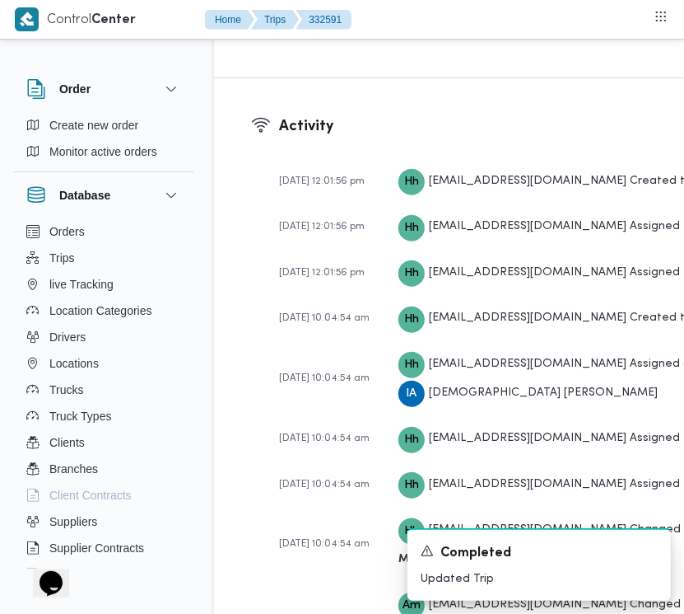
scroll to position [3279, 0]
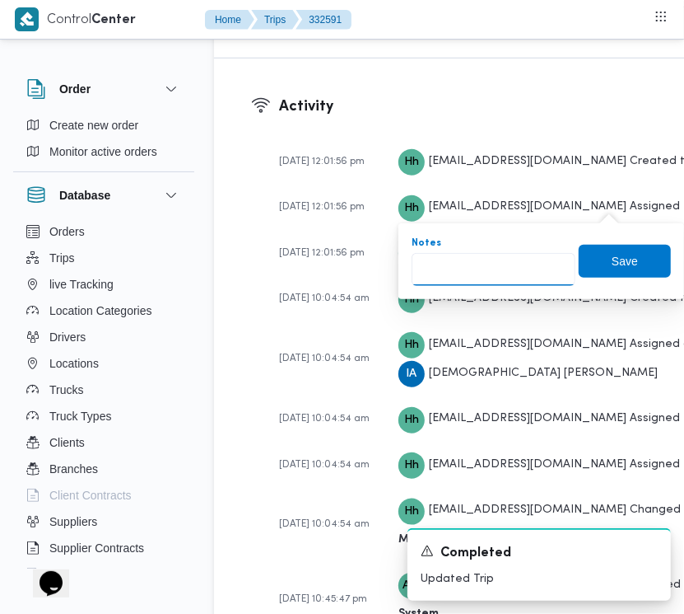
drag, startPoint x: 525, startPoint y: 257, endPoint x: 529, endPoint y: 273, distance: 16.8
click at [525, 258] on input "Notes" at bounding box center [494, 269] width 164 height 33
paste input "تجمع"
type input "تجمع"
click at [590, 282] on div "Notes تجمع Save" at bounding box center [541, 261] width 263 height 53
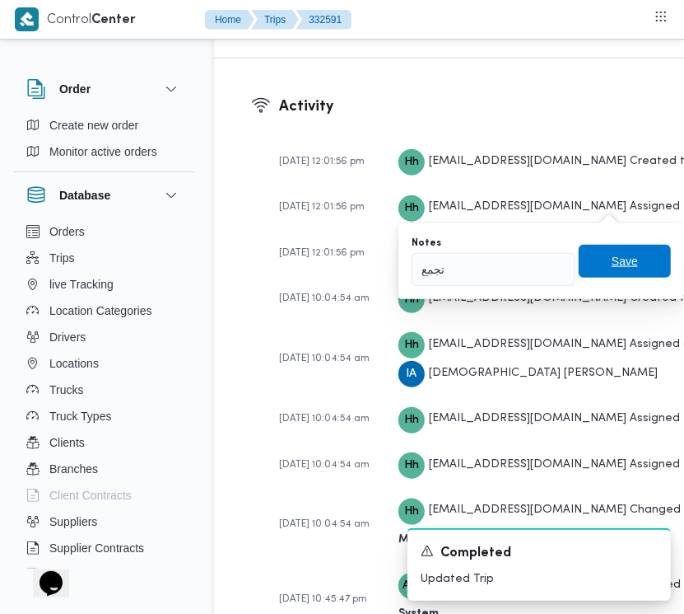
click at [599, 259] on span "Save" at bounding box center [625, 261] width 92 height 33
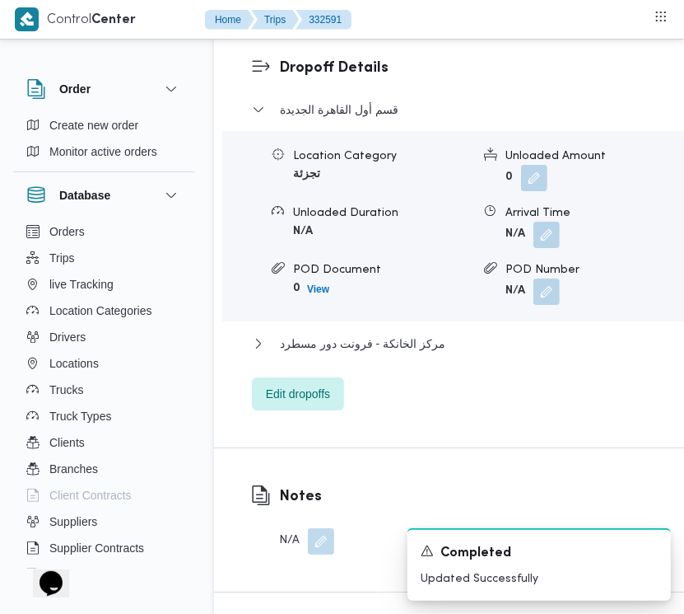
scroll to position [2462, 0]
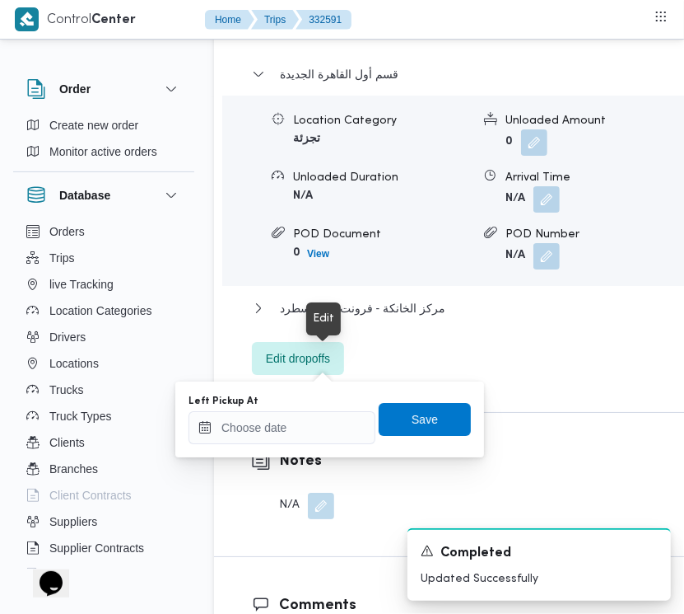
click at [292, 443] on div "Left Pickup At Save" at bounding box center [330, 419] width 286 height 53
click at [289, 430] on input "Left Pickup At" at bounding box center [282, 427] width 187 height 33
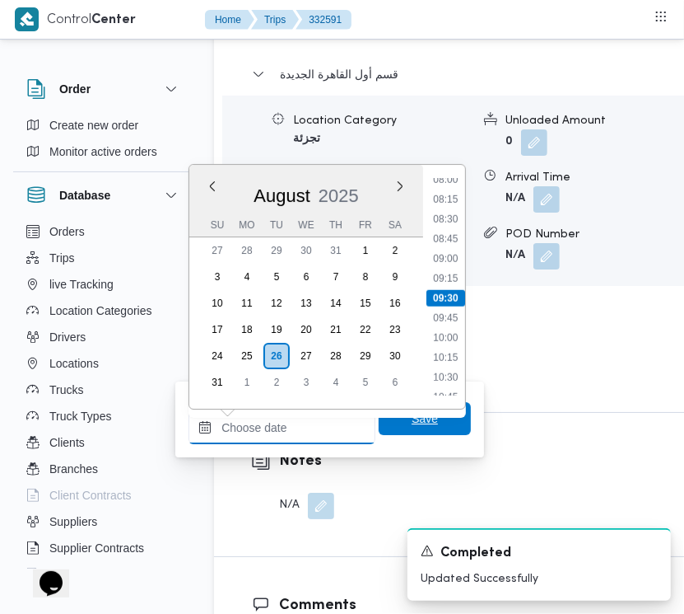
paste input "26/8/2025 7:30:00 AM"
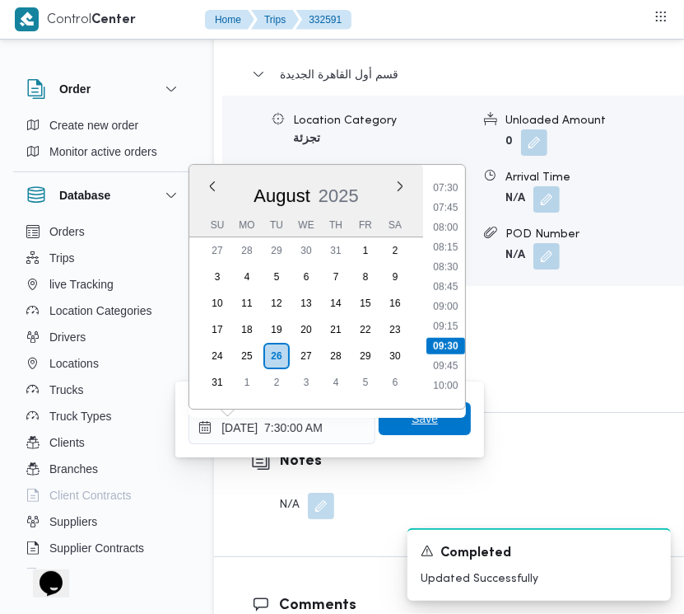
type input "26/08/2025 07:30"
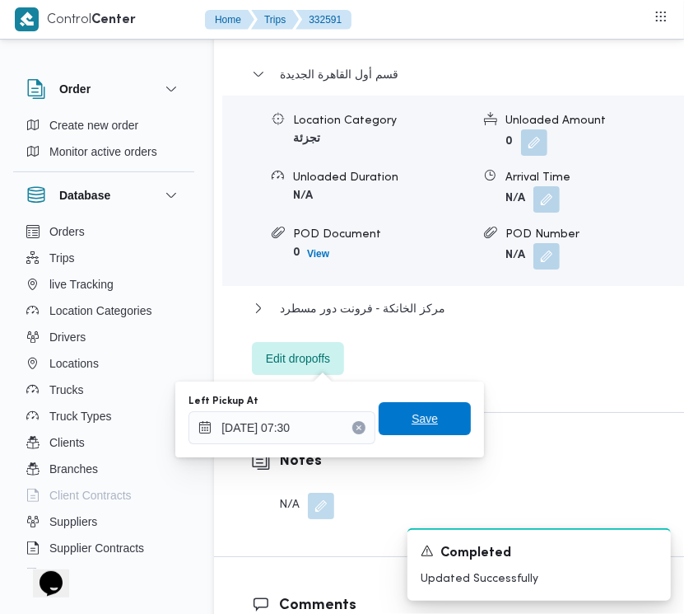
click at [396, 431] on span "Save" at bounding box center [425, 418] width 92 height 33
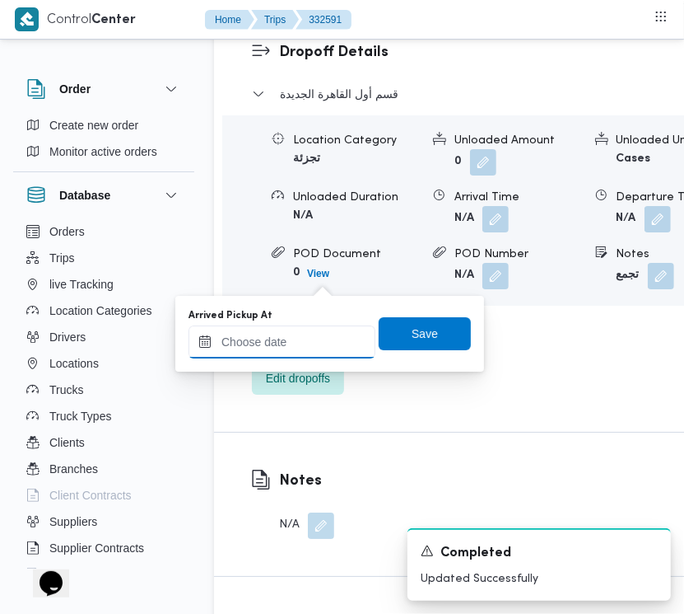
click at [328, 332] on input "Arrived Pickup At" at bounding box center [282, 341] width 187 height 33
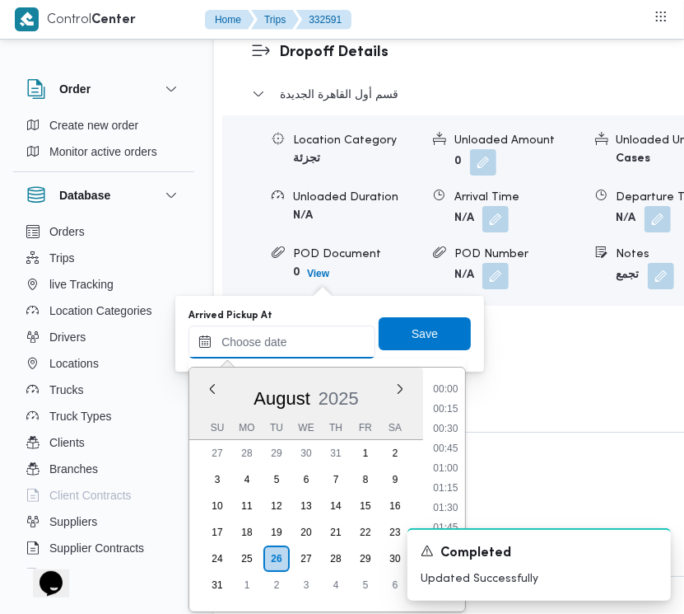
paste input "26/8/2025 7:30:00 AM"
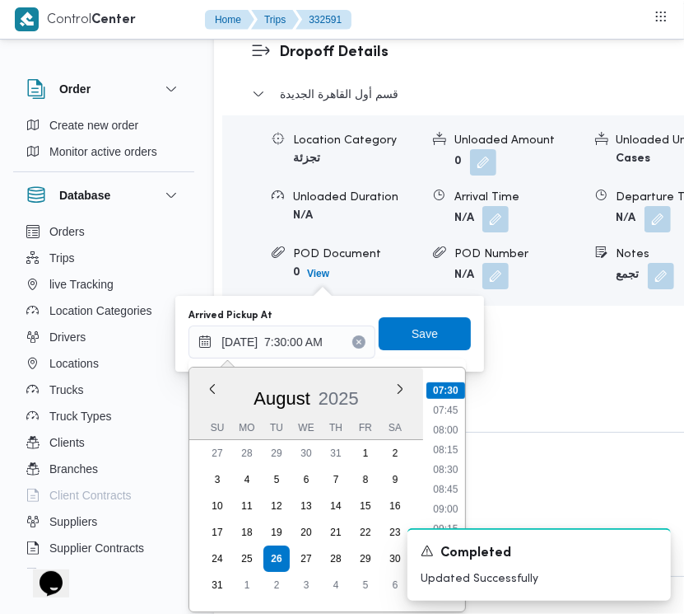
click at [449, 409] on li "07:45" at bounding box center [446, 410] width 38 height 16
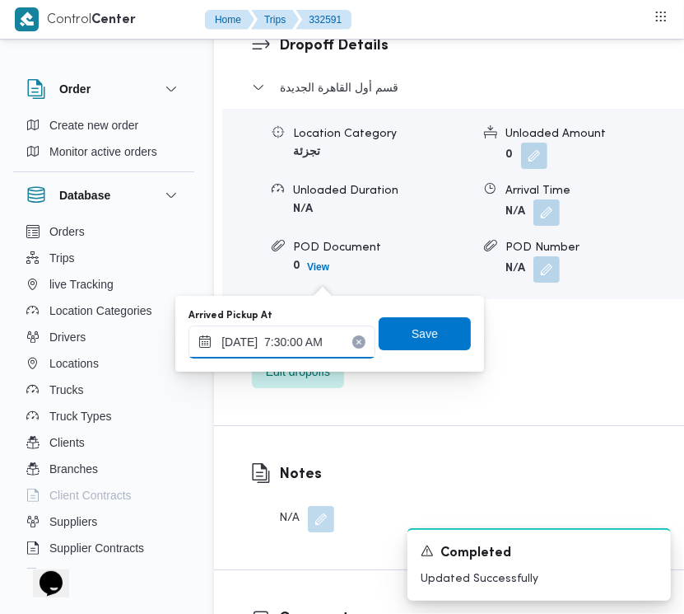
type input "26/08/2025 07:45"
click at [430, 334] on span "Save" at bounding box center [425, 333] width 92 height 33
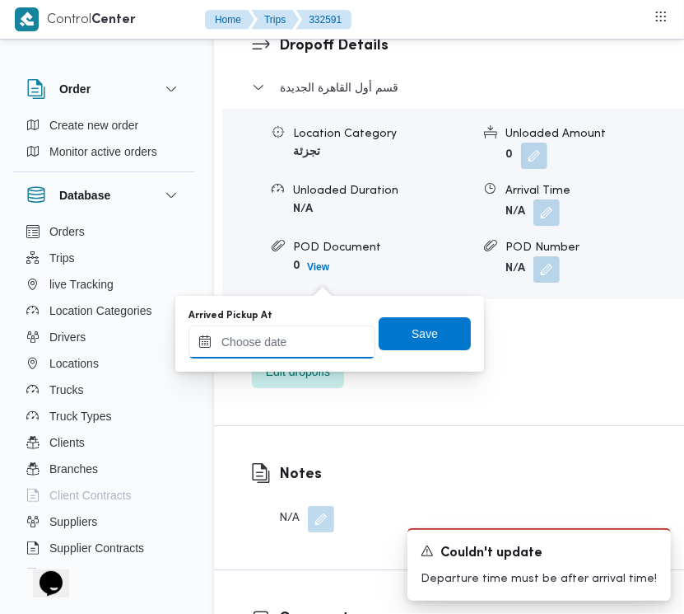
click at [328, 325] on input "Arrived Pickup At" at bounding box center [282, 341] width 187 height 33
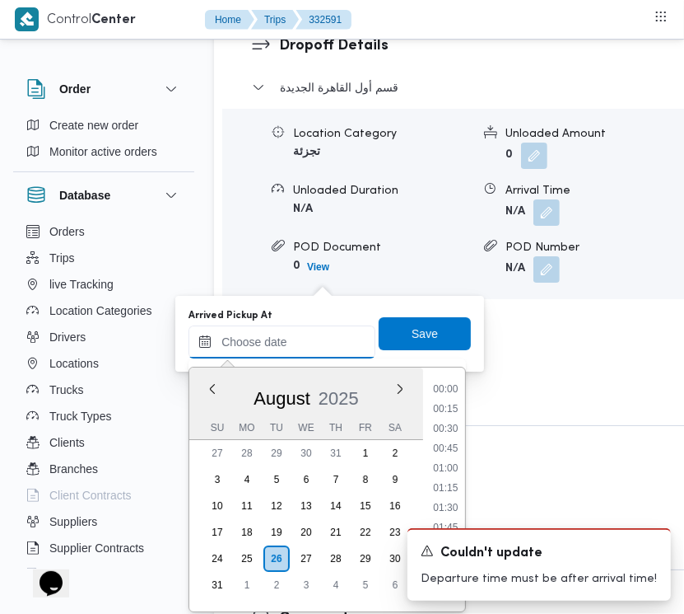
paste input "26/8/2025 7:30:00 AM"
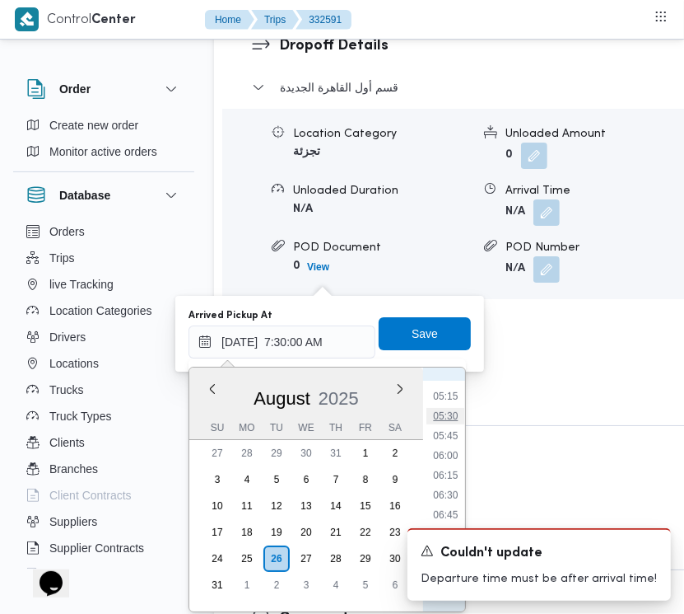
click at [457, 408] on li "05:30" at bounding box center [446, 416] width 38 height 16
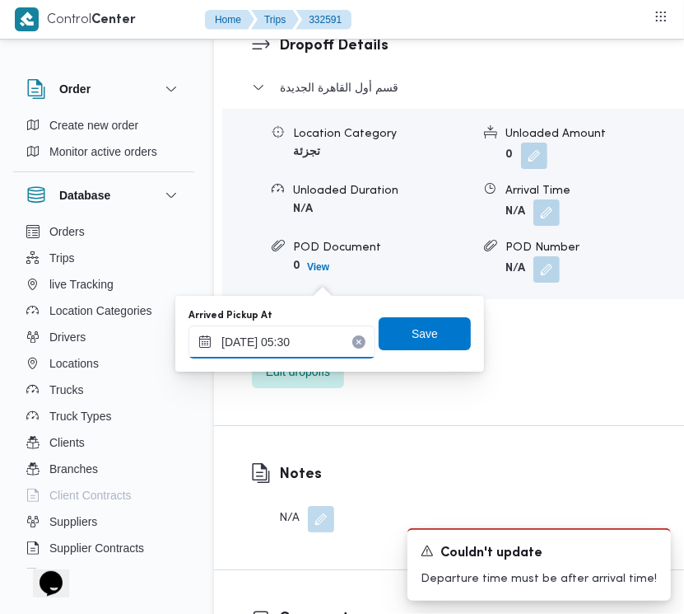
click at [332, 334] on input "26/08/2025 05:30" at bounding box center [282, 341] width 187 height 33
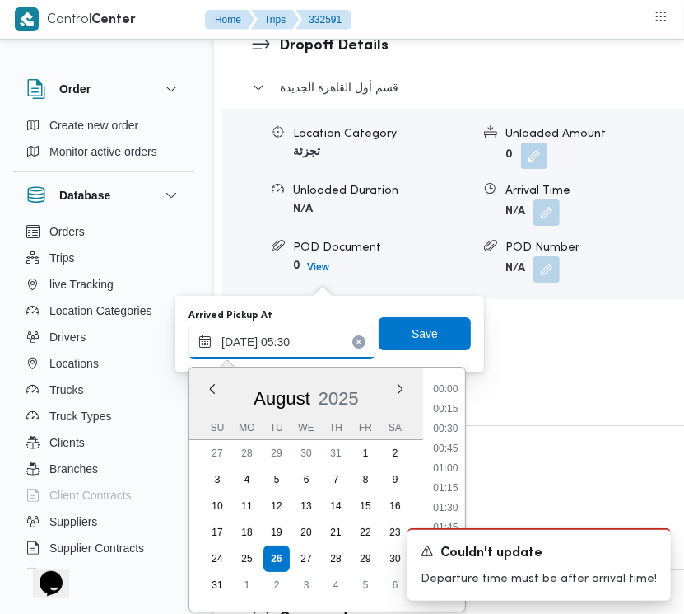
scroll to position [323, 0]
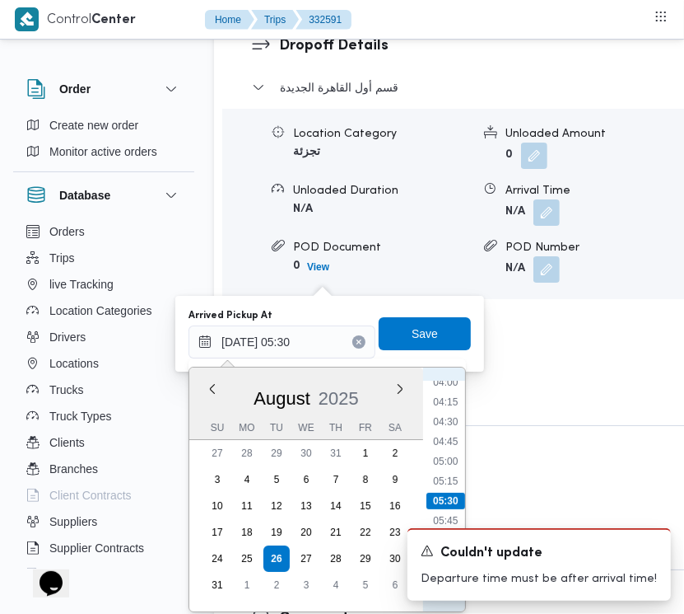
click at [464, 472] on ul "00:00 00:15 00:30 00:45 01:00 01:15 01:30 01:45 02:00 02:15 02:30 02:45 03:00 0…" at bounding box center [446, 488] width 39 height 217
click at [446, 426] on li "07:00" at bounding box center [446, 434] width 38 height 16
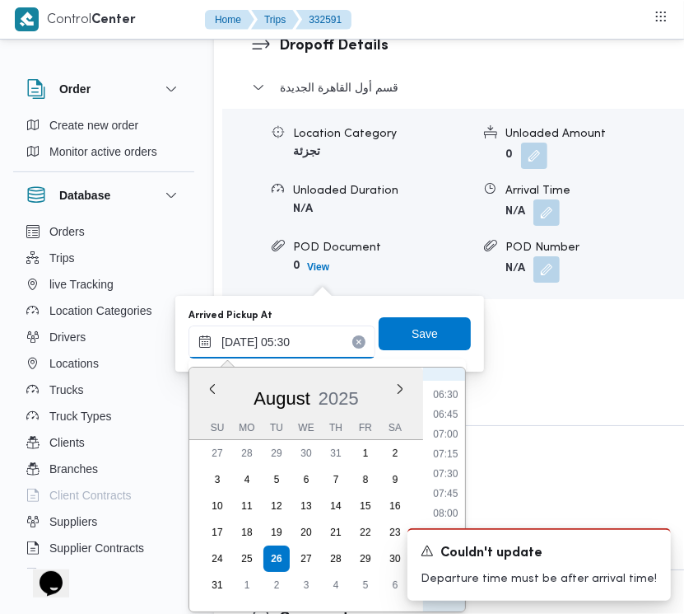
type input "26/08/2025 07:00"
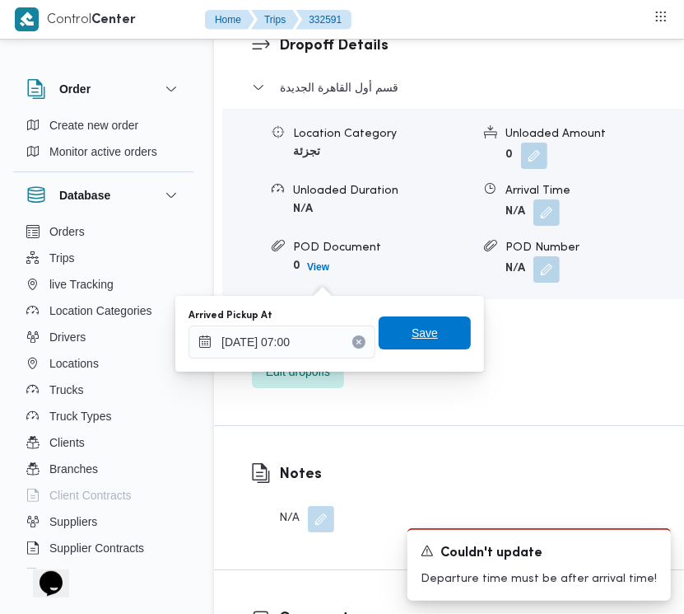
click at [412, 335] on span "Save" at bounding box center [425, 333] width 26 height 20
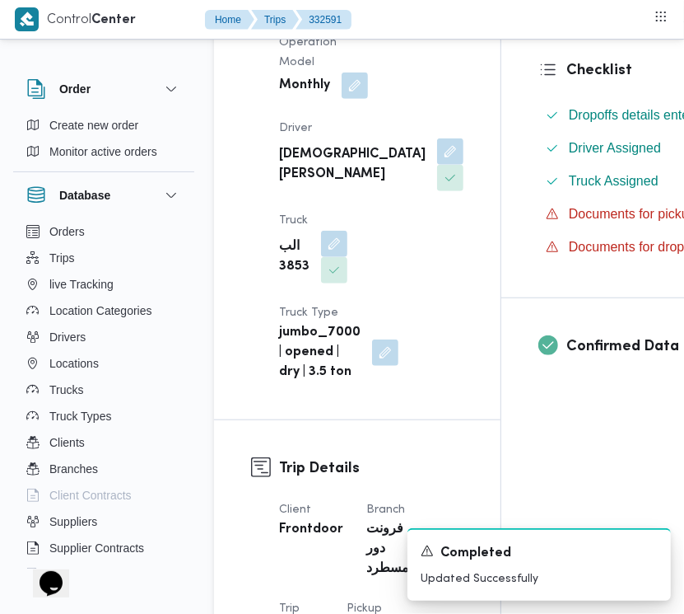
scroll to position [0, 0]
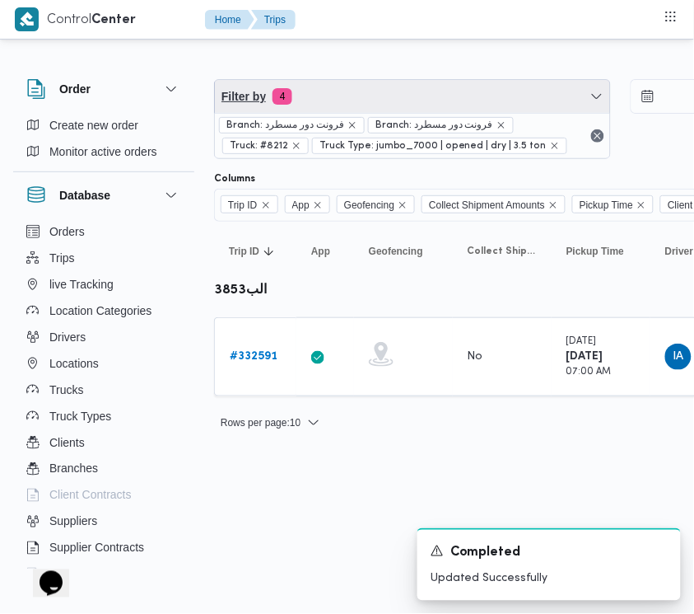
click at [352, 95] on span "Filter by 4" at bounding box center [412, 96] width 395 height 33
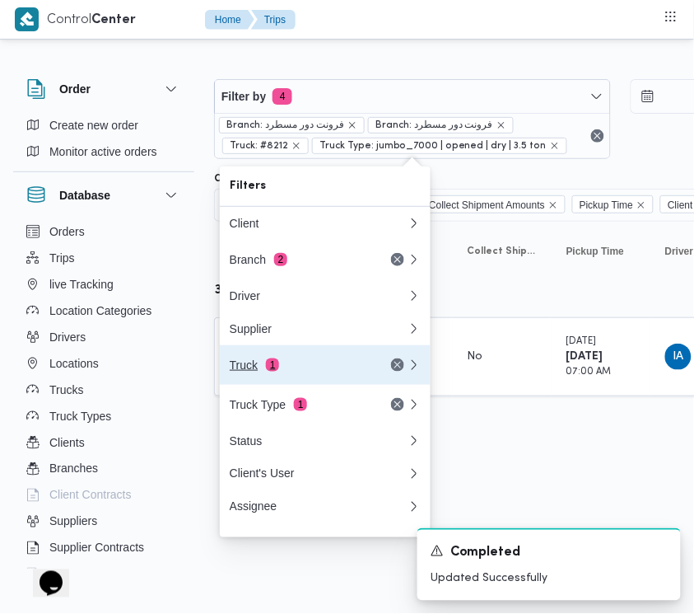
click at [297, 361] on div "Truck 1" at bounding box center [319, 365] width 198 height 40
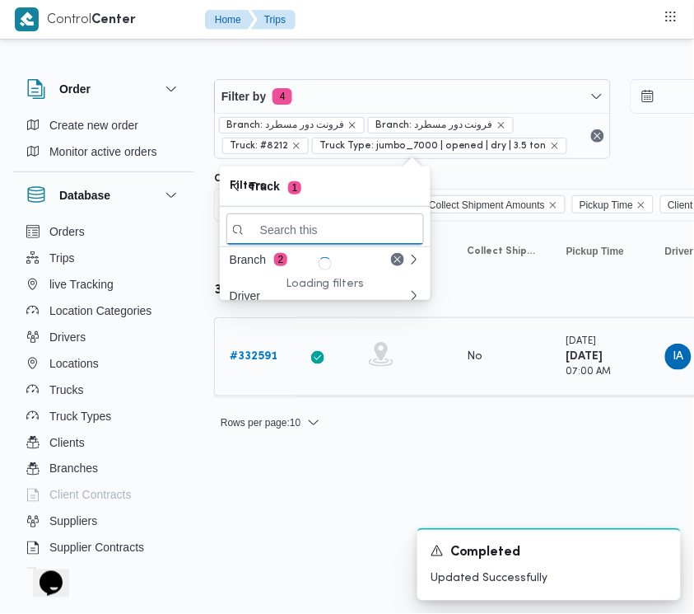
paste input "6941"
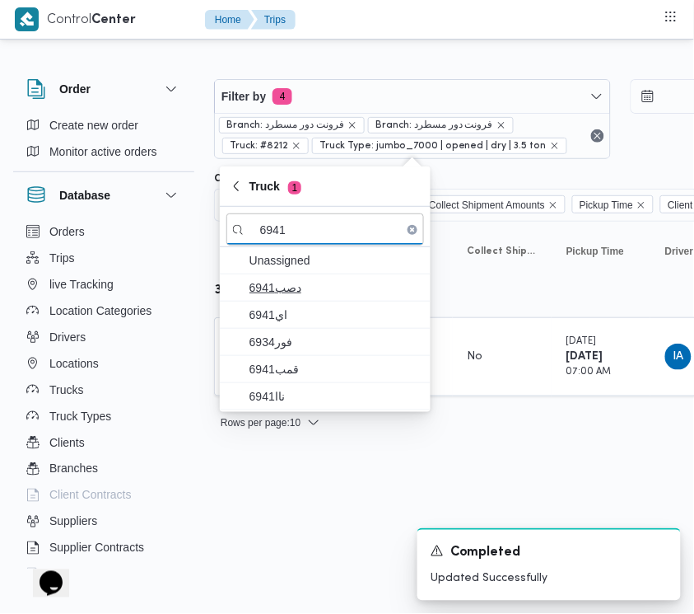
type input "6941"
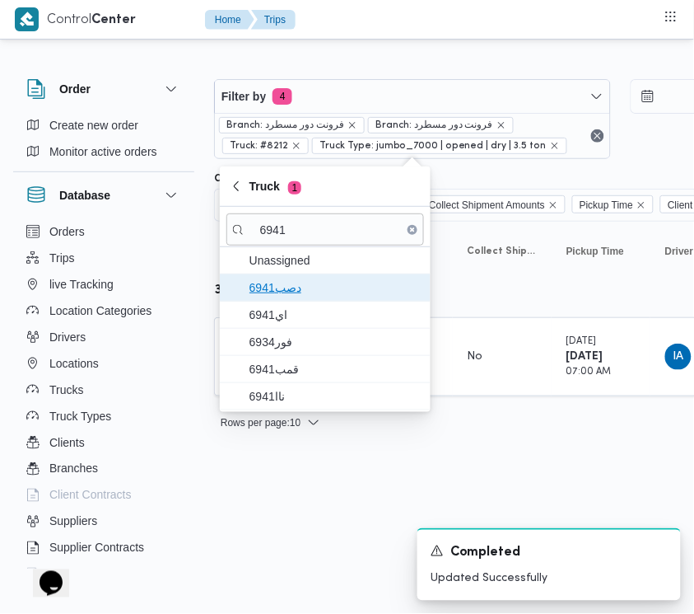
click at [276, 294] on span "دصب6941" at bounding box center [335, 288] width 171 height 20
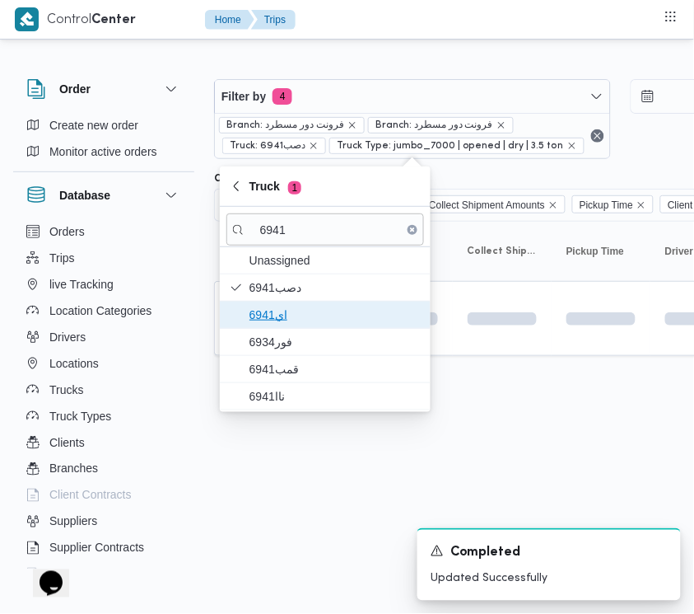
click at [277, 310] on span "اي6941" at bounding box center [335, 315] width 171 height 20
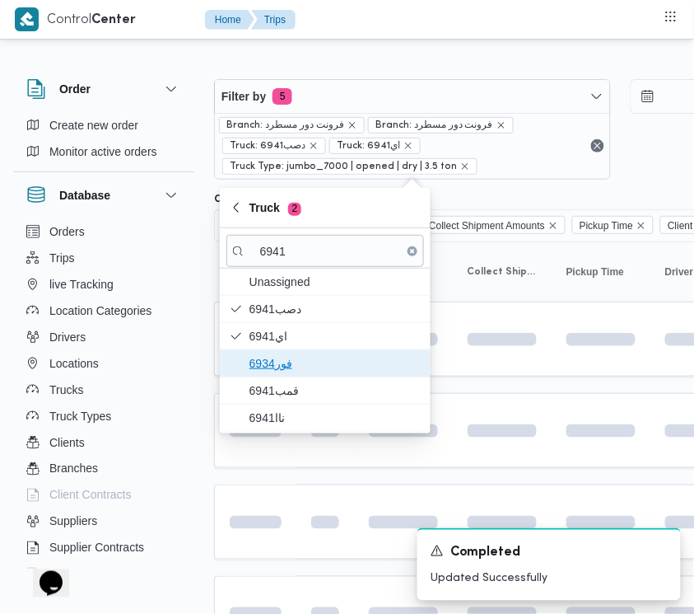
click at [282, 354] on span "فور6934" at bounding box center [335, 363] width 171 height 20
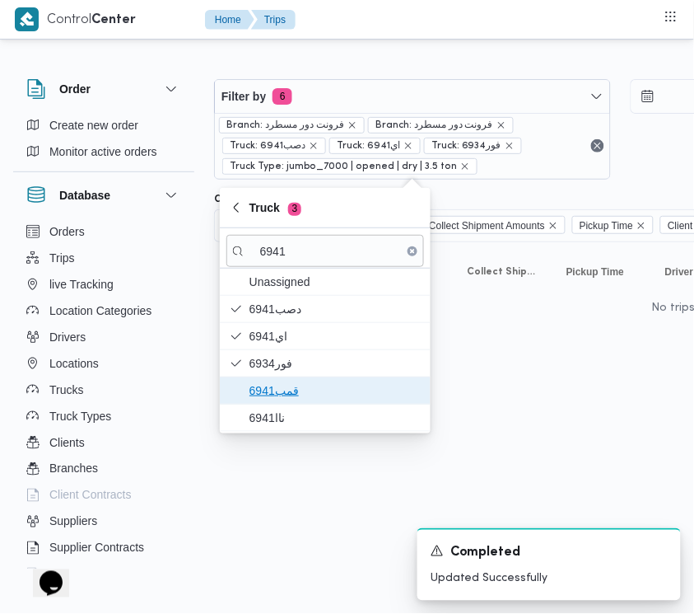
click at [282, 392] on span "قمب6941" at bounding box center [335, 390] width 171 height 20
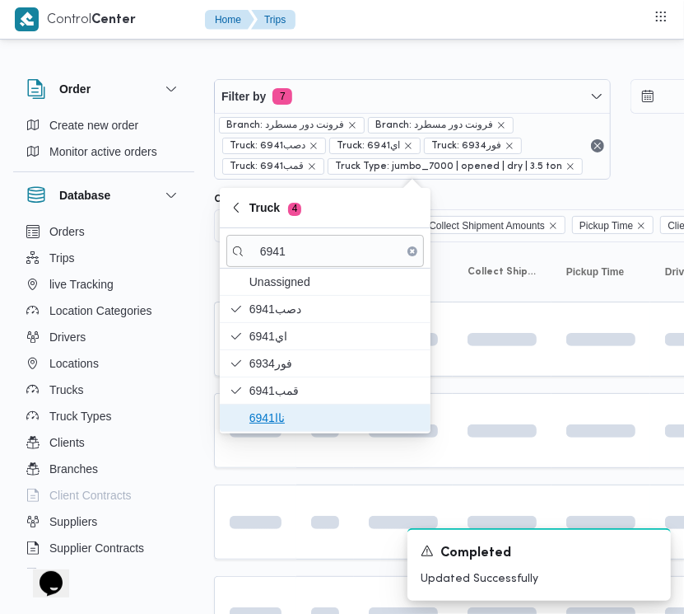
click at [268, 430] on span "ناا6941" at bounding box center [325, 417] width 198 height 26
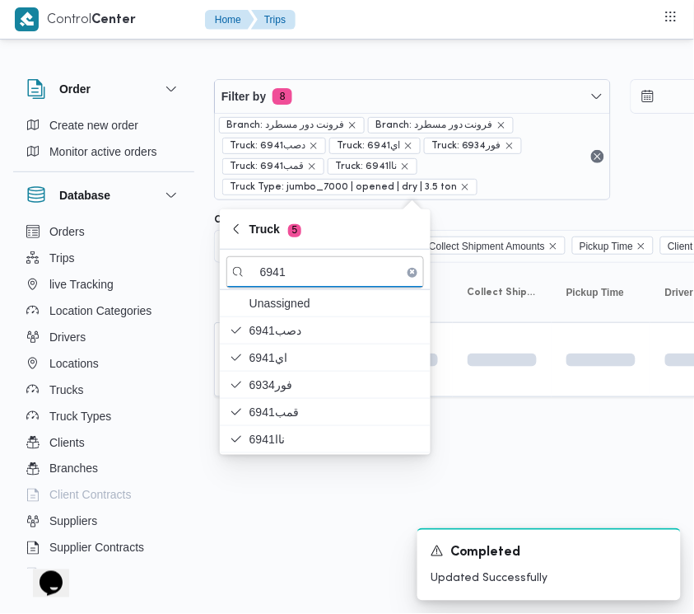
click at [261, 503] on html "Control Center Home Trips Order Create new order Monitor active orders Database…" at bounding box center [347, 307] width 694 height 614
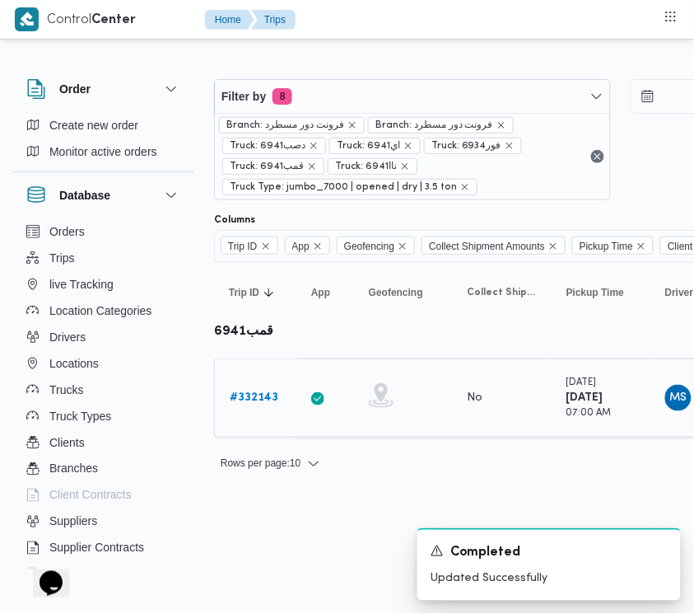
click at [245, 385] on div "# 332143" at bounding box center [255, 397] width 65 height 33
click at [245, 408] on link "# 332143" at bounding box center [254, 398] width 49 height 20
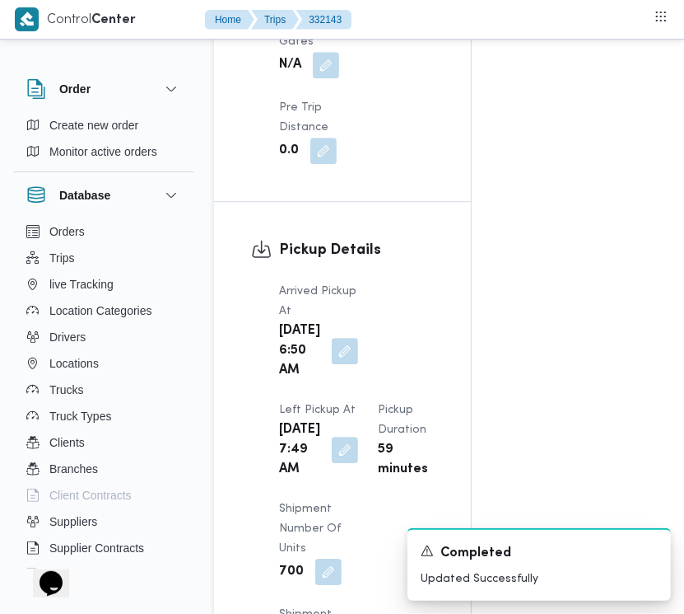
scroll to position [2607, 0]
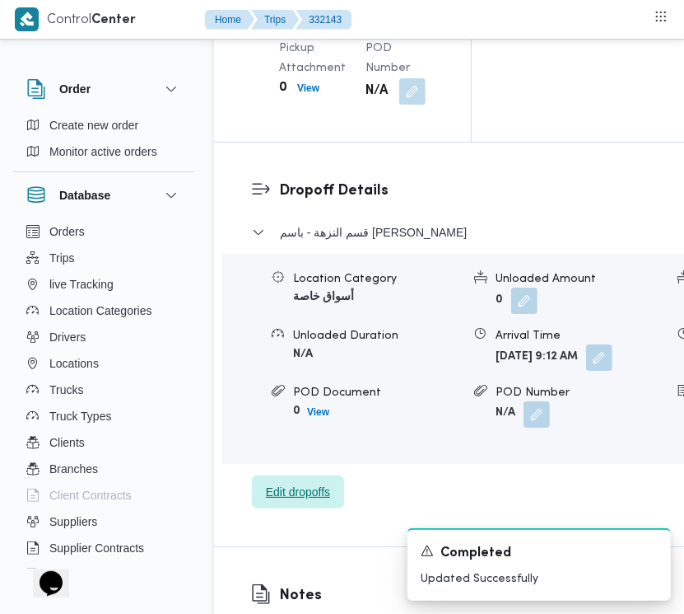
click at [266, 502] on span "Edit dropoffs" at bounding box center [298, 492] width 64 height 20
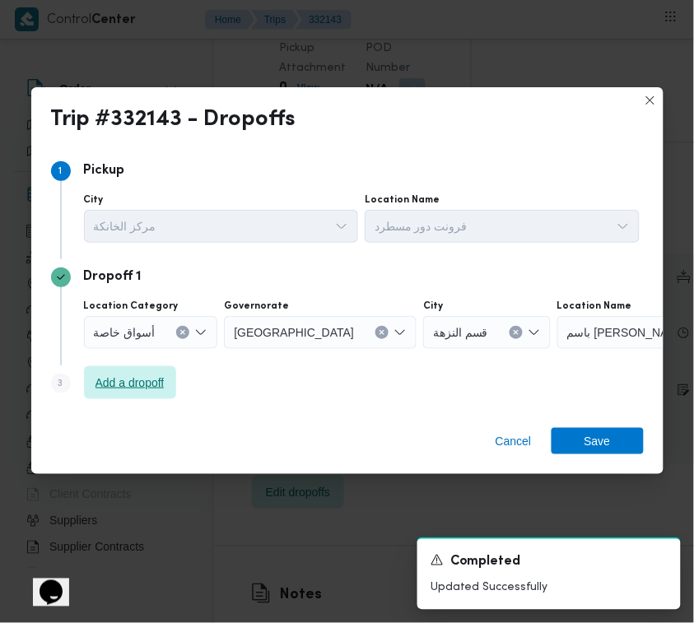
click at [124, 393] on span "Add a dropoff" at bounding box center [130, 382] width 92 height 33
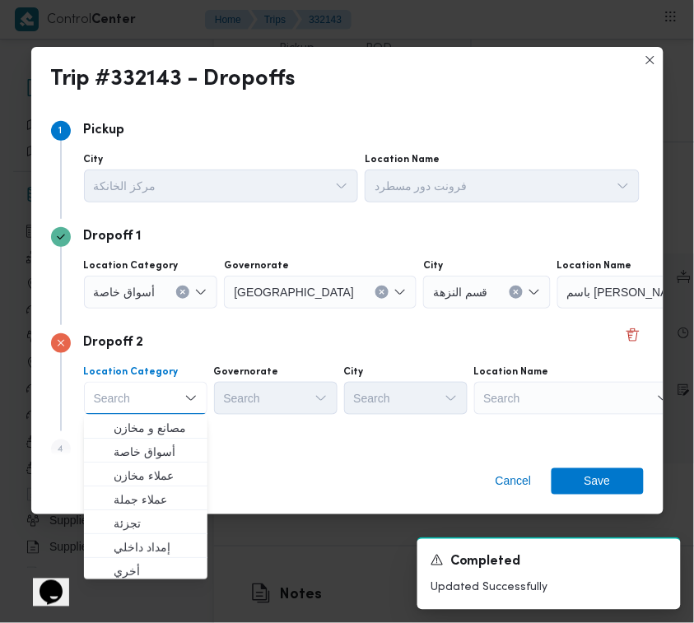
click at [570, 399] on div "Search" at bounding box center [577, 398] width 206 height 33
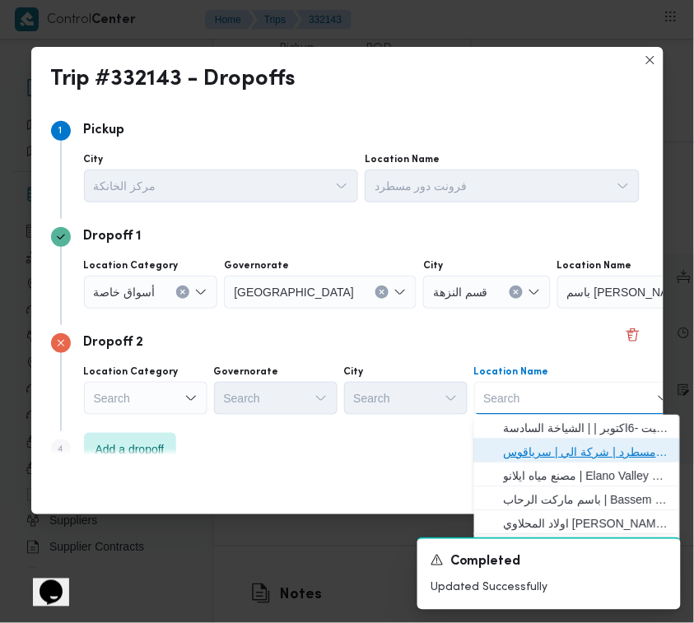
click at [576, 446] on span "فرونت دور مسطرد | شركة الي | سرياقوس" at bounding box center [587, 452] width 166 height 20
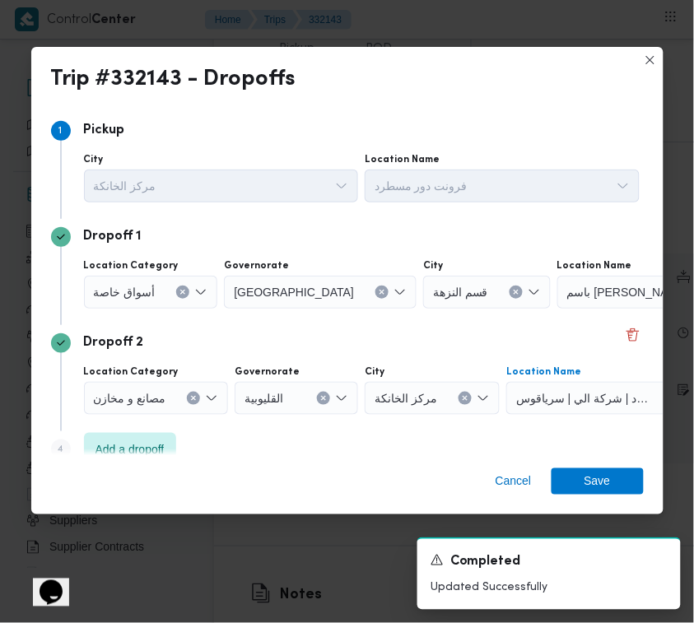
click at [187, 291] on button "Clear input" at bounding box center [182, 292] width 13 height 13
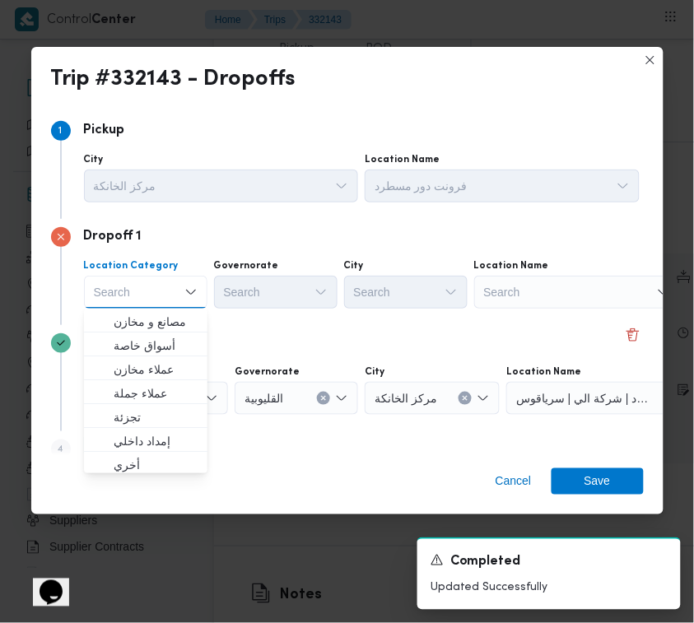
click at [595, 293] on div "Search" at bounding box center [577, 292] width 206 height 33
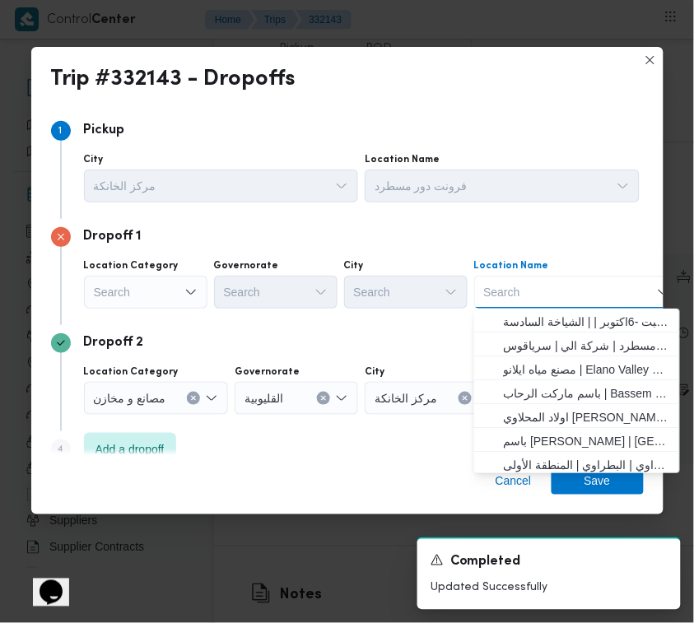
paste input "فلوسكاب"
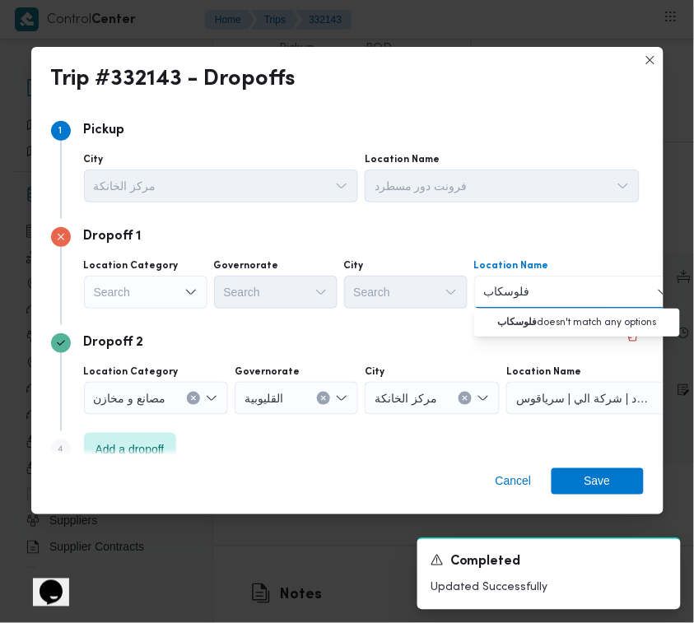
type input "فلوسكاب"
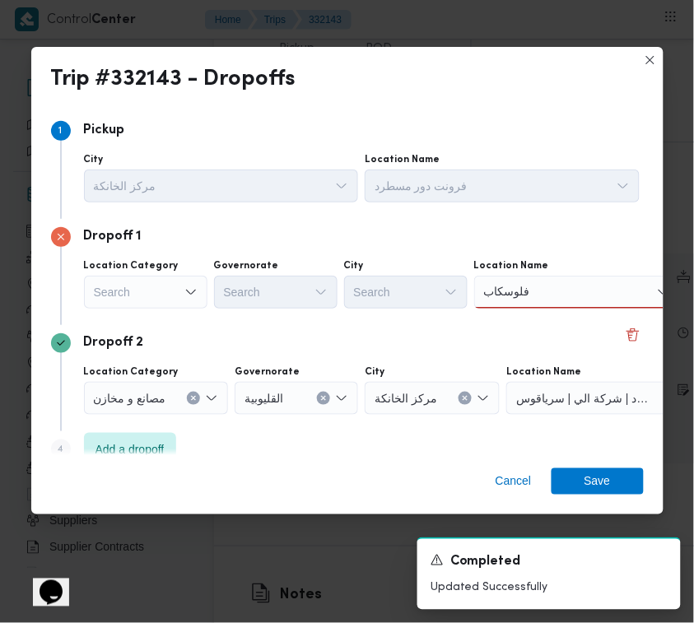
click at [142, 301] on div "Search" at bounding box center [146, 292] width 124 height 33
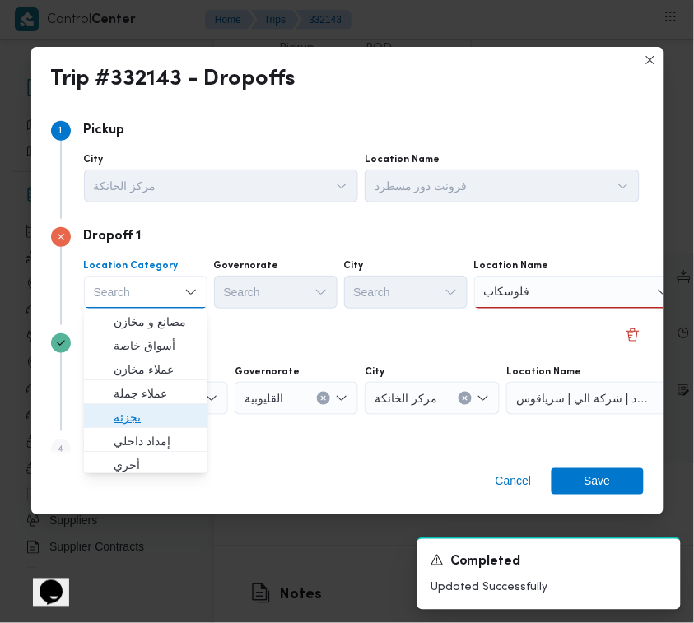
click at [153, 425] on span "تجزئة" at bounding box center [156, 418] width 84 height 20
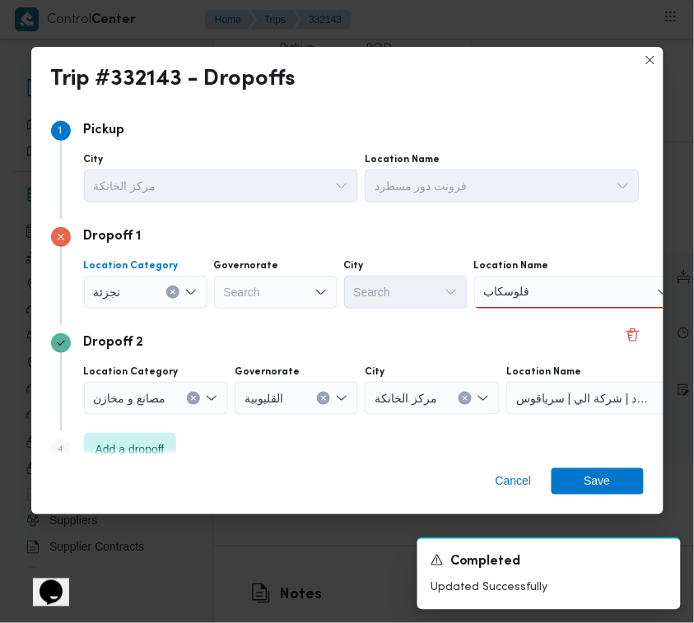
click at [251, 307] on div "Location Category تجزئة Combo box. Selected. تجزئة. Press Backspace to delete ت…" at bounding box center [362, 284] width 562 height 56
click at [257, 292] on div "Search" at bounding box center [276, 292] width 124 height 33
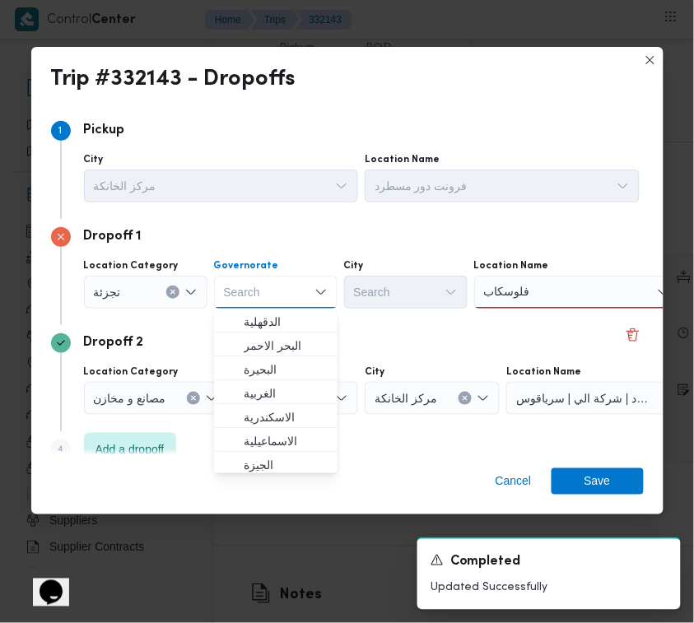
paste input "جيزة"
type input "جيزة"
click at [516, 301] on input "فلوسكاب" at bounding box center [507, 292] width 46 height 20
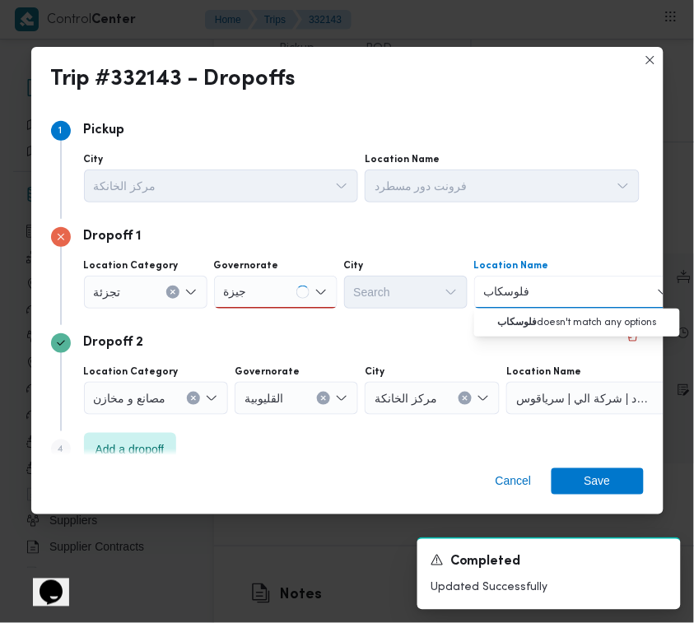
click at [516, 301] on input "فلوسكاب" at bounding box center [507, 292] width 46 height 20
click at [298, 291] on div "جيزة جيزة" at bounding box center [276, 292] width 124 height 33
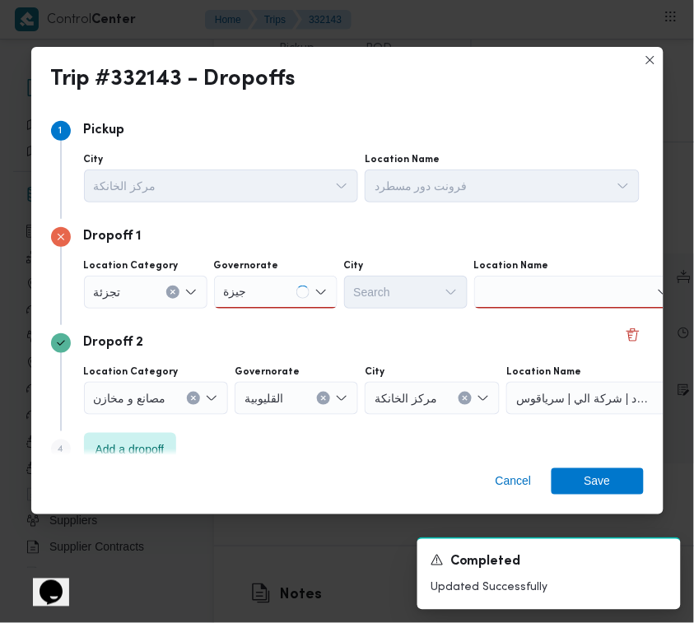
click at [262, 302] on div "جيزة جيزة" at bounding box center [276, 292] width 124 height 33
drag, startPoint x: 266, startPoint y: 327, endPoint x: 276, endPoint y: 323, distance: 10.7
click at [268, 328] on span "ال جيزة" at bounding box center [286, 322] width 84 height 20
click at [379, 296] on div "Search" at bounding box center [406, 292] width 124 height 33
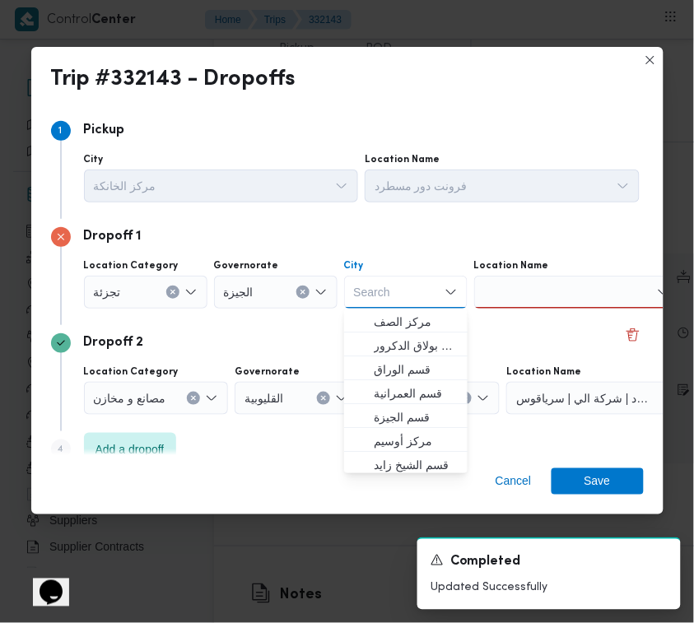
paste input "عجوز"
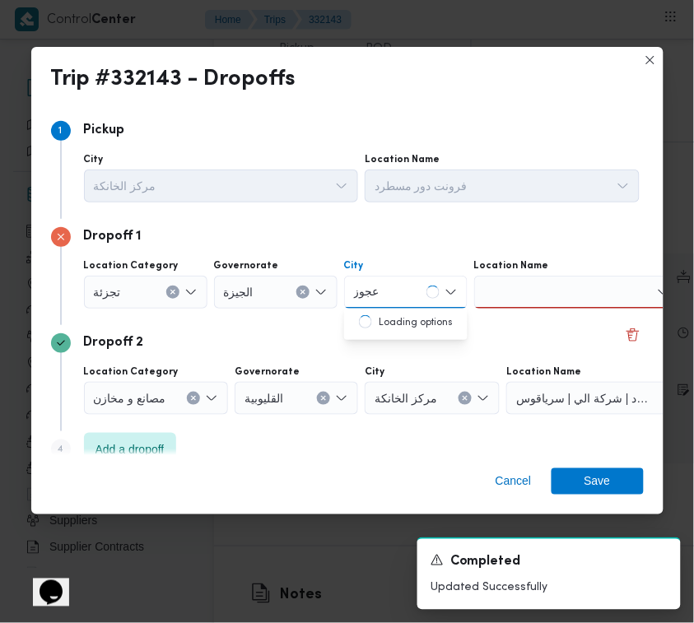
type input "عجوز"
click at [383, 318] on span "قسم العجوزة" at bounding box center [416, 322] width 84 height 20
click at [603, 501] on div "Cancel Save" at bounding box center [347, 484] width 632 height 59
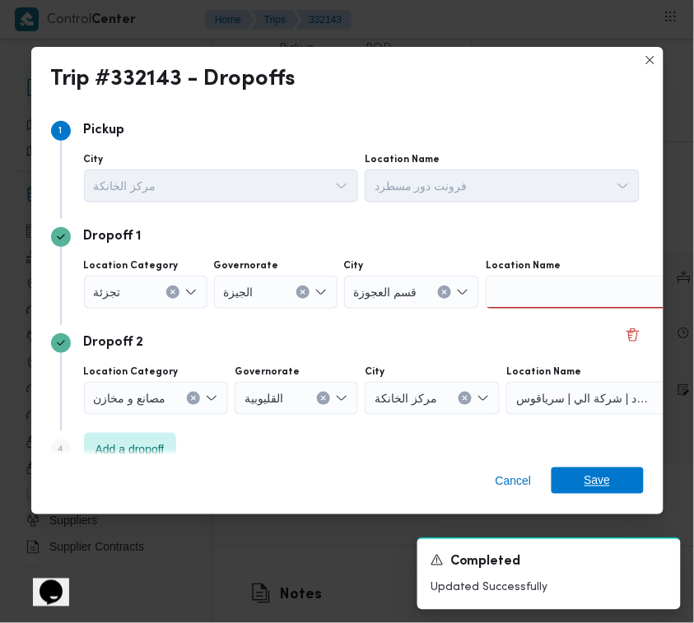
click at [599, 480] on span "Save" at bounding box center [598, 481] width 26 height 26
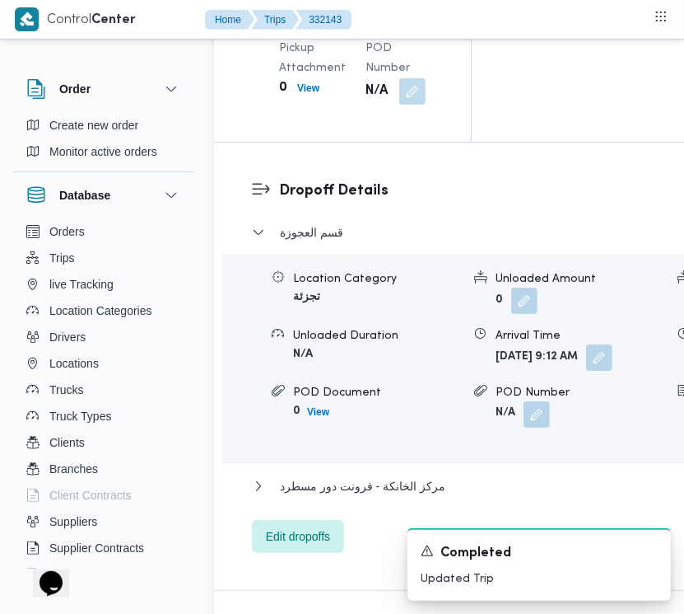
drag, startPoint x: 684, startPoint y: 362, endPoint x: 689, endPoint y: 338, distance: 25.4
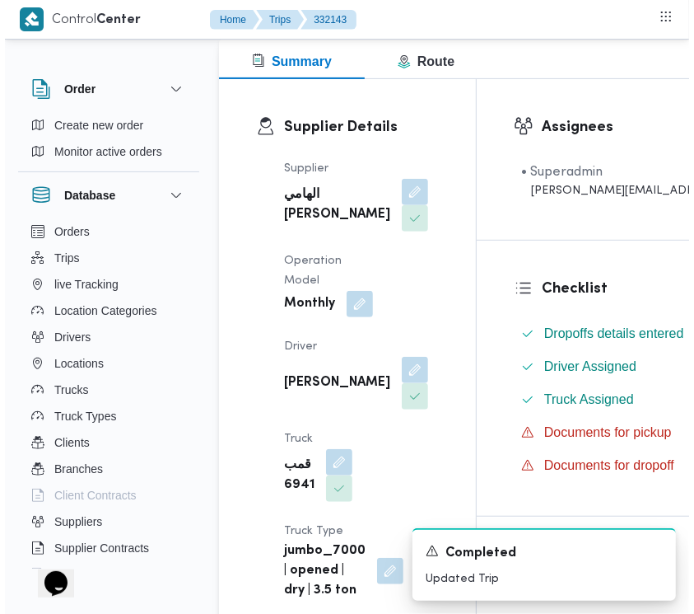
scroll to position [0, 0]
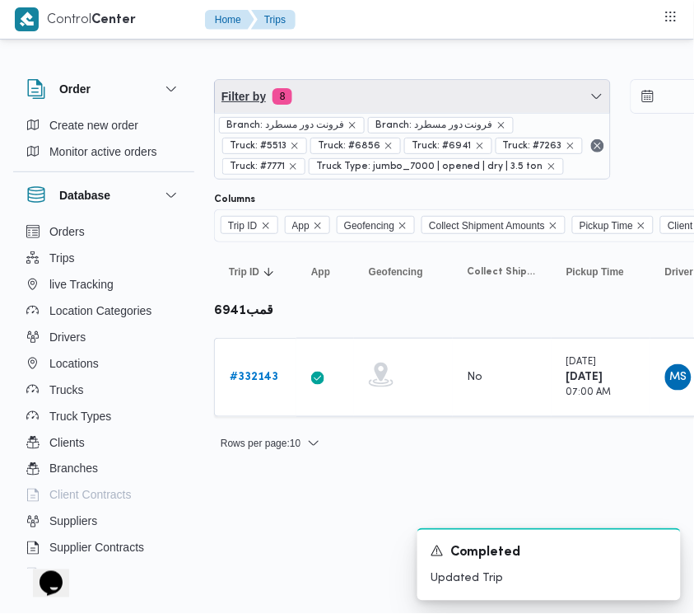
click at [361, 95] on span "Filter by 8" at bounding box center [412, 96] width 395 height 33
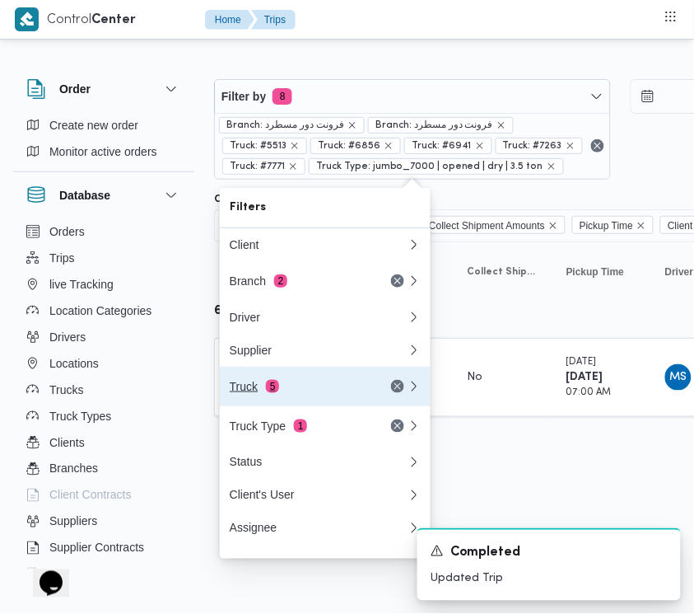
click at [282, 393] on div "Truck 5" at bounding box center [299, 386] width 138 height 13
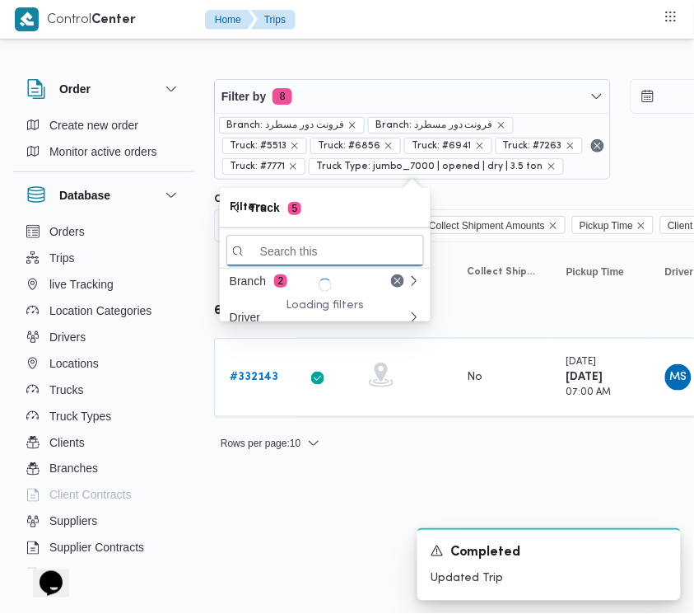
paste input "3957"
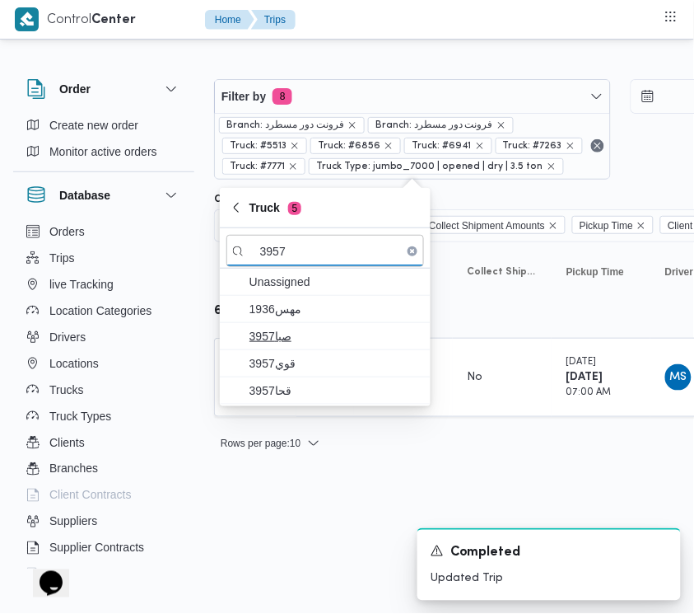
type input "3957"
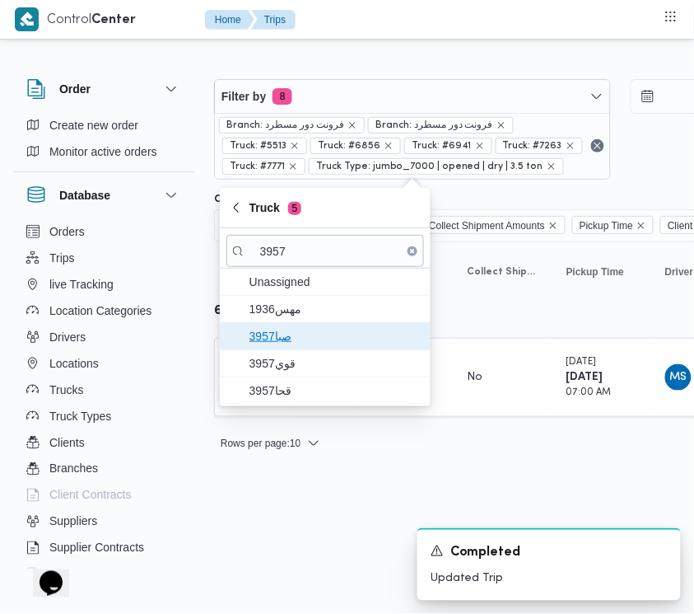
click at [291, 328] on span "3957صبا" at bounding box center [335, 336] width 171 height 20
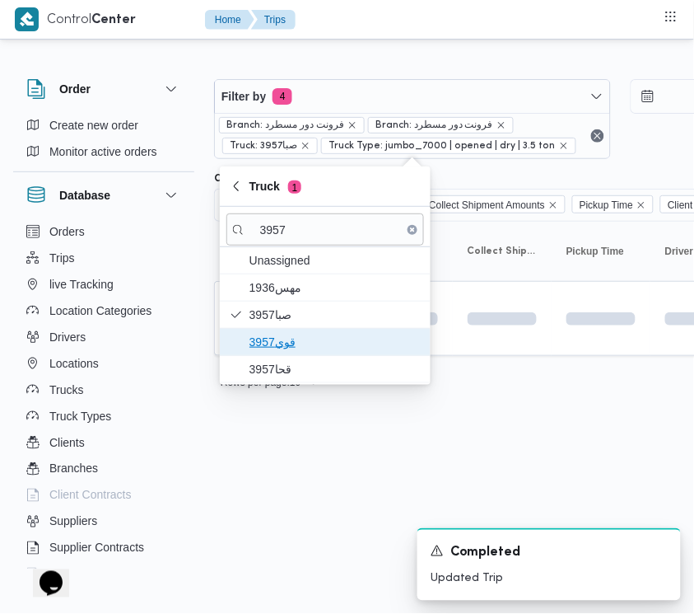
click at [292, 348] on span "قوي3957" at bounding box center [335, 342] width 171 height 20
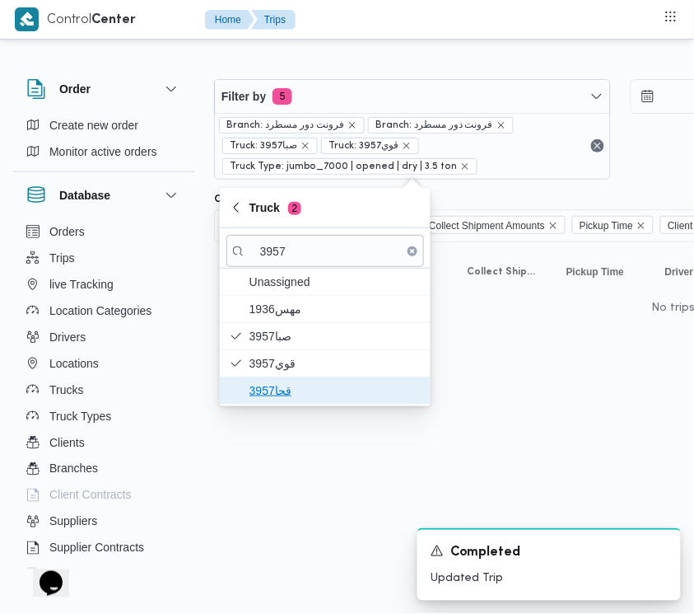
click at [272, 401] on span "قحا3957" at bounding box center [325, 390] width 198 height 26
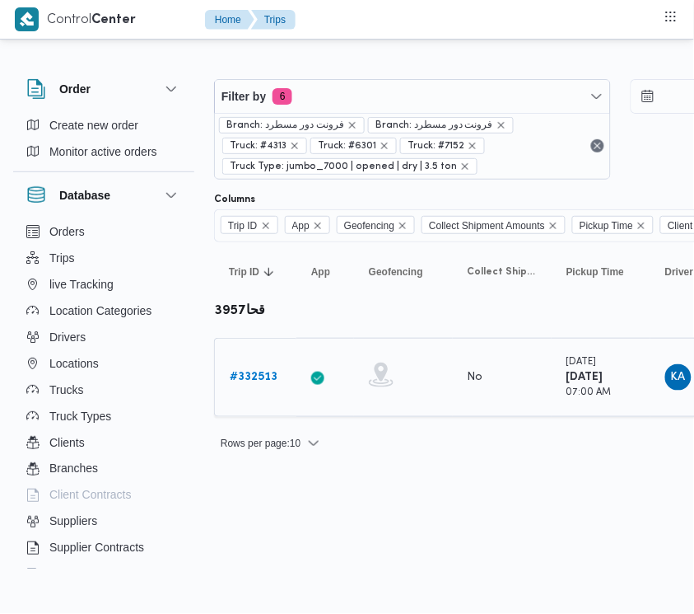
click at [261, 371] on b "# 332513" at bounding box center [254, 376] width 48 height 11
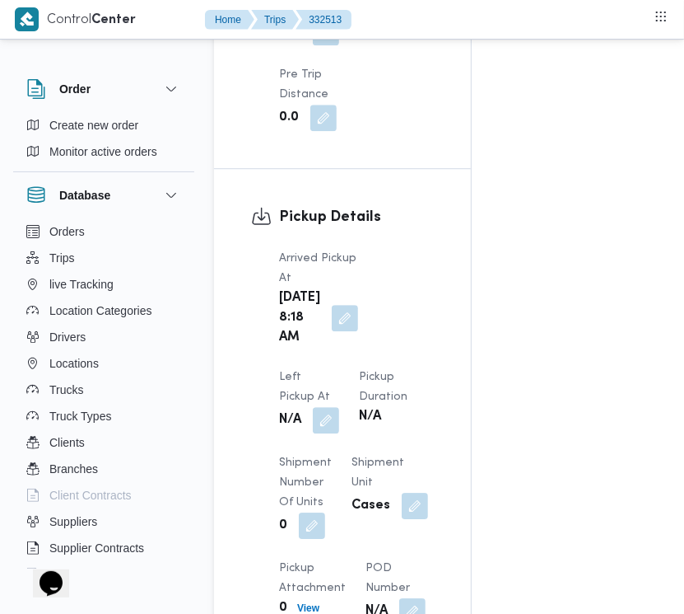
scroll to position [2607, 0]
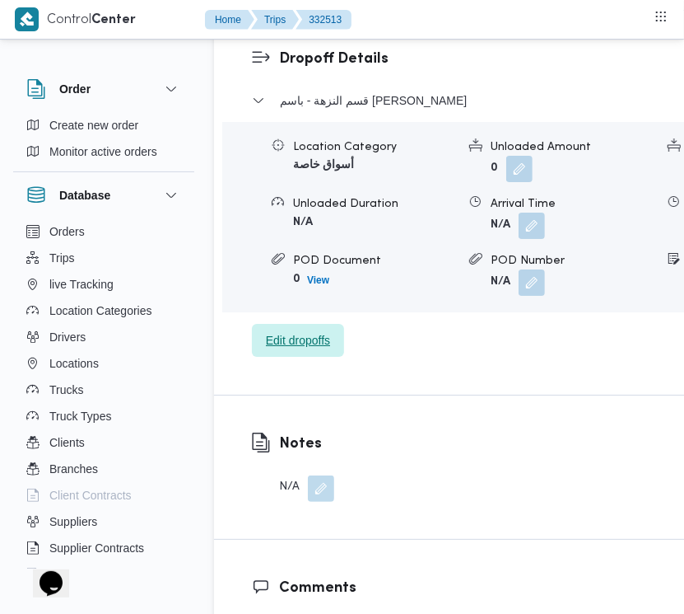
click at [293, 357] on span "Edit dropoffs" at bounding box center [298, 340] width 92 height 33
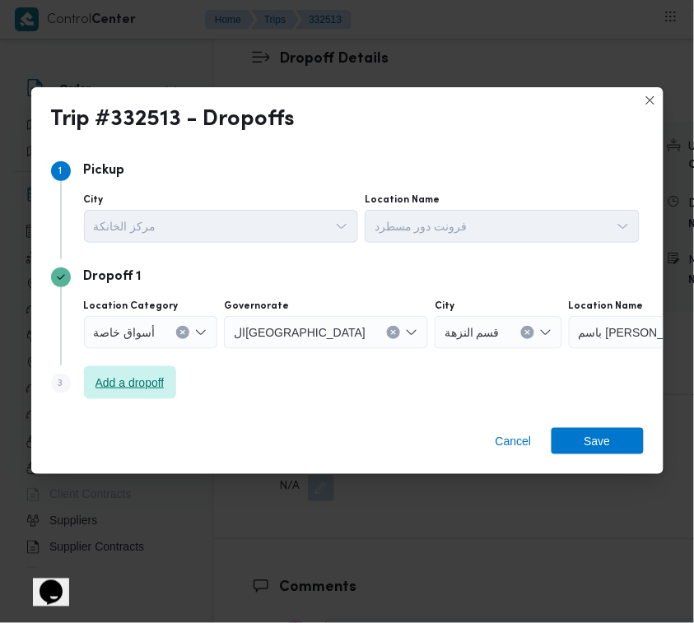
click at [165, 376] on span "Add a dropoff" at bounding box center [130, 383] width 69 height 20
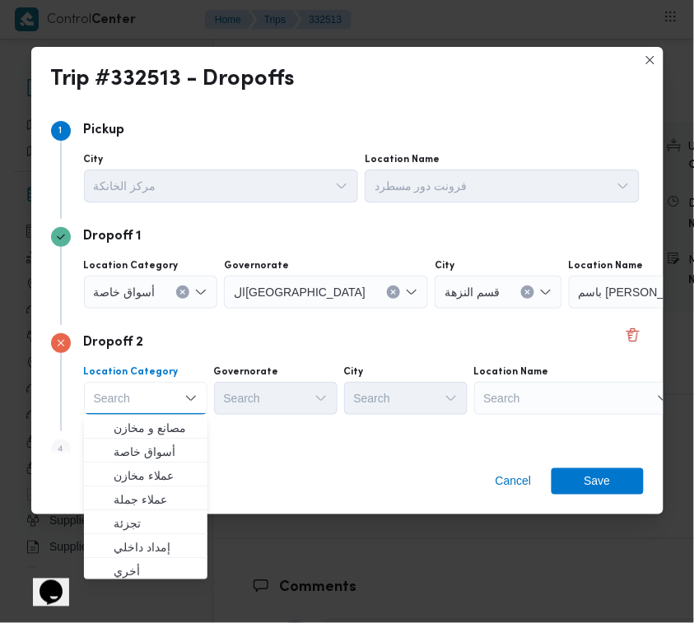
click at [538, 399] on div "Search" at bounding box center [577, 398] width 206 height 33
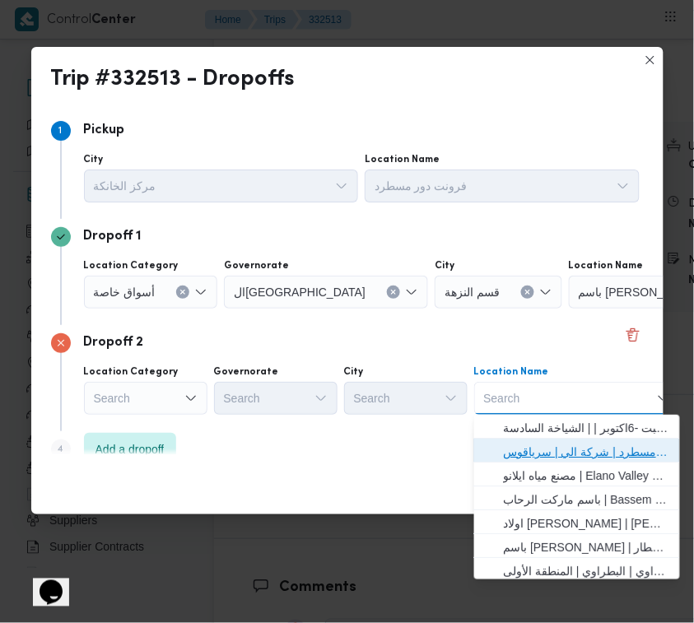
click at [572, 451] on span "فرونت دور مسطرد | شركة الي | سرياقوس" at bounding box center [587, 452] width 166 height 20
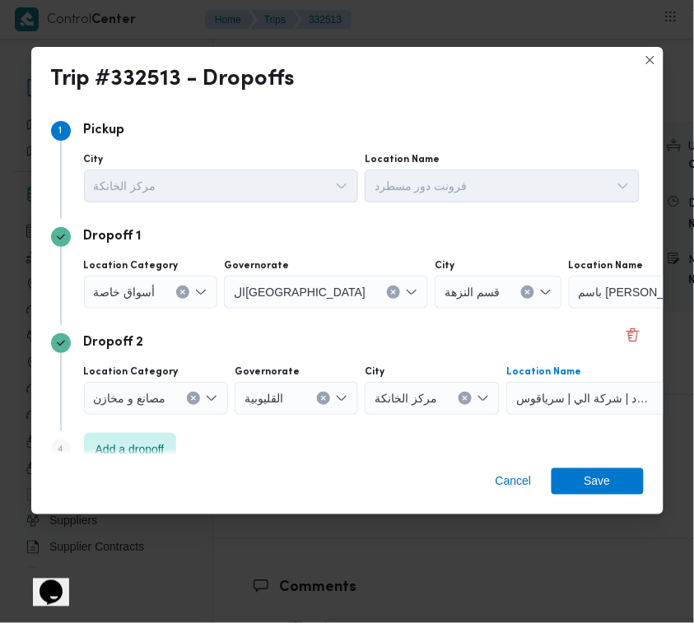
click at [154, 287] on div "أسواق خاصة" at bounding box center [151, 292] width 134 height 33
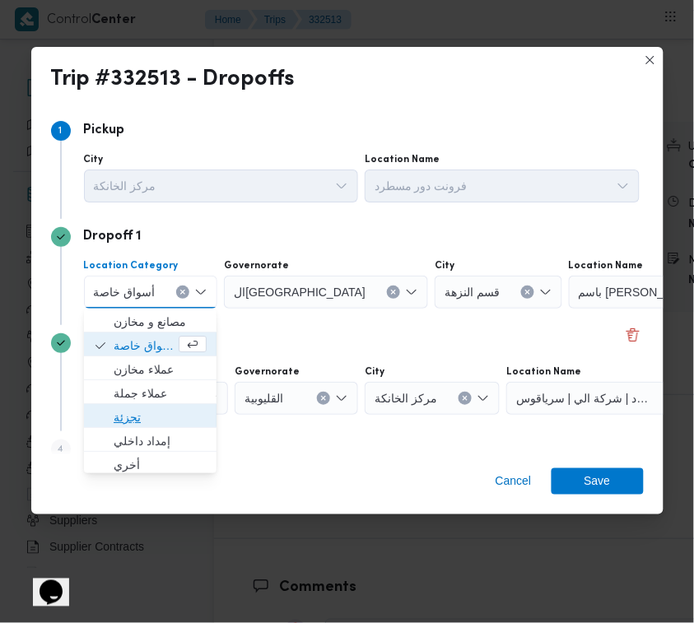
click at [152, 416] on span "تجزئة" at bounding box center [160, 418] width 93 height 20
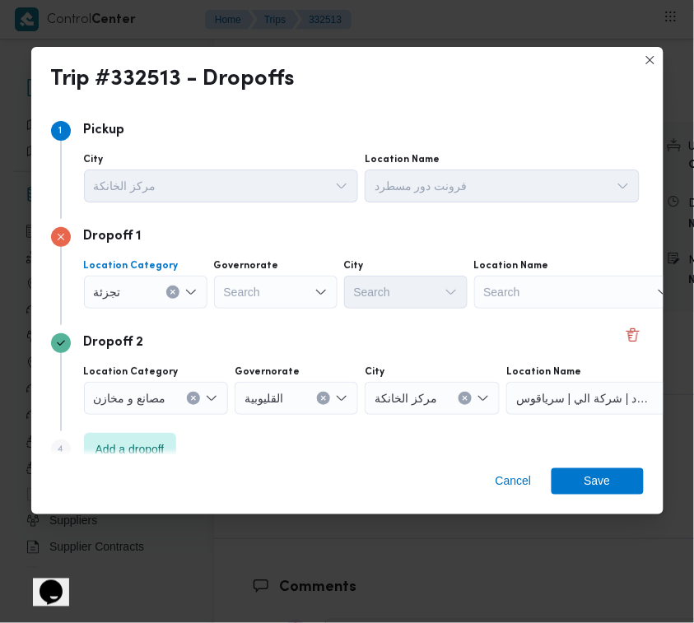
click at [247, 310] on div "Location Category تجزئة Combo box. Selected. تجزئة. Press Backspace to delete ت…" at bounding box center [362, 284] width 562 height 56
click at [255, 296] on div "Search" at bounding box center [276, 292] width 124 height 33
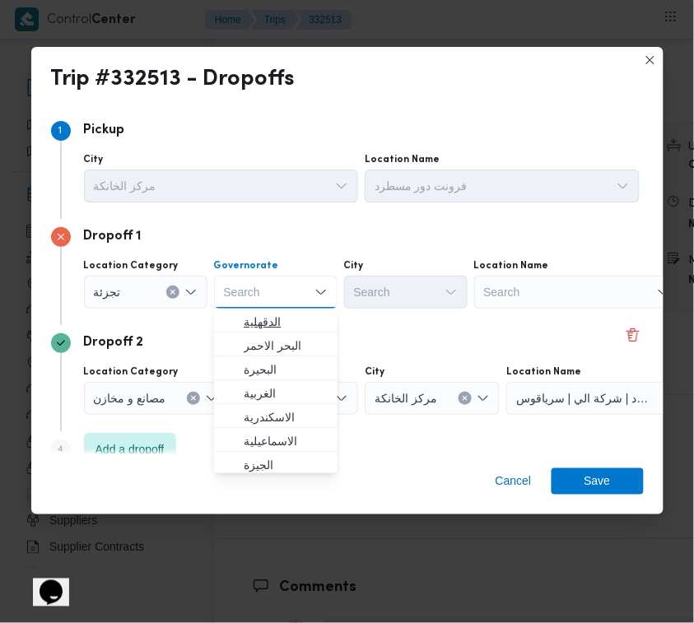
paste input "جيزة"
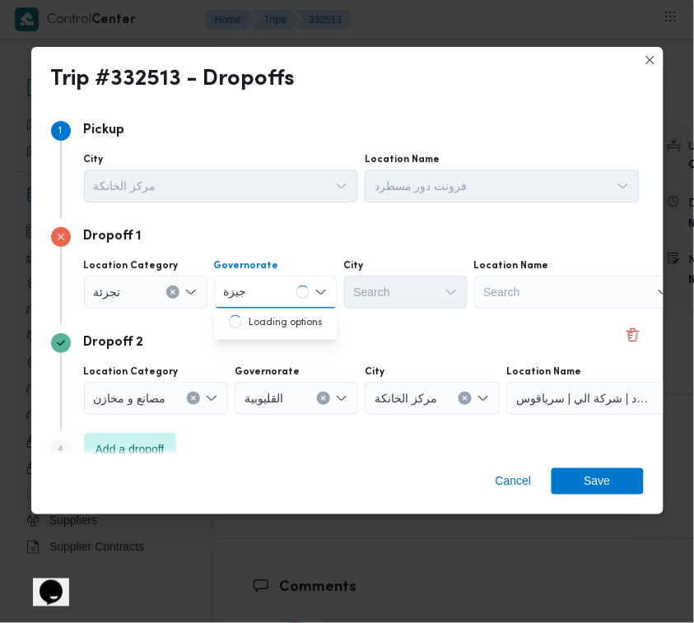
type input "جيزة"
click at [274, 288] on div "جيزة جيزة" at bounding box center [276, 292] width 124 height 33
click at [278, 330] on span "ال جيزة" at bounding box center [286, 322] width 84 height 20
click at [416, 282] on div "Search" at bounding box center [406, 292] width 124 height 33
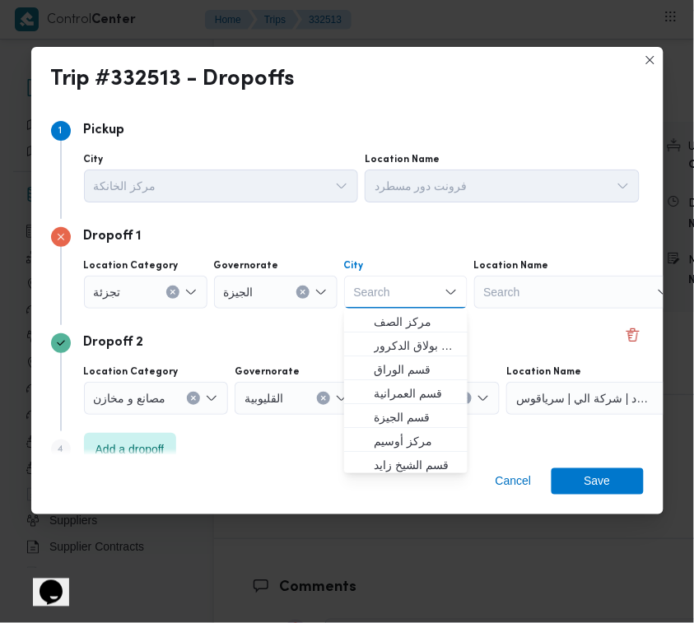
paste input "دقي"
type input "دقي"
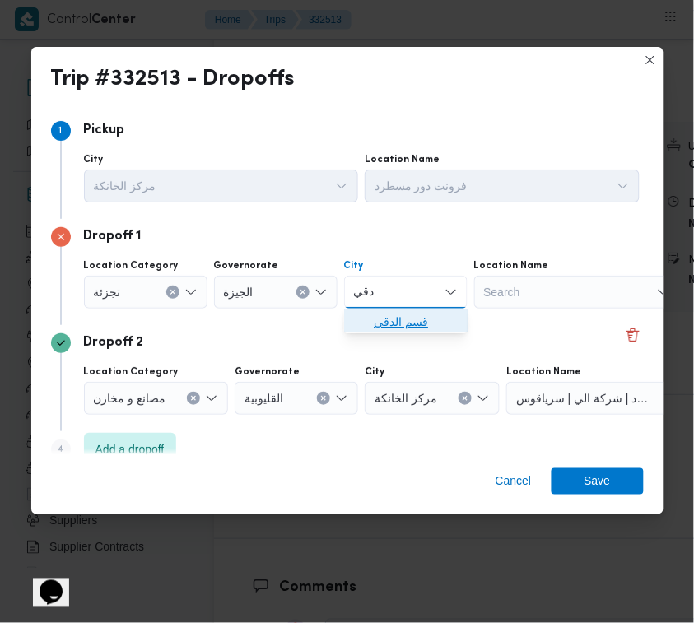
click at [388, 317] on span "قسم الدقي" at bounding box center [416, 322] width 84 height 20
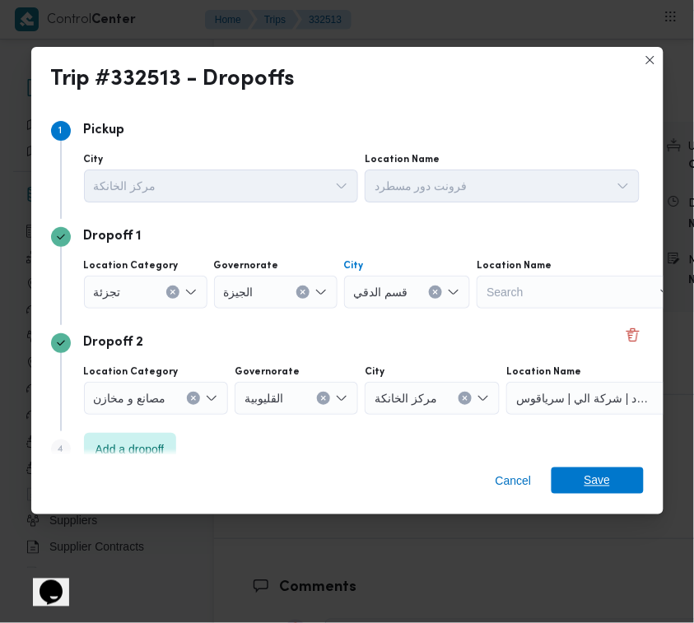
click at [606, 491] on span "Save" at bounding box center [598, 481] width 26 height 26
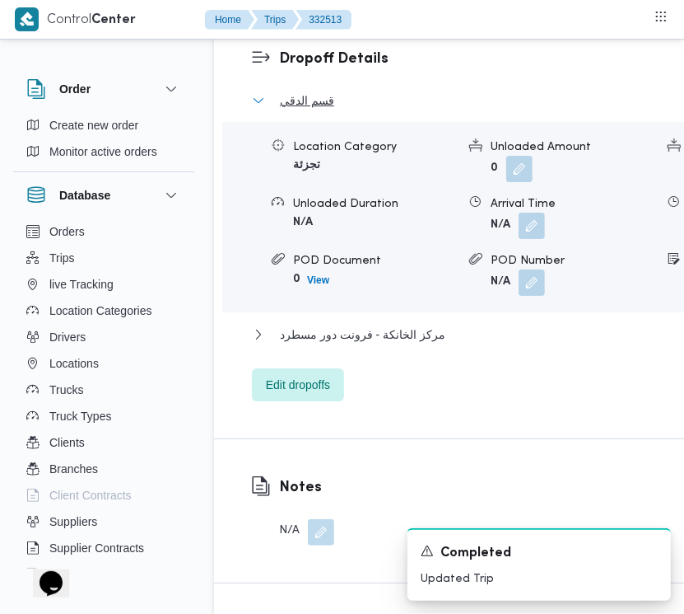
click at [310, 110] on span "قسم الدقي" at bounding box center [307, 101] width 54 height 20
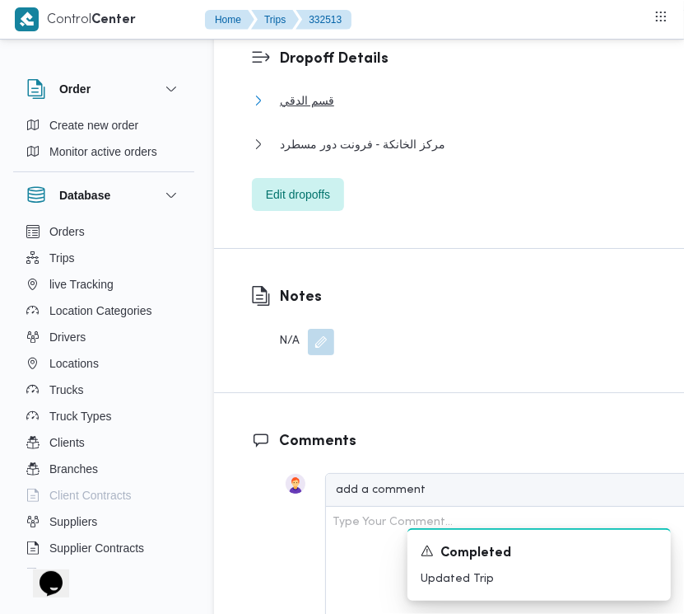
scroll to position [2071, 0]
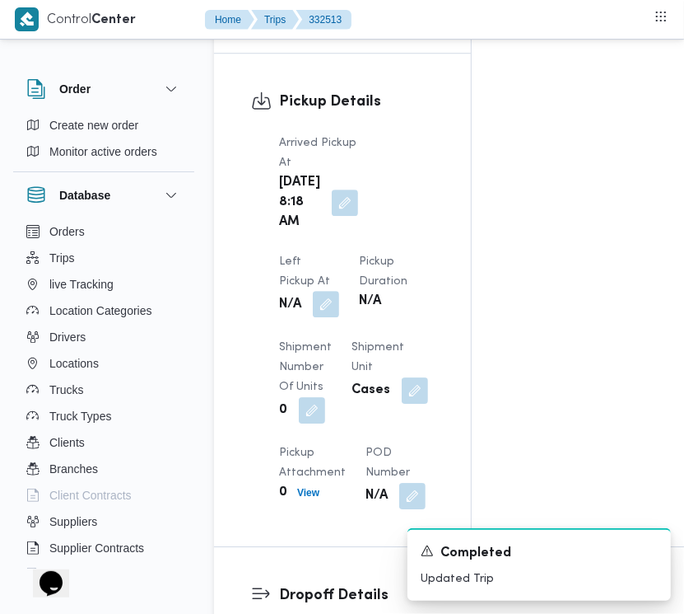
click at [339, 291] on button "button" at bounding box center [326, 304] width 26 height 26
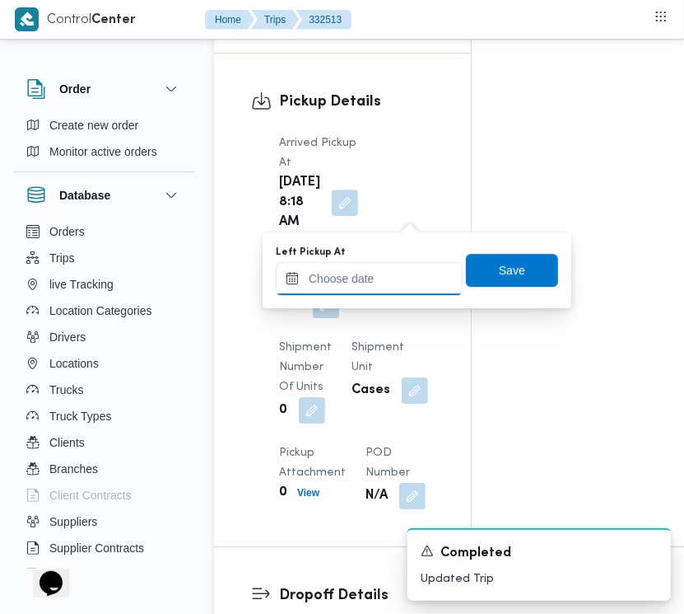
click at [393, 286] on input "Left Pickup At" at bounding box center [369, 278] width 187 height 33
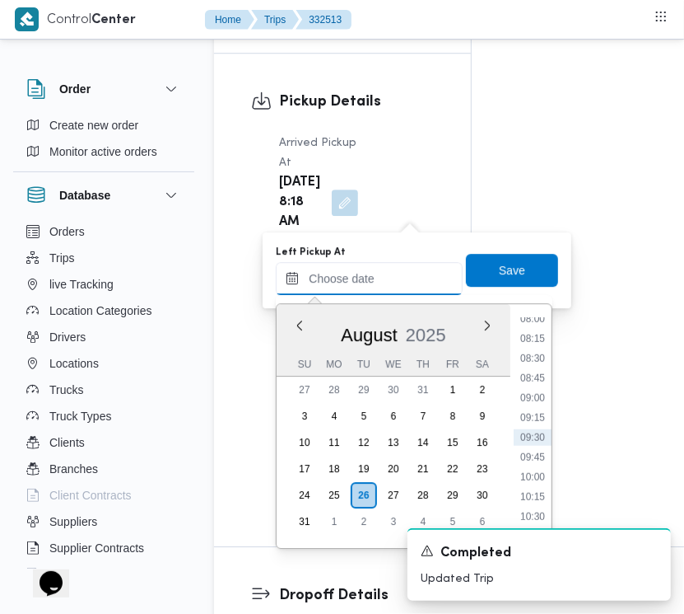
paste input "26/8/2025 7:30:00 AM"
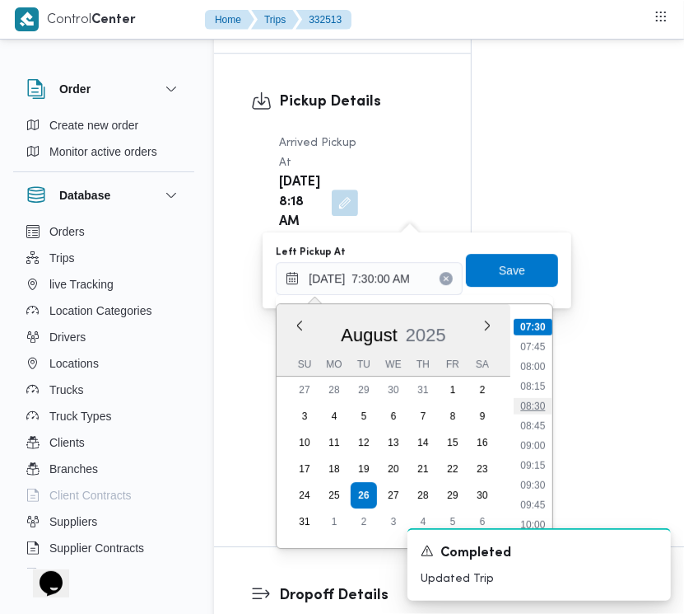
click at [529, 410] on li "08:30" at bounding box center [534, 406] width 38 height 16
type input "26/08/2025 08:30"
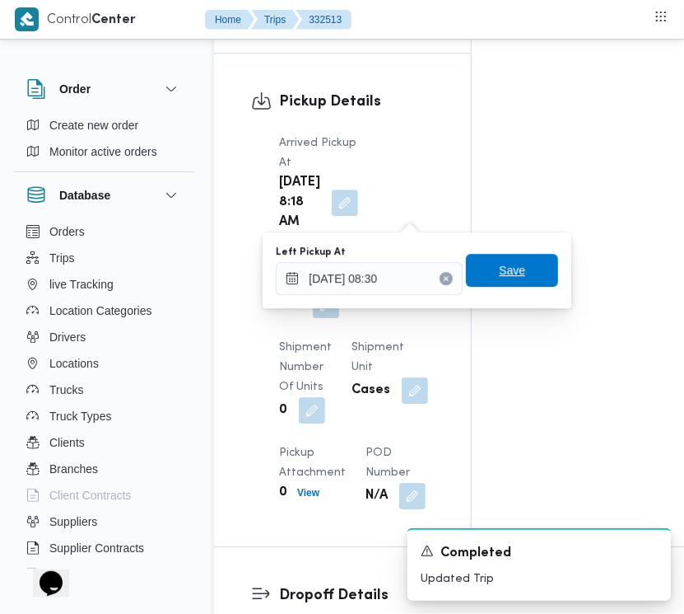
click at [505, 257] on span "Save" at bounding box center [512, 270] width 92 height 33
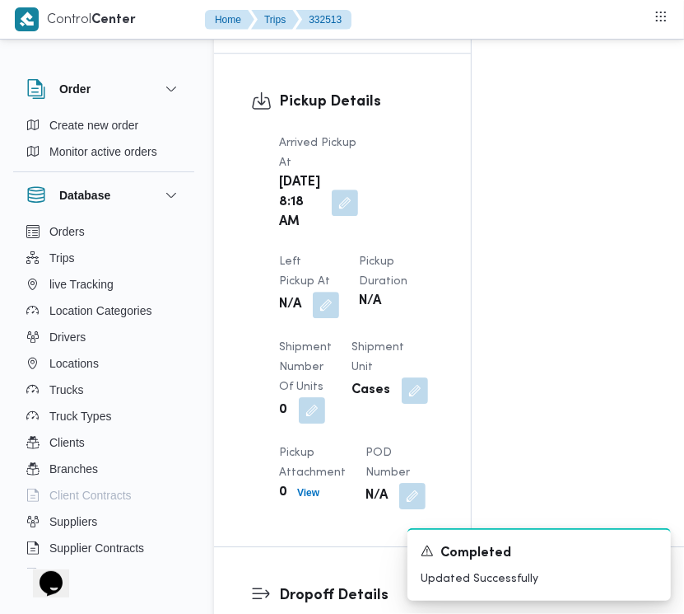
click at [441, 150] on div "Pickup Details Arrived Pickup At Tue, Aug 26, 2025 8:18 AM Left Pickup At N/A P…" at bounding box center [342, 300] width 257 height 492
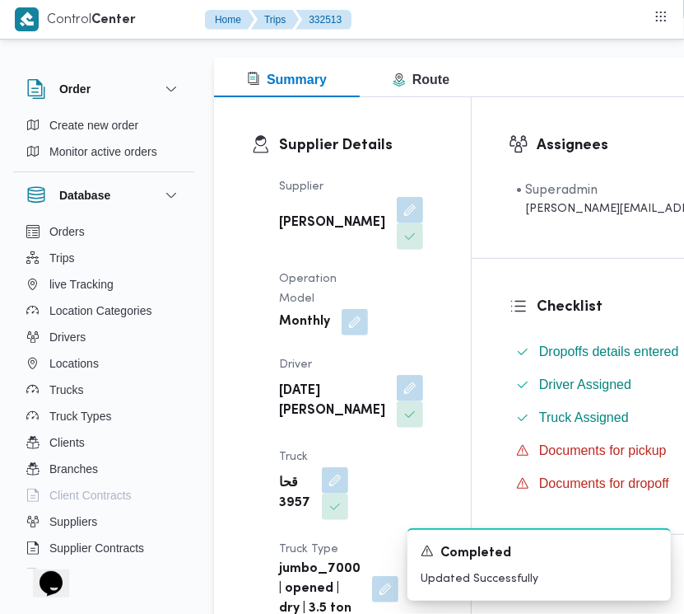
scroll to position [0, 0]
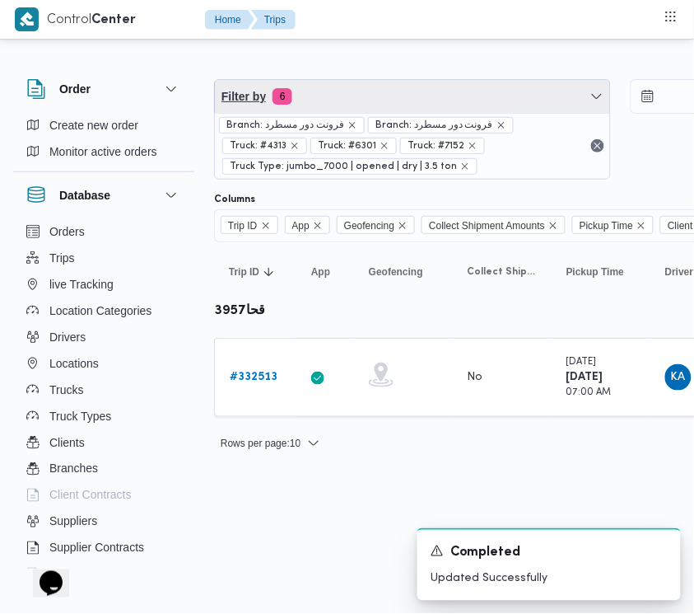
click at [393, 96] on span "Filter by 6" at bounding box center [412, 96] width 395 height 33
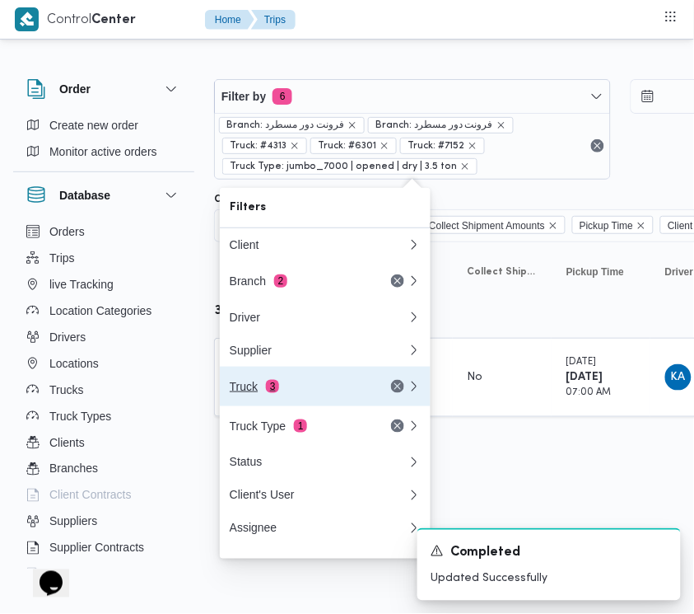
click at [303, 393] on div "Truck 3" at bounding box center [299, 386] width 138 height 13
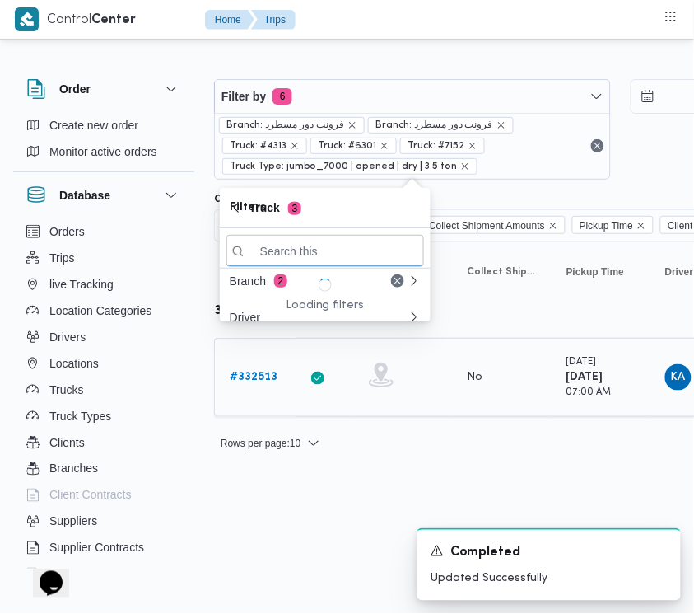
paste input "5138"
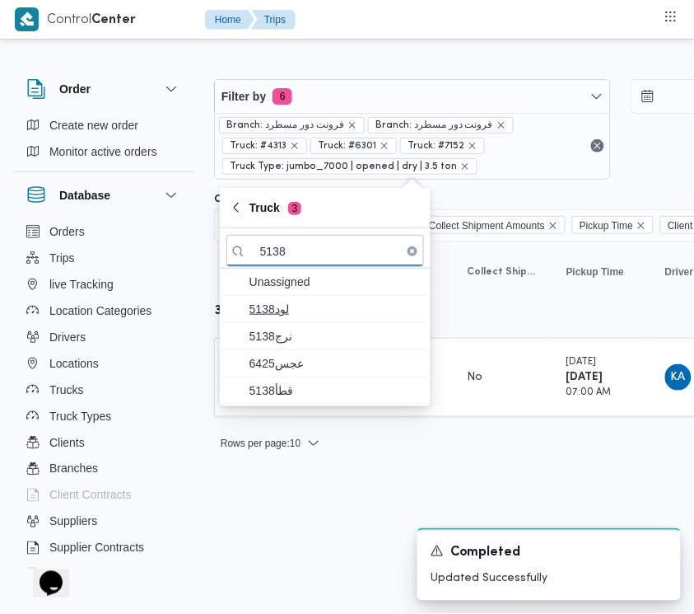
type input "5138"
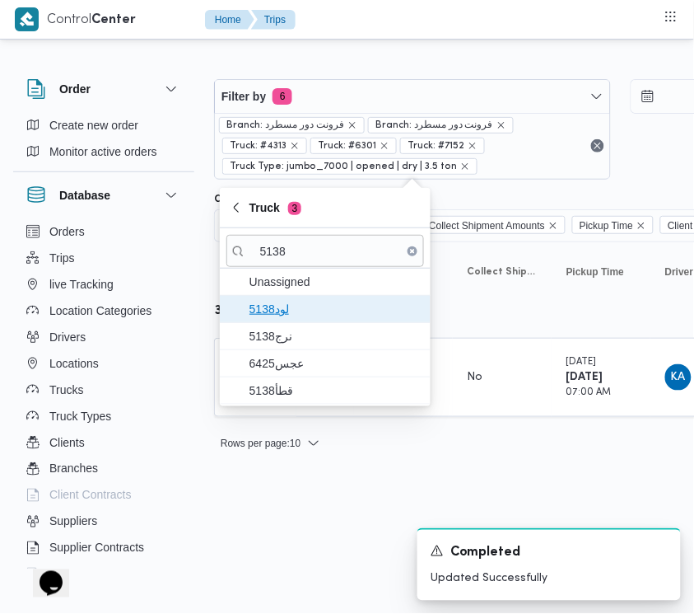
click at [277, 310] on span "لود5138" at bounding box center [335, 309] width 171 height 20
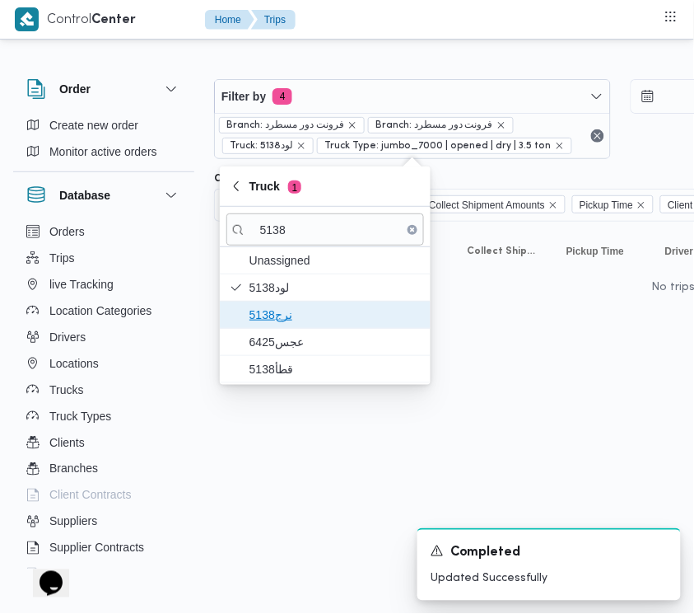
click at [278, 328] on span "نرج5138" at bounding box center [325, 314] width 198 height 26
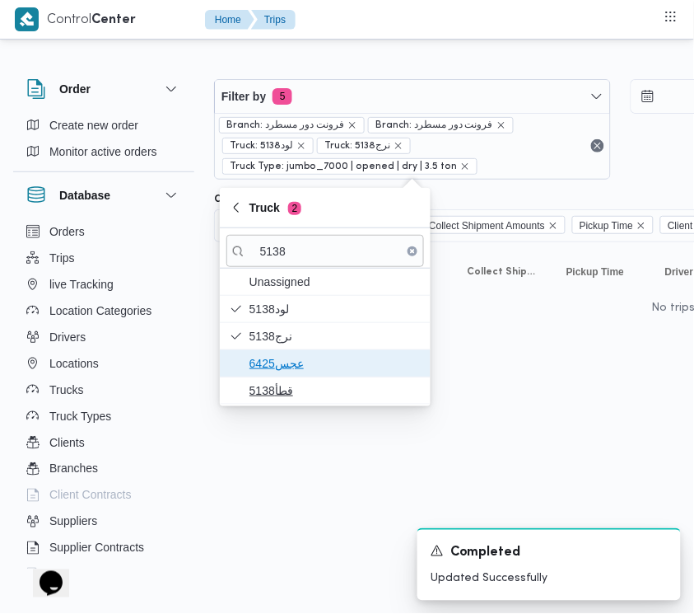
drag, startPoint x: 269, startPoint y: 371, endPoint x: 269, endPoint y: 385, distance: 14.0
click at [269, 373] on span "عجس6425" at bounding box center [335, 363] width 171 height 20
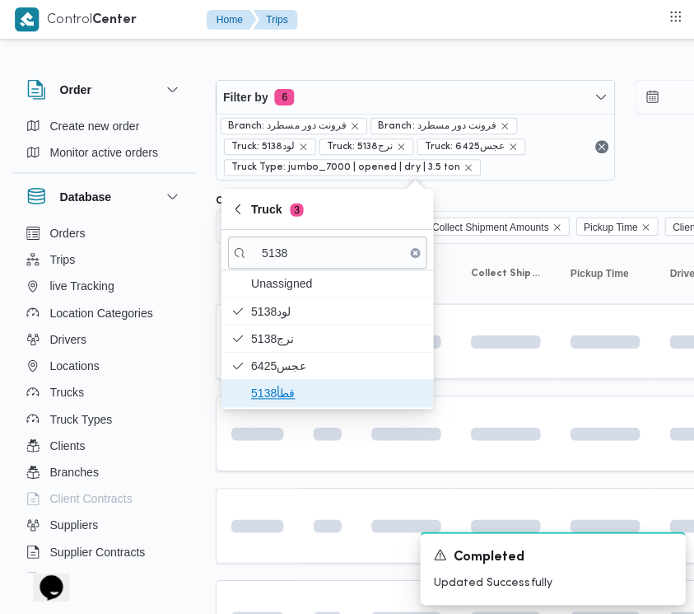
click at [265, 393] on span "قطأ5138" at bounding box center [335, 390] width 171 height 20
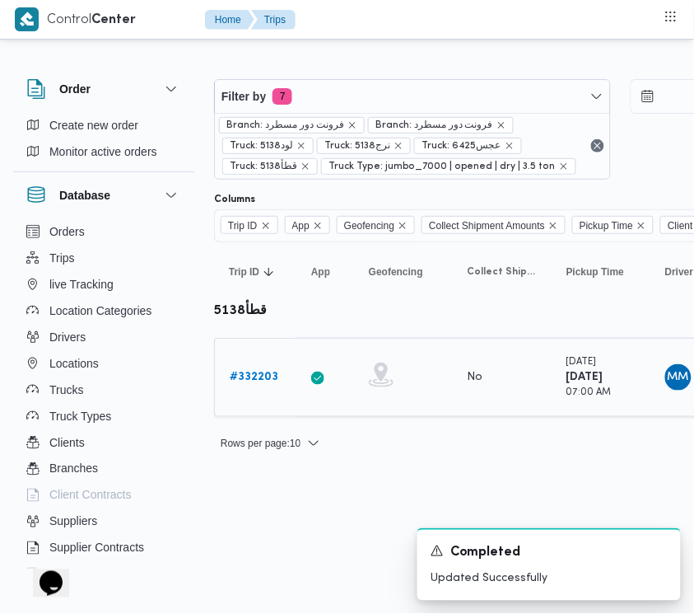
click at [247, 375] on b "# 332203" at bounding box center [254, 376] width 49 height 11
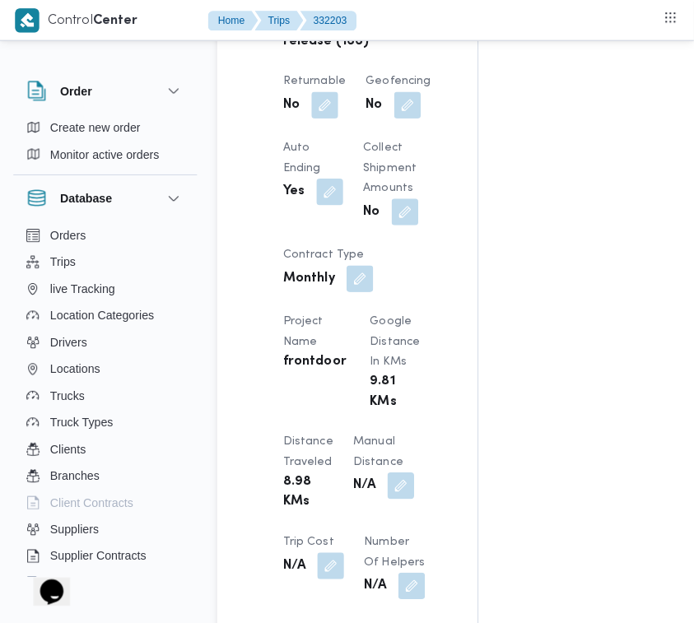
scroll to position [2872, 0]
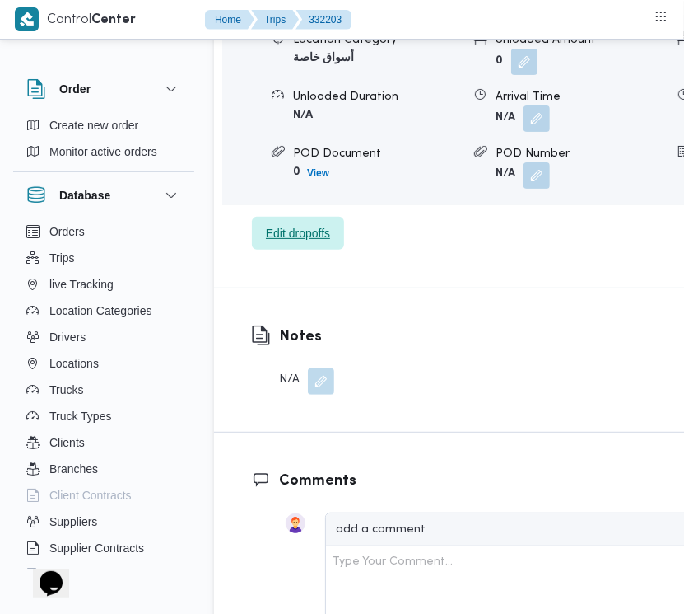
click at [311, 243] on span "Edit dropoffs" at bounding box center [298, 233] width 64 height 20
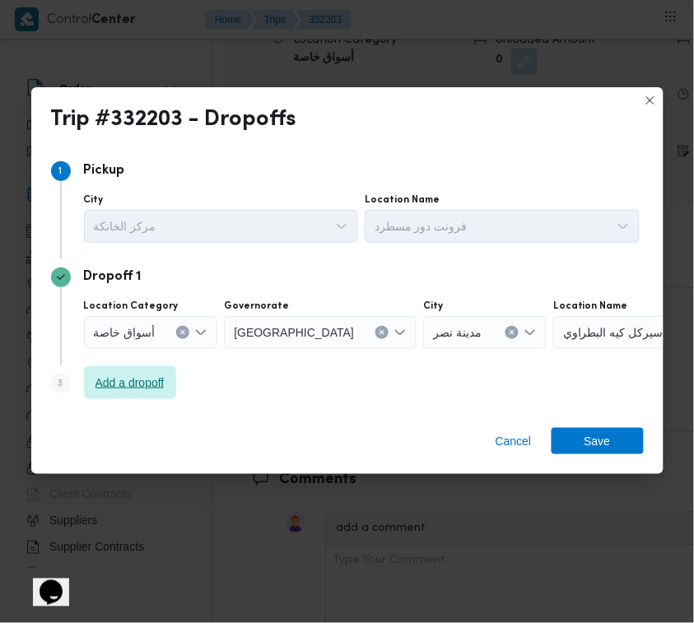
click at [158, 380] on span "Add a dropoff" at bounding box center [130, 383] width 69 height 20
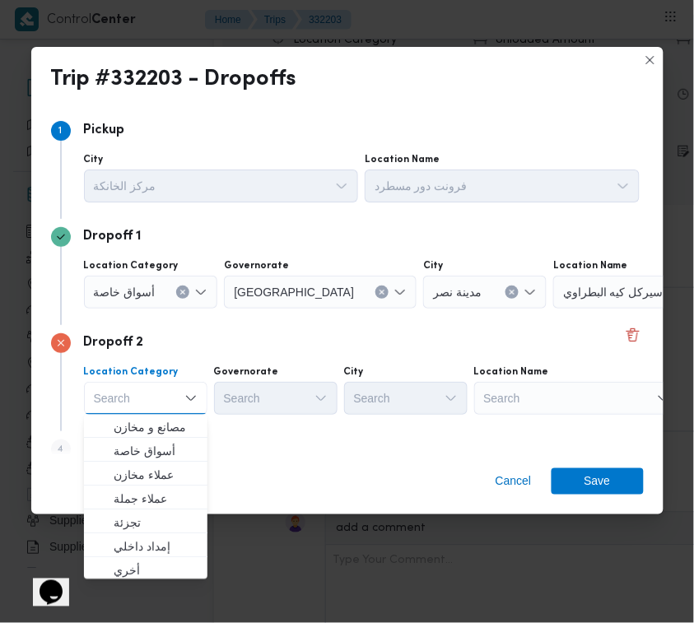
click at [277, 427] on div "Dropoff 2 Location Category Search Combo box. Selected. Combo box input. Search…" at bounding box center [347, 378] width 593 height 106
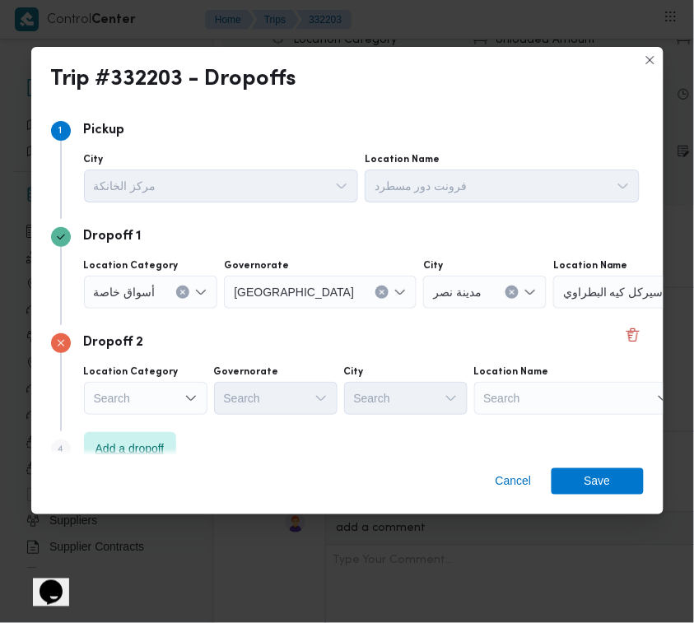
click at [175, 446] on span "Add a dropoff" at bounding box center [130, 448] width 92 height 33
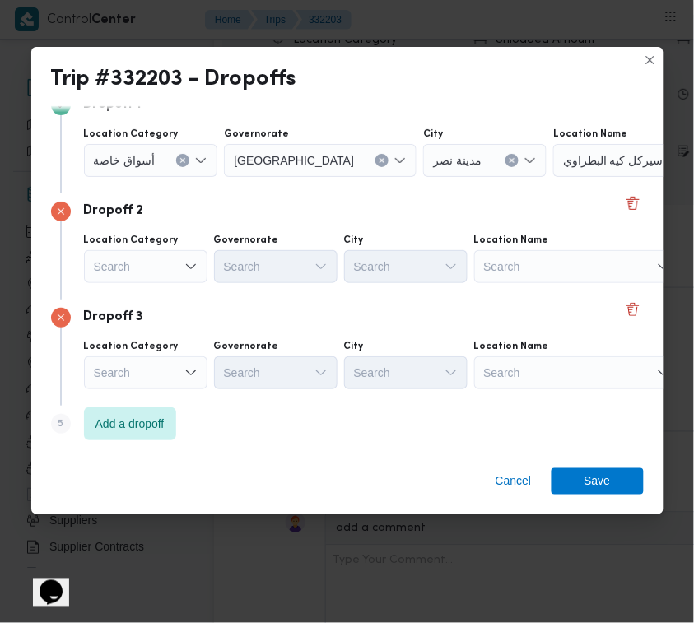
click at [285, 439] on div "Step 5 is disabled 5 Add a dropoff" at bounding box center [347, 427] width 593 height 43
click at [165, 428] on span "Add a dropoff" at bounding box center [130, 423] width 69 height 20
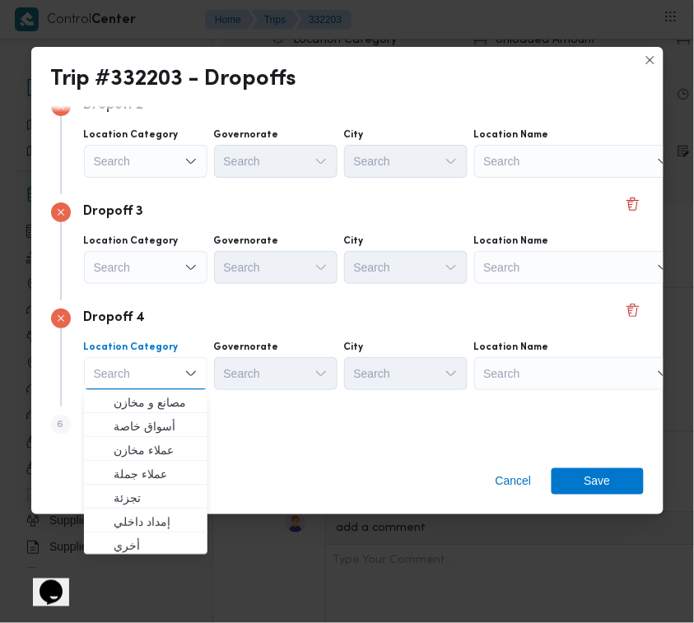
click at [558, 364] on div "Search" at bounding box center [577, 373] width 206 height 33
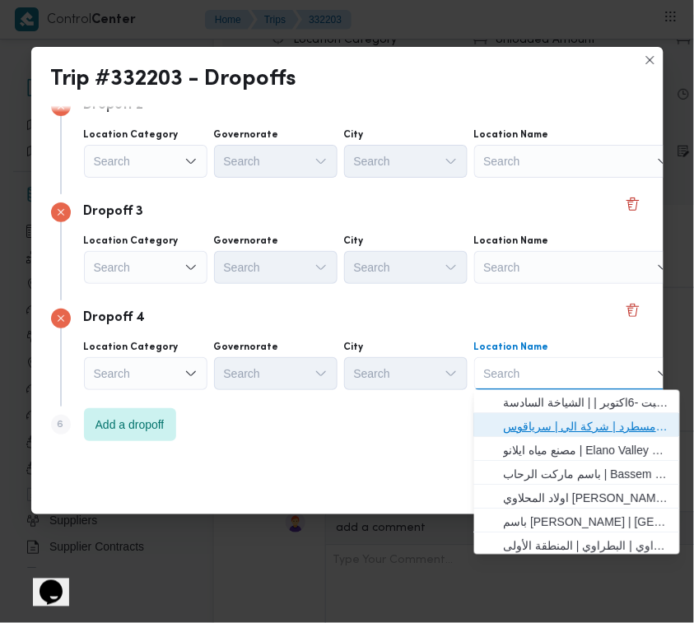
click at [586, 422] on span "فرونت دور مسطرد | شركة الي | سرياقوس" at bounding box center [587, 428] width 166 height 20
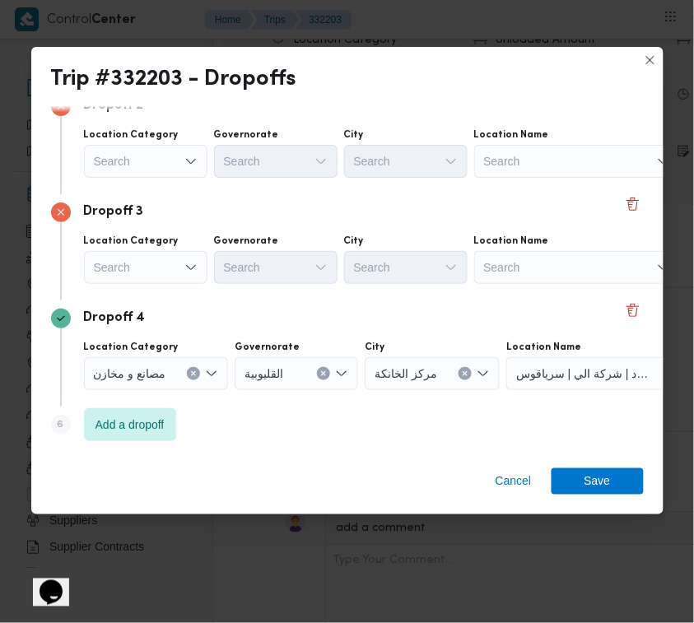
click at [133, 269] on div "Search" at bounding box center [146, 267] width 124 height 33
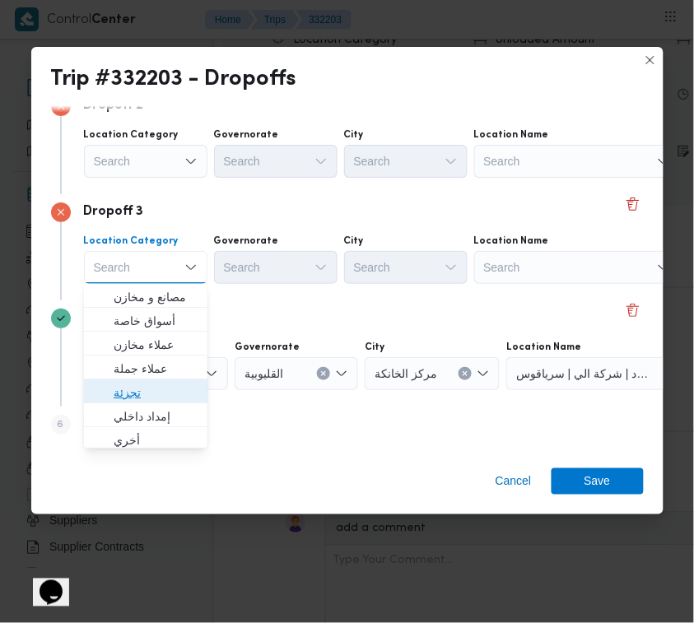
drag, startPoint x: 124, startPoint y: 390, endPoint x: 175, endPoint y: 352, distance: 63.6
click at [124, 391] on span "تجزئة" at bounding box center [156, 393] width 84 height 20
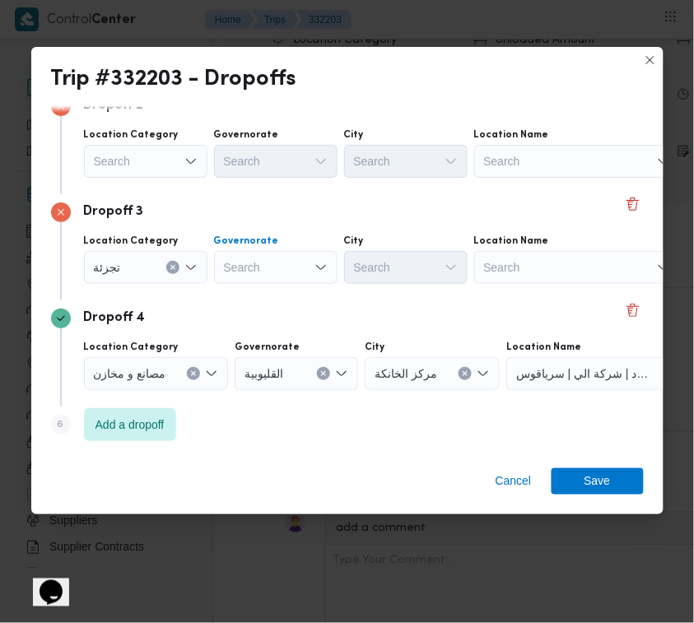
click at [305, 255] on div "Search" at bounding box center [276, 267] width 124 height 33
paste input "قاهرة"
type input "قاهرة"
click at [175, 140] on div "Location Category" at bounding box center [146, 134] width 124 height 13
click at [147, 157] on div "Search" at bounding box center [146, 161] width 124 height 33
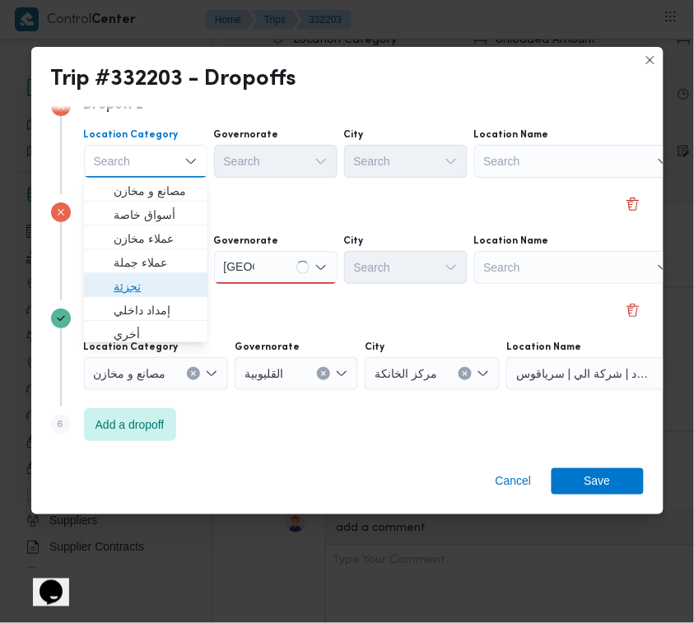
click at [154, 281] on span "تجزئة" at bounding box center [156, 287] width 84 height 20
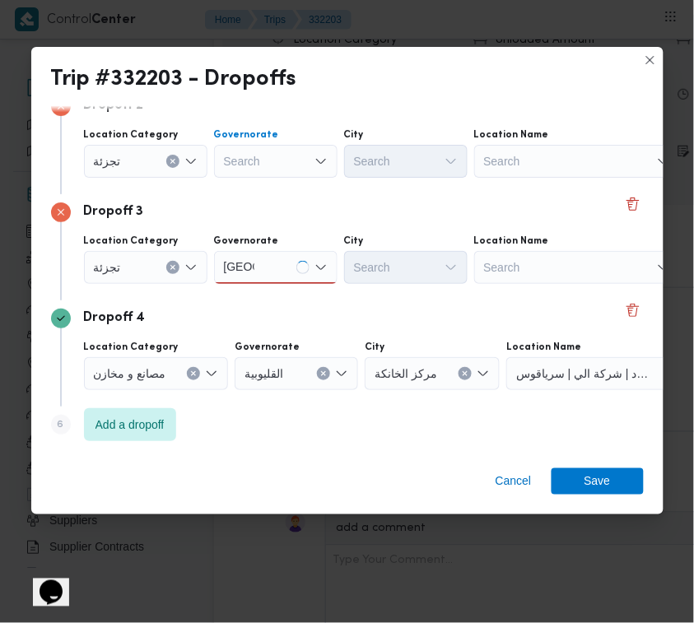
click at [231, 161] on div "Search" at bounding box center [276, 161] width 124 height 33
paste input "قاهرة"
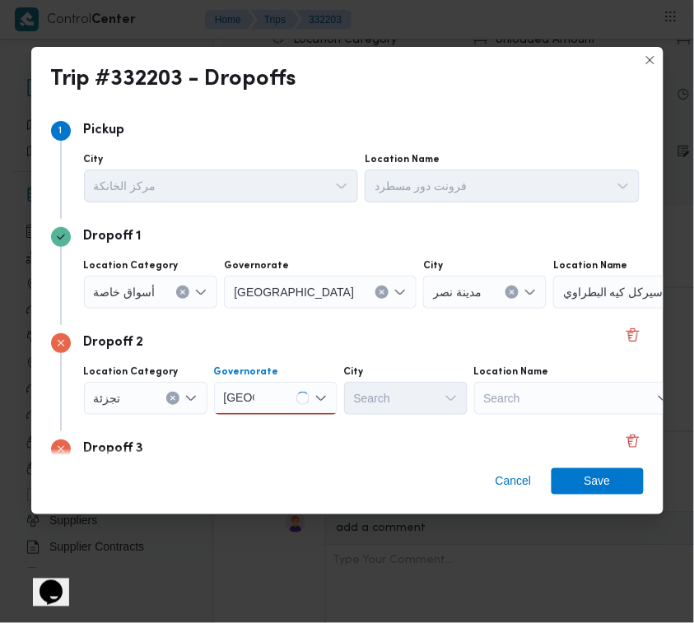
type input "قاهرة"
click at [147, 295] on span "أسواق خاصة" at bounding box center [125, 291] width 62 height 18
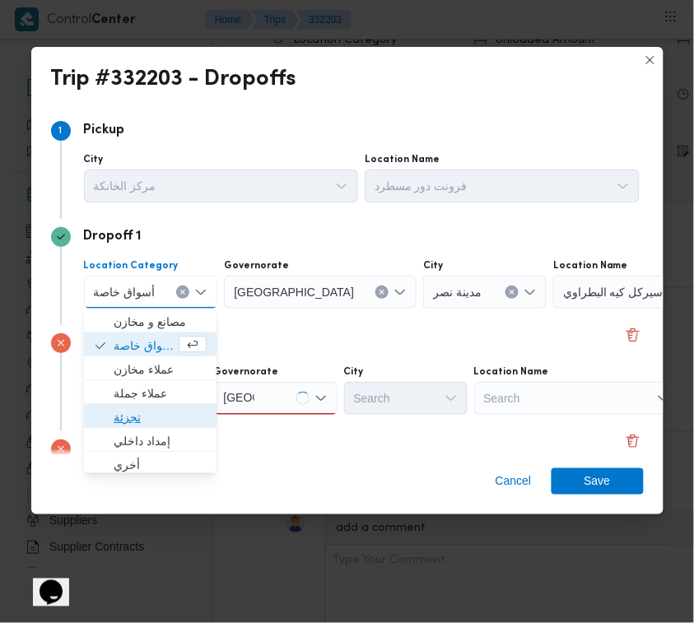
click at [133, 413] on span "تجزئة" at bounding box center [160, 418] width 93 height 20
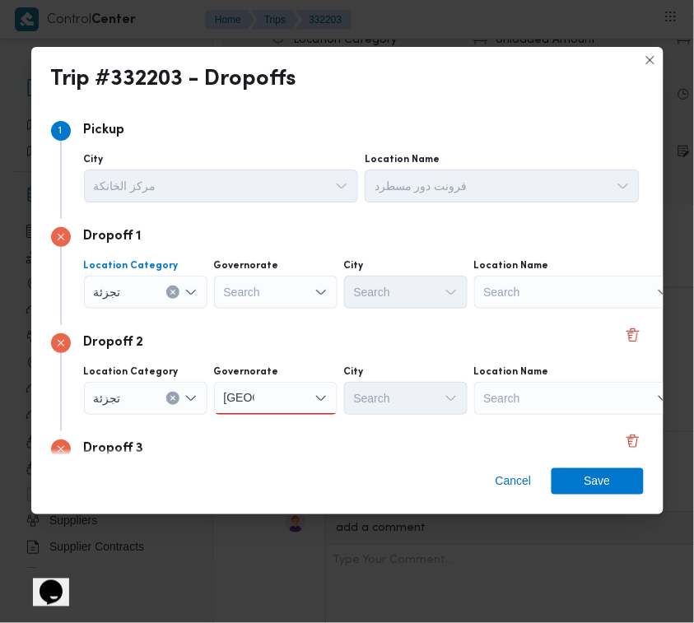
click at [237, 302] on div "Search" at bounding box center [276, 292] width 124 height 33
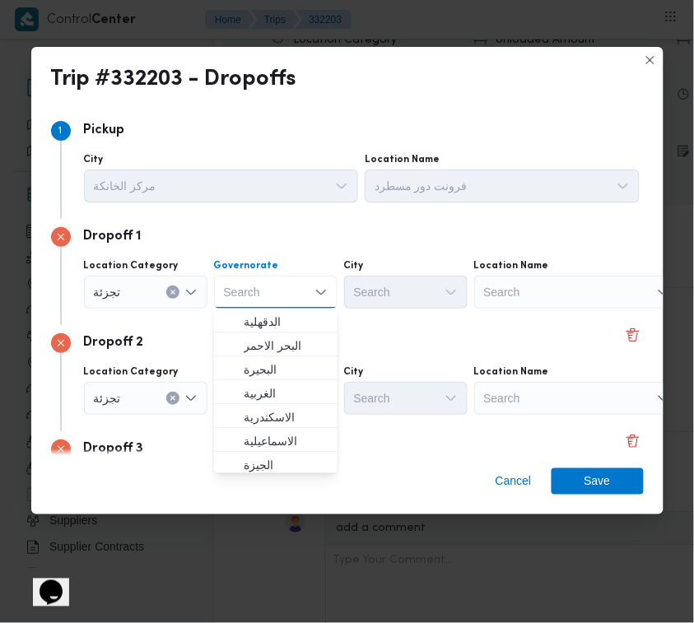
paste input "قاهرة"
type input "قاهرة"
click at [180, 331] on div "Dropoff 2 Location Category تجزئة Governorate قاهرة قاهرة City Search Location …" at bounding box center [347, 378] width 593 height 106
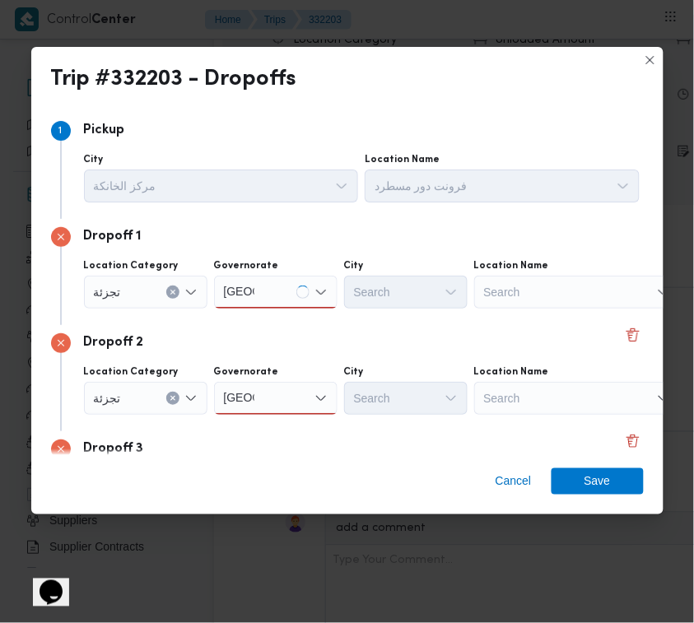
click at [272, 295] on div "قاهرة قاهرة" at bounding box center [276, 292] width 124 height 33
click at [264, 301] on div "قاهرة قاهرة" at bounding box center [276, 292] width 124 height 33
click at [265, 392] on div "قاهرة قاهرة" at bounding box center [276, 398] width 124 height 33
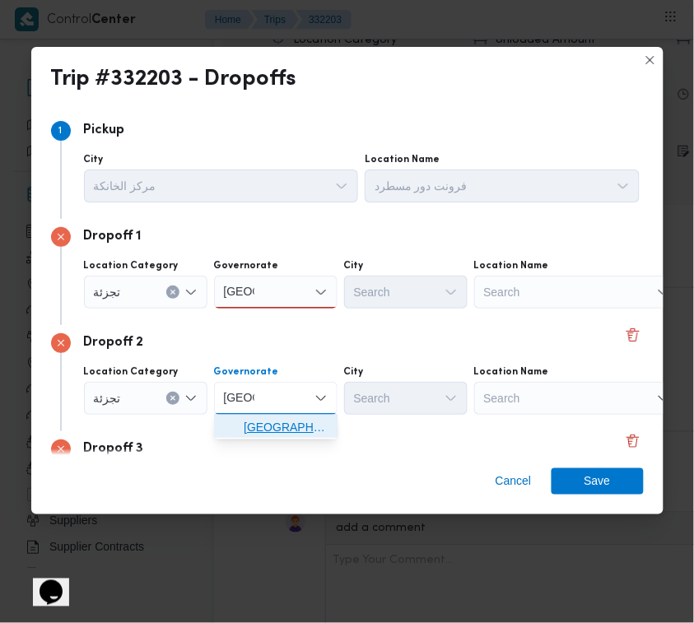
click at [272, 431] on span "القاهرة" at bounding box center [286, 428] width 84 height 20
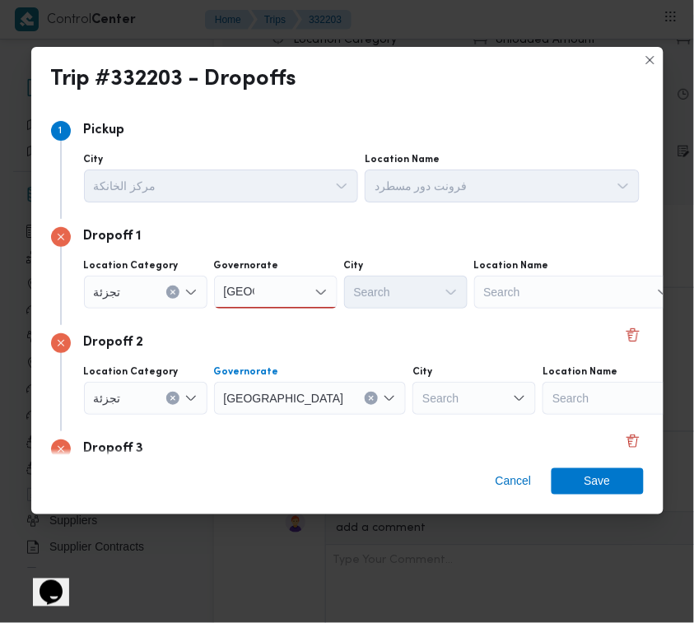
click at [299, 293] on div "قاهرة قاهرة" at bounding box center [276, 292] width 124 height 33
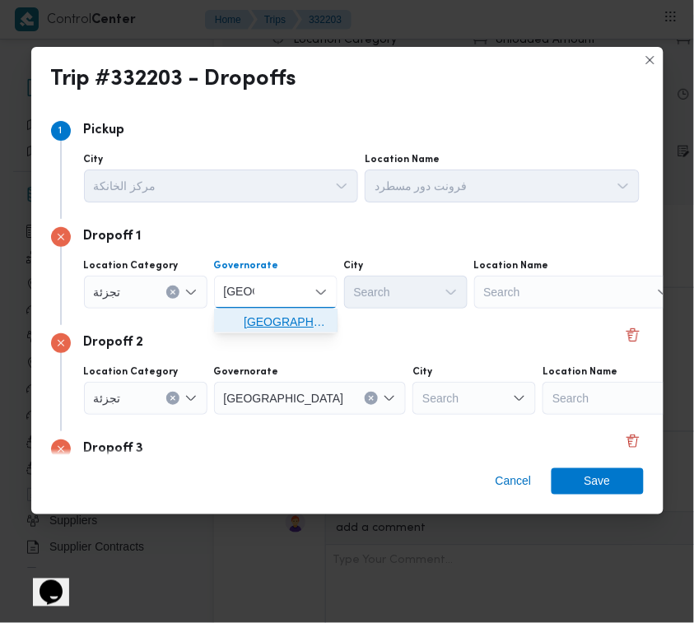
click at [293, 321] on span "القاهرة" at bounding box center [286, 322] width 84 height 20
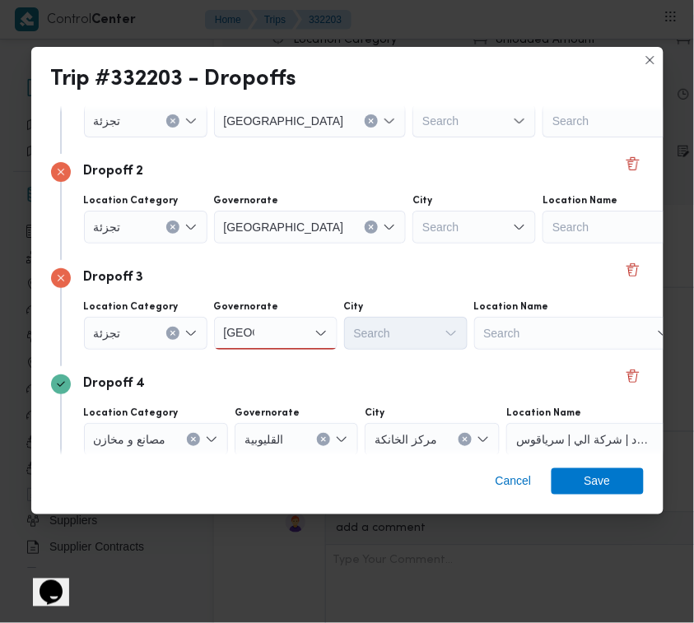
scroll to position [237, 0]
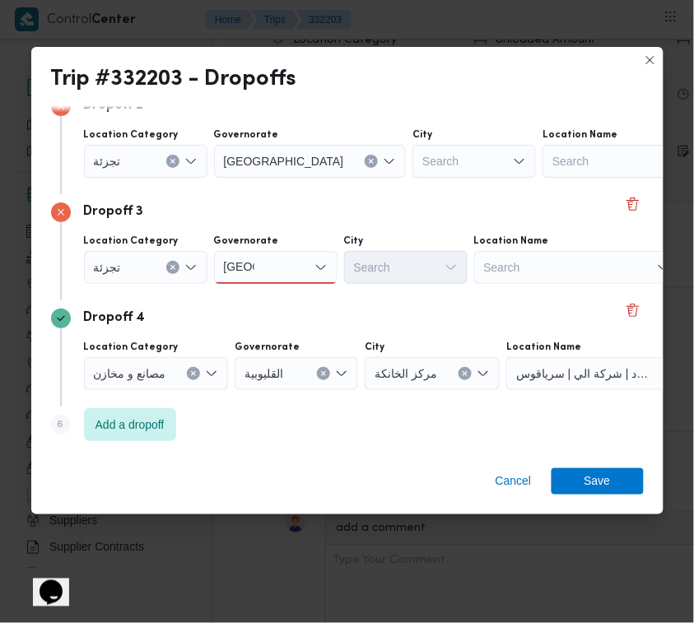
click at [276, 266] on div "قاهرة قاهرة" at bounding box center [276, 267] width 124 height 33
click at [266, 295] on span "القاهرة" at bounding box center [286, 297] width 84 height 20
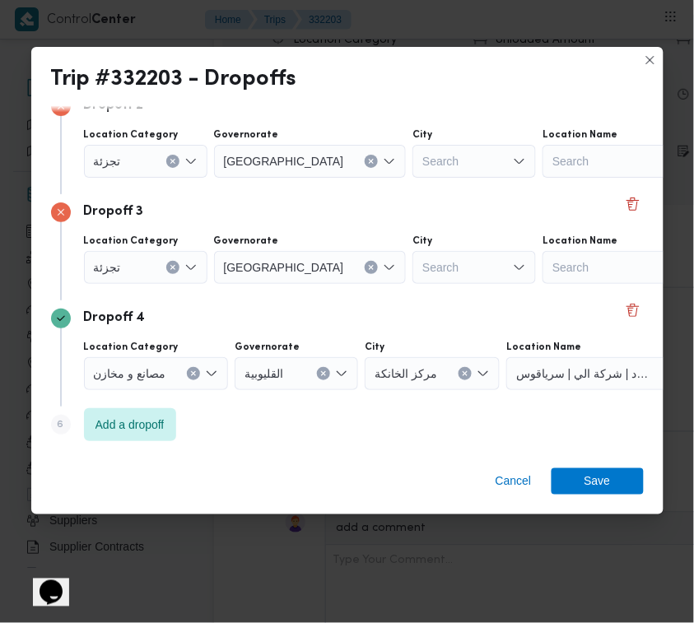
click at [413, 159] on div "Search" at bounding box center [475, 161] width 124 height 33
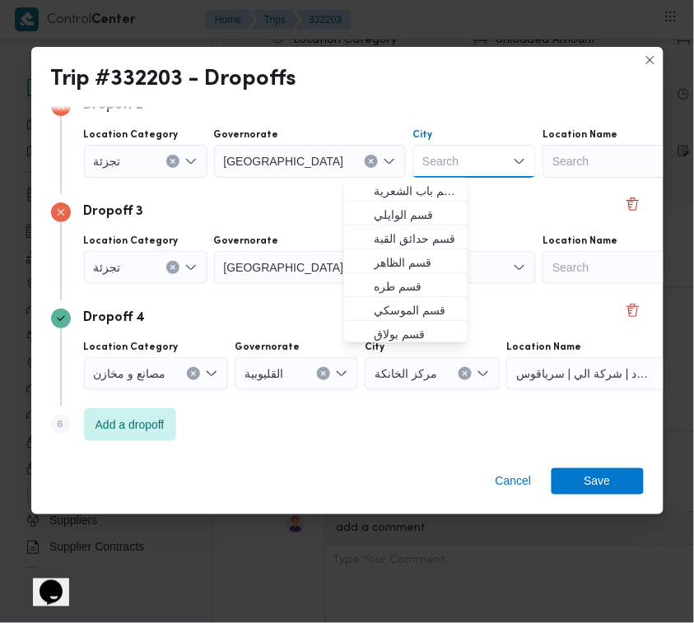
paste input "May"
type input "May"
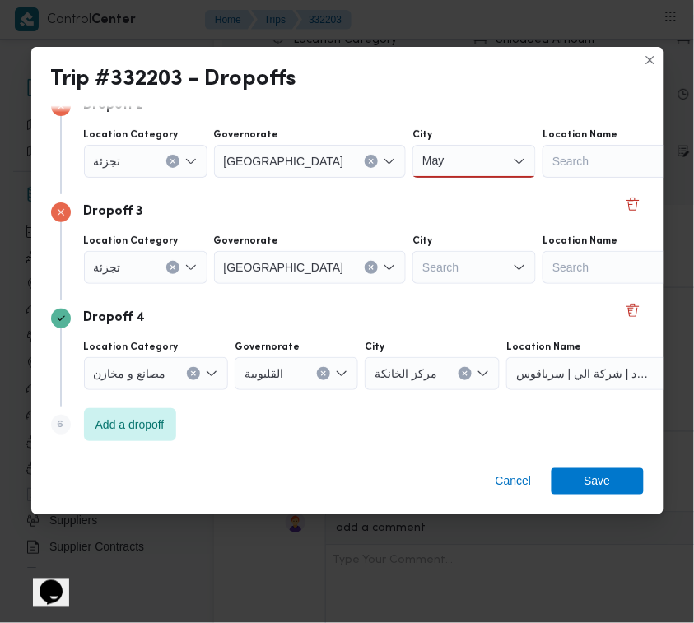
click at [421, 278] on div "Search" at bounding box center [475, 267] width 124 height 33
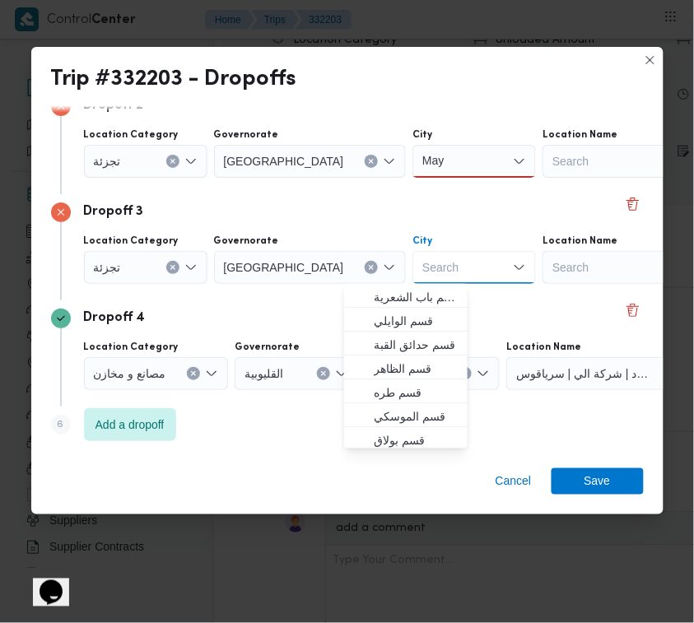
paste input "حلوان"
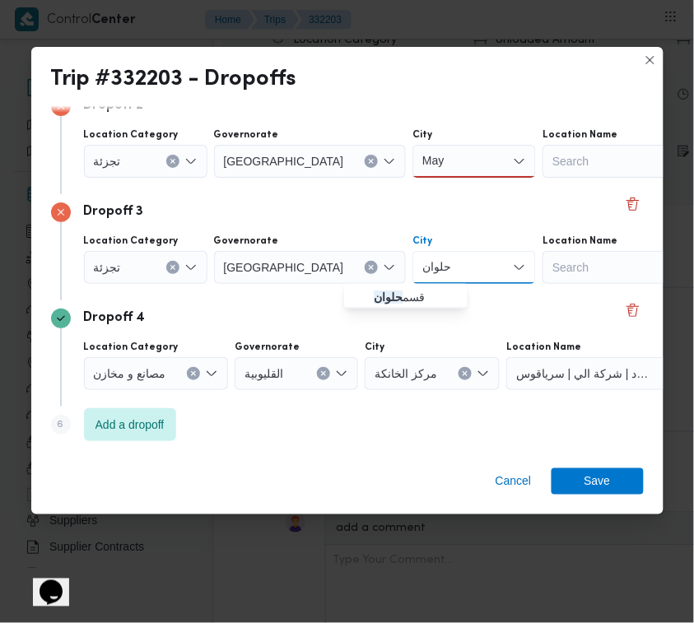
type input "حلوان"
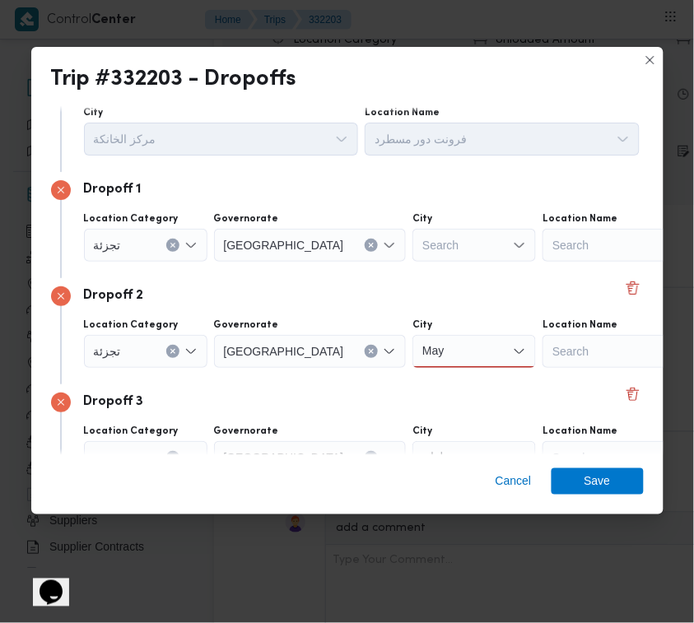
scroll to position [0, 0]
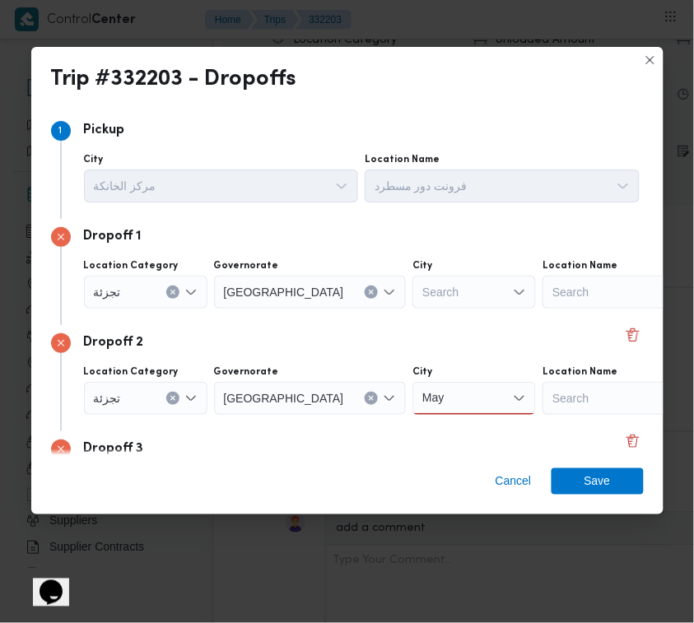
click at [413, 289] on div "Search" at bounding box center [475, 292] width 124 height 33
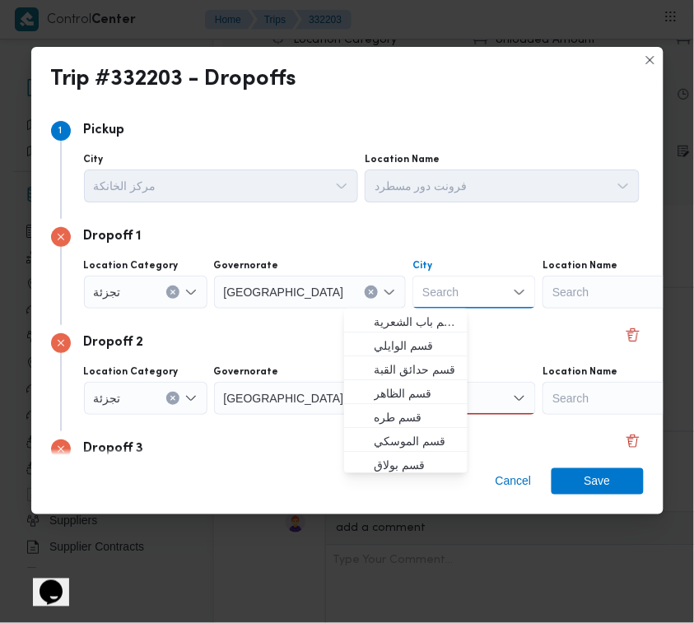
paste input "المعادي"
type input "المعادي"
click at [257, 320] on div "Dropoff 1 Location Category تجزئة Governorate القاهرة City المعادي المعادي Comb…" at bounding box center [347, 272] width 593 height 106
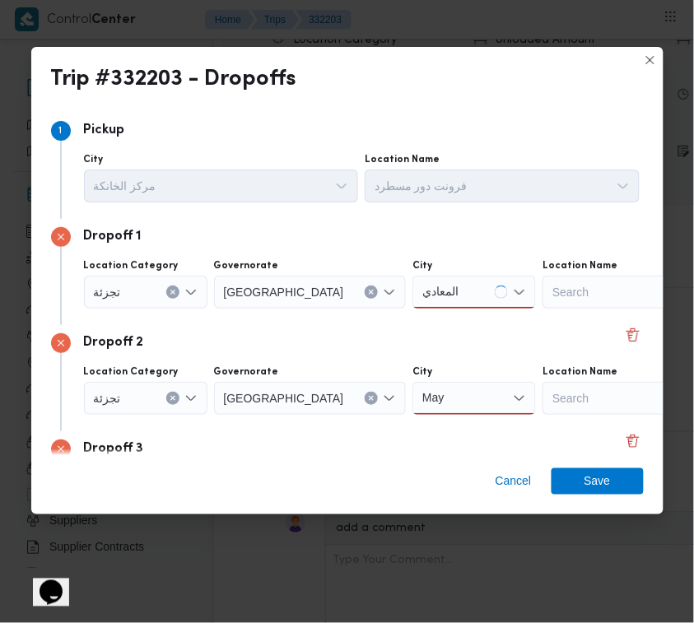
click at [413, 289] on div "المعادي المعادي" at bounding box center [475, 292] width 124 height 33
click at [413, 306] on div "المعادي المعادي Combo box. Selected. المعادي. Selected. Combo box input. Search…" at bounding box center [475, 292] width 124 height 33
click at [413, 321] on span "قسم المعادي" at bounding box center [416, 322] width 84 height 20
click at [413, 408] on div "May May" at bounding box center [475, 398] width 124 height 33
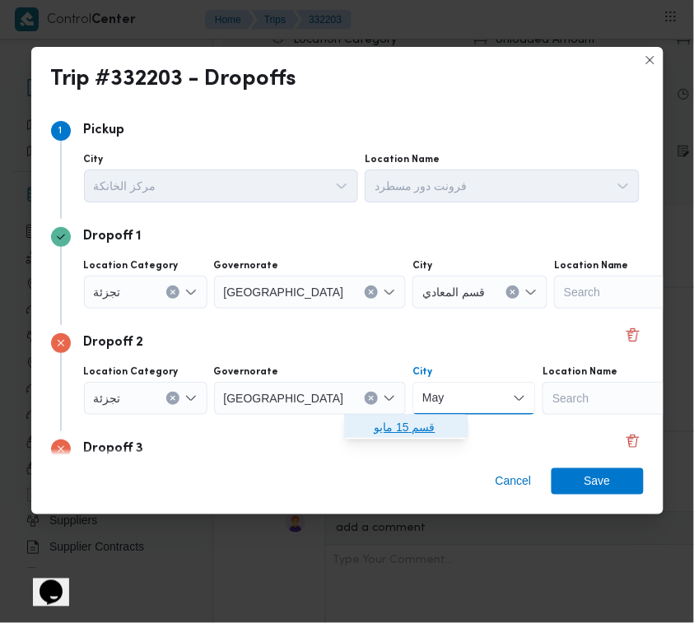
click at [413, 422] on span "قسم 15 مايو" at bounding box center [416, 428] width 84 height 20
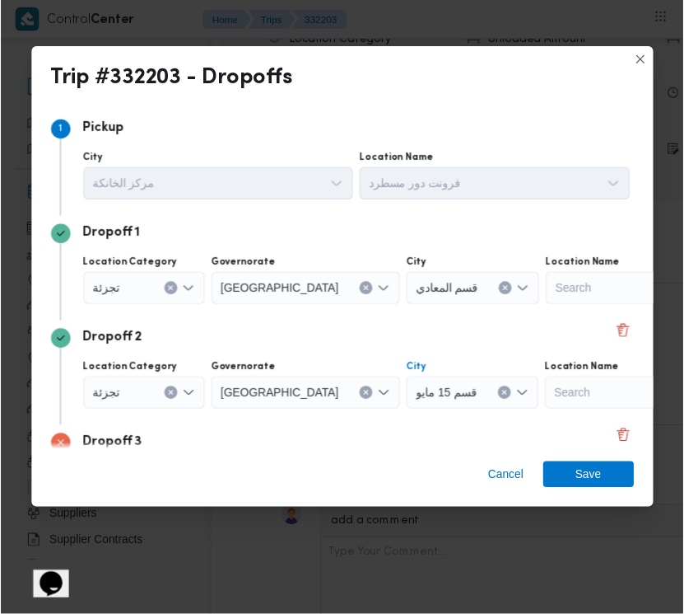
scroll to position [237, 0]
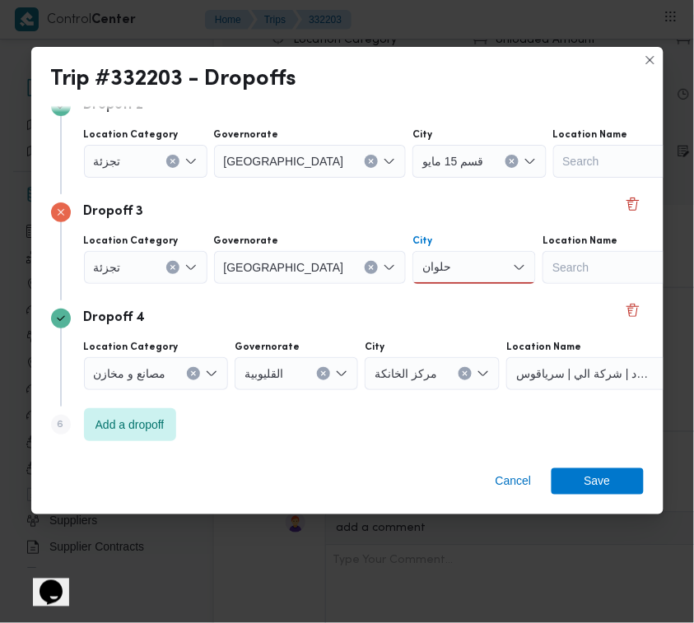
click at [413, 264] on div "حلوان حلوان" at bounding box center [475, 267] width 124 height 33
click at [402, 287] on span "قسم حلوان" at bounding box center [416, 297] width 84 height 20
click at [610, 486] on span "Save" at bounding box center [598, 481] width 92 height 26
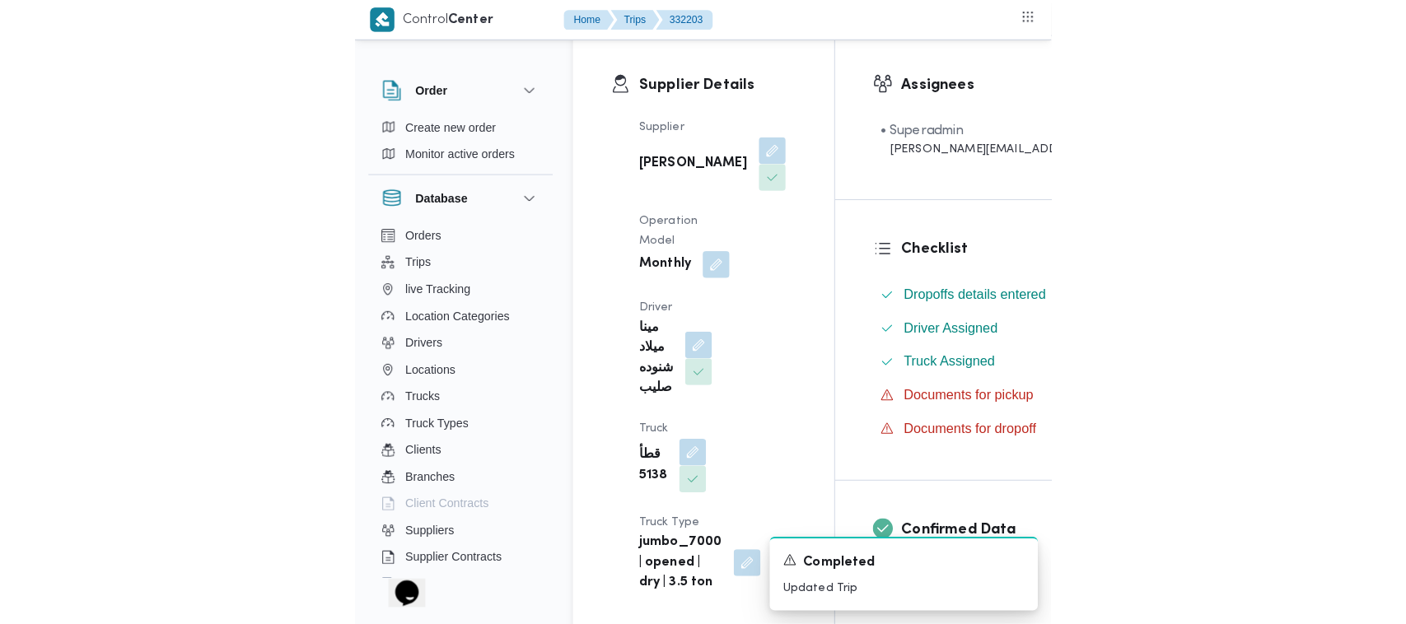
scroll to position [0, 0]
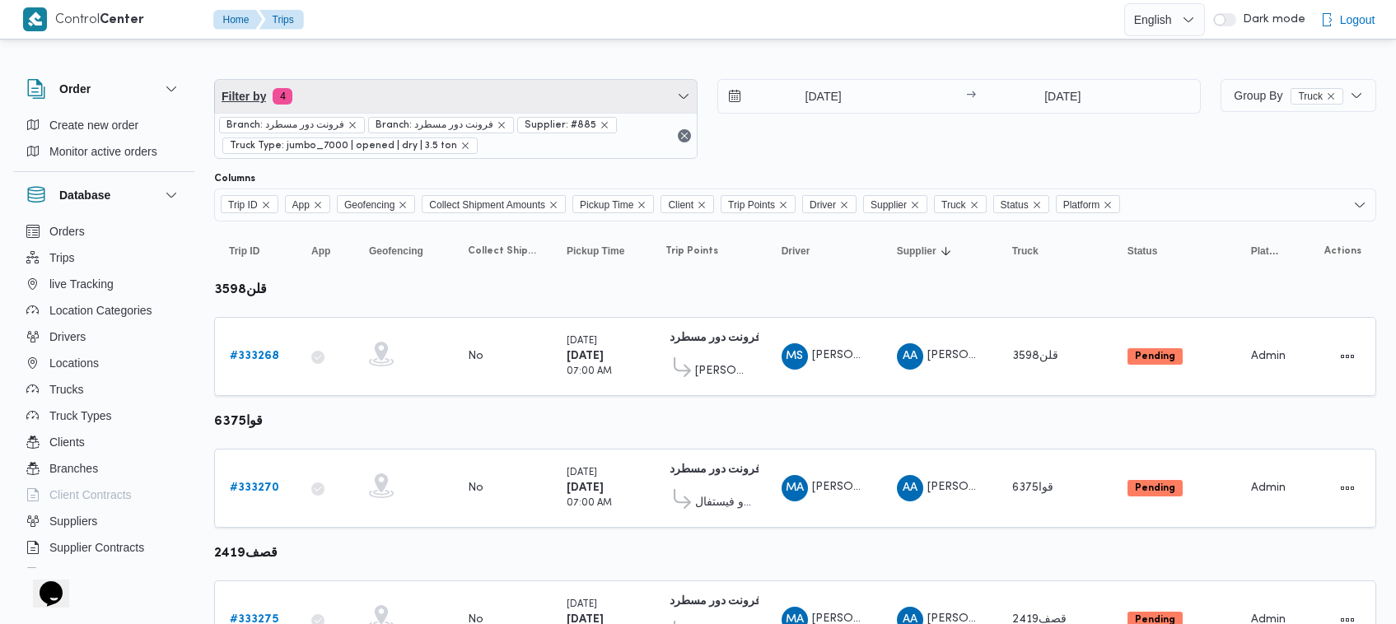
click at [424, 96] on span "Filter by 4" at bounding box center [456, 96] width 482 height 33
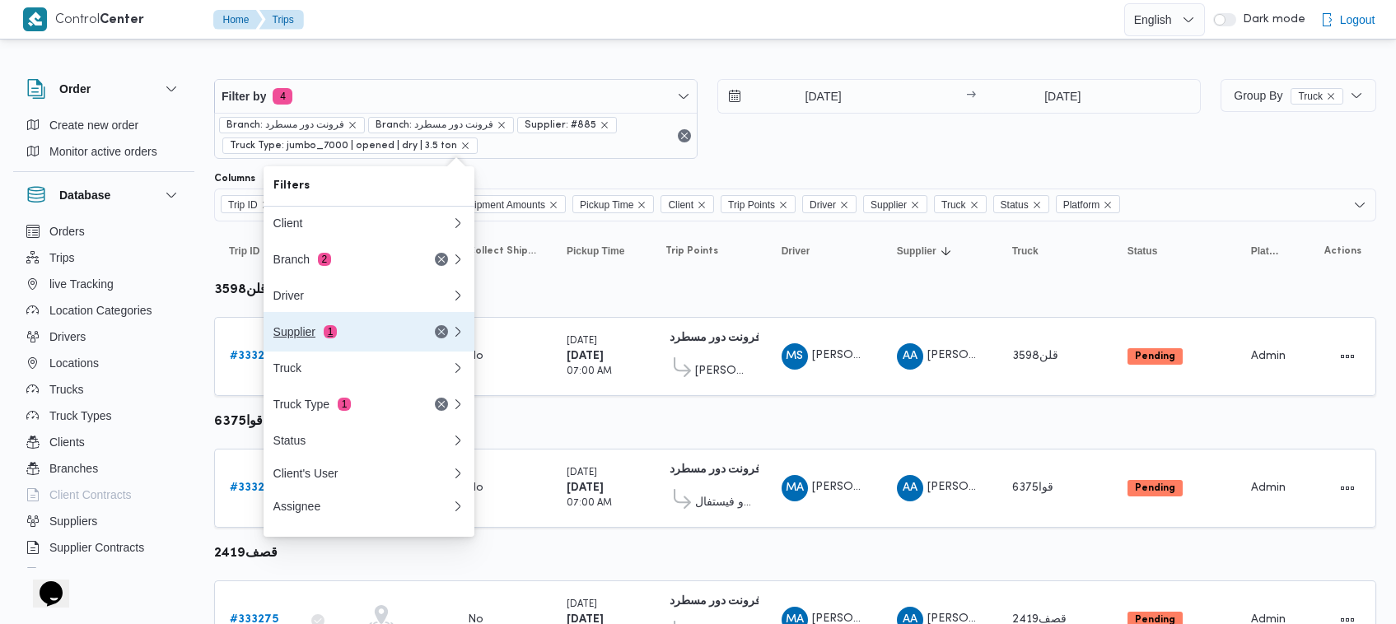
click at [338, 334] on div "Supplier 1" at bounding box center [342, 331] width 138 height 13
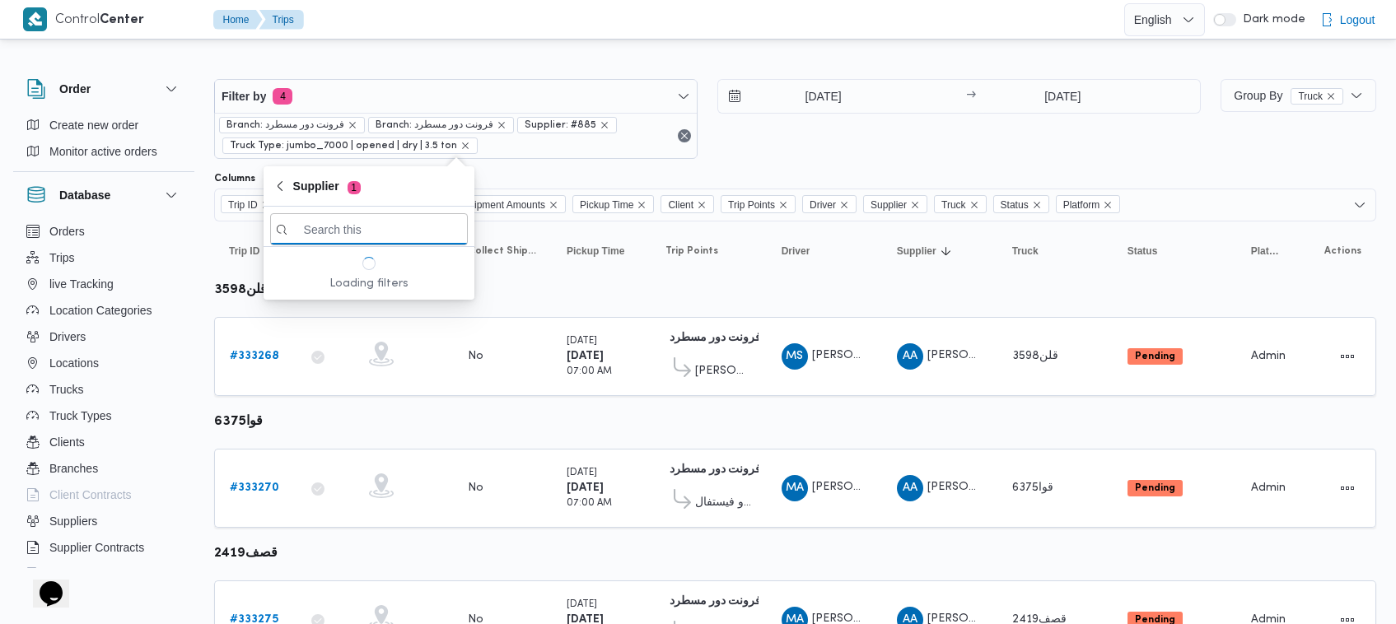
paste input "[PERSON_NAME]"
type input "[PERSON_NAME]"
click at [328, 298] on span "[PERSON_NAME]" at bounding box center [369, 287] width 198 height 26
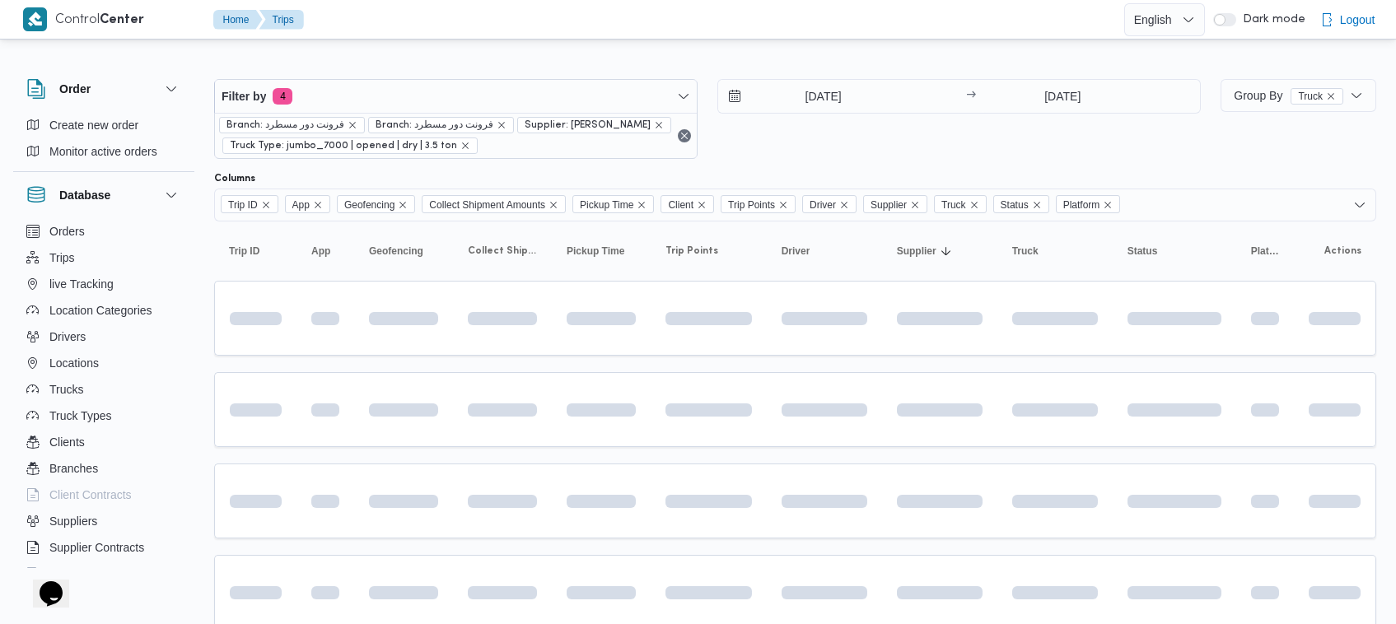
click at [818, 158] on div "30/8/2025 → 30/8/2025" at bounding box center [958, 119] width 483 height 80
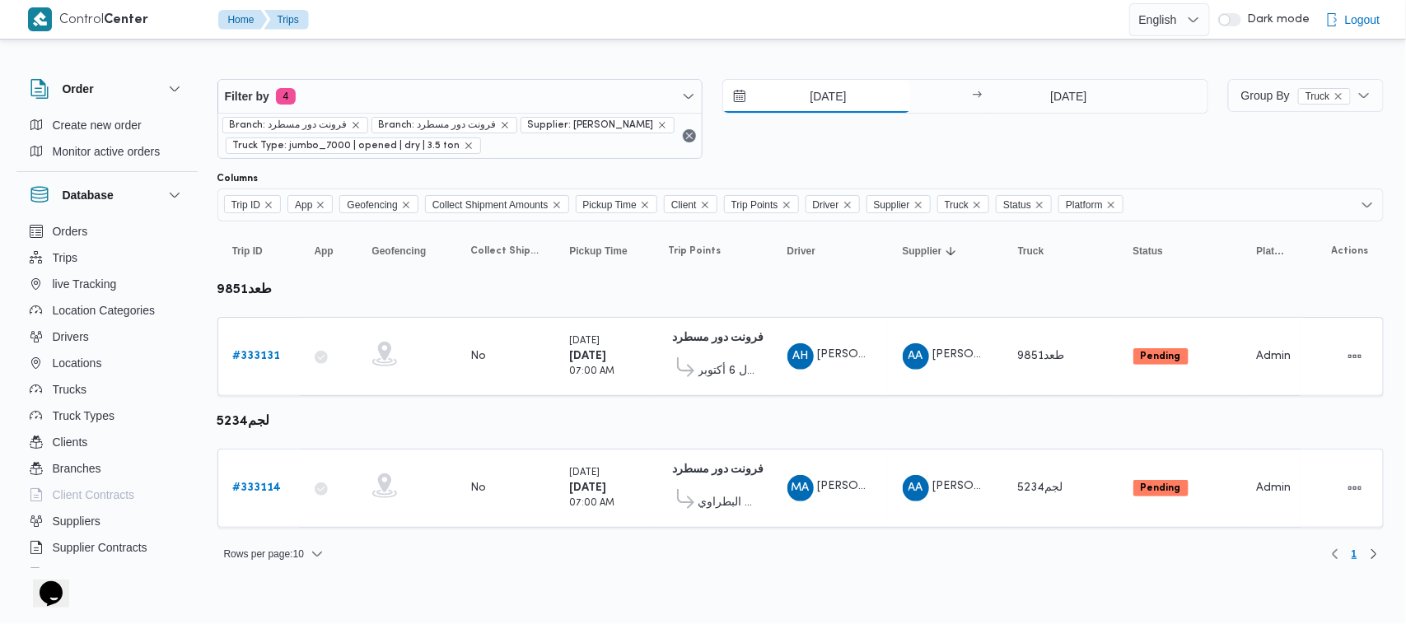
click at [814, 105] on input "30/8/2025" at bounding box center [816, 96] width 187 height 33
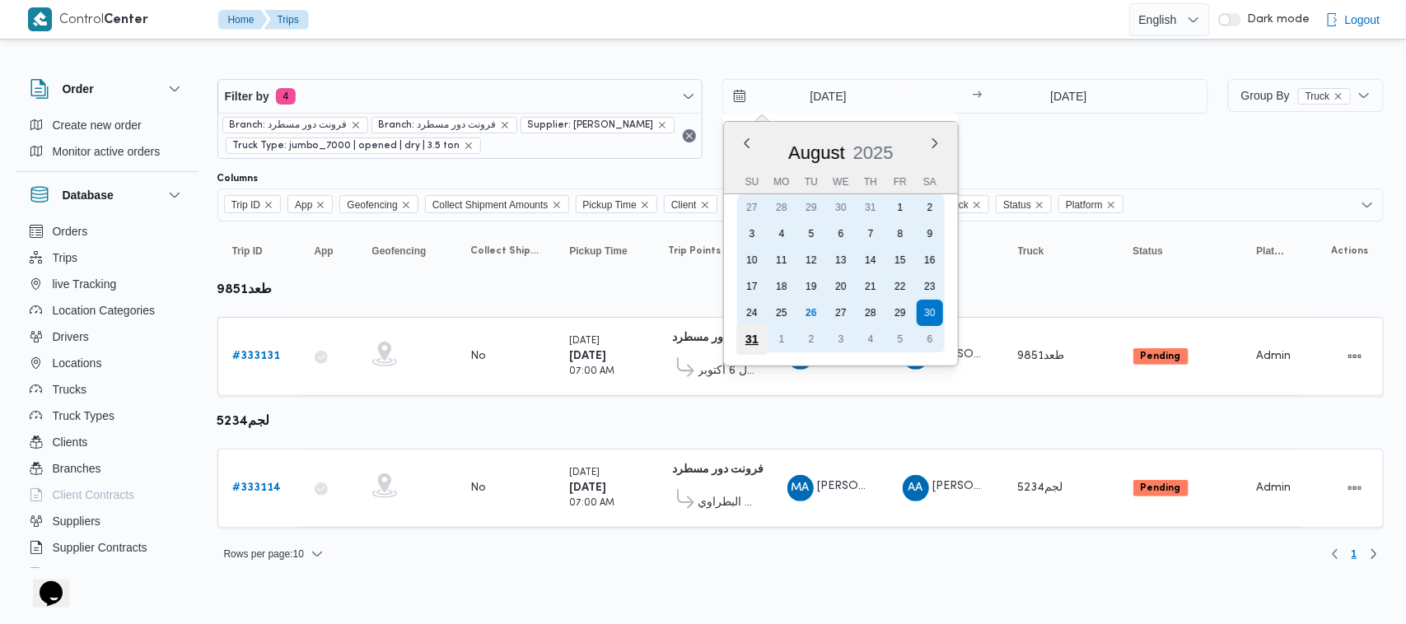
click at [754, 343] on div "31" at bounding box center [751, 339] width 31 height 31
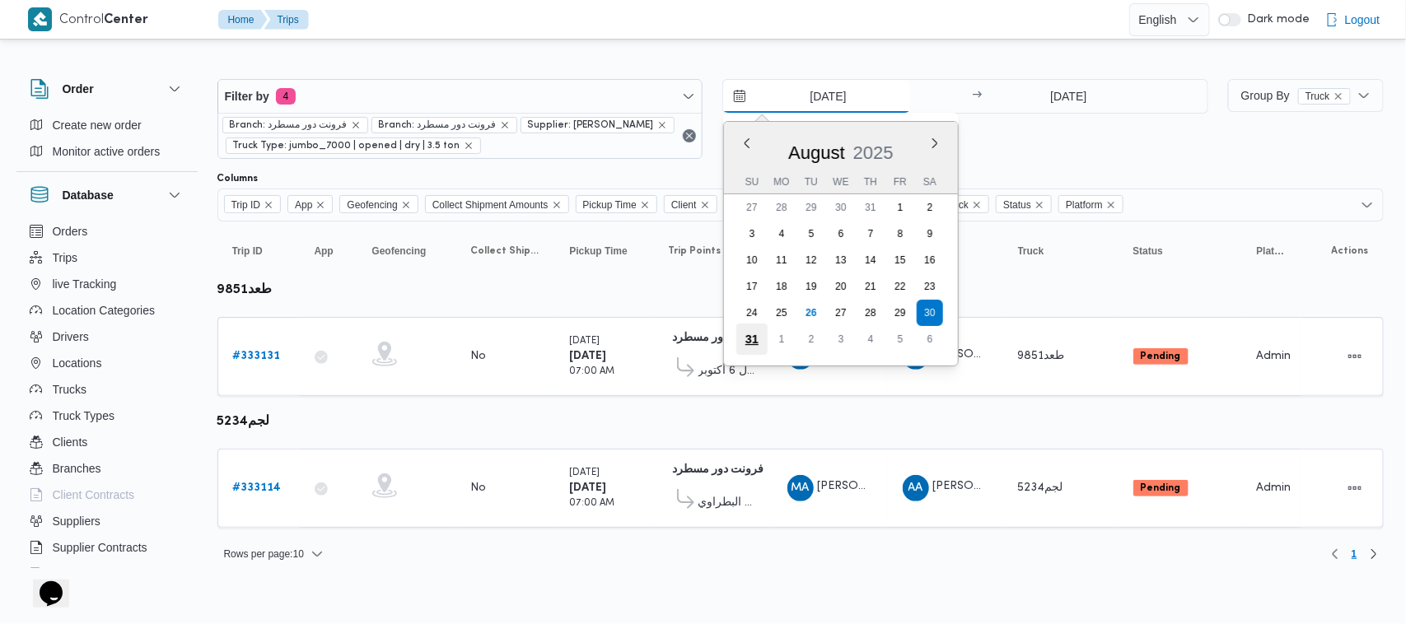
type input "31/8/2025"
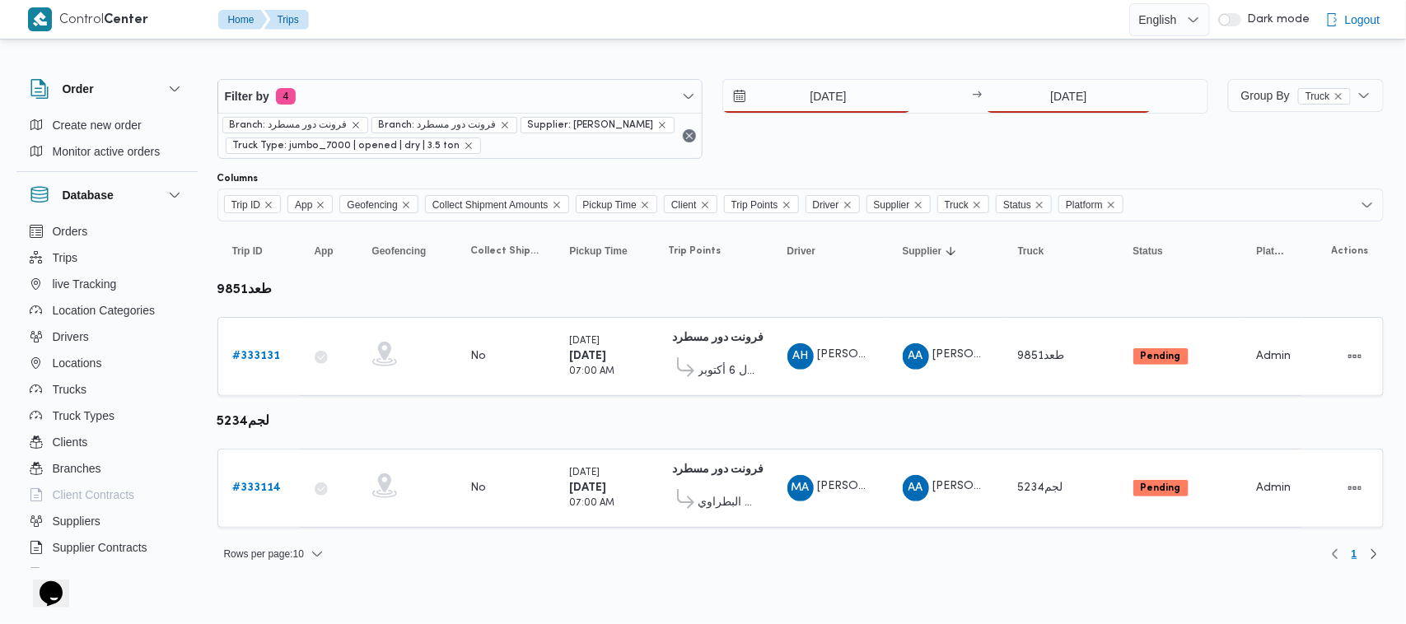
click at [1097, 77] on div "Filter by 4 Branch: فرونت دور مسطرد Branch: فرونت دور مسطرد Supplier: علي عبدال…" at bounding box center [713, 119] width 1010 height 100
click at [1091, 92] on input "30/8/2025" at bounding box center [1069, 96] width 164 height 33
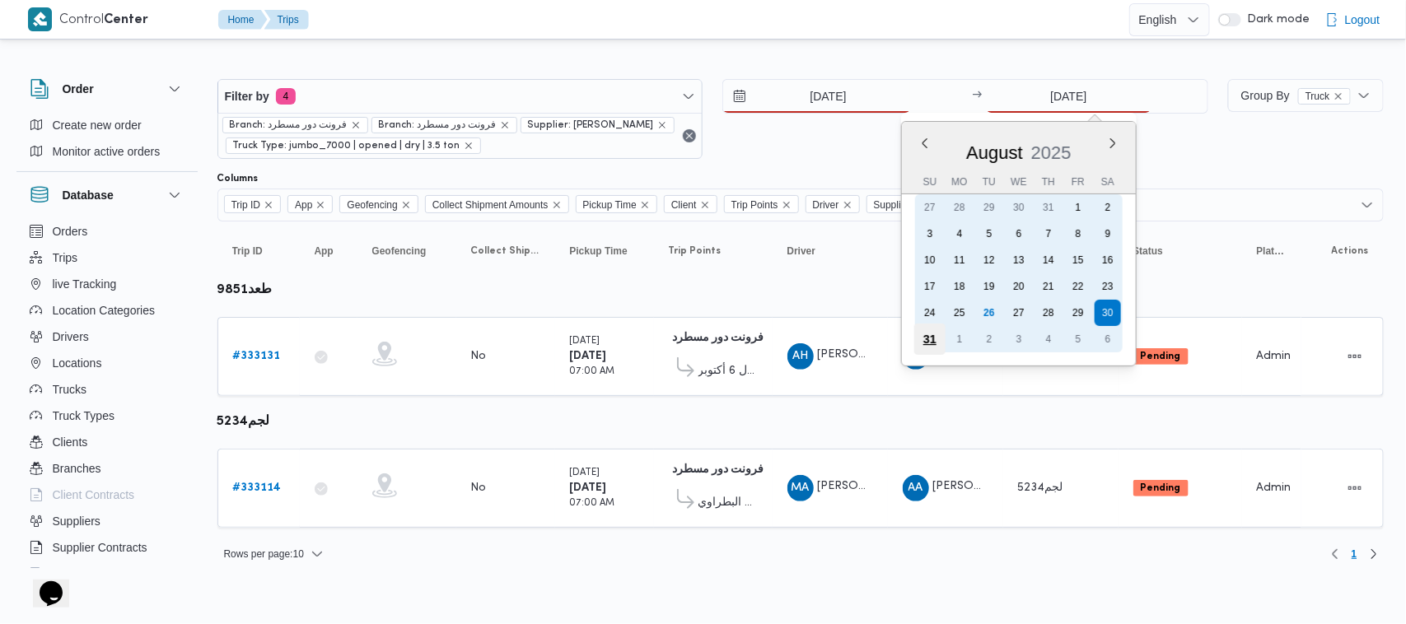
click at [933, 330] on div "31" at bounding box center [929, 339] width 31 height 31
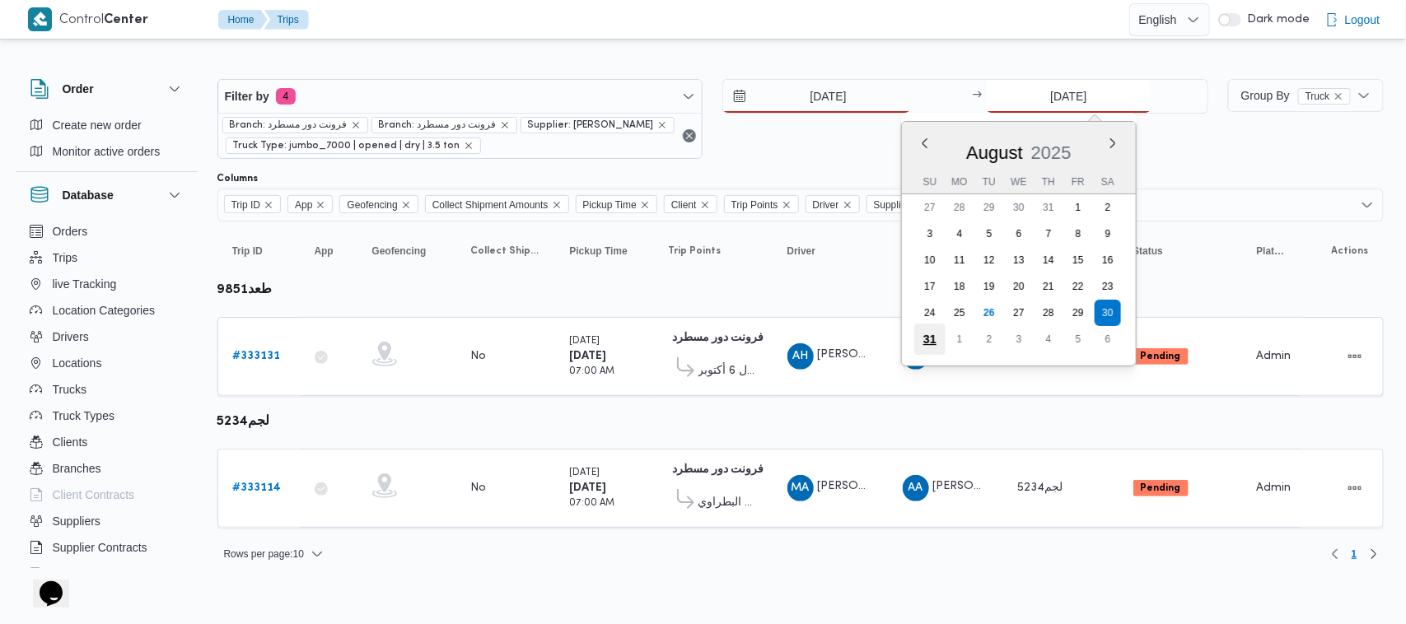
type input "31/8/2025"
click at [824, 134] on div "31/8/2025 → 31/8/2025 Previous Month Next month August 2025 August 2025 Su Mo T…" at bounding box center [965, 119] width 486 height 80
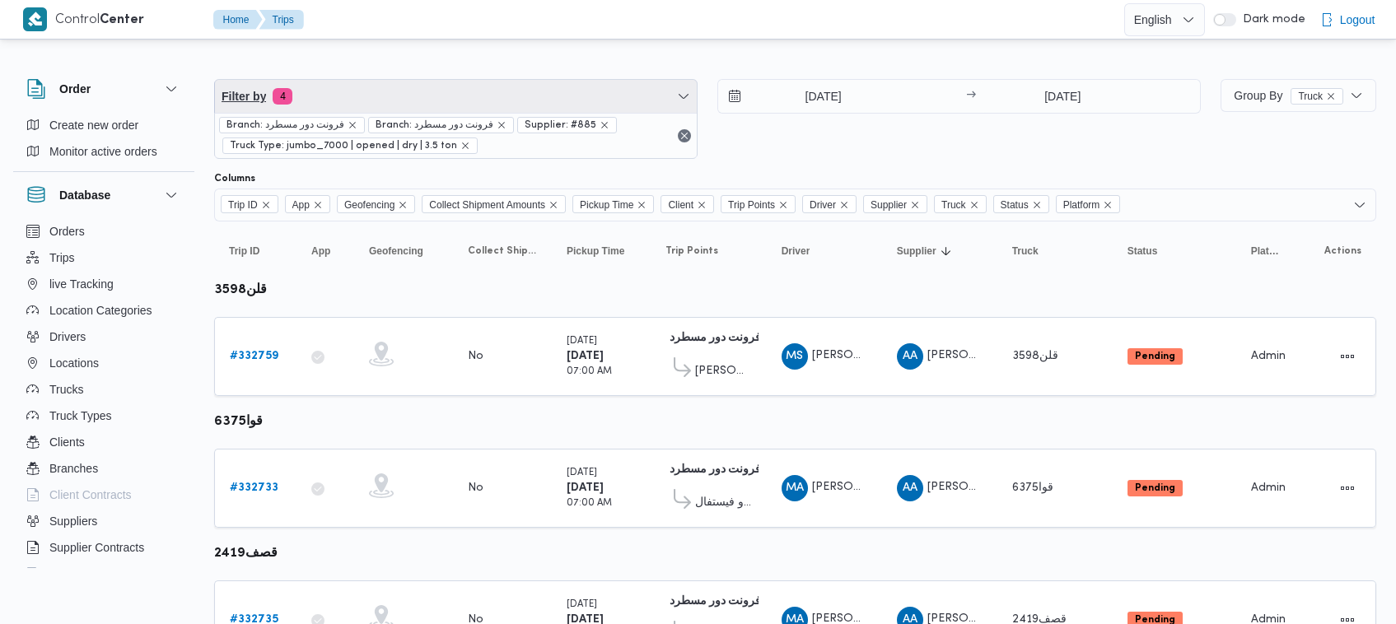
click at [439, 96] on span "Filter by 4" at bounding box center [456, 96] width 482 height 33
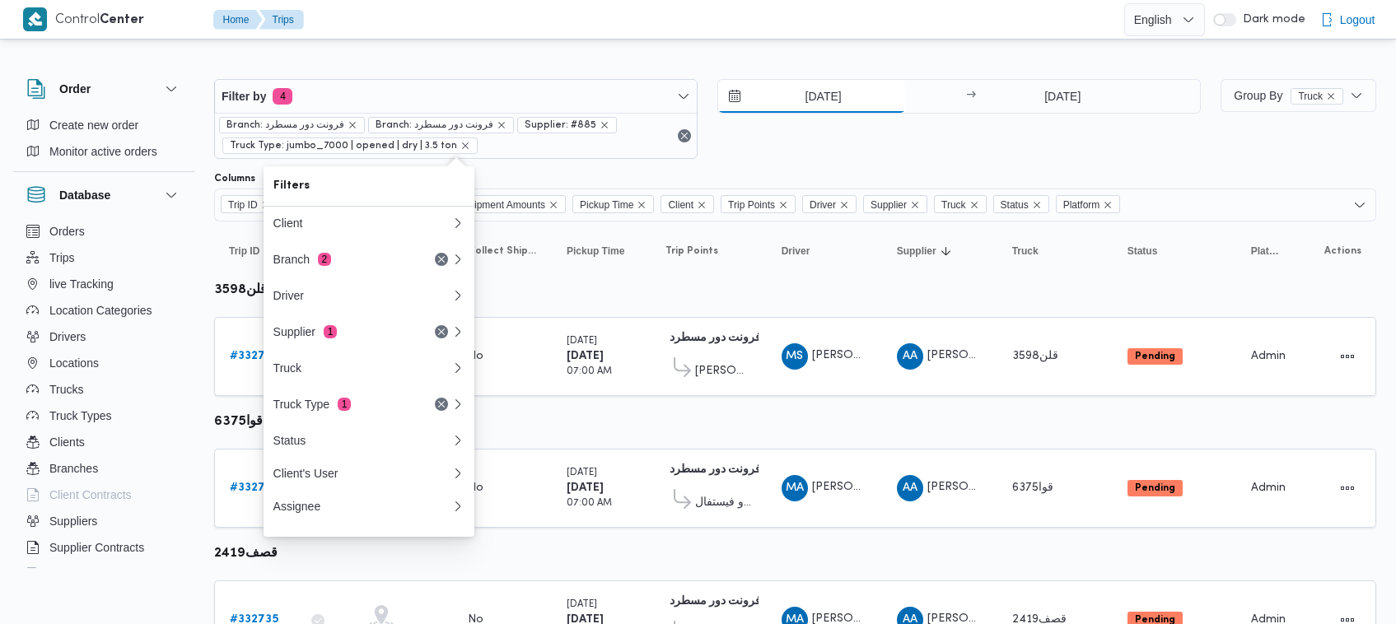
click at [816, 91] on input "[DATE]" at bounding box center [811, 96] width 187 height 33
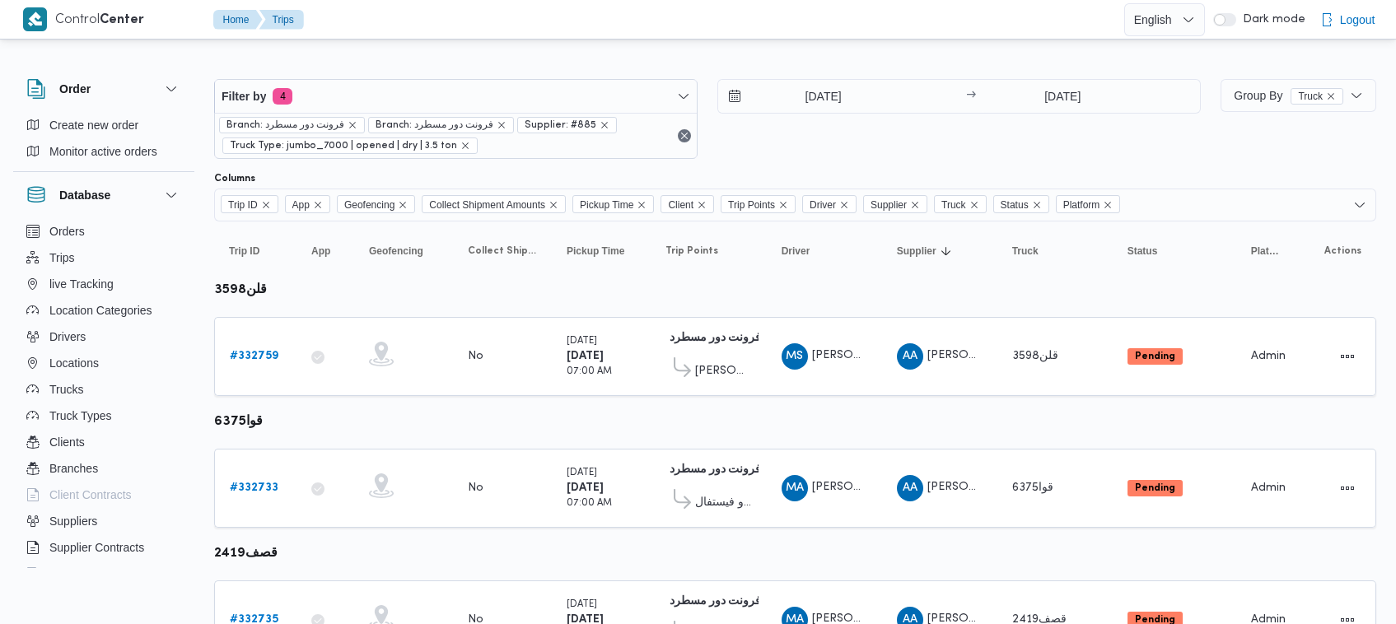
click at [476, 76] on div "Filter by 4 Branch: فرونت دور مسطرد Branch: فرونت دور مسطرد Supplier: #885 Truc…" at bounding box center [707, 119] width 1006 height 100
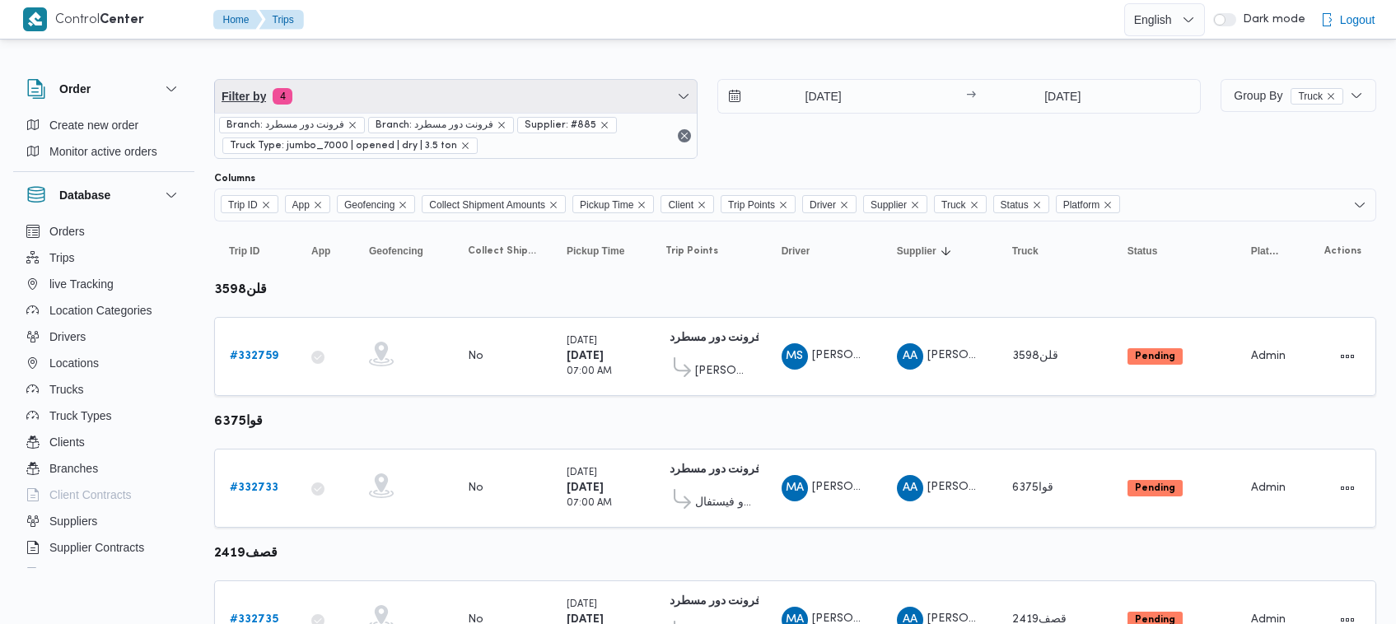
click at [464, 91] on span "Filter by 4" at bounding box center [456, 96] width 482 height 33
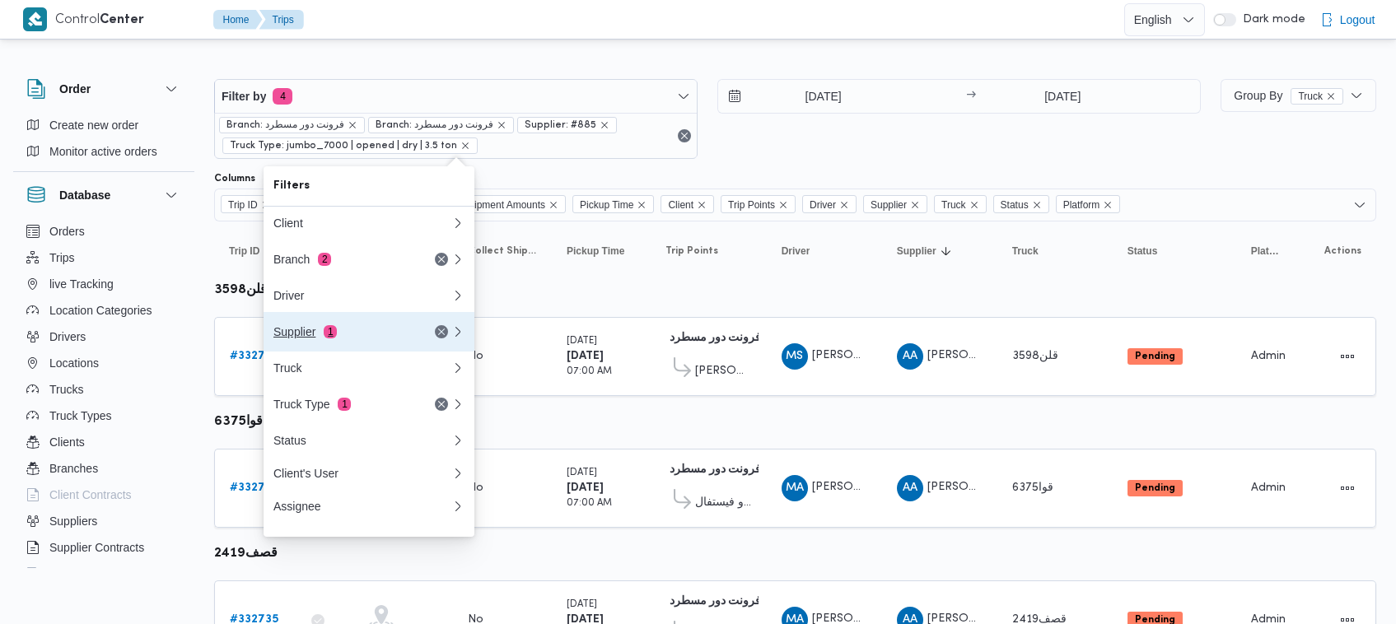
click at [336, 338] on div "Supplier 1" at bounding box center [342, 331] width 138 height 13
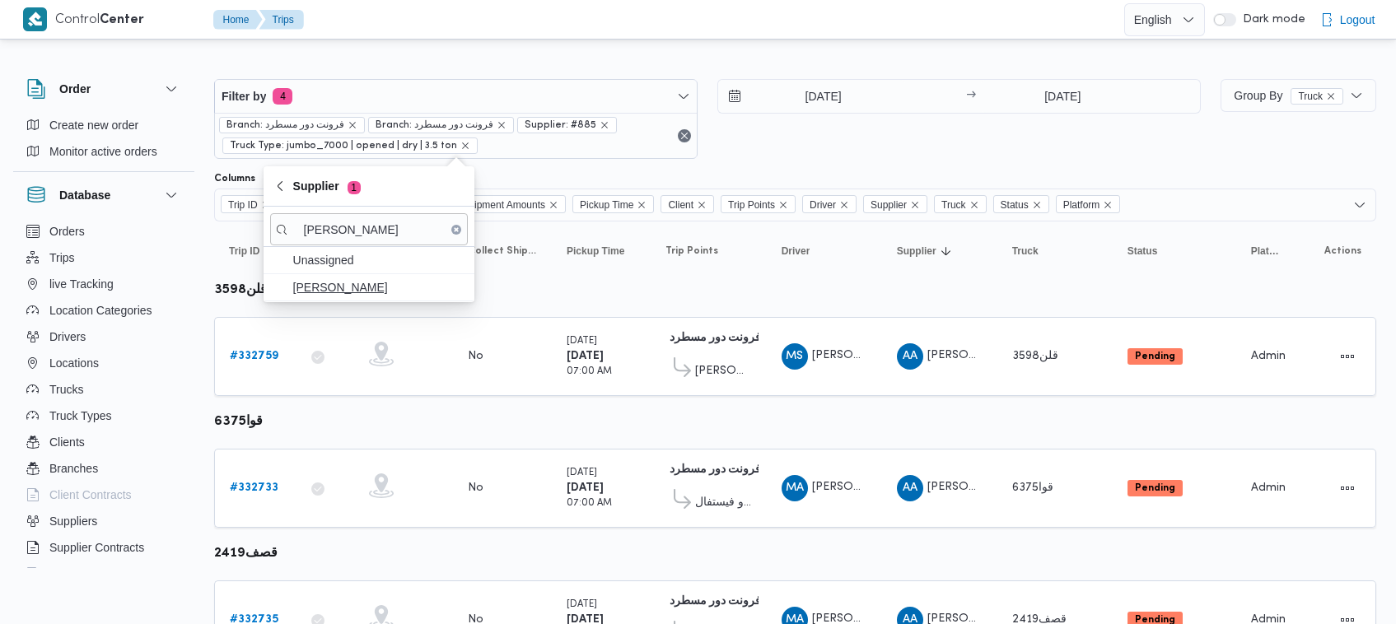
type input "[PERSON_NAME]"
click at [330, 282] on span "[PERSON_NAME]" at bounding box center [378, 288] width 171 height 20
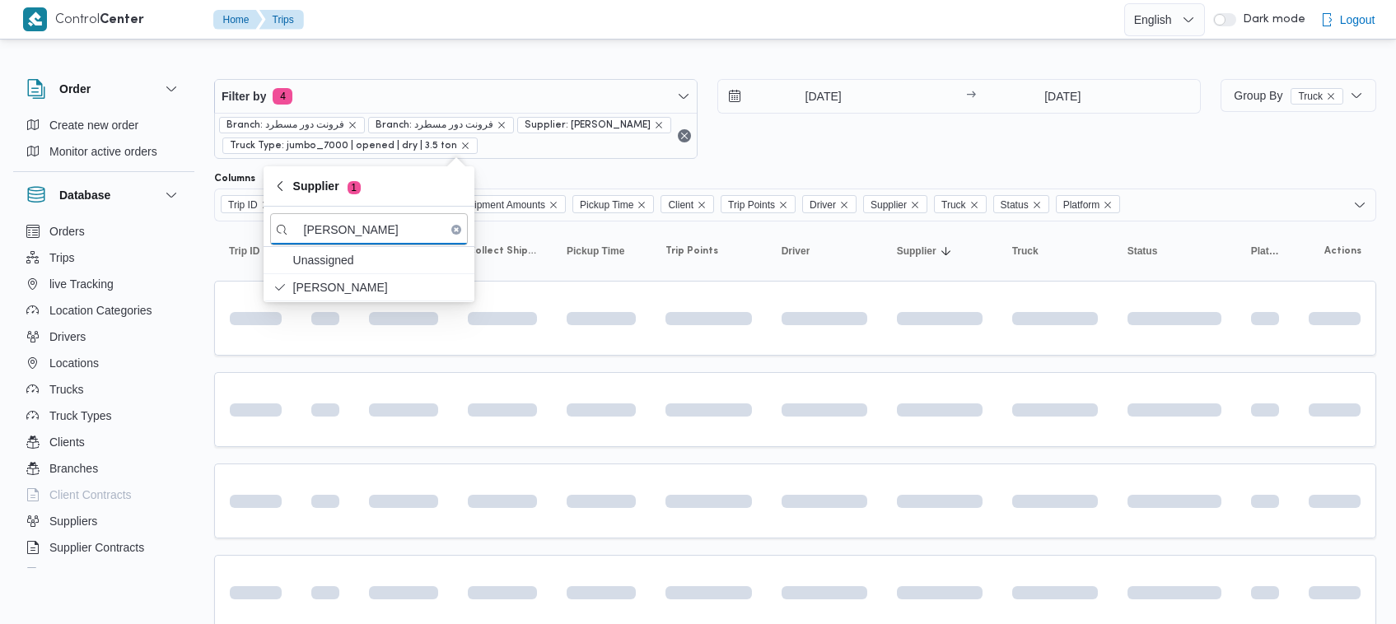
click at [850, 121] on div "[DATE] → [DATE]" at bounding box center [958, 119] width 483 height 80
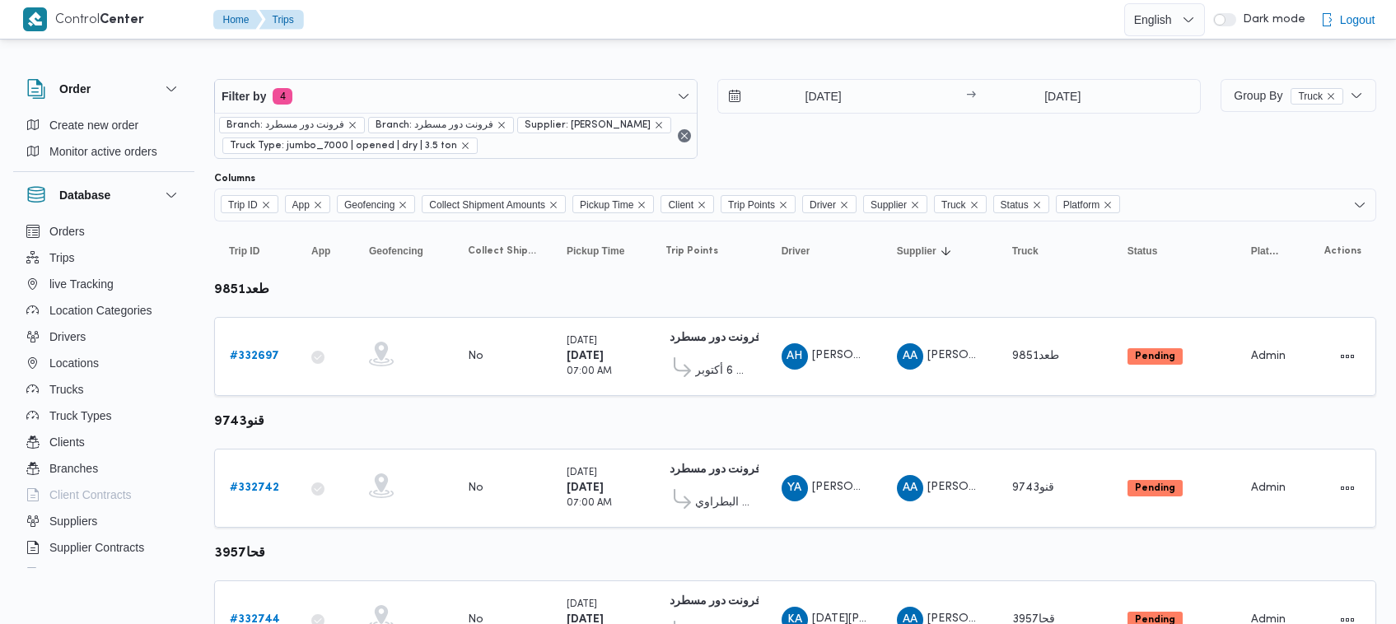
click at [295, 159] on div "Filter by 4 Branch: فرونت دور مسطرد Branch: فرونت دور مسطرد Supplier: علي عبدال…" at bounding box center [455, 119] width 483 height 80
click at [258, 483] on b "# 332742" at bounding box center [254, 488] width 49 height 11
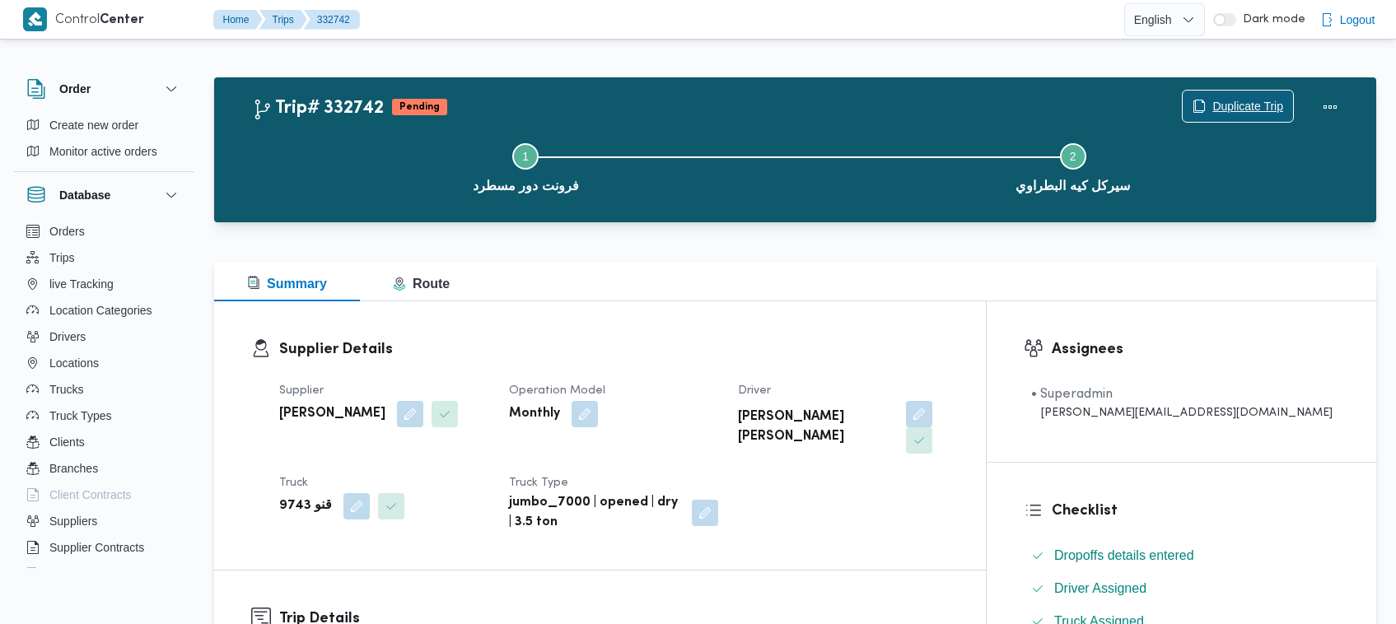
click at [1199, 109] on icon "button" at bounding box center [1198, 106] width 13 height 13
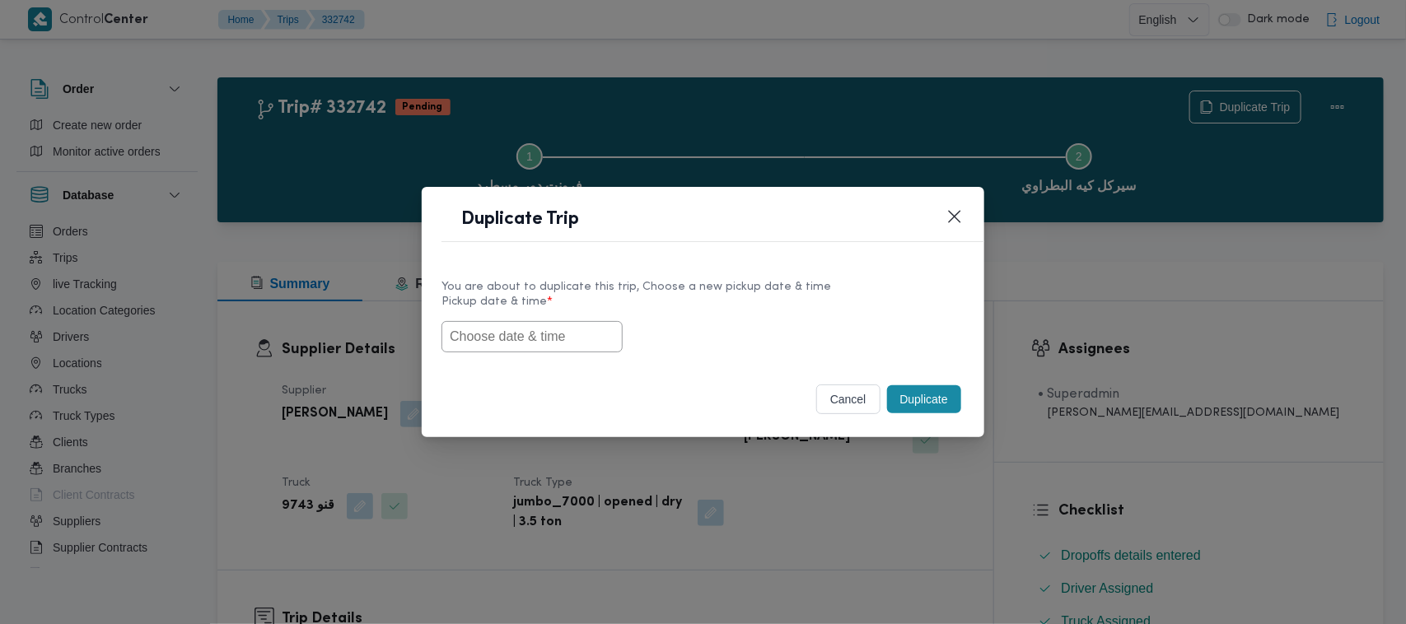
click at [500, 324] on input "text" at bounding box center [531, 336] width 181 height 31
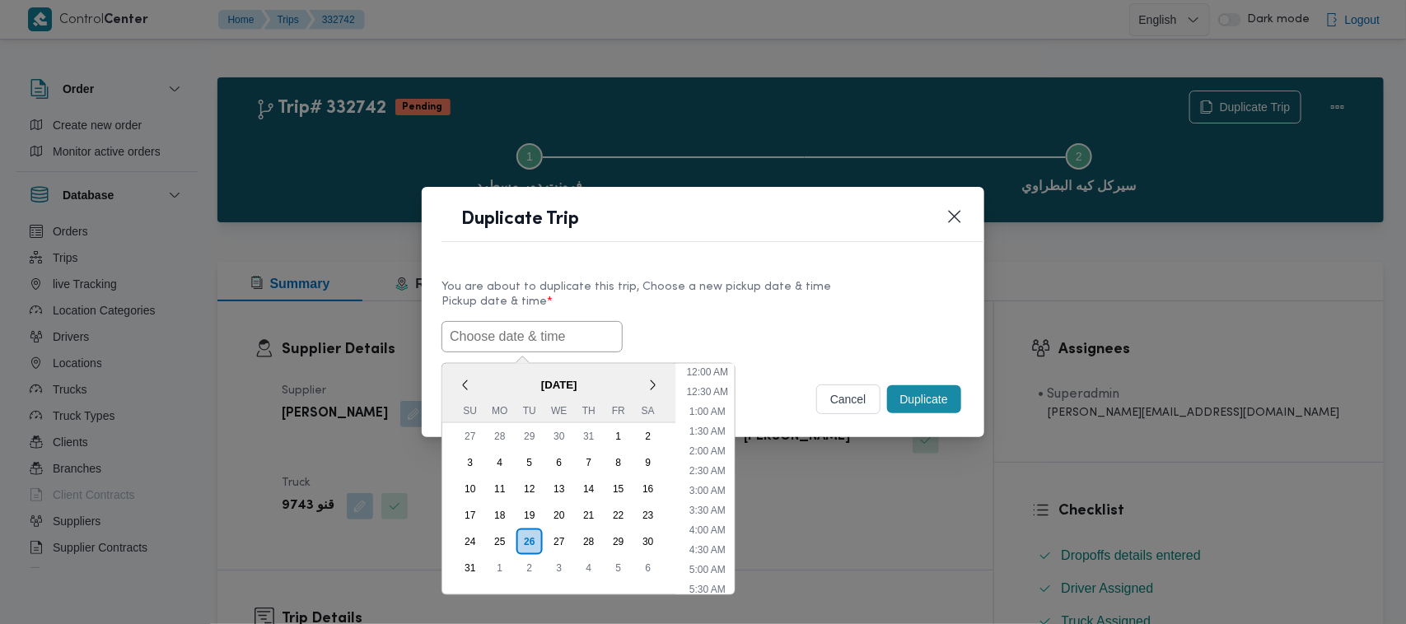
scroll to position [272, 0]
paste input "30/08/2025 7:00AM"
type input "30/08/2025 7:00AM"
click at [838, 306] on label "Pickup date & time *" at bounding box center [702, 309] width 523 height 26
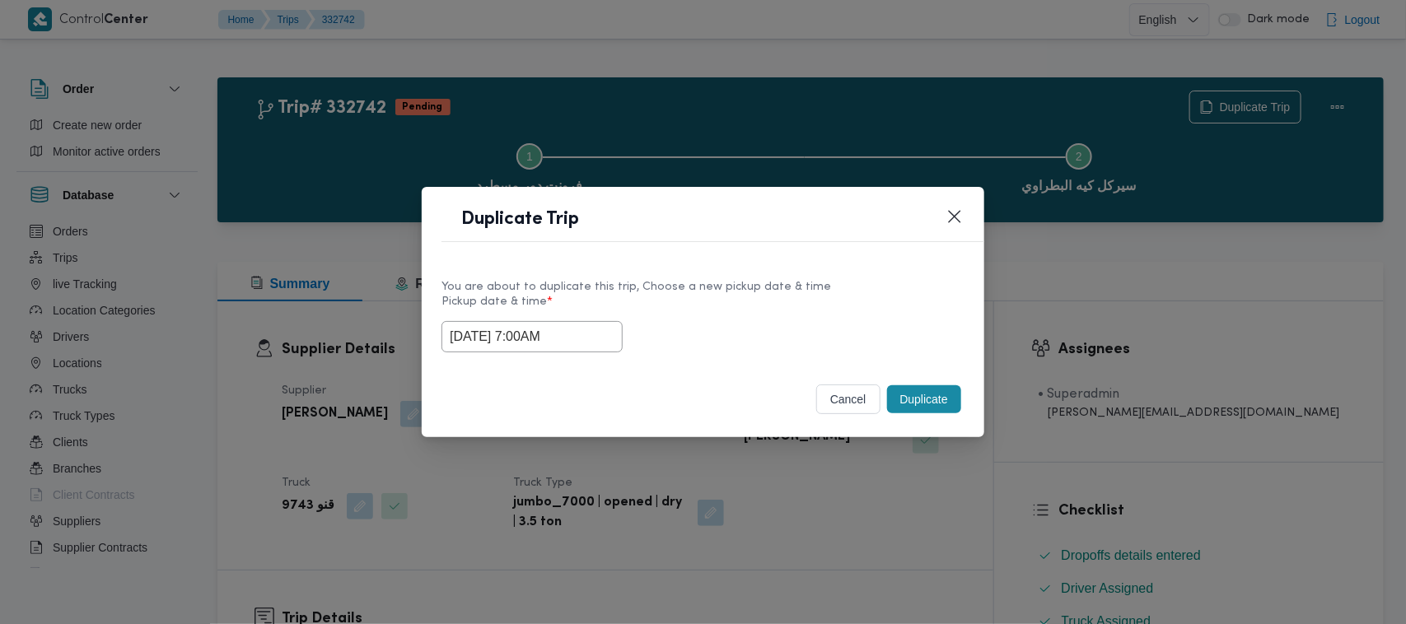
click at [924, 408] on button "Duplicate" at bounding box center [924, 399] width 74 height 28
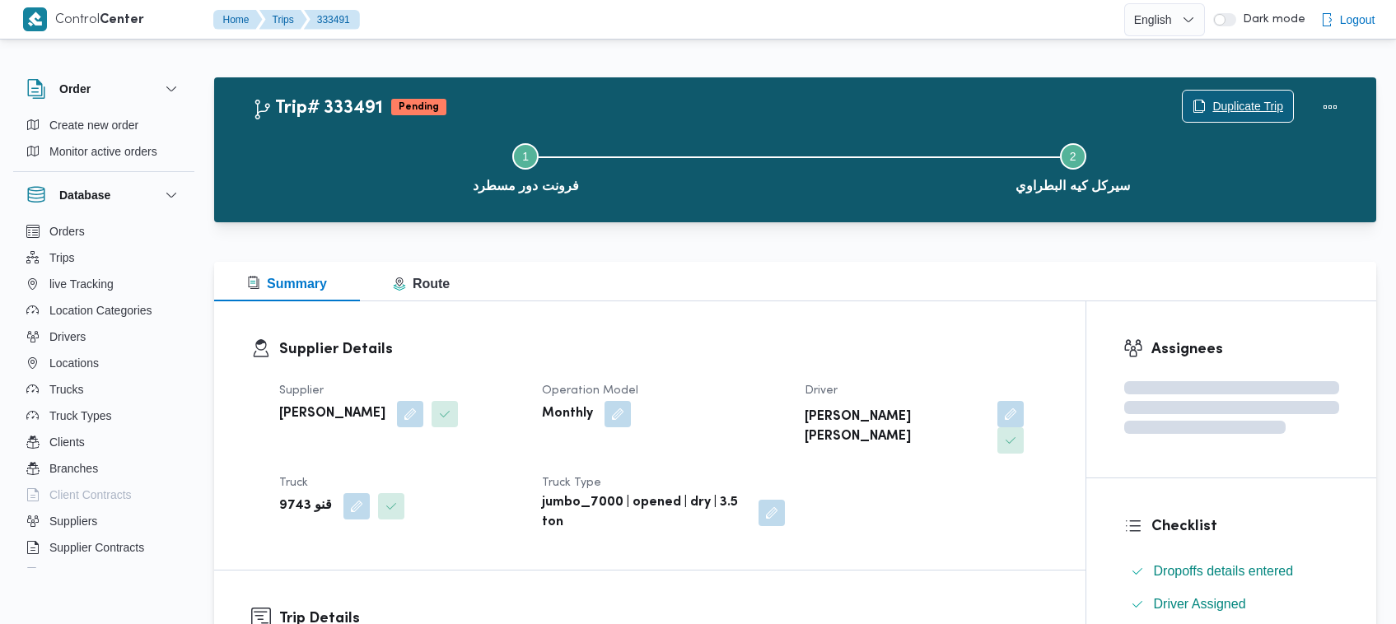
click at [1187, 104] on span "Duplicate Trip" at bounding box center [1238, 106] width 110 height 31
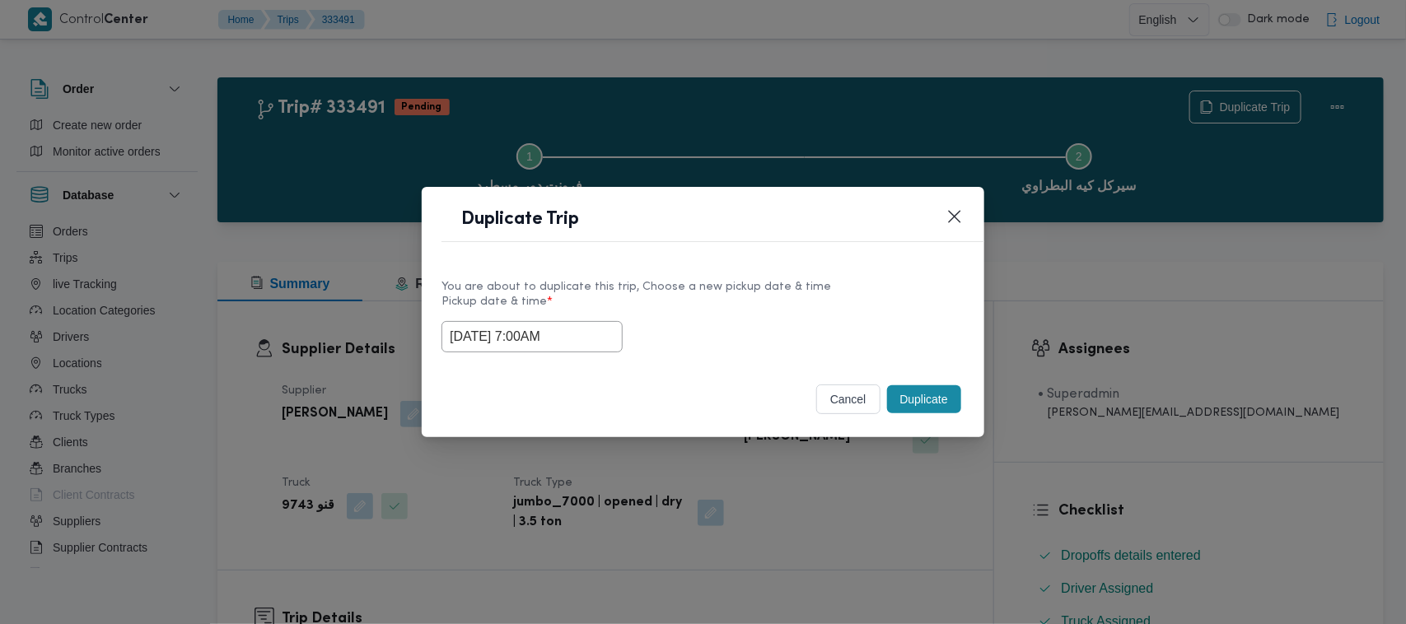
click at [600, 336] on input "30/08/2025 7:00AM" at bounding box center [531, 336] width 181 height 31
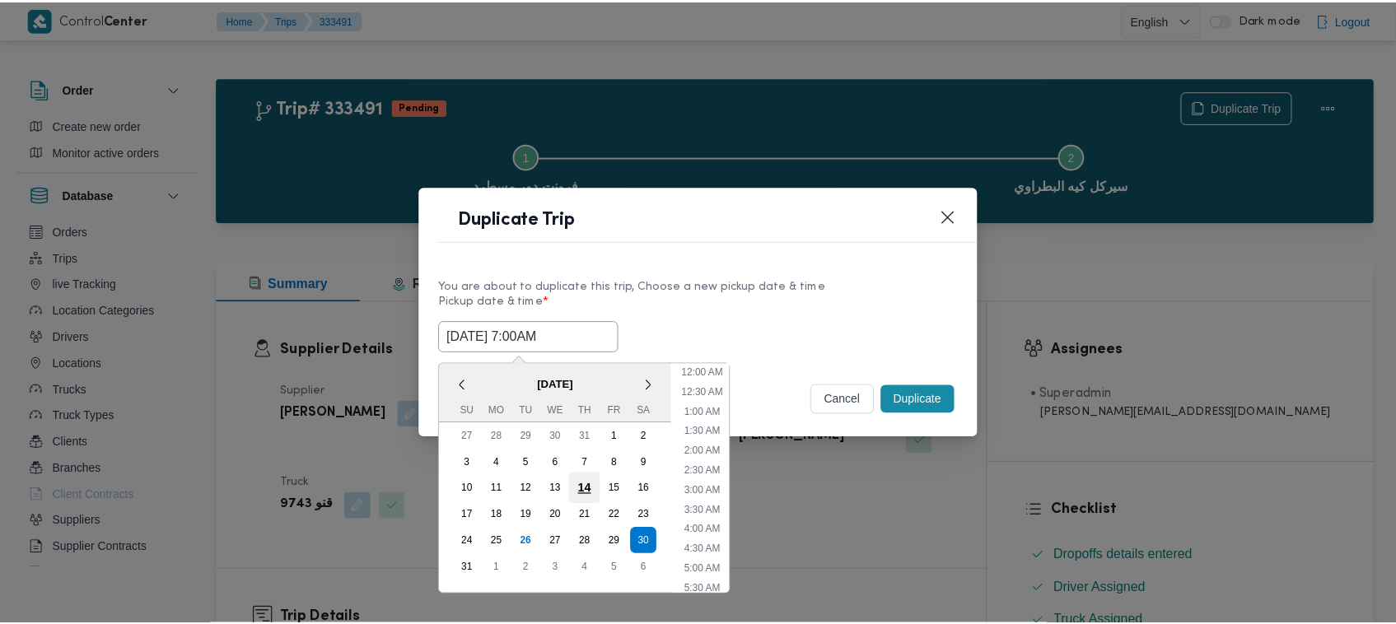
scroll to position [171, 0]
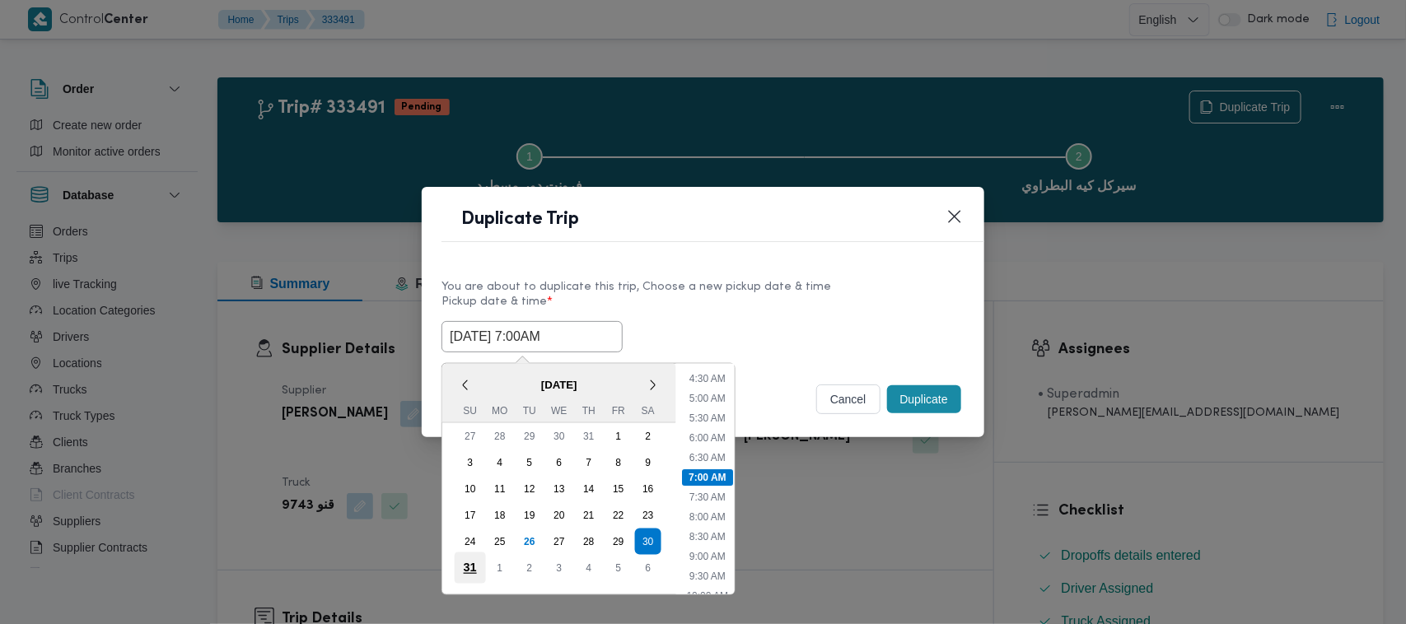
click at [471, 561] on div "31" at bounding box center [470, 568] width 31 height 31
type input "31/08/2025 7:00AM"
click at [870, 258] on div "Duplicate Trip" at bounding box center [703, 224] width 562 height 75
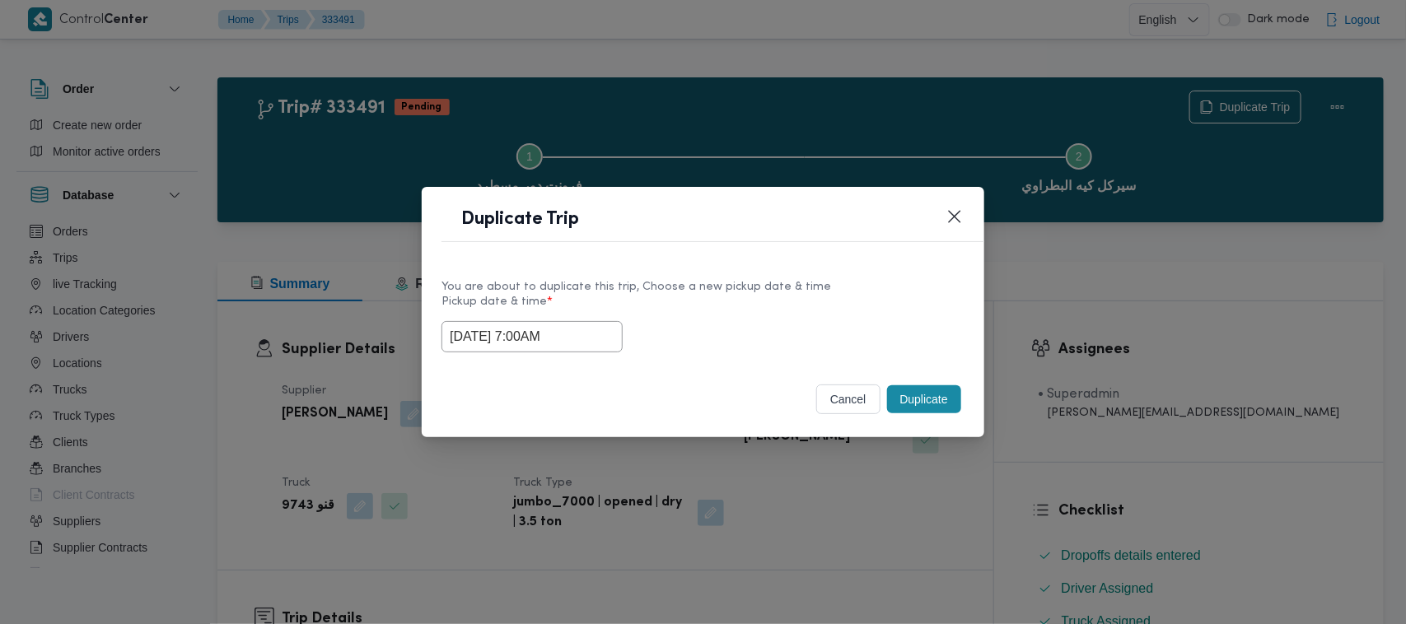
click at [928, 405] on button "Duplicate" at bounding box center [924, 399] width 74 height 28
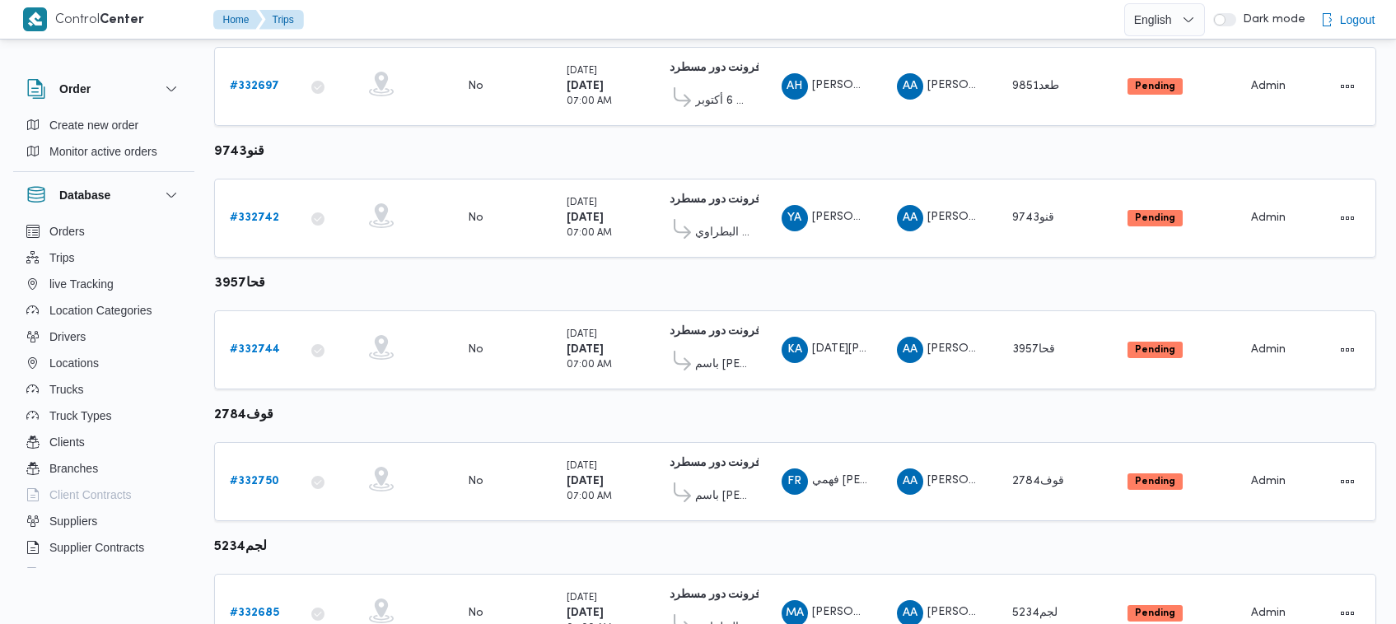
scroll to position [281, 0]
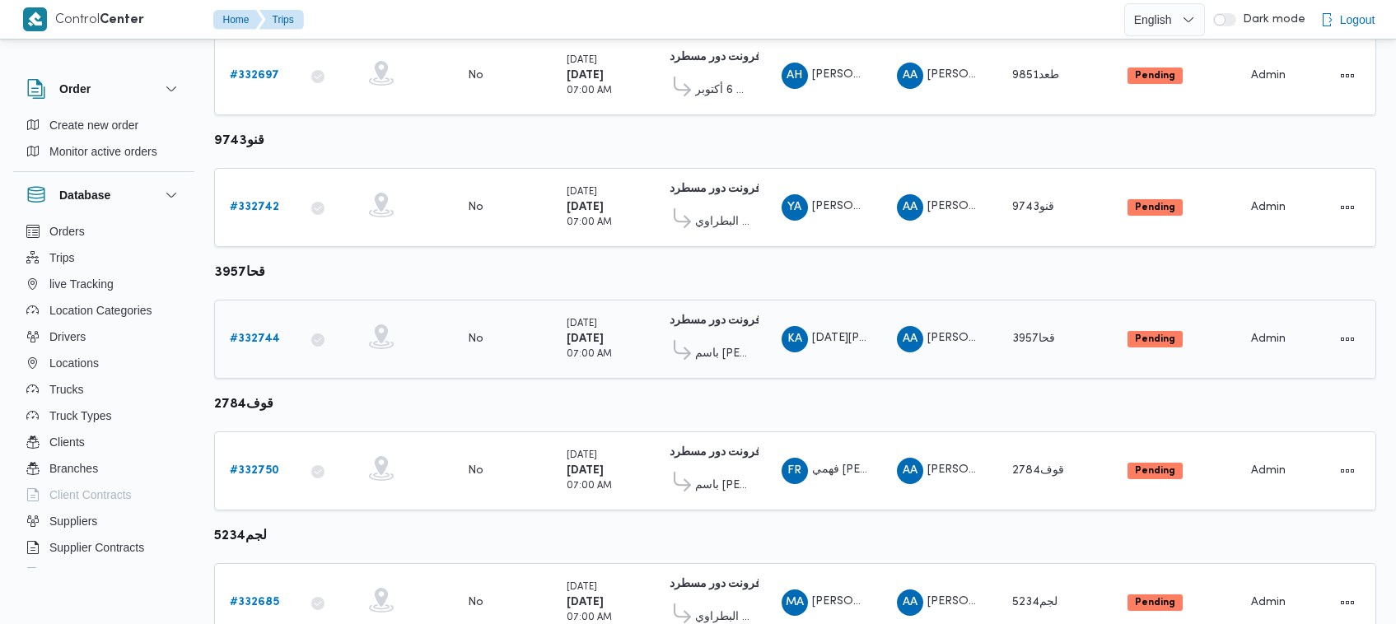
click at [244, 335] on b "# 332744" at bounding box center [255, 339] width 50 height 11
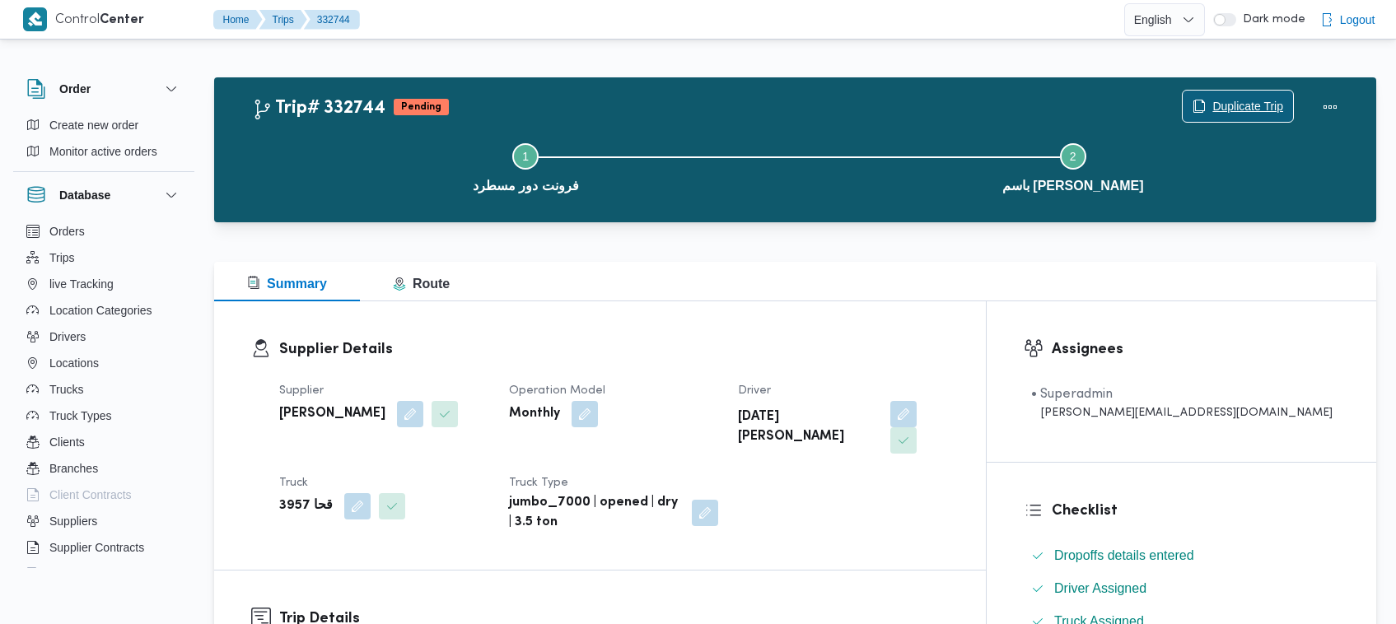
click at [1206, 108] on span "Duplicate Trip" at bounding box center [1238, 106] width 110 height 31
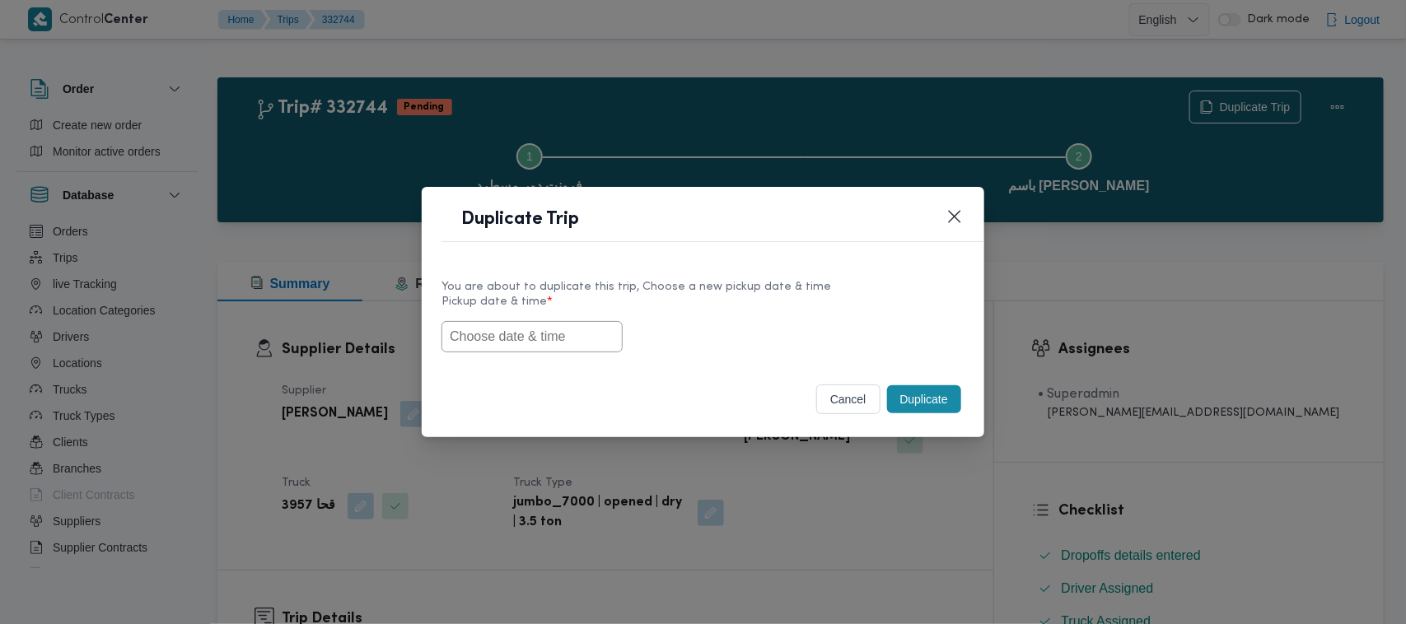
click at [516, 350] on input "text" at bounding box center [531, 336] width 181 height 31
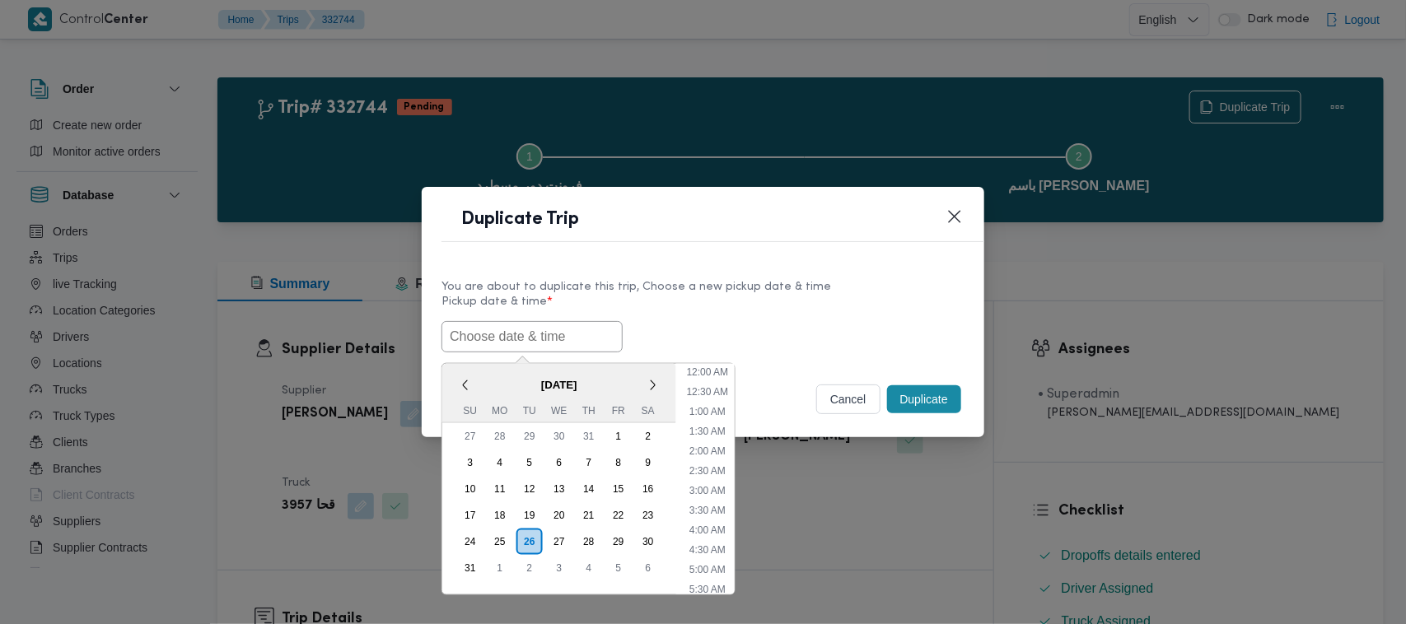
paste input "30/08/2025 7:00AM"
type input "30/08/2025 7:00AM"
click at [813, 298] on label "Pickup date & time *" at bounding box center [702, 309] width 523 height 26
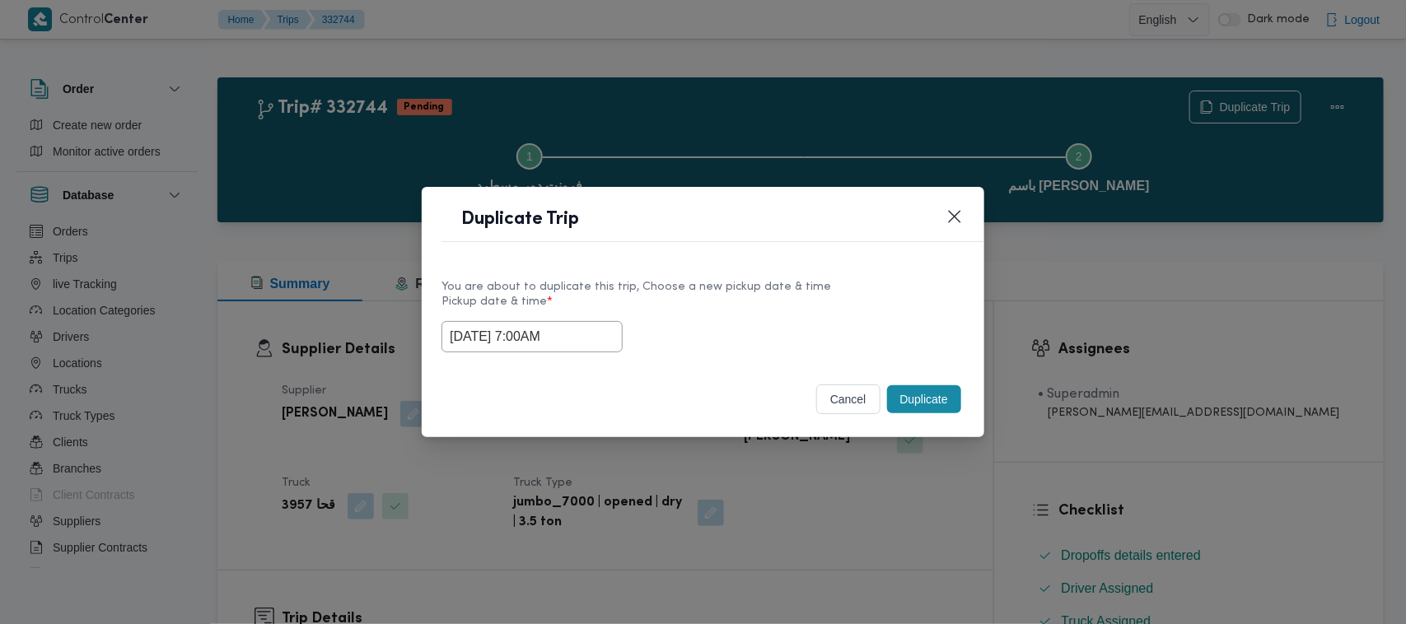
click at [923, 389] on button "Duplicate" at bounding box center [924, 399] width 74 height 28
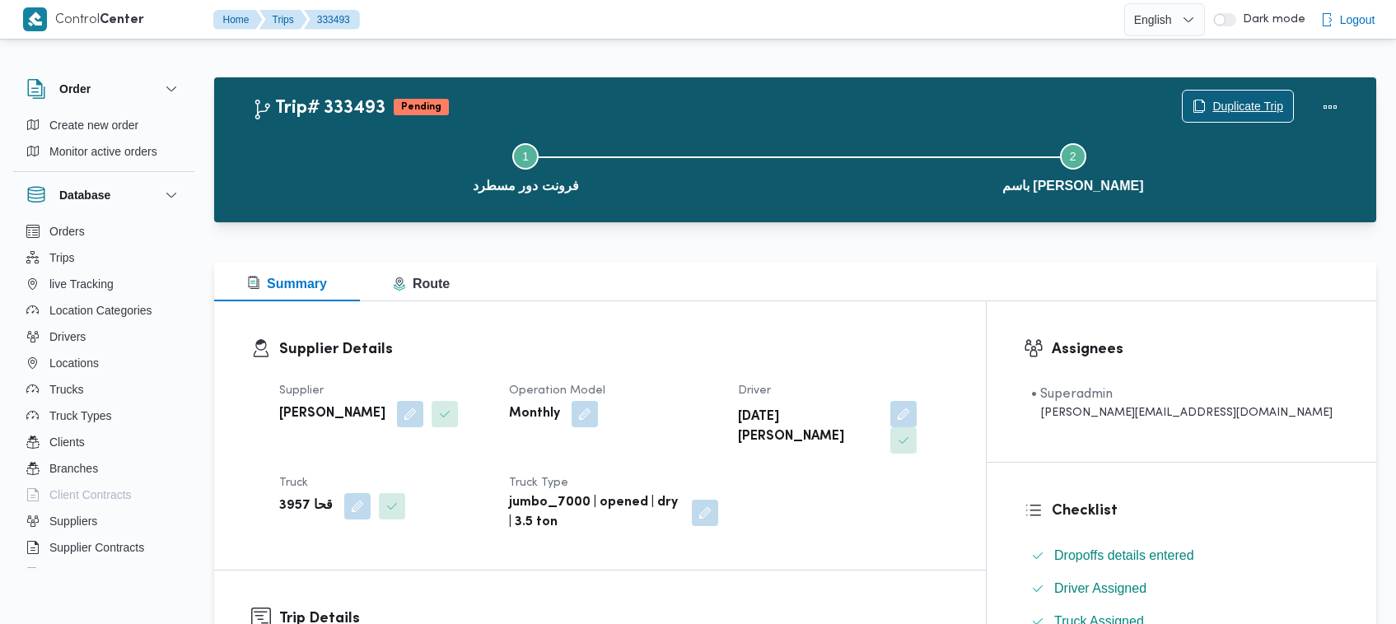
click at [1244, 99] on span "Duplicate Trip" at bounding box center [1247, 106] width 71 height 20
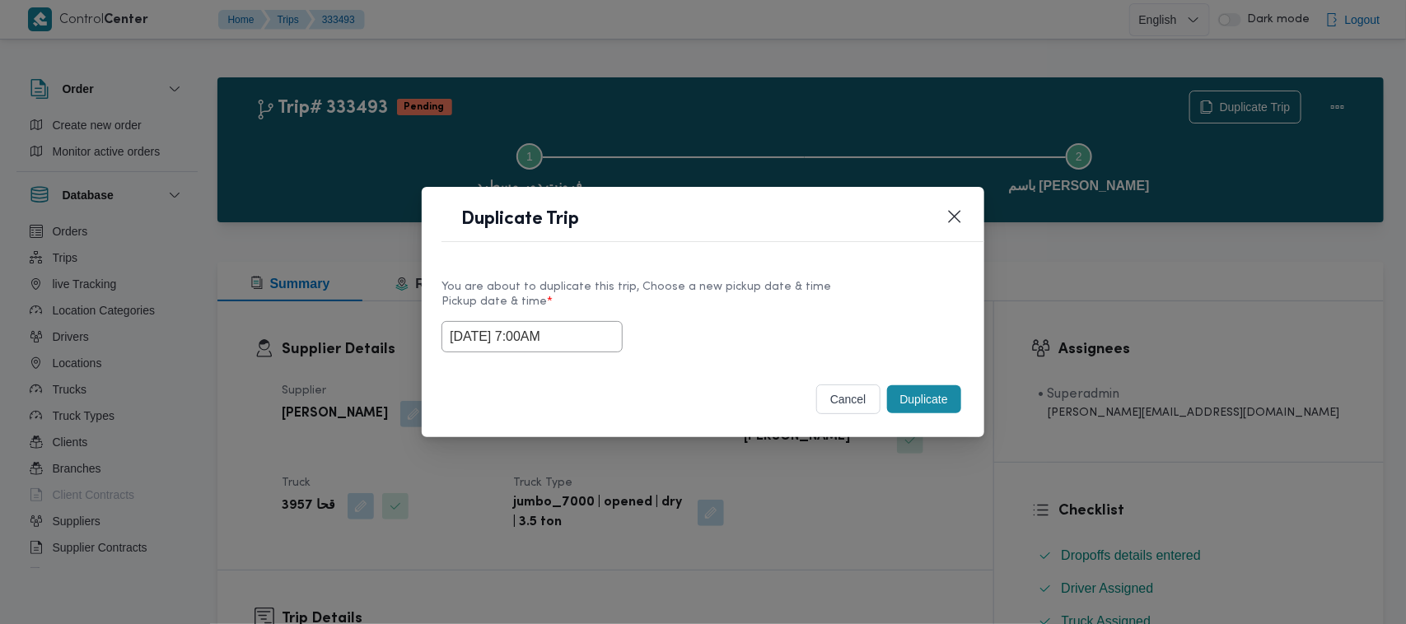
click at [599, 334] on input "30/08/2025 7:00AM" at bounding box center [531, 336] width 181 height 31
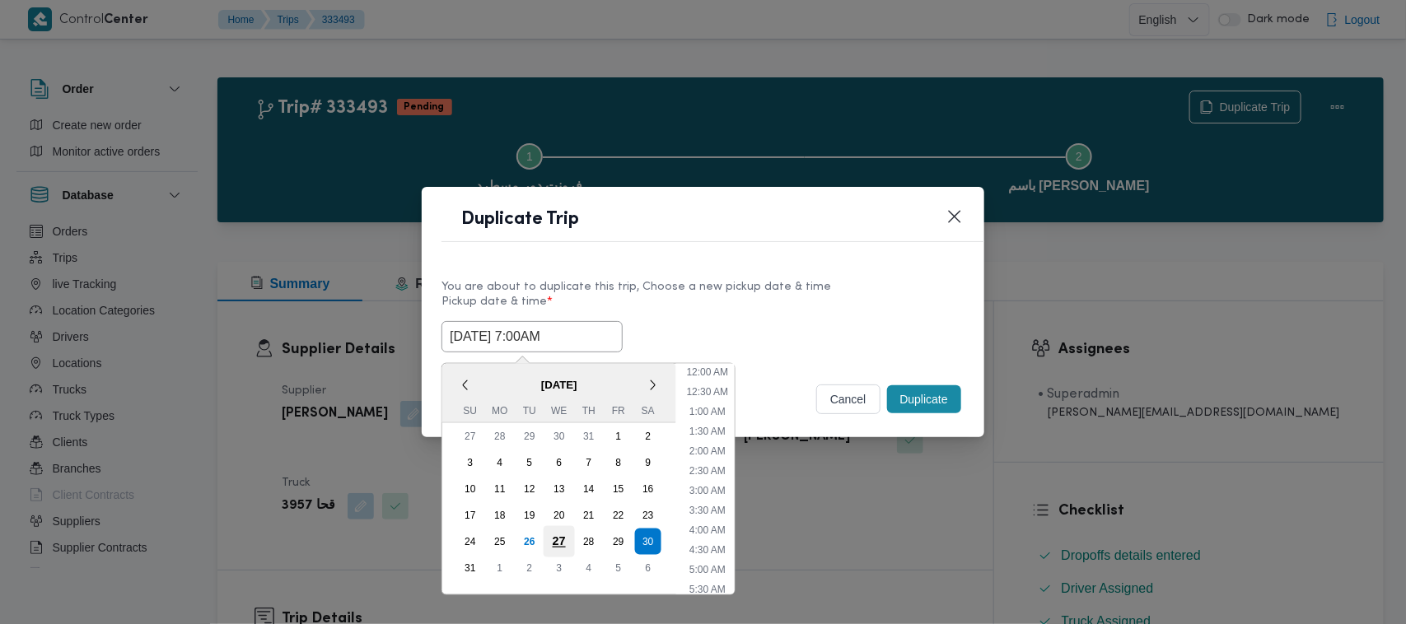
scroll to position [171, 0]
click at [472, 564] on div "31" at bounding box center [470, 568] width 31 height 31
type input "31/08/2025 7:00AM"
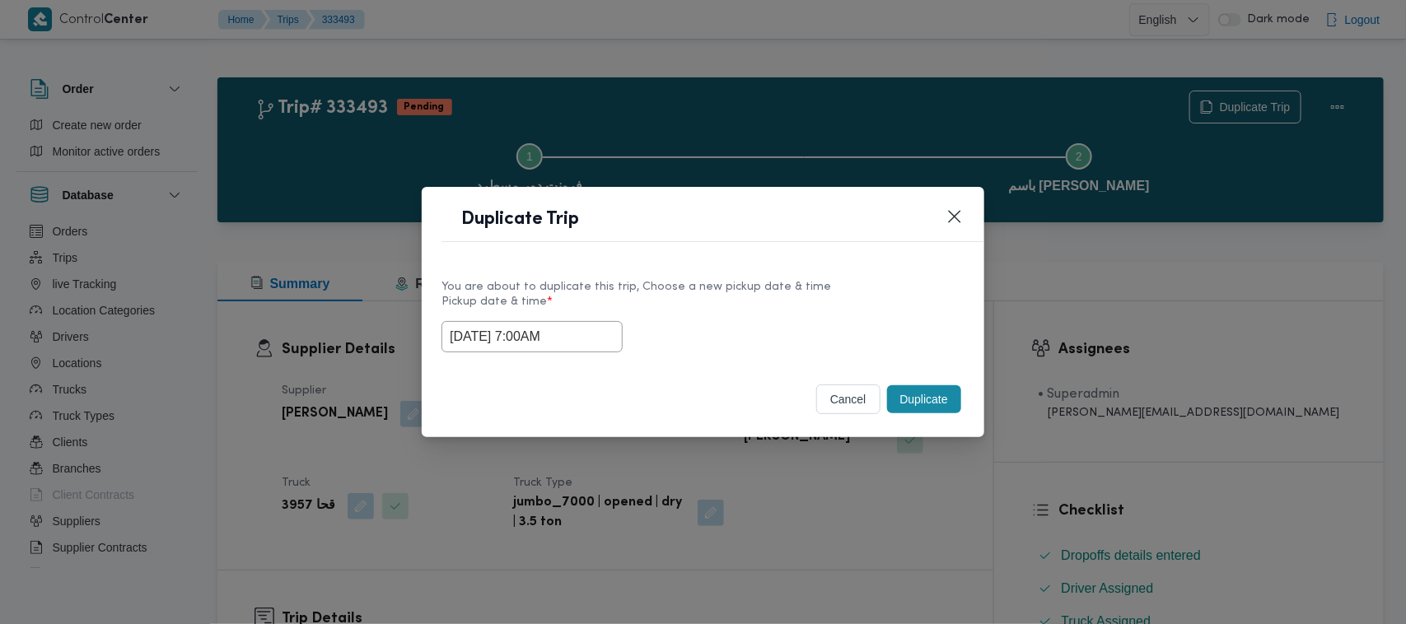
click at [777, 352] on div "You are about to duplicate this trip, Choose a new pickup date & time Pickup da…" at bounding box center [703, 314] width 562 height 105
click at [923, 394] on button "Duplicate" at bounding box center [924, 399] width 74 height 28
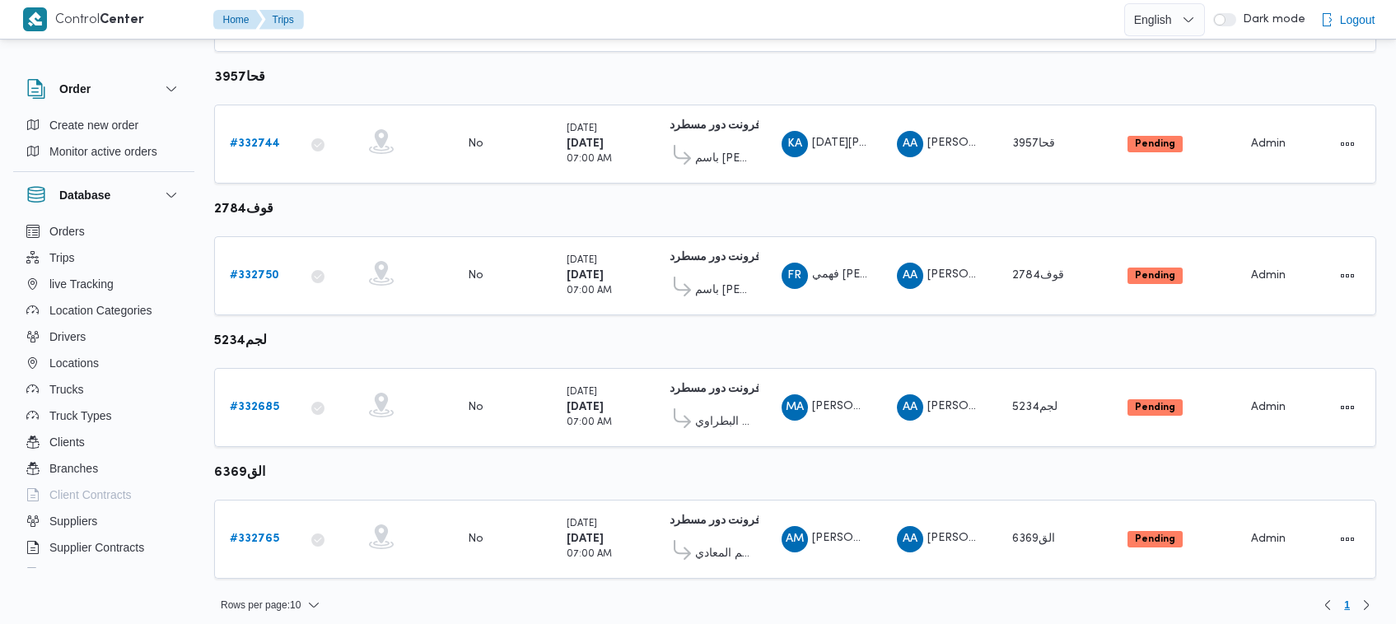
scroll to position [479, 0]
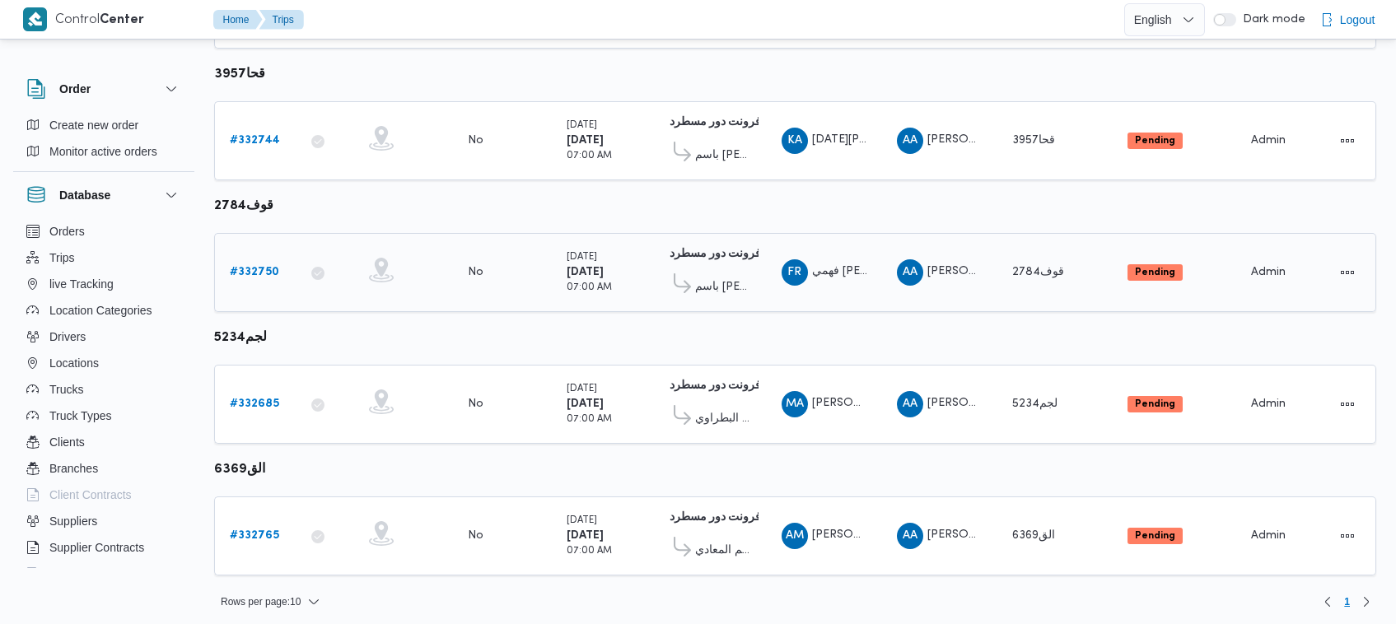
click at [255, 278] on div "# 332750" at bounding box center [255, 272] width 65 height 33
click at [254, 268] on b "# 332750" at bounding box center [254, 272] width 49 height 11
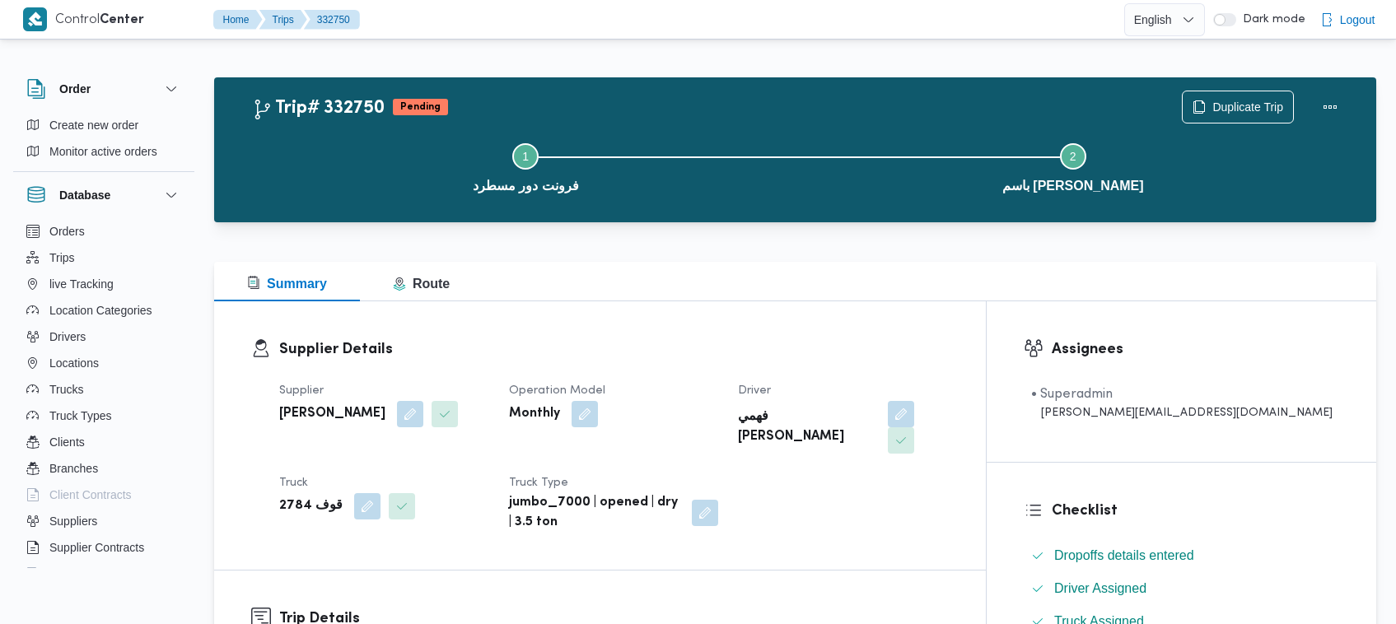
click at [1249, 78] on div "Trip# 332750 Pending Duplicate Trip Step 1 is incomplete 1 فرونت دور مسطرد Step…" at bounding box center [795, 149] width 1162 height 145
click at [1245, 103] on span "Duplicate Trip" at bounding box center [1247, 106] width 71 height 20
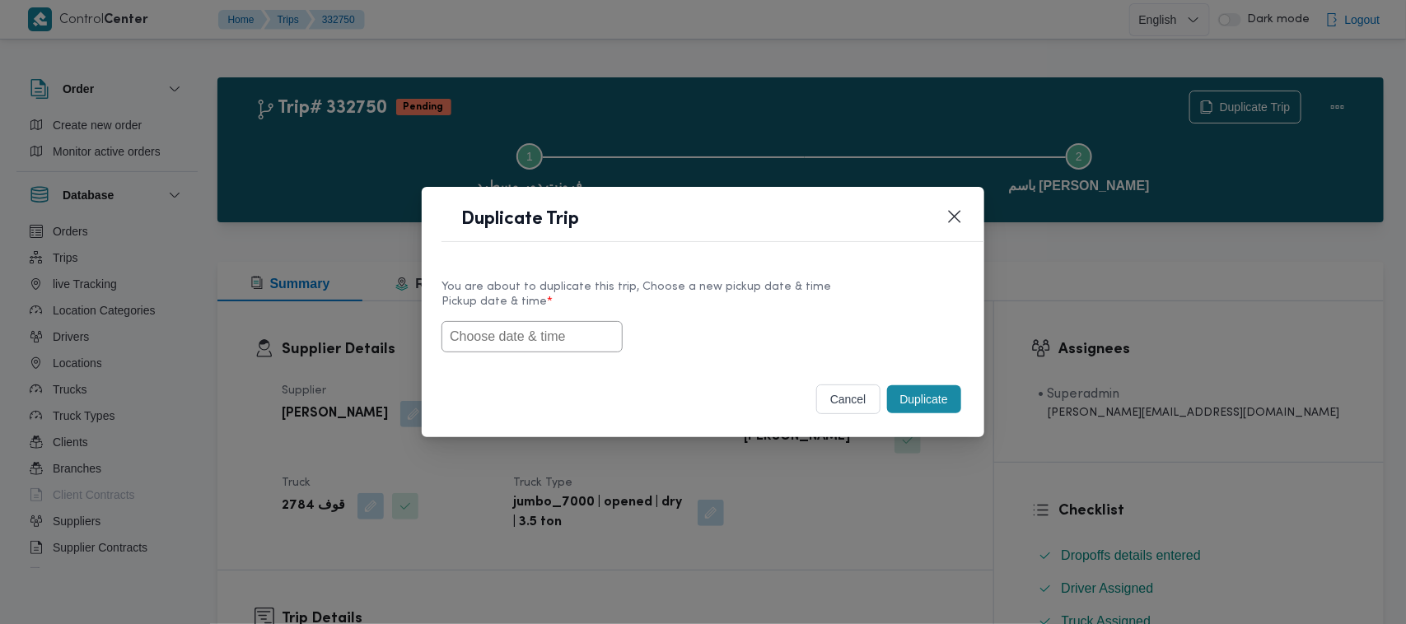
drag, startPoint x: 577, startPoint y: 326, endPoint x: 589, endPoint y: 328, distance: 11.6
click at [577, 326] on input "text" at bounding box center [531, 336] width 181 height 31
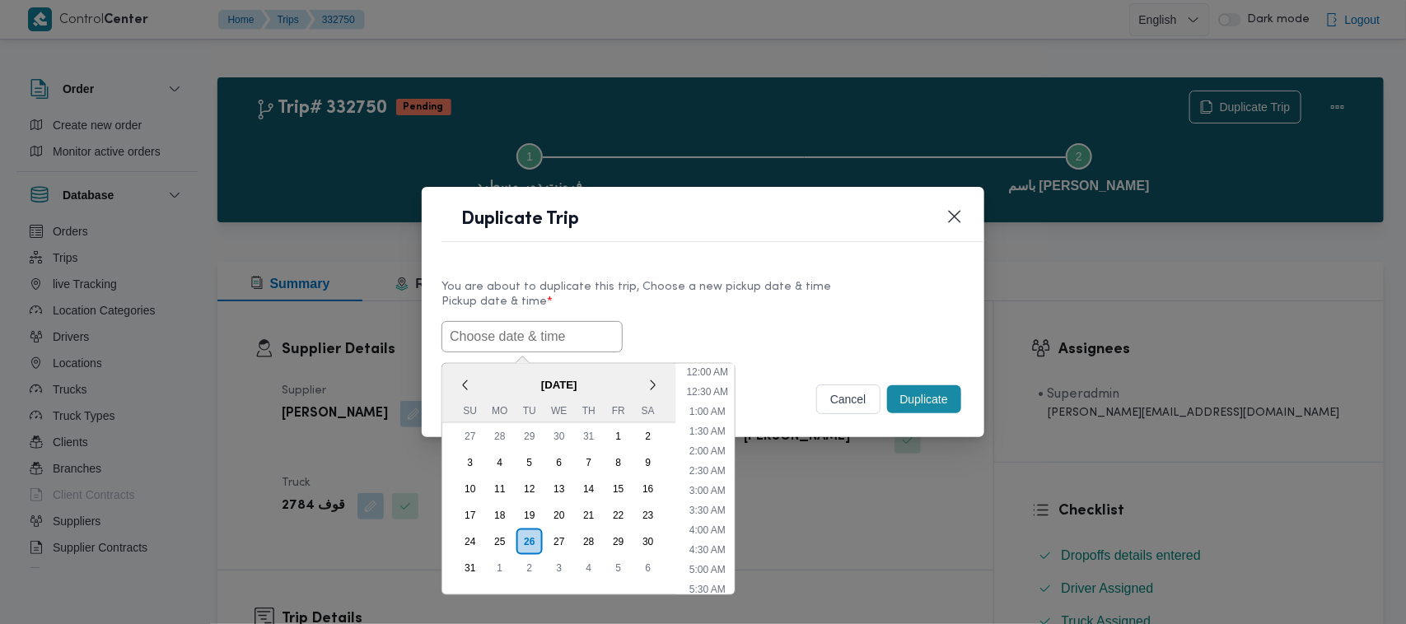
paste input "30/08/2025 7:00AM"
type input "30/08/2025 7:00AM"
click at [848, 299] on label "Pickup date & time *" at bounding box center [702, 309] width 523 height 26
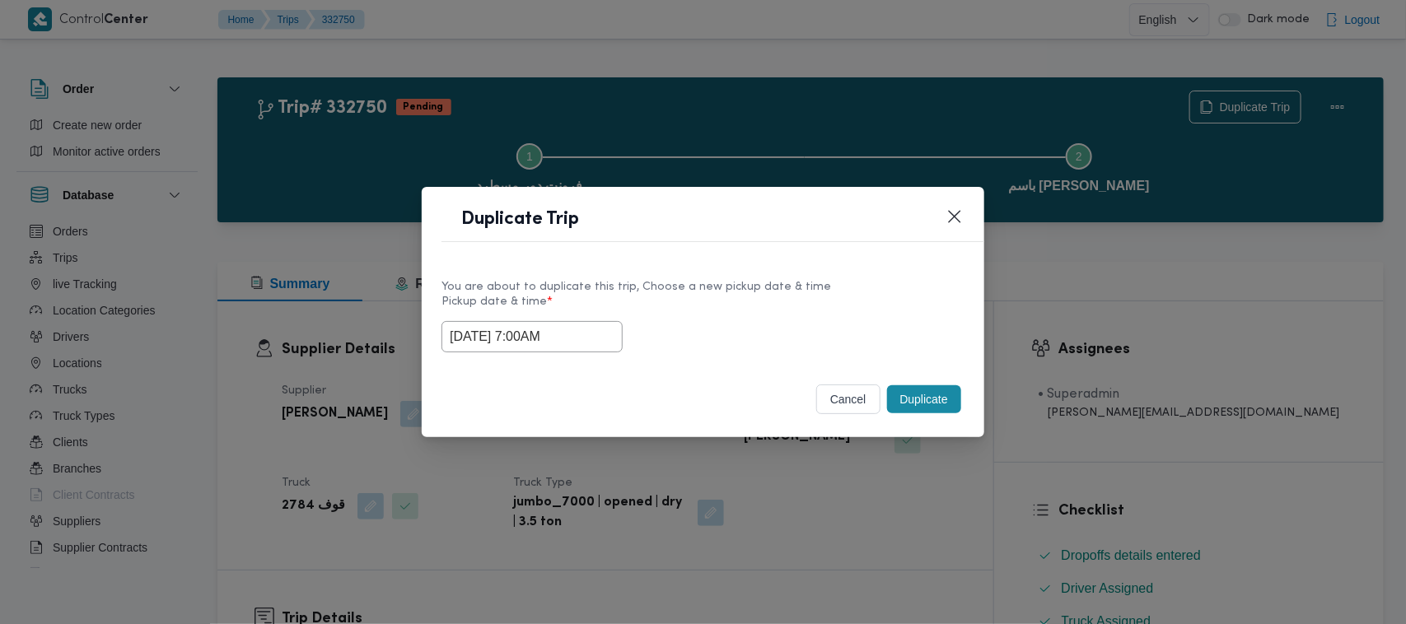
click at [911, 398] on button "Duplicate" at bounding box center [924, 399] width 74 height 28
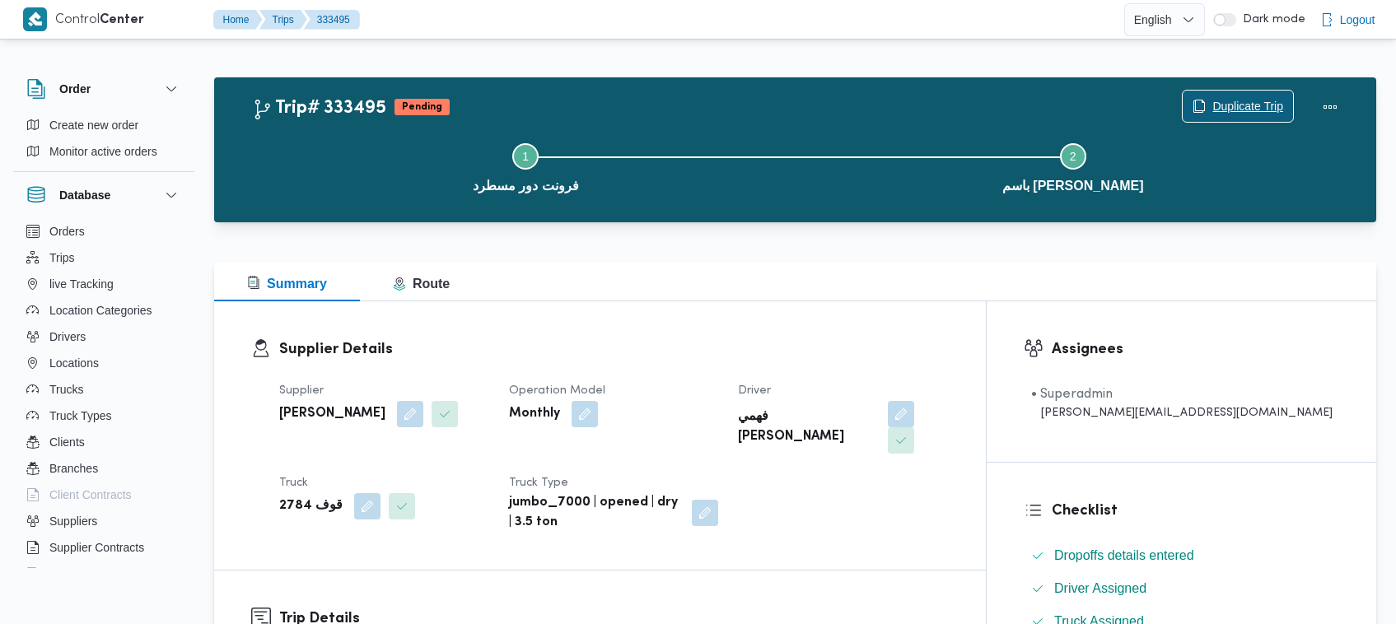
click at [1258, 103] on span "Duplicate Trip" at bounding box center [1247, 106] width 71 height 20
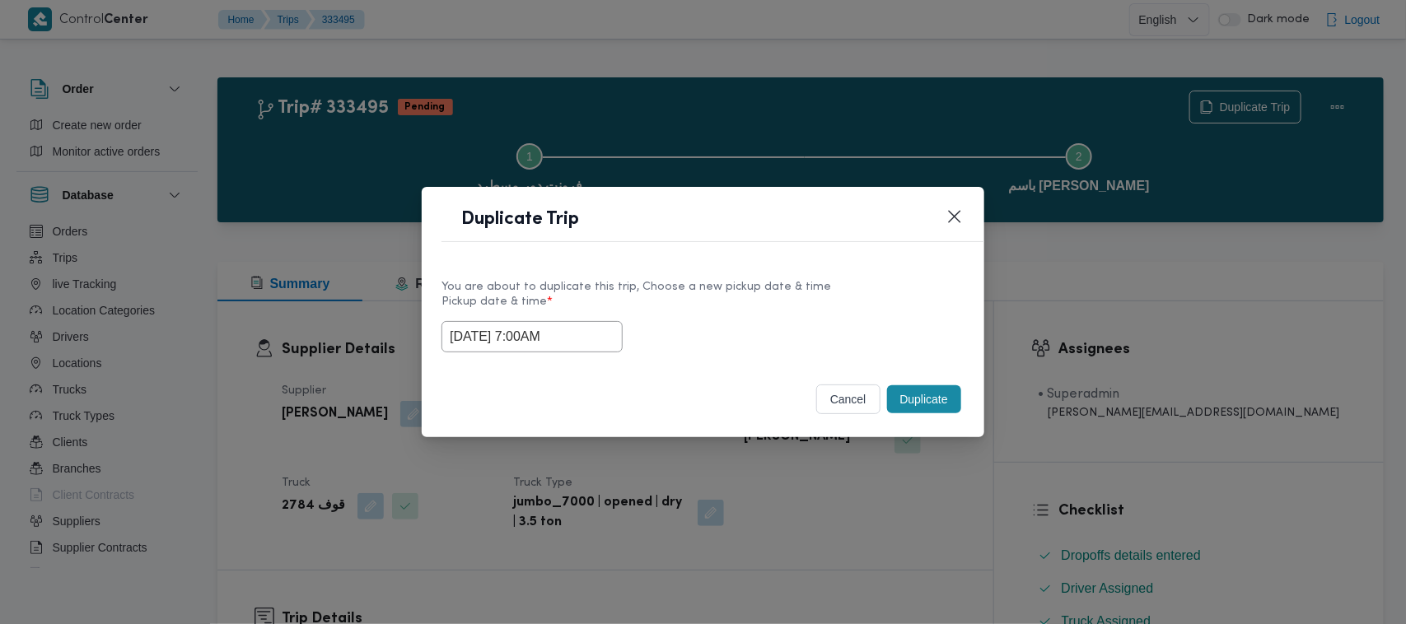
click at [593, 335] on input "30/08/2025 7:00AM" at bounding box center [531, 336] width 181 height 31
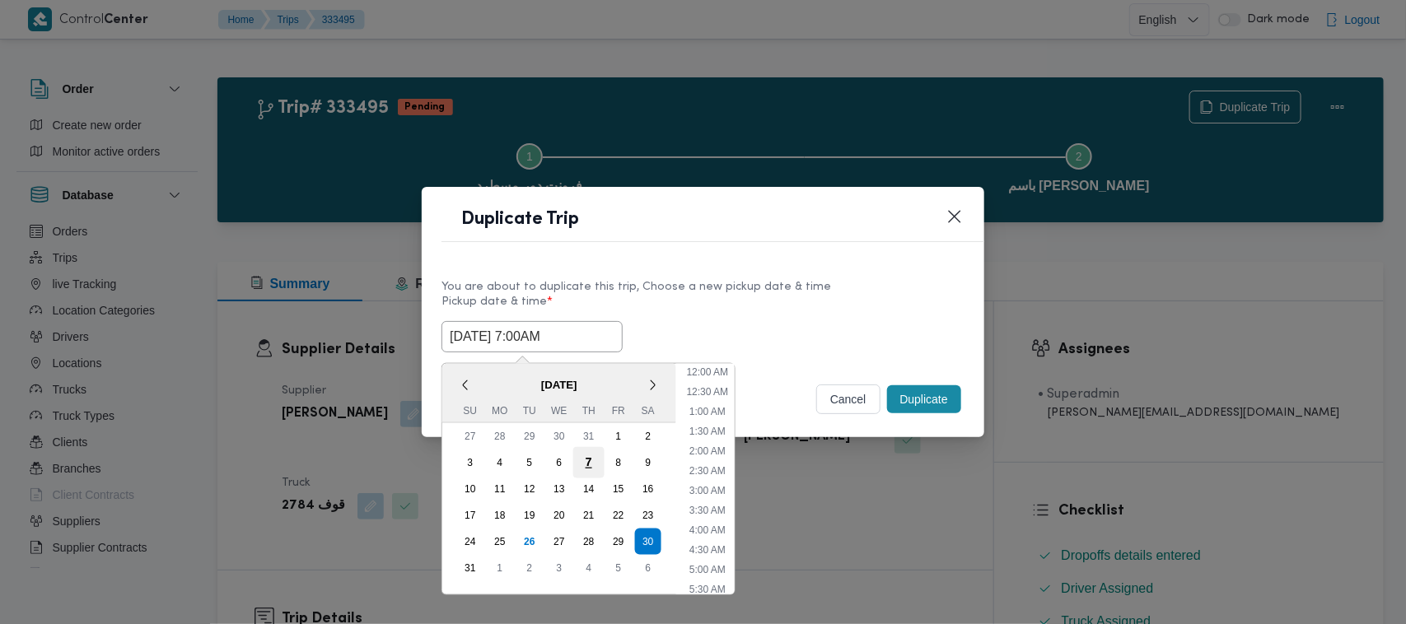
scroll to position [171, 0]
click at [468, 561] on div "31" at bounding box center [470, 568] width 31 height 31
type input "31/08/2025 7:00AM"
click at [854, 269] on div "You are about to duplicate this trip, Choose a new pickup date & time Pickup da…" at bounding box center [703, 314] width 562 height 105
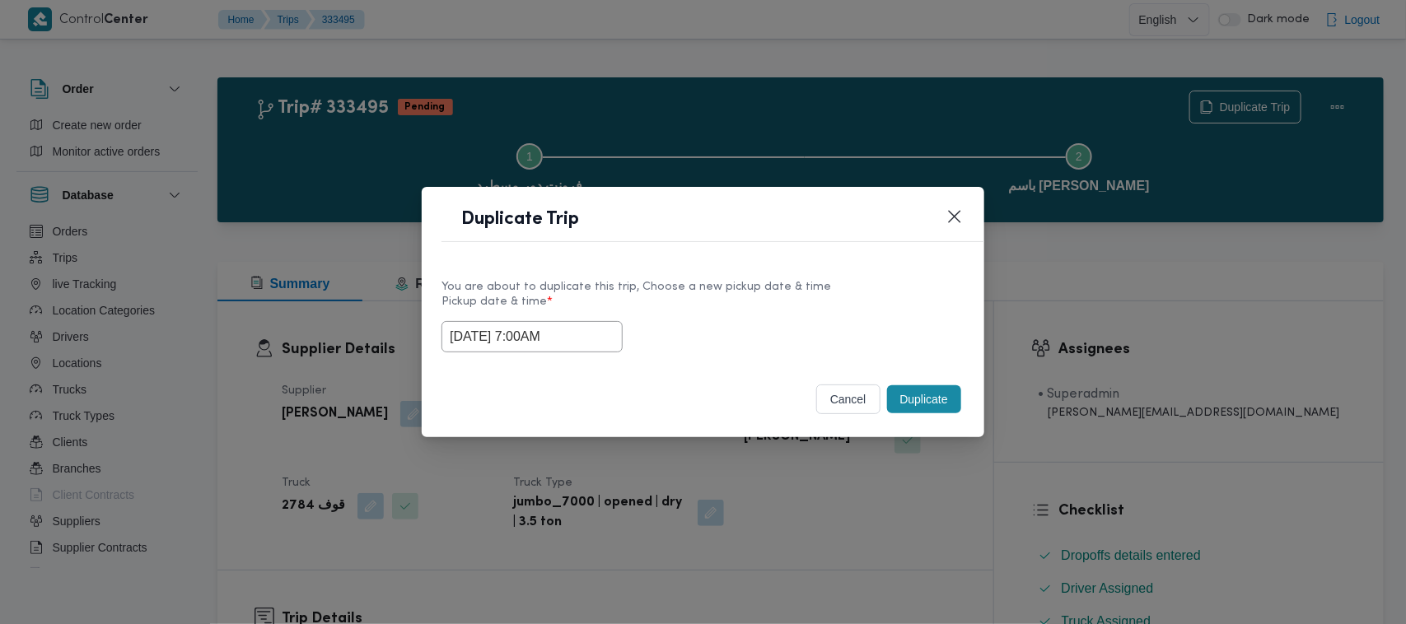
click at [912, 394] on button "Duplicate" at bounding box center [924, 399] width 74 height 28
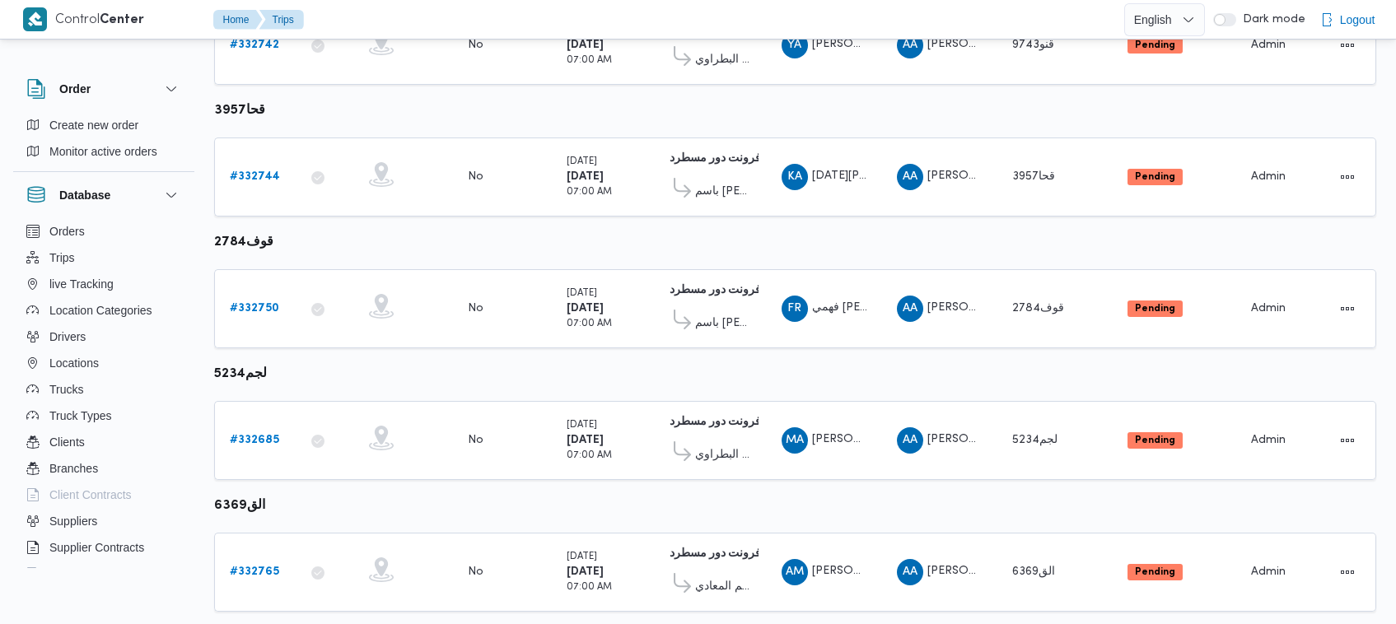
scroll to position [479, 0]
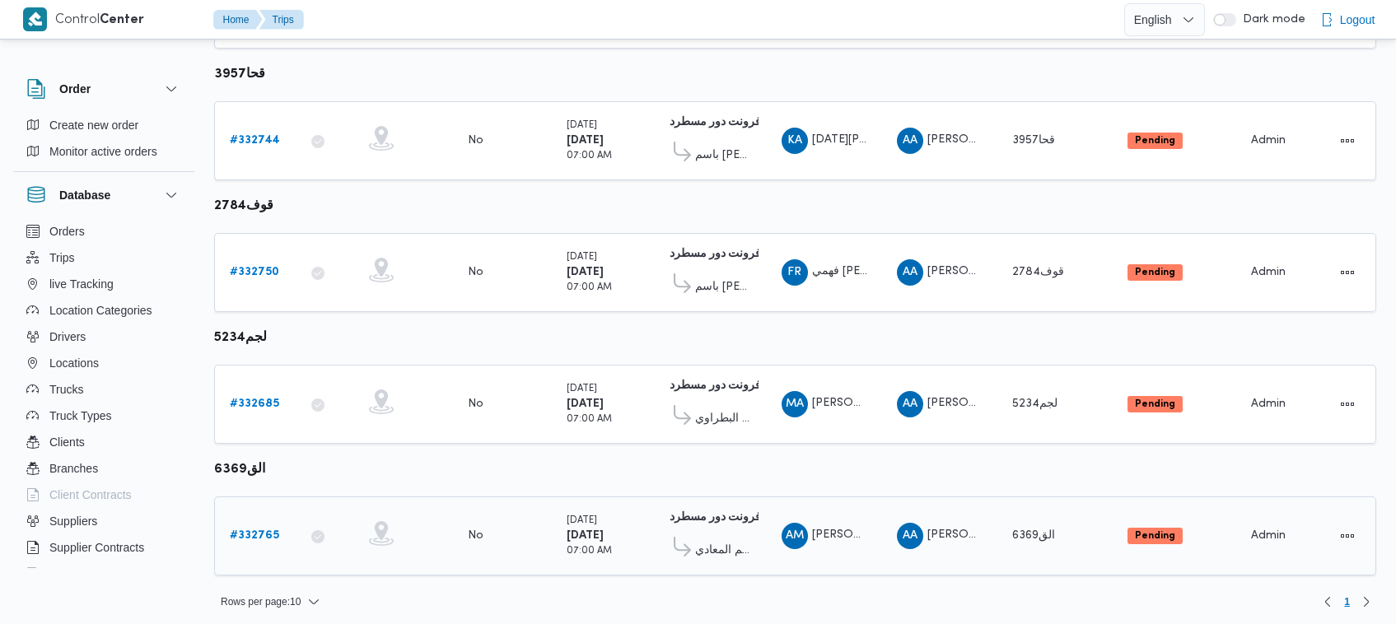
click at [264, 544] on div "# 332765" at bounding box center [255, 536] width 65 height 33
click at [260, 534] on b "# 332765" at bounding box center [254, 535] width 49 height 11
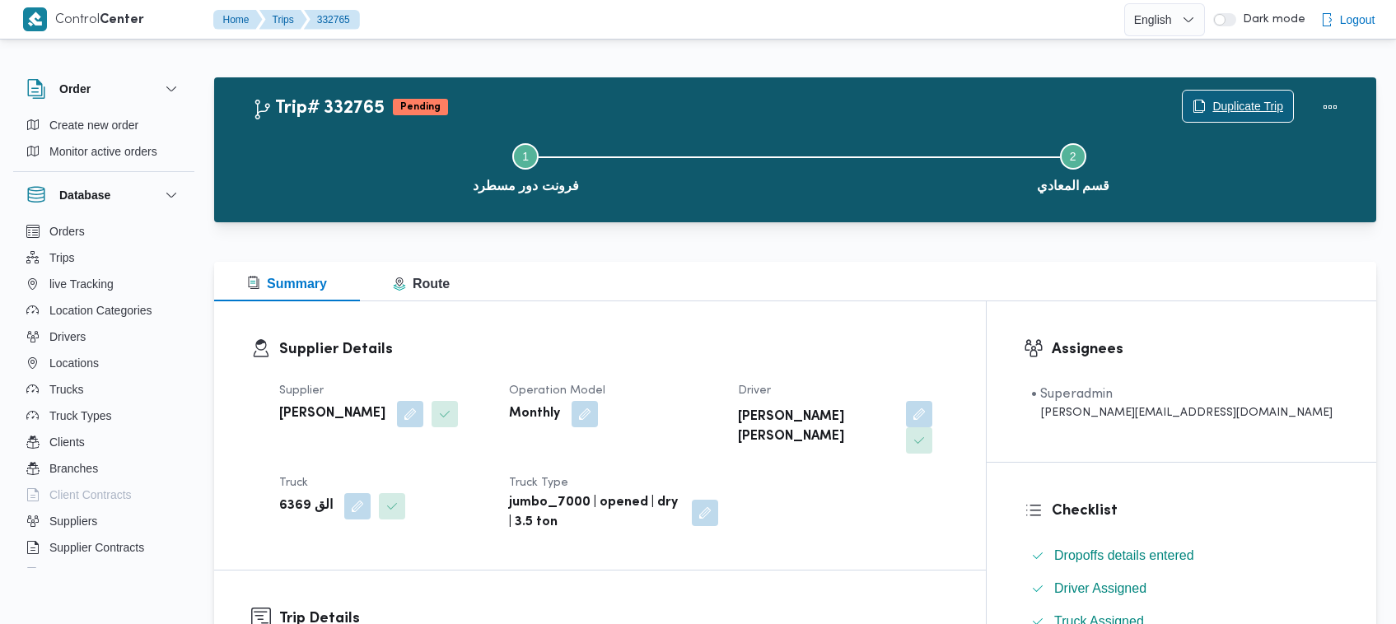
click at [1231, 99] on span "Duplicate Trip" at bounding box center [1247, 106] width 71 height 20
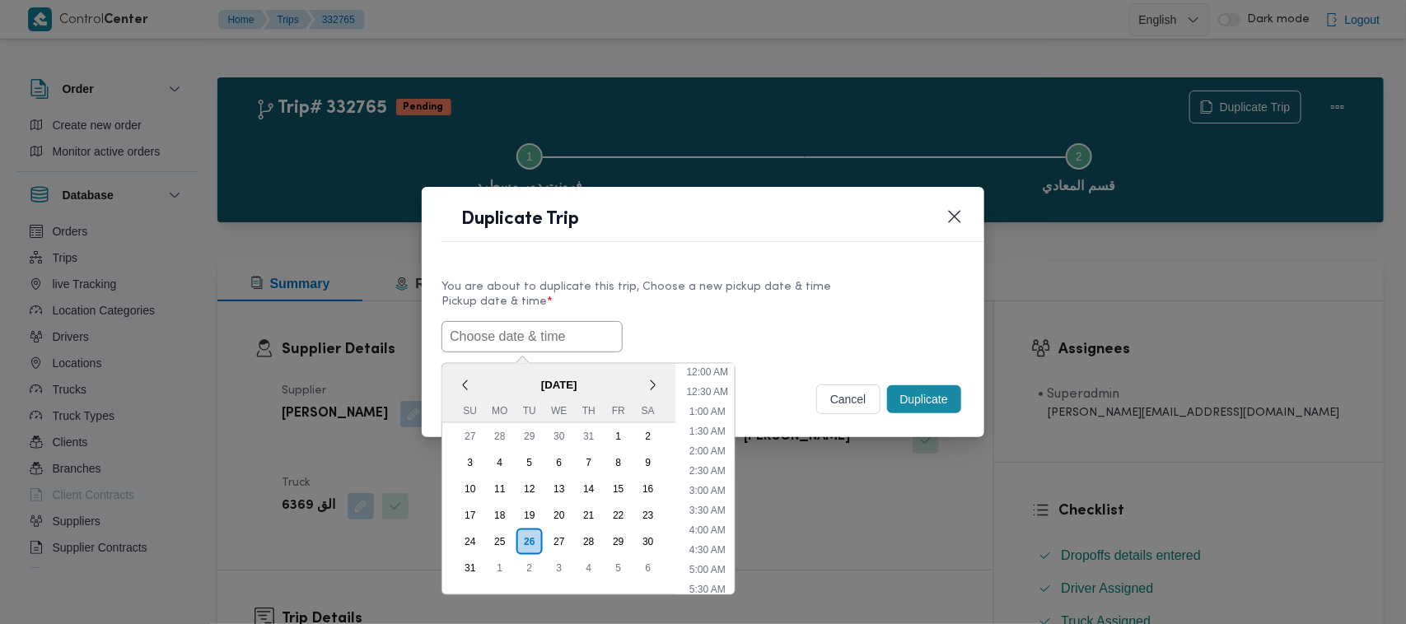
scroll to position [272, 0]
paste input "30/08/2025 7:00AM"
click at [606, 346] on input "text" at bounding box center [531, 336] width 181 height 31
type input "30/08/2025 7:00AM"
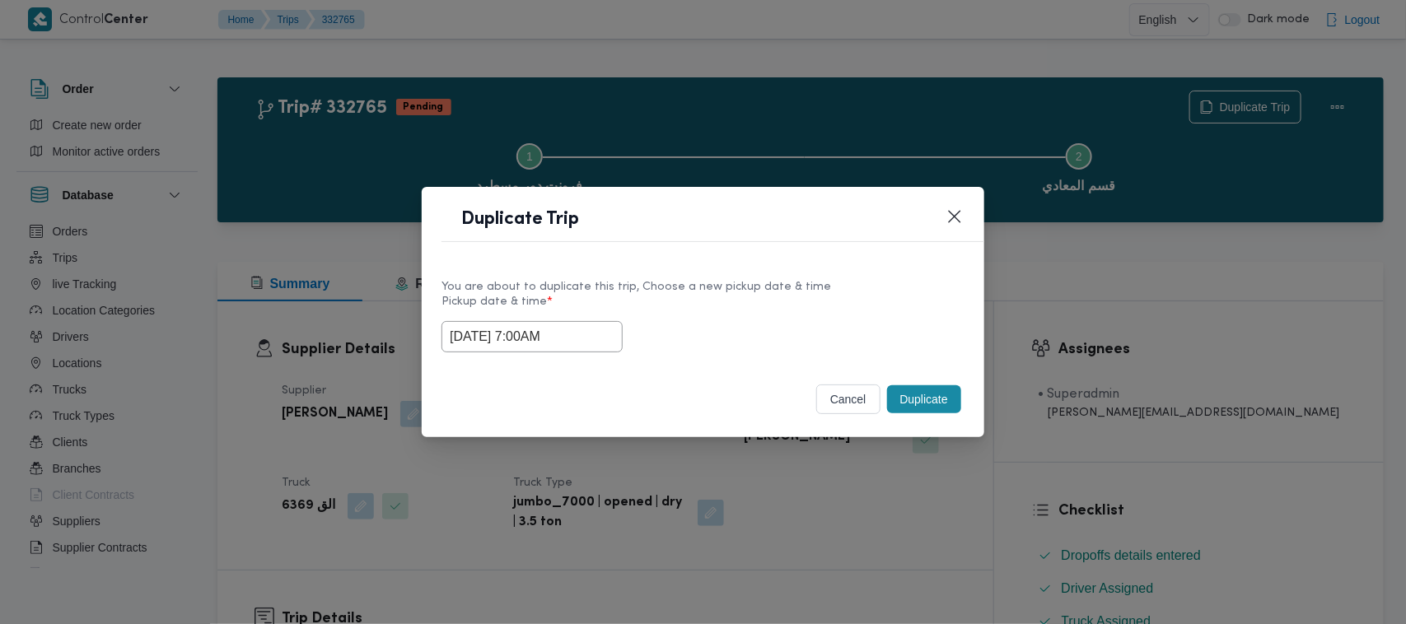
click at [855, 284] on div "You are about to duplicate this trip, Choose a new pickup date & time" at bounding box center [702, 286] width 523 height 17
click at [857, 284] on div "You are about to duplicate this trip, Choose a new pickup date & time" at bounding box center [702, 286] width 523 height 17
click at [919, 392] on button "Duplicate" at bounding box center [924, 399] width 74 height 28
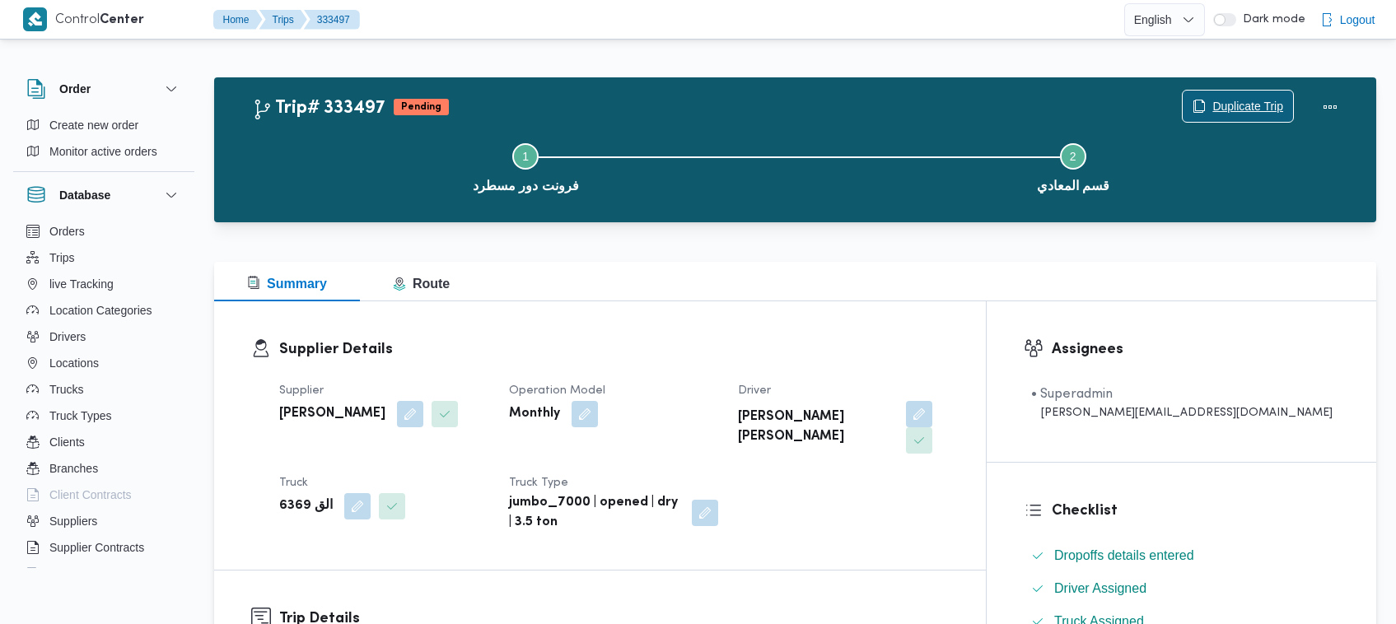
click at [1207, 100] on span "Duplicate Trip" at bounding box center [1238, 106] width 110 height 31
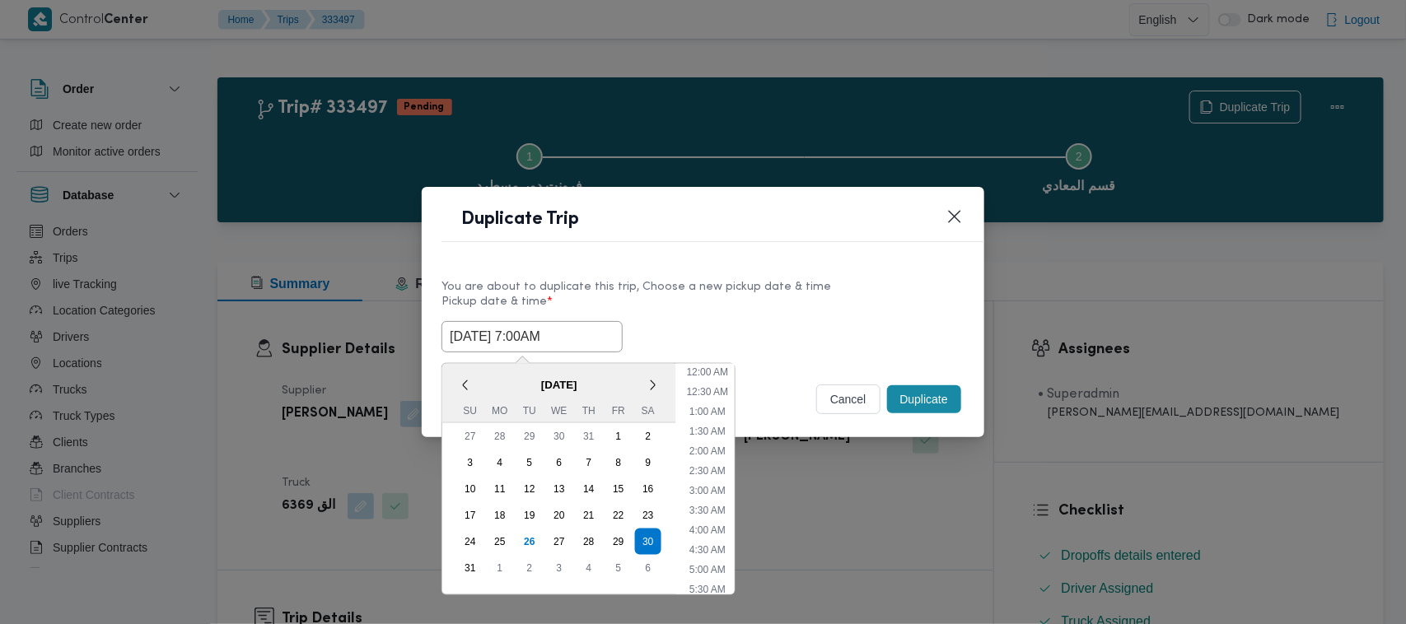
click at [586, 348] on input "30/08/2025 7:00AM" at bounding box center [531, 336] width 181 height 31
click at [471, 557] on div "31" at bounding box center [470, 568] width 31 height 31
type input "31/08/2025 7:00AM"
click at [777, 299] on label "Pickup date & time *" at bounding box center [702, 309] width 523 height 26
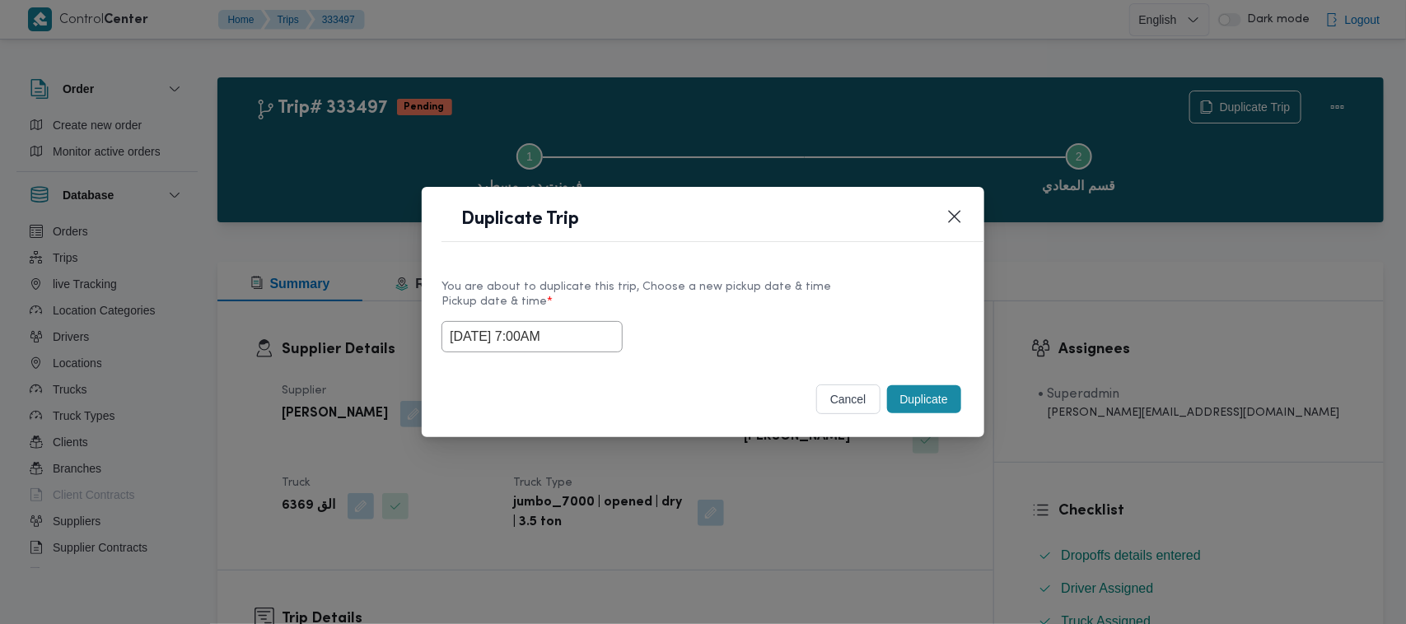
click at [933, 394] on button "Duplicate" at bounding box center [924, 399] width 74 height 28
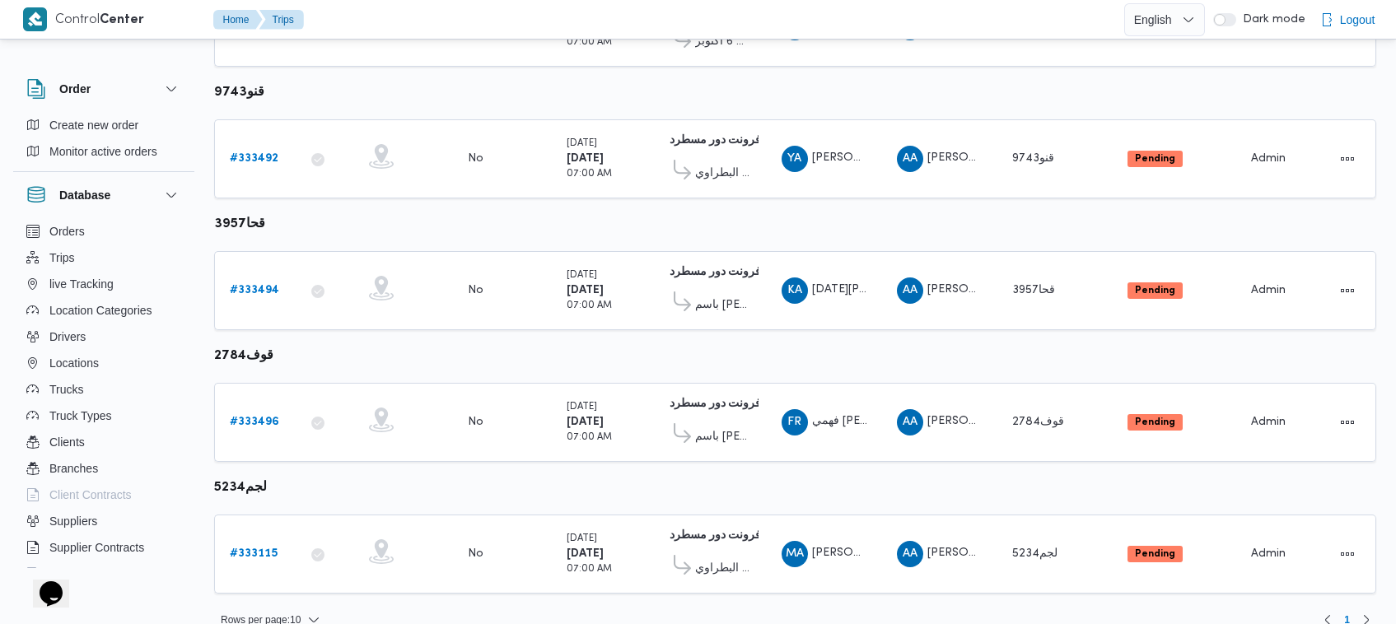
scroll to position [348, 0]
